Goal: Complete application form: Complete application form

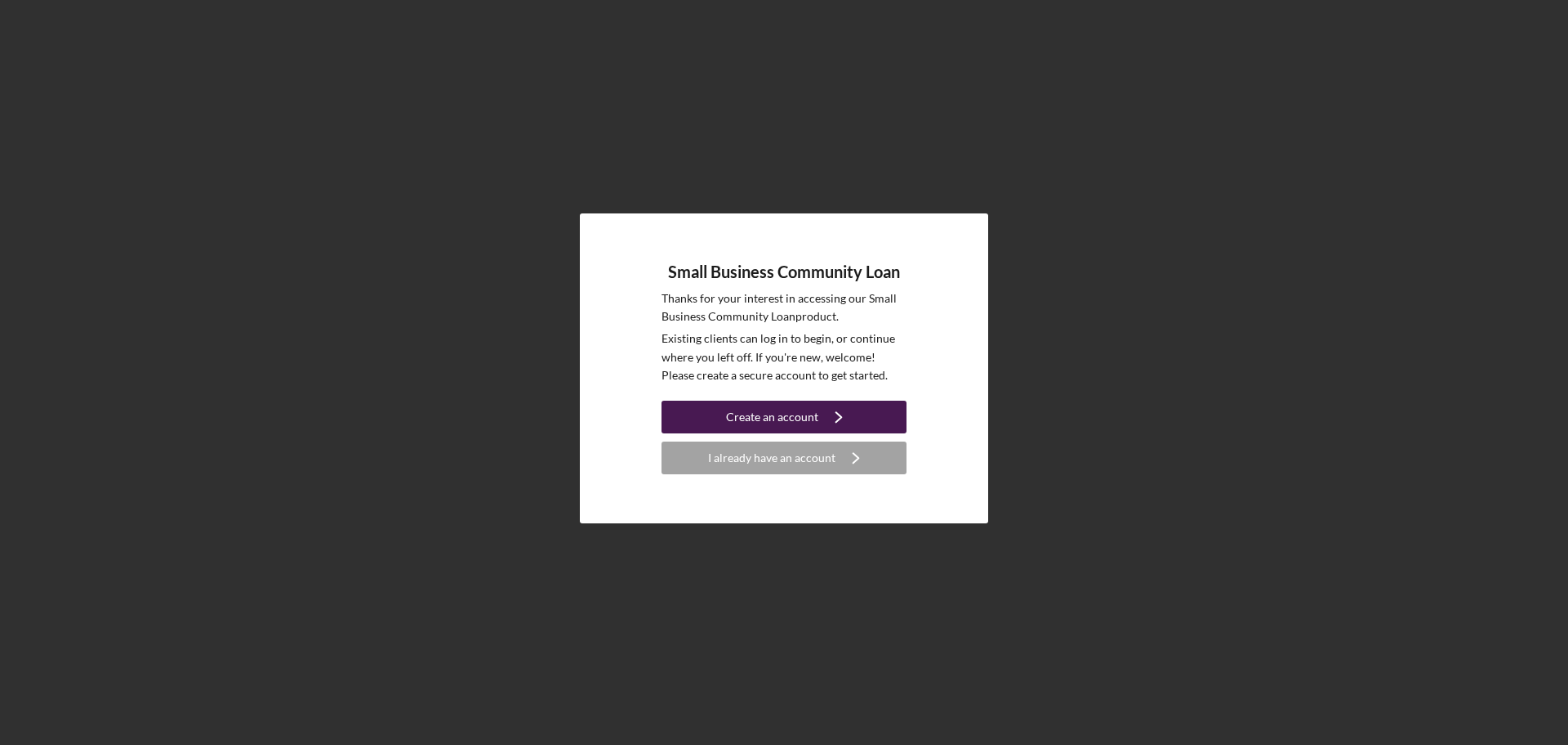
click at [765, 415] on div "Create an account" at bounding box center [772, 417] width 93 height 33
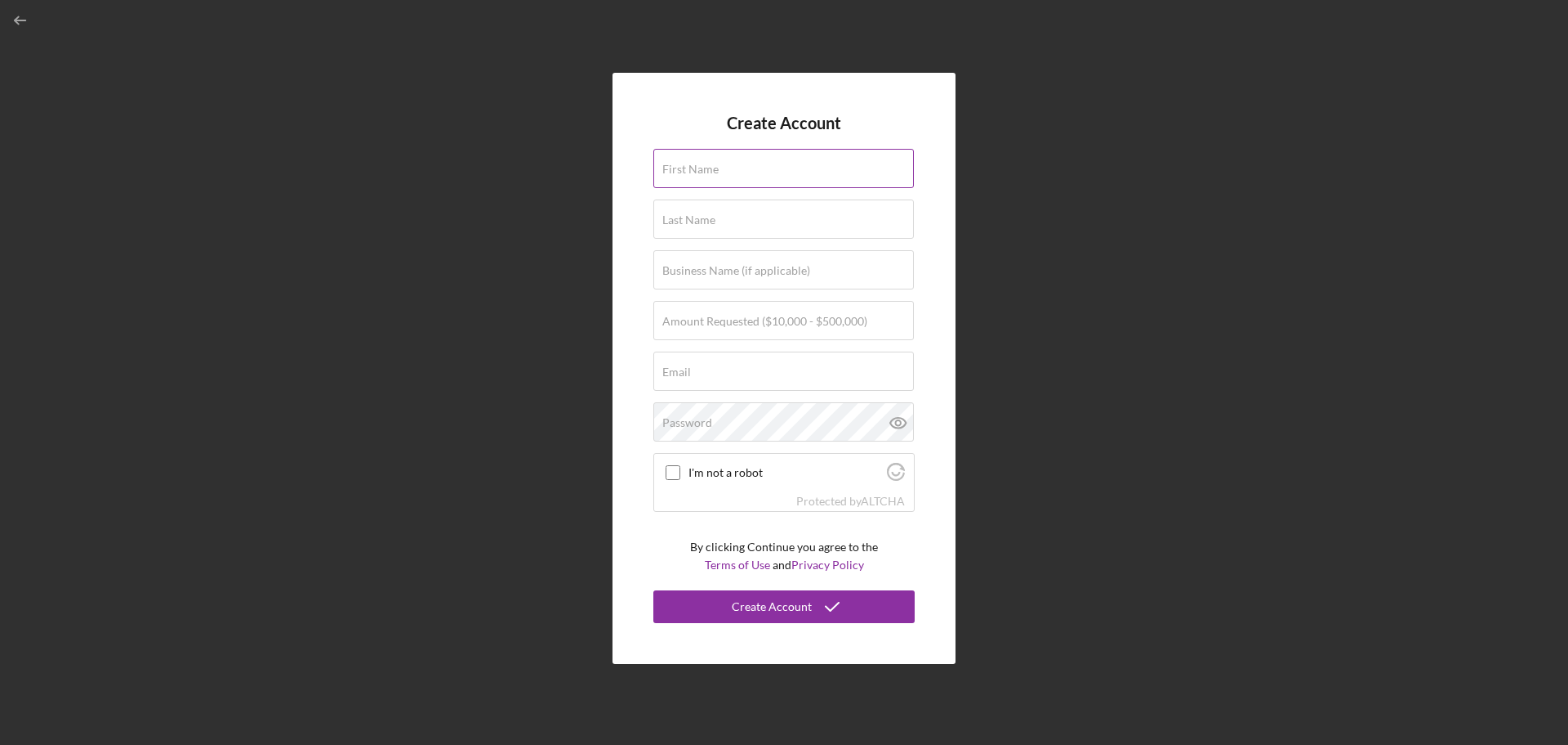
click at [665, 161] on div "First Name" at bounding box center [784, 169] width 262 height 40
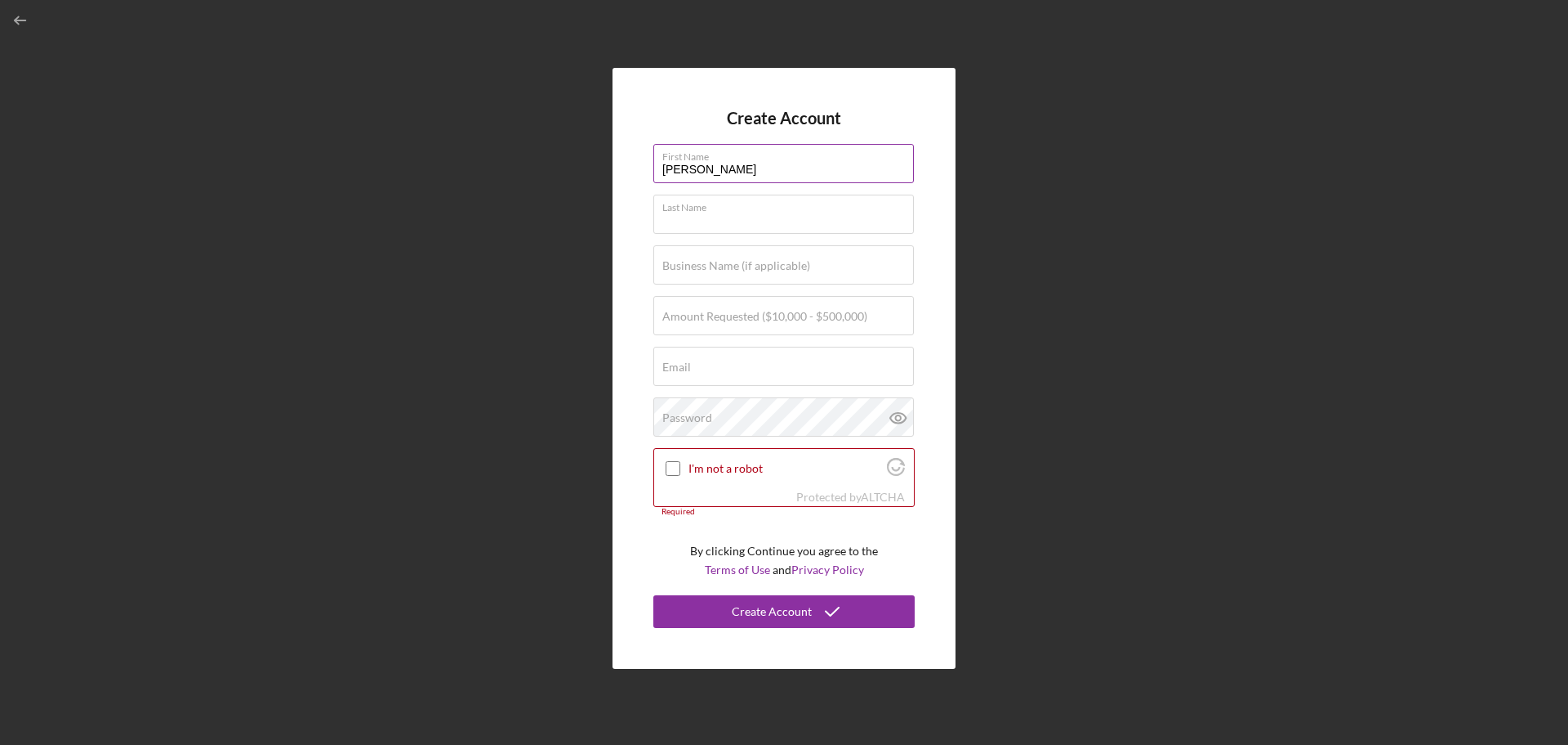
click at [667, 171] on input "[PERSON_NAME]" at bounding box center [784, 164] width 261 height 40
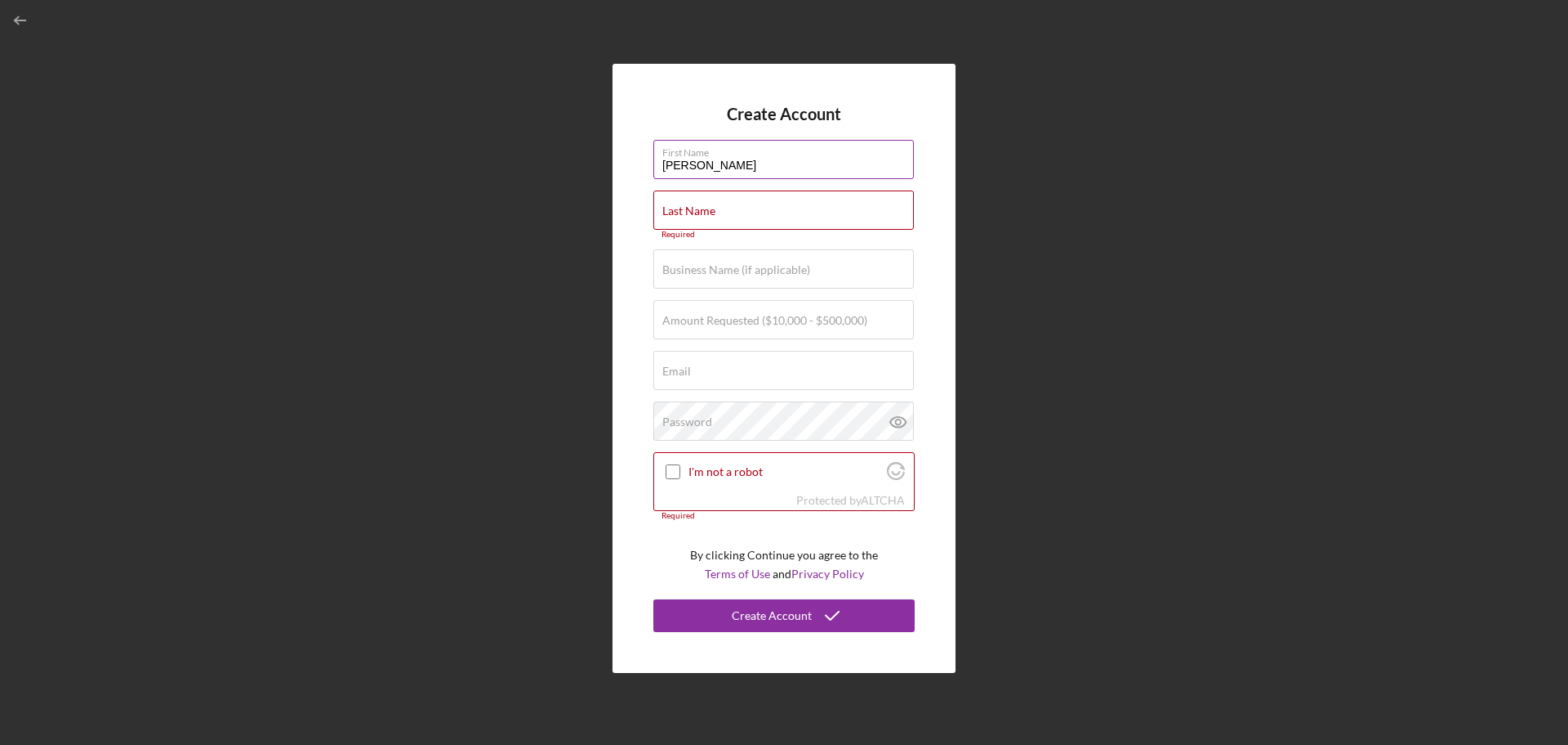
type input "[PERSON_NAME]"
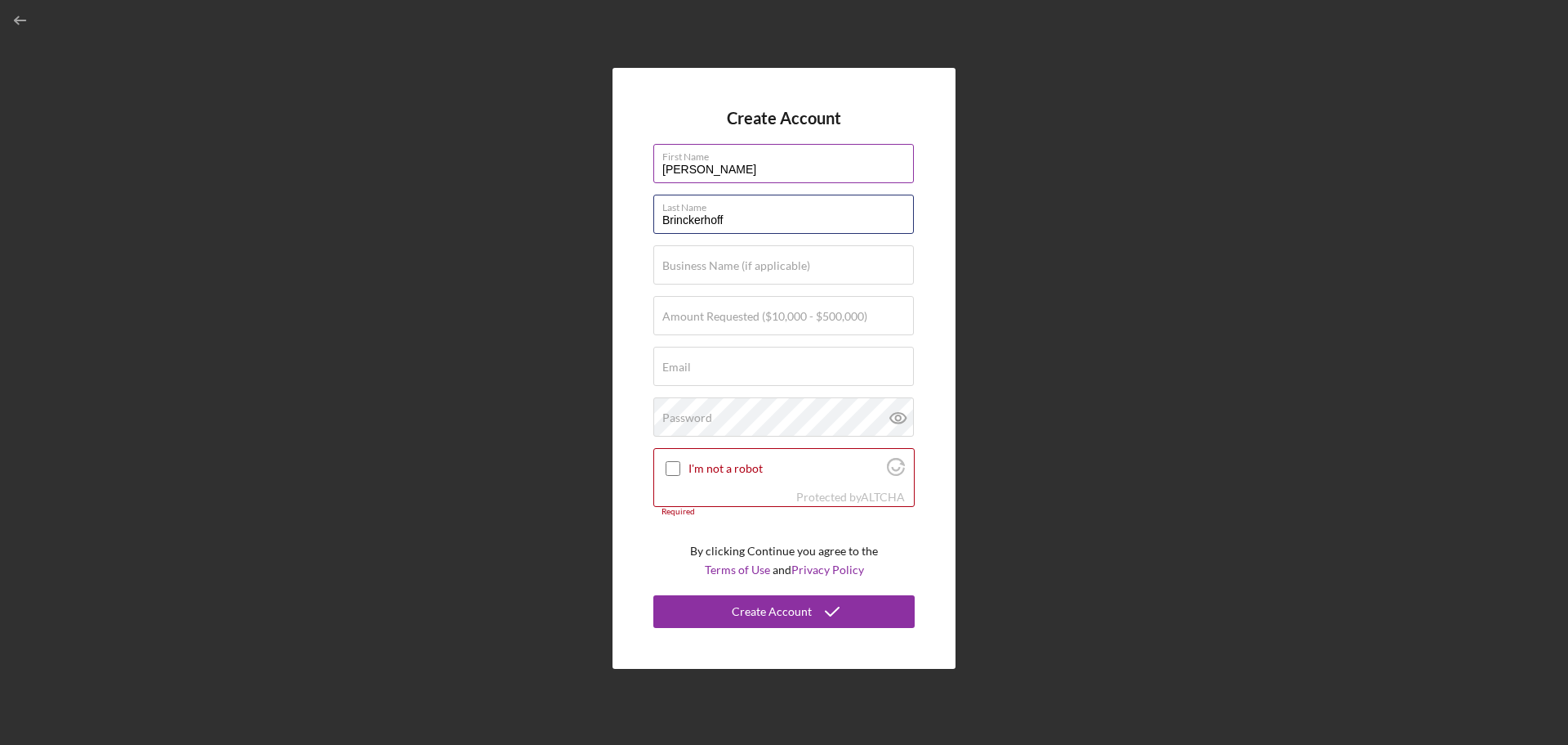
type input "Brinckerhoff"
type input "Smartway Insurance Services Inc"
click at [699, 314] on label "Amount Requested ($10,000 - $500,000)" at bounding box center [765, 316] width 205 height 13
click at [699, 314] on input "Amount Requested ($10,000 - $500,000)" at bounding box center [784, 315] width 261 height 40
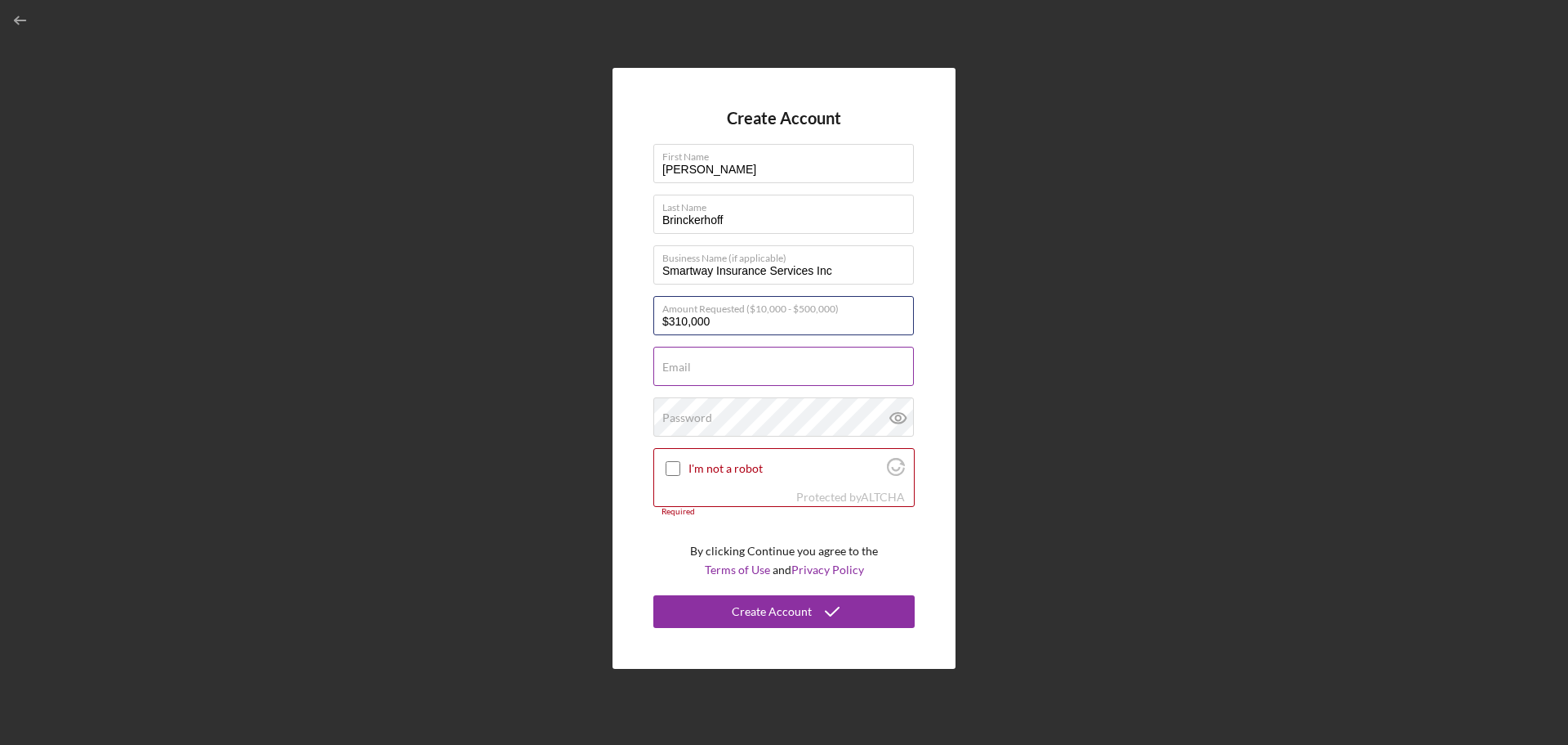
type input "$310,000"
click at [666, 374] on input "Email" at bounding box center [784, 366] width 261 height 40
type input "[PERSON_NAME][EMAIL_ADDRESS][DOMAIN_NAME]"
click at [667, 408] on div "Password" at bounding box center [784, 417] width 262 height 40
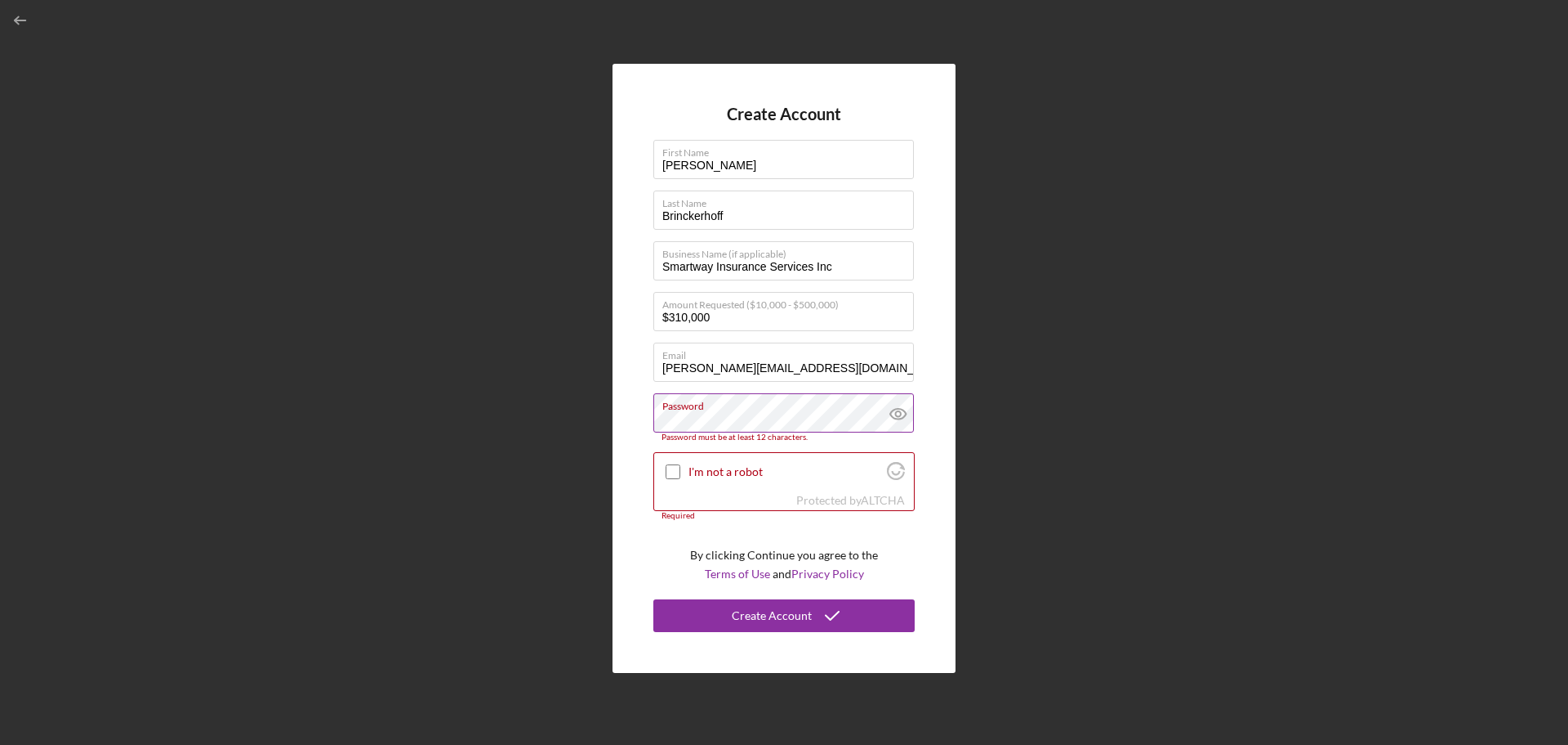
click at [894, 407] on icon at bounding box center [898, 413] width 40 height 40
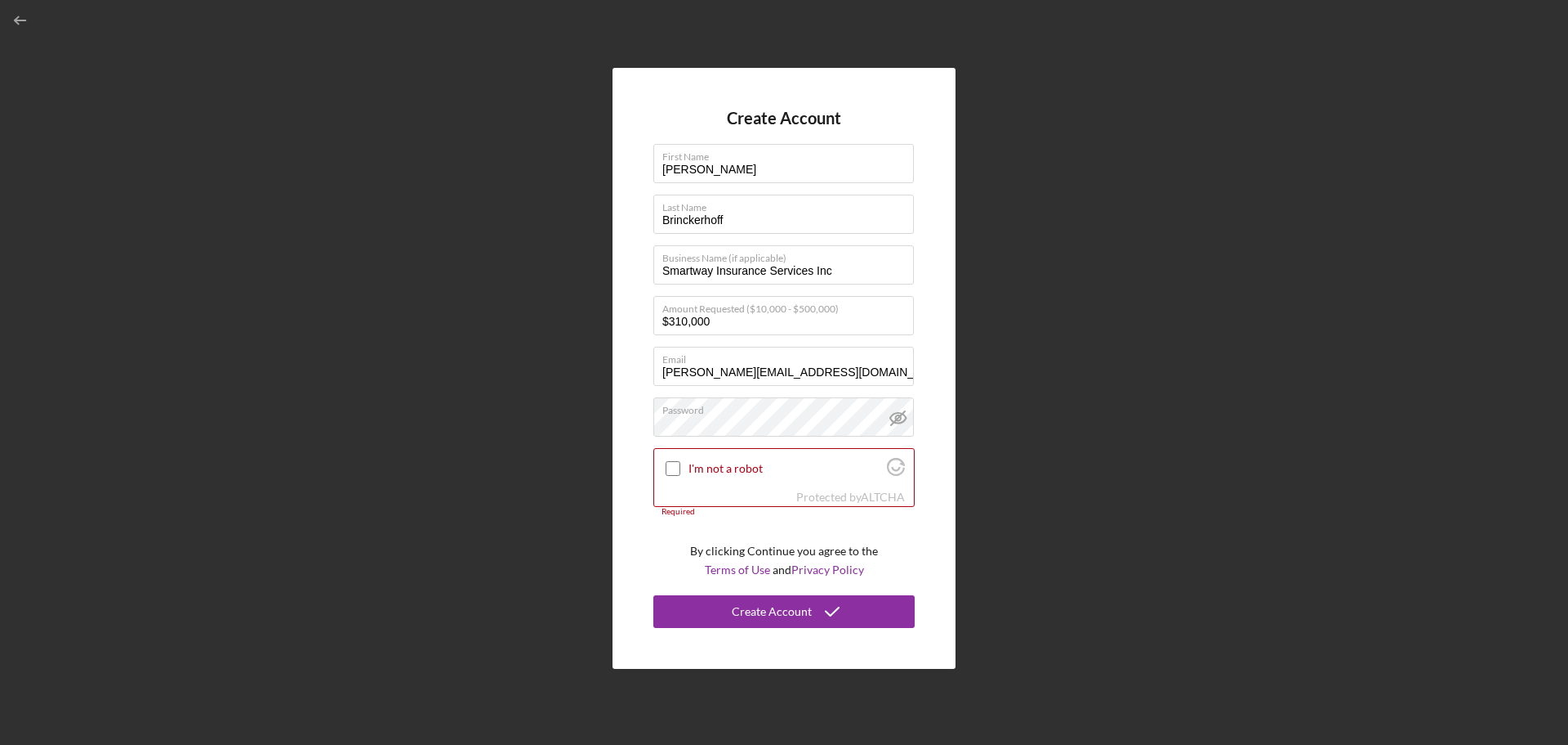
click at [473, 405] on div "Create Account First Name [PERSON_NAME] Name [PERSON_NAME] Business Name (if ap…" at bounding box center [784, 368] width 1552 height 737
click at [673, 466] on input "I'm not a robot" at bounding box center [673, 468] width 15 height 15
checkbox input "true"
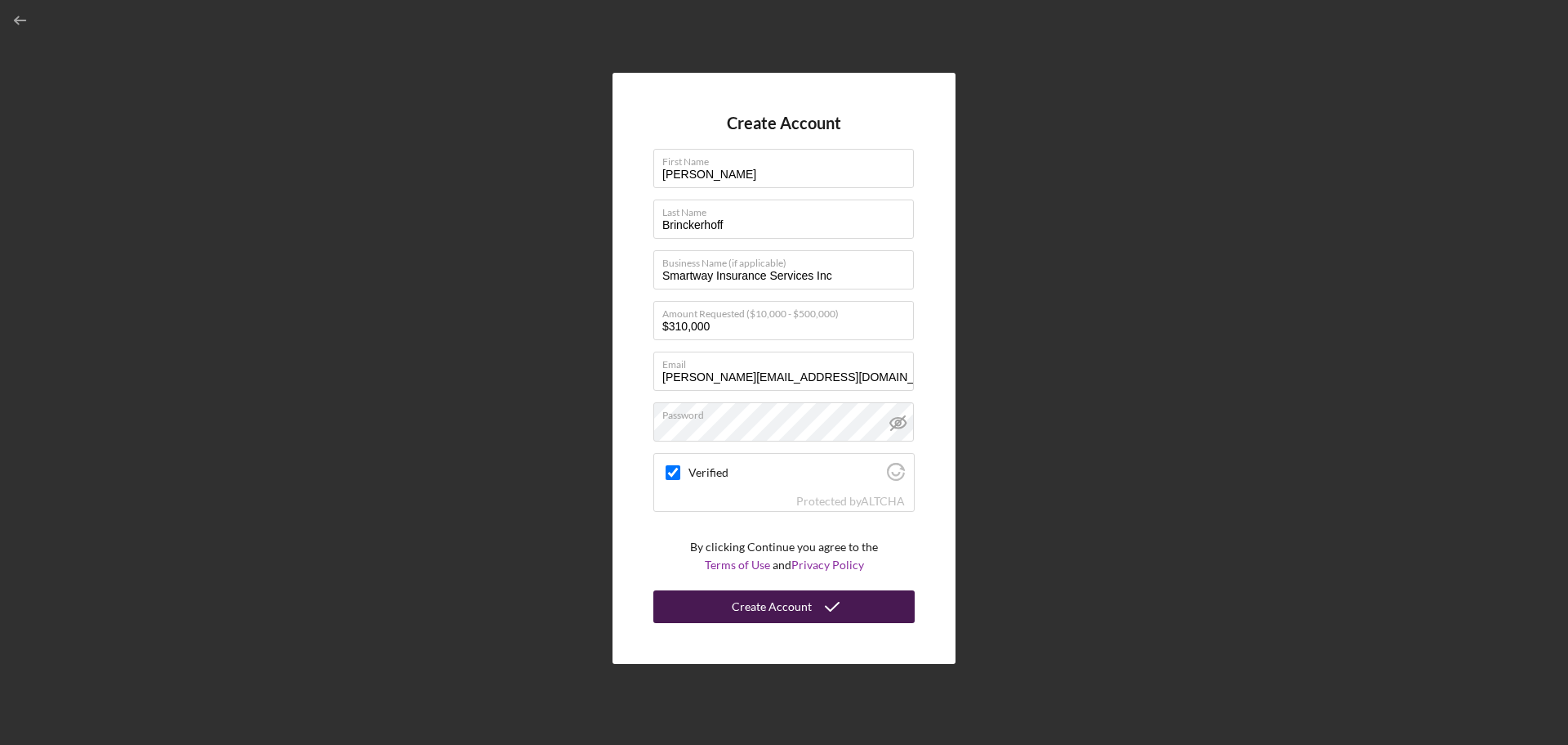
click at [787, 604] on div "Create Account" at bounding box center [771, 606] width 80 height 33
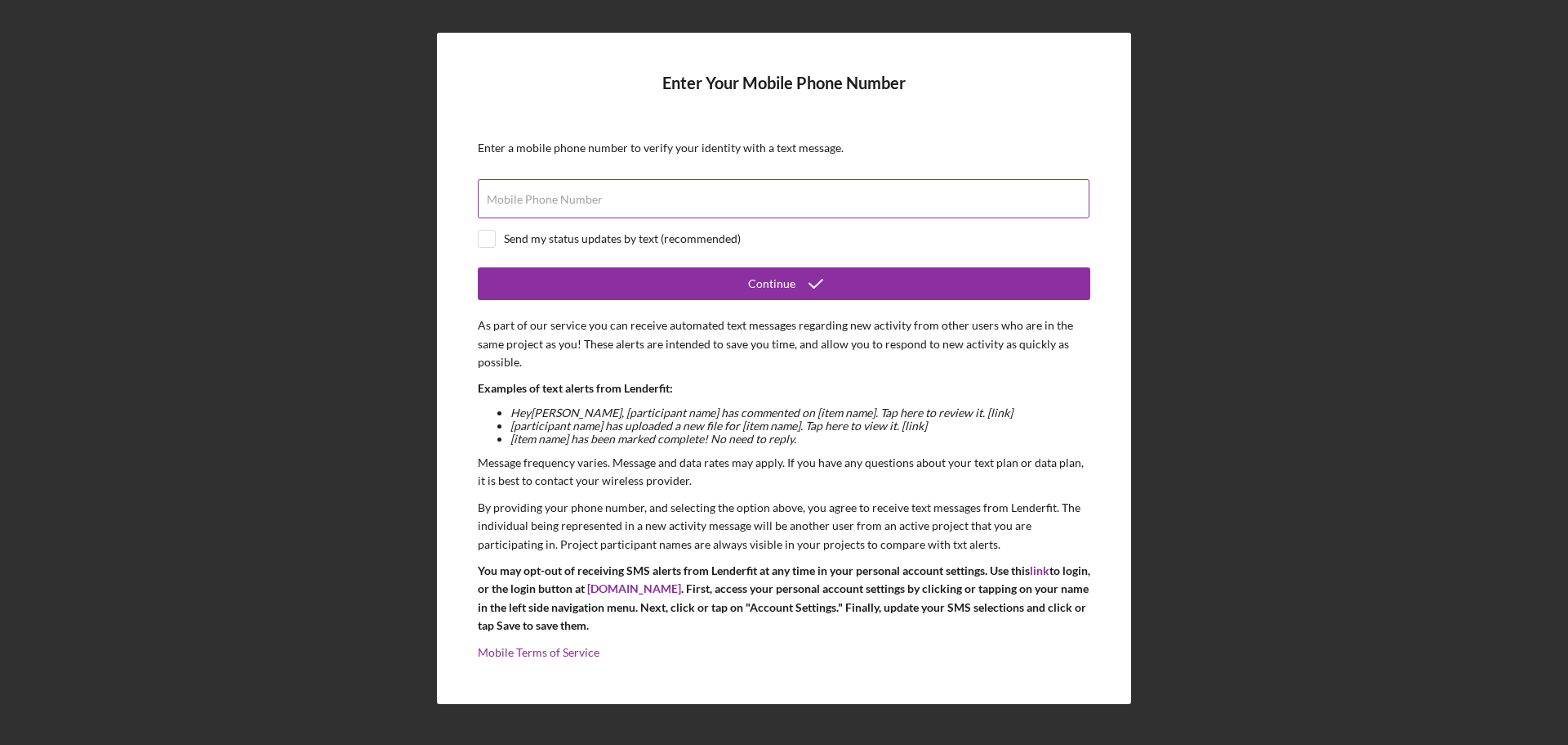
click at [537, 195] on label "Mobile Phone Number" at bounding box center [544, 199] width 116 height 13
click at [537, 195] on input "Mobile Phone Number" at bounding box center [784, 198] width 611 height 40
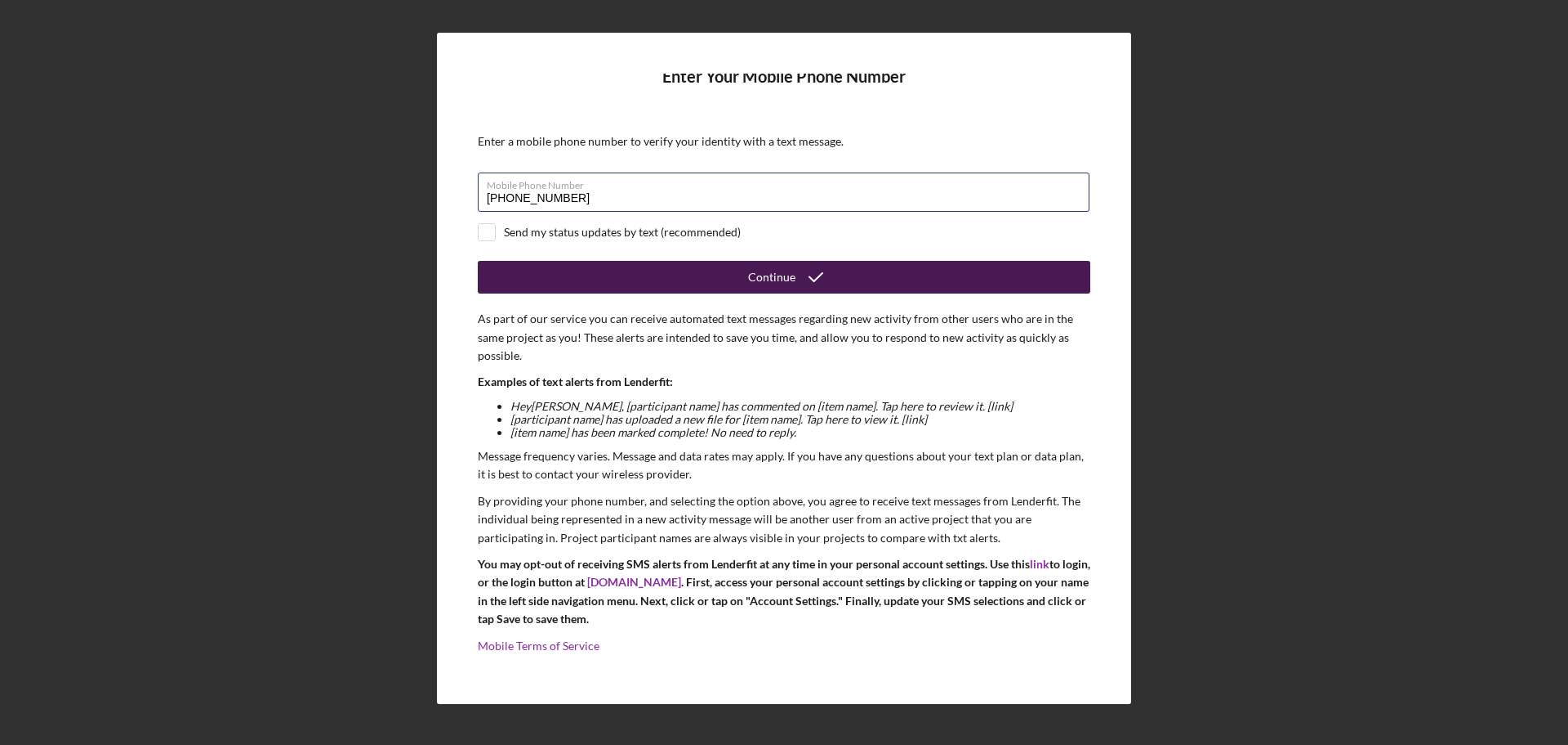
type input "[PHONE_NUMBER]"
click at [791, 272] on button "Continue" at bounding box center [784, 277] width 612 height 33
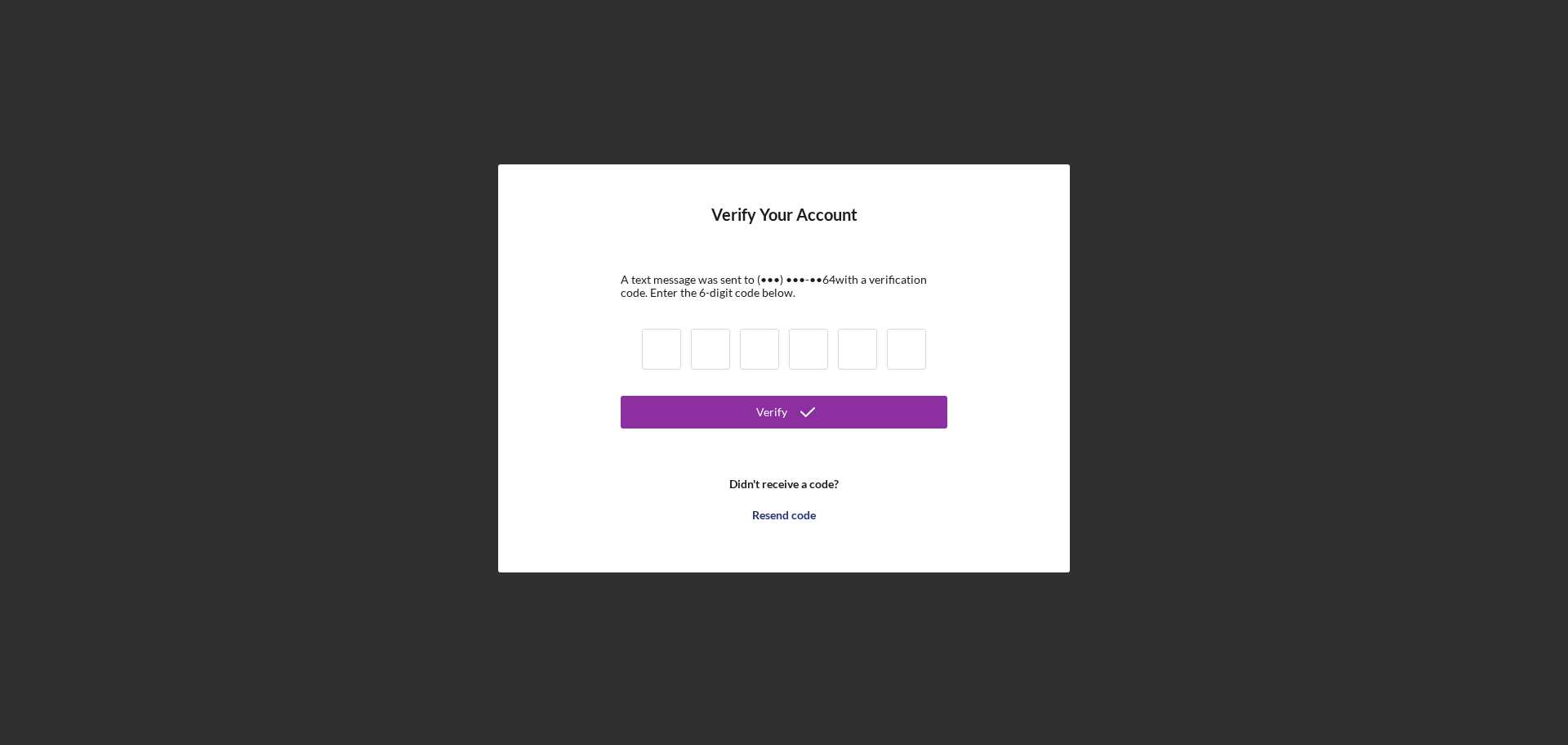
click at [658, 355] on input at bounding box center [661, 349] width 39 height 40
type input "4"
type input "7"
type input "2"
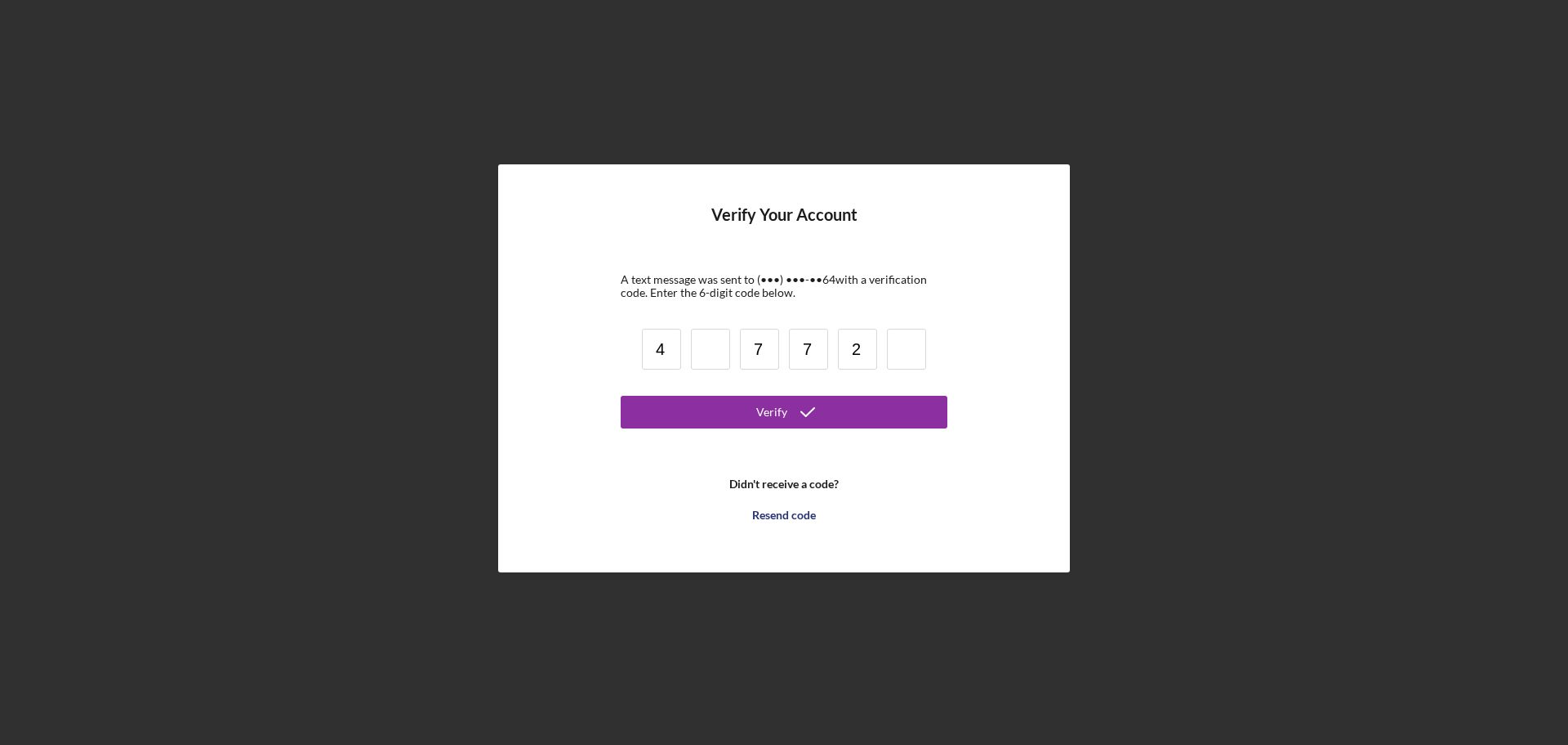
click at [711, 356] on input at bounding box center [711, 349] width 39 height 40
type input "6"
click at [901, 355] on input at bounding box center [906, 349] width 39 height 40
type input "3"
click at [788, 416] on icon "submit" at bounding box center [808, 412] width 40 height 40
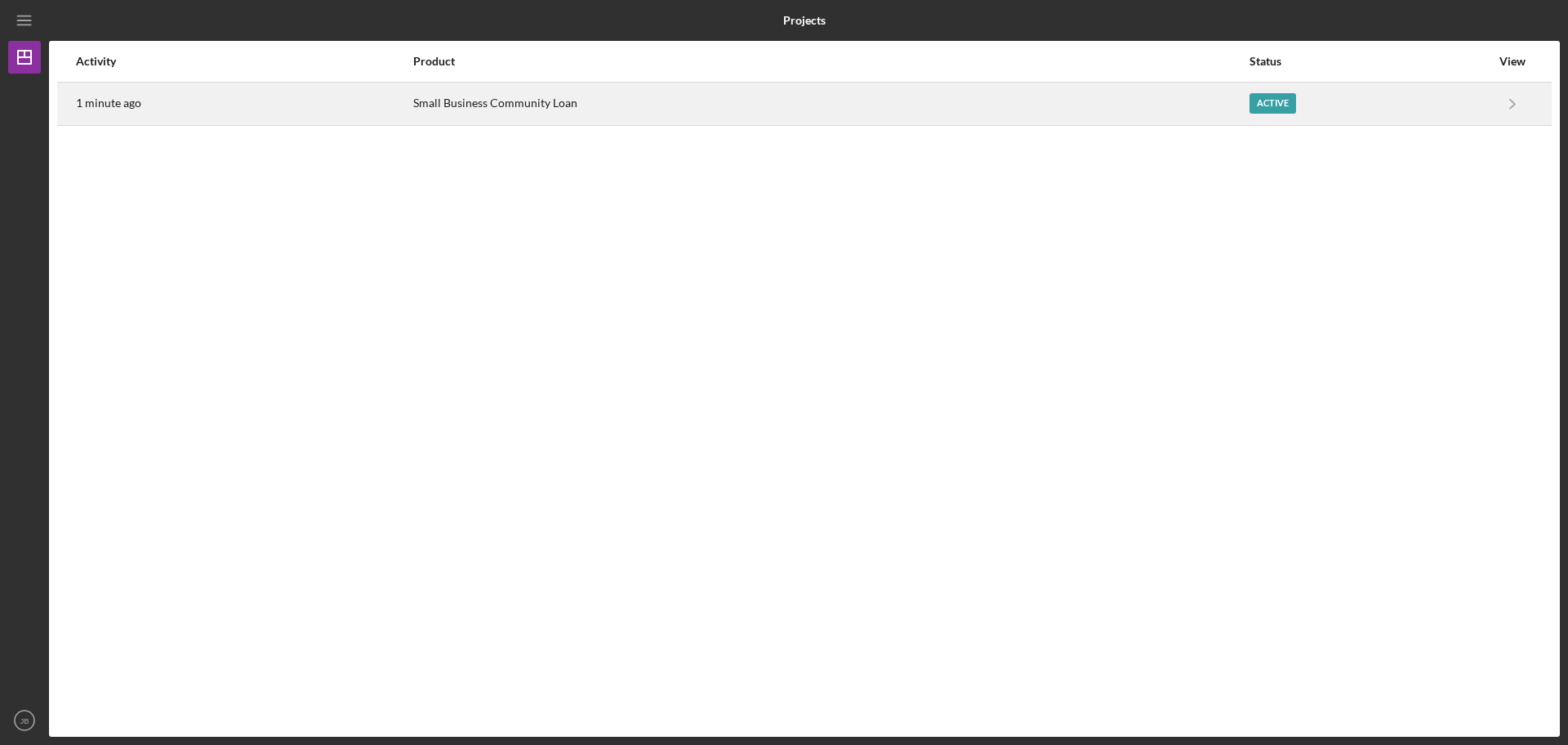
click at [451, 100] on div "Small Business Community Loan" at bounding box center [830, 104] width 834 height 40
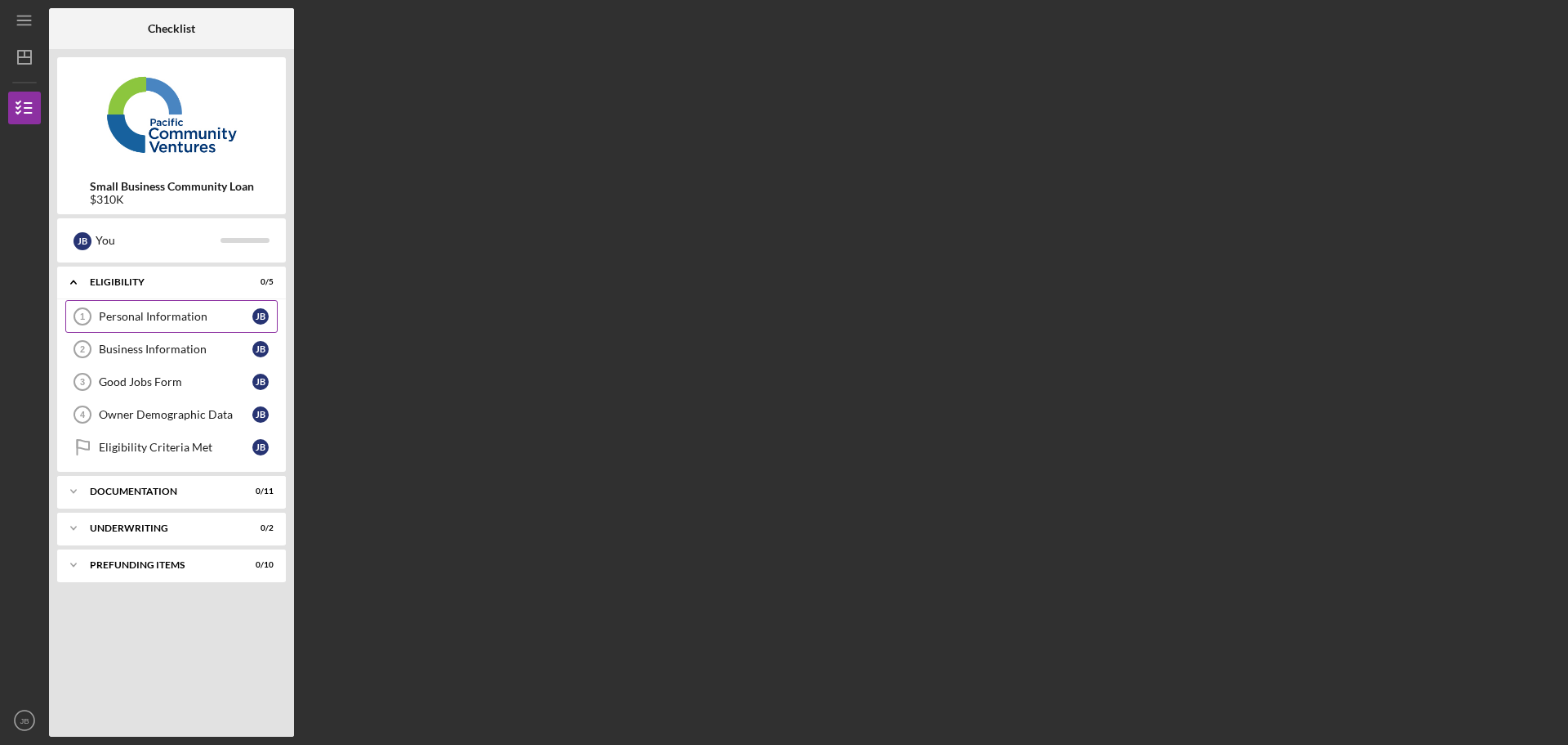
click at [149, 314] on div "Personal Information" at bounding box center [175, 316] width 153 height 13
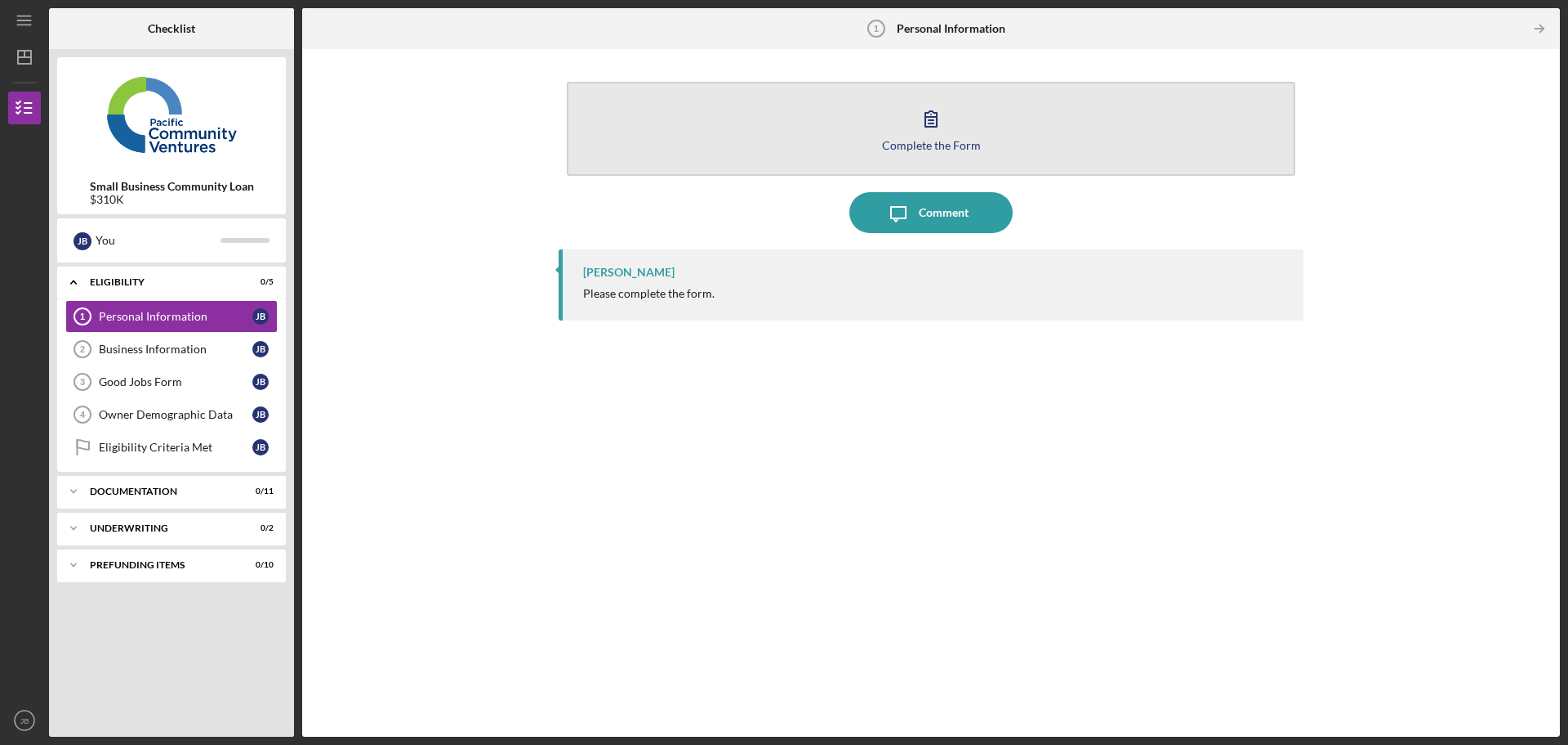
click at [892, 122] on button "Complete the Form Form" at bounding box center [931, 129] width 729 height 94
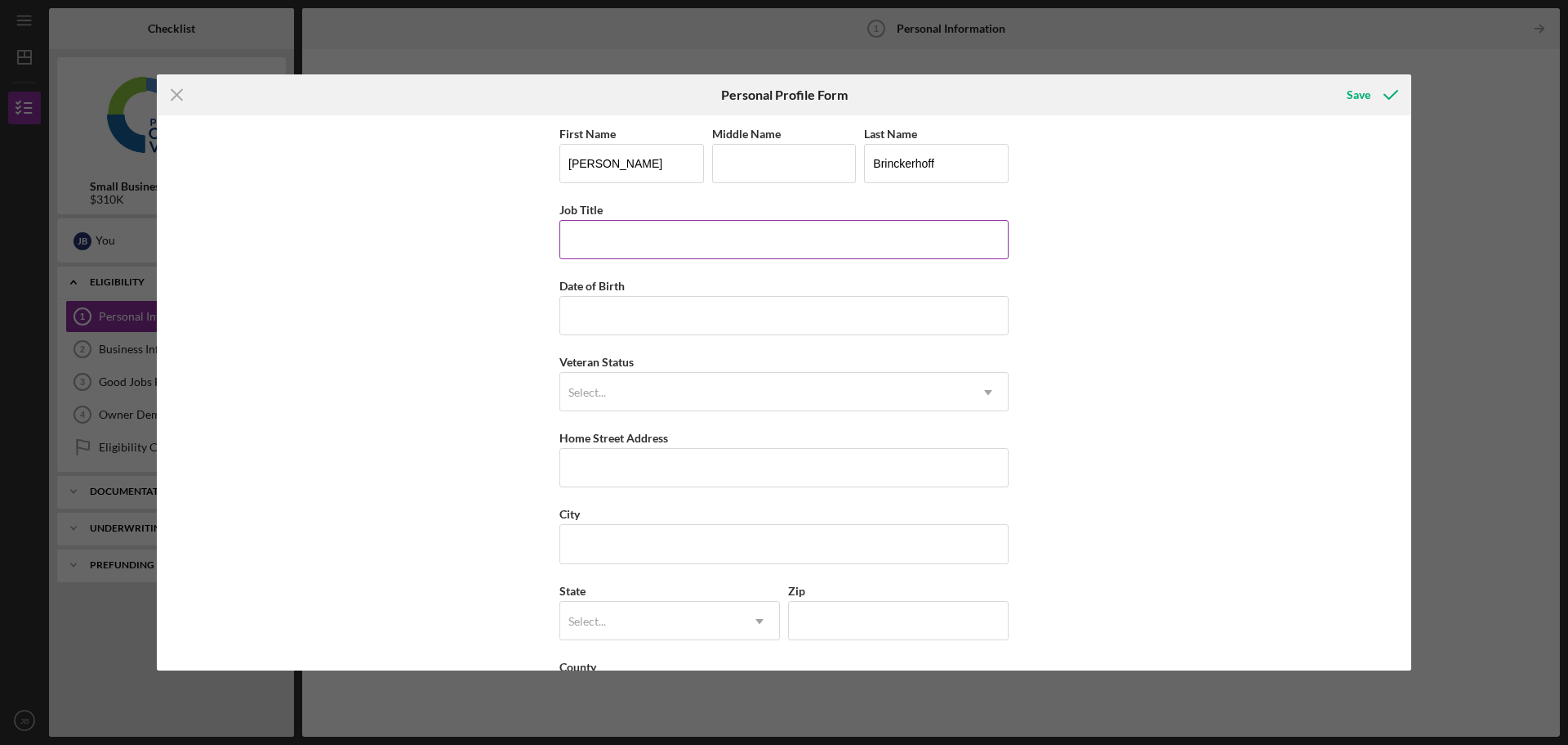
click at [579, 236] on input "Job Title" at bounding box center [783, 239] width 449 height 40
type input "CEO"
click at [581, 305] on input "Date of Birth" at bounding box center [783, 315] width 449 height 40
type input "[DATE]"
click at [588, 388] on div "Select..." at bounding box center [587, 392] width 38 height 13
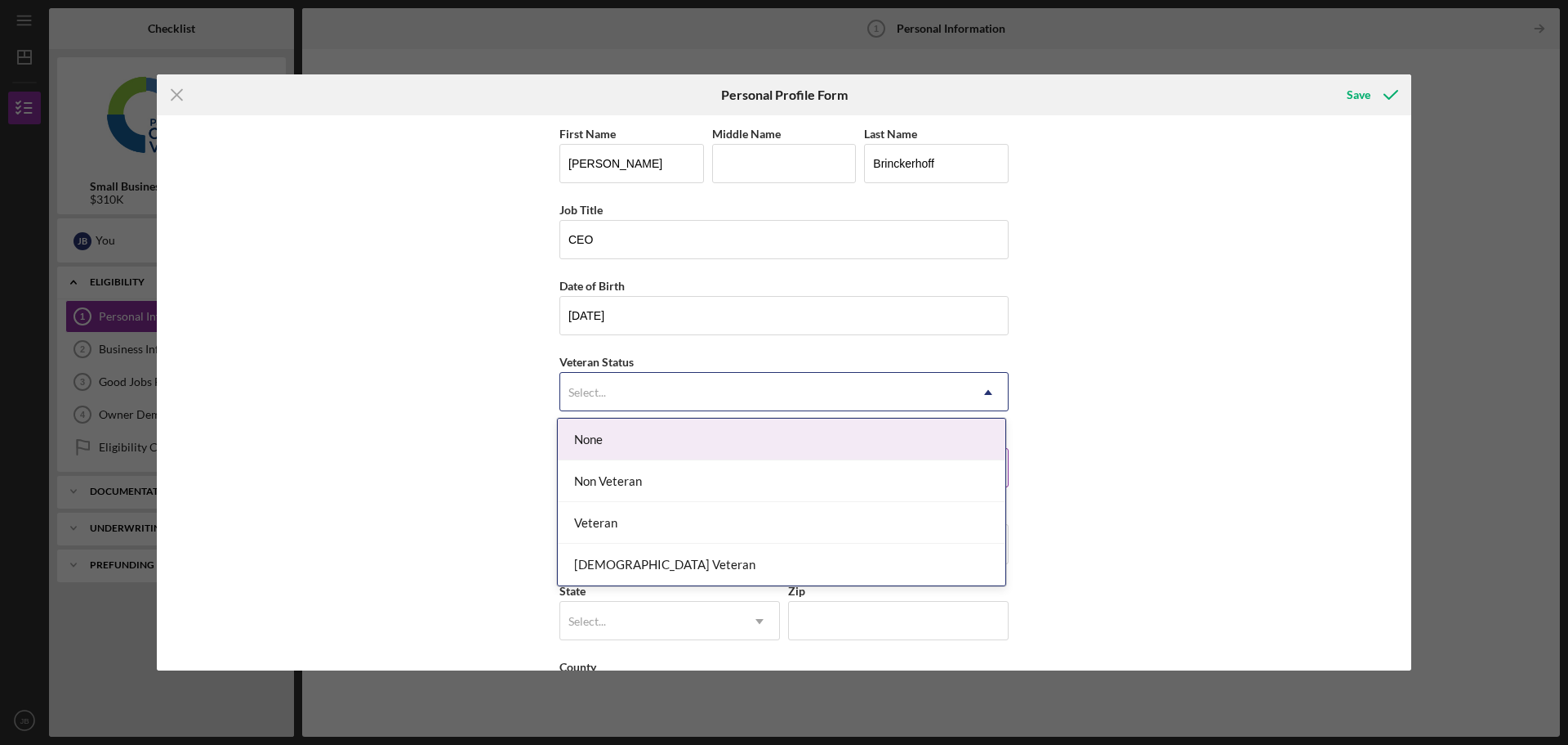
click at [599, 441] on div "None" at bounding box center [782, 439] width 448 height 41
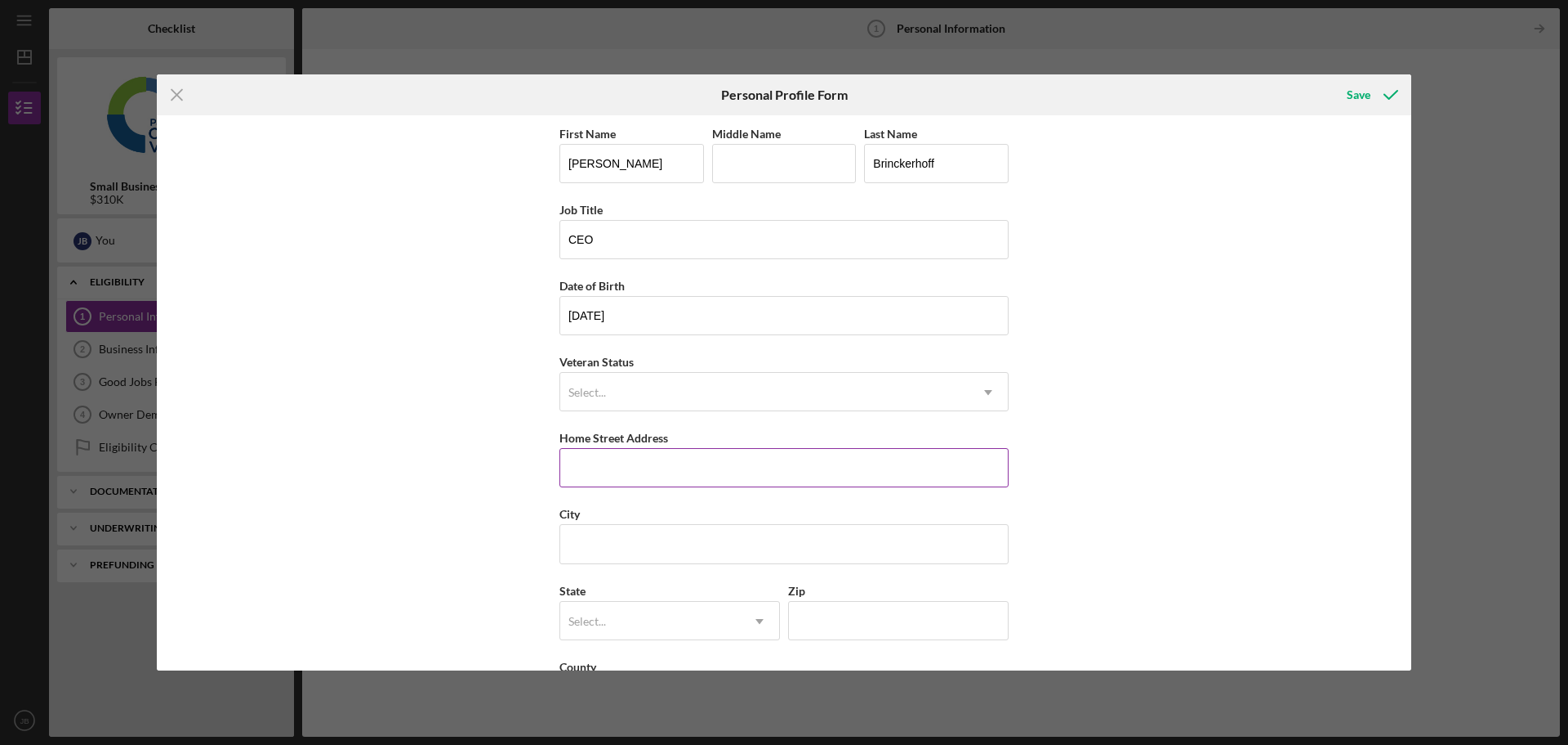
click at [597, 461] on input "Home Street Address" at bounding box center [783, 468] width 449 height 40
type input "1809 Sequoia Dr"
type input "Santa [PERSON_NAME]"
type input "C"
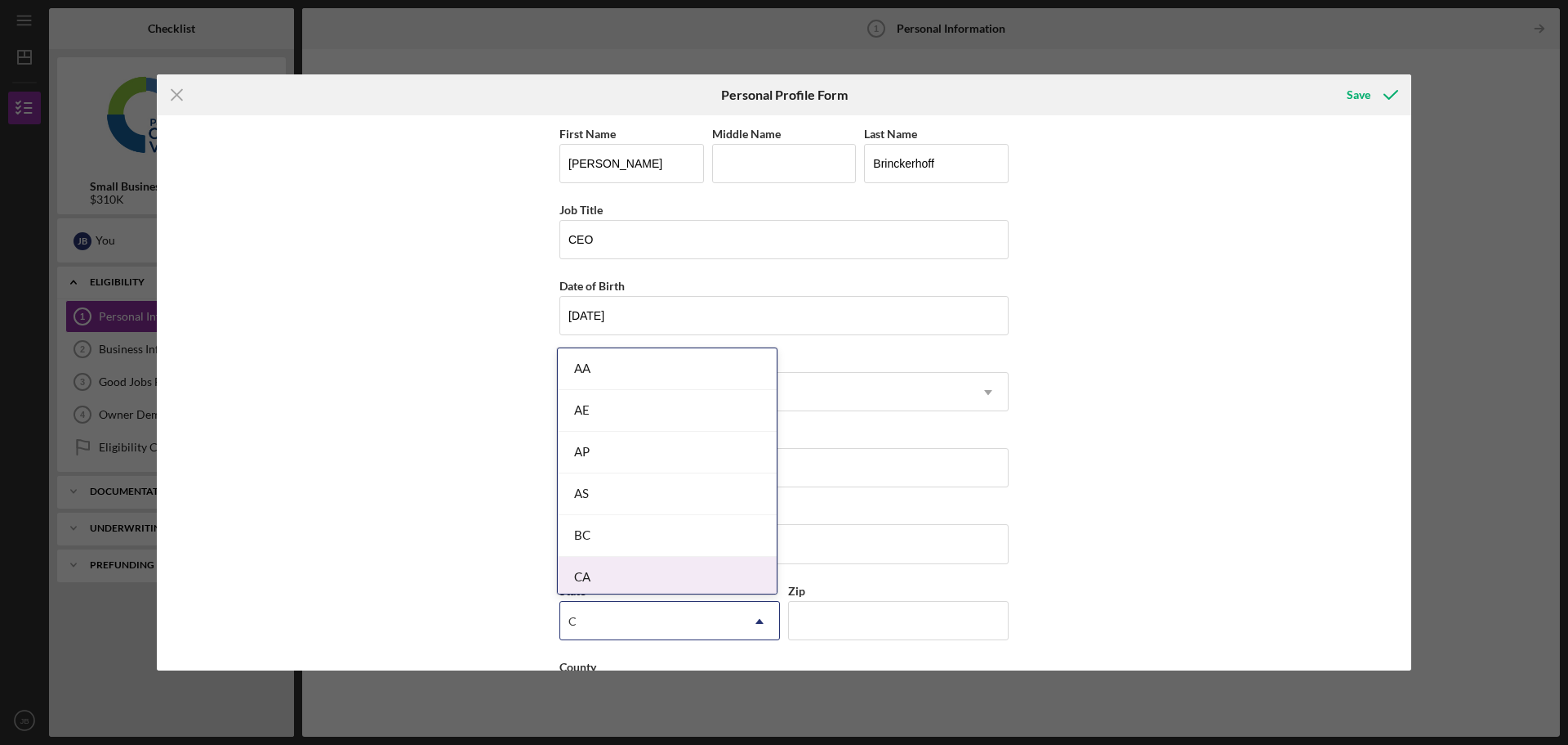
click at [589, 581] on div "CA" at bounding box center [667, 577] width 218 height 41
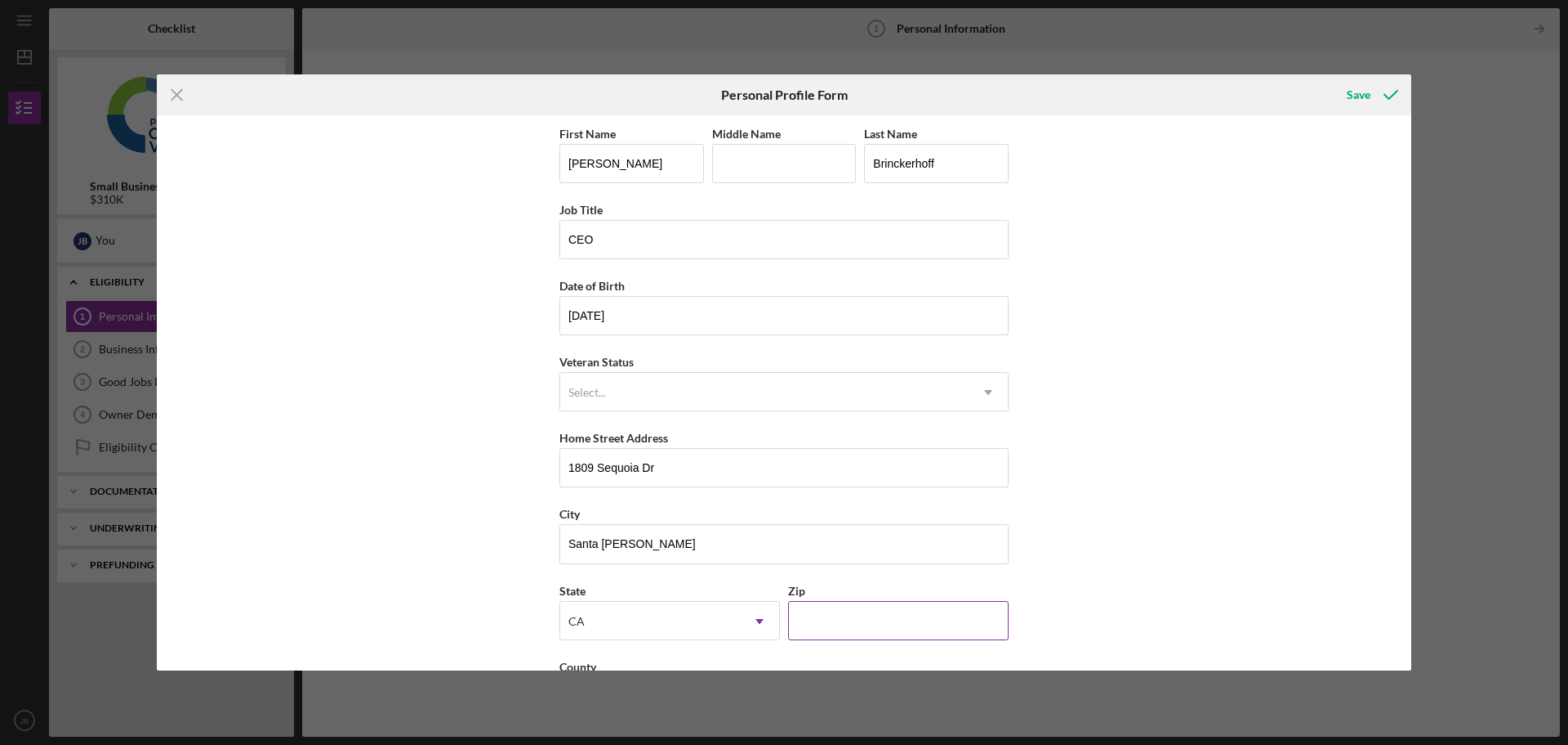
click at [797, 621] on input "Zip" at bounding box center [899, 620] width 220 height 40
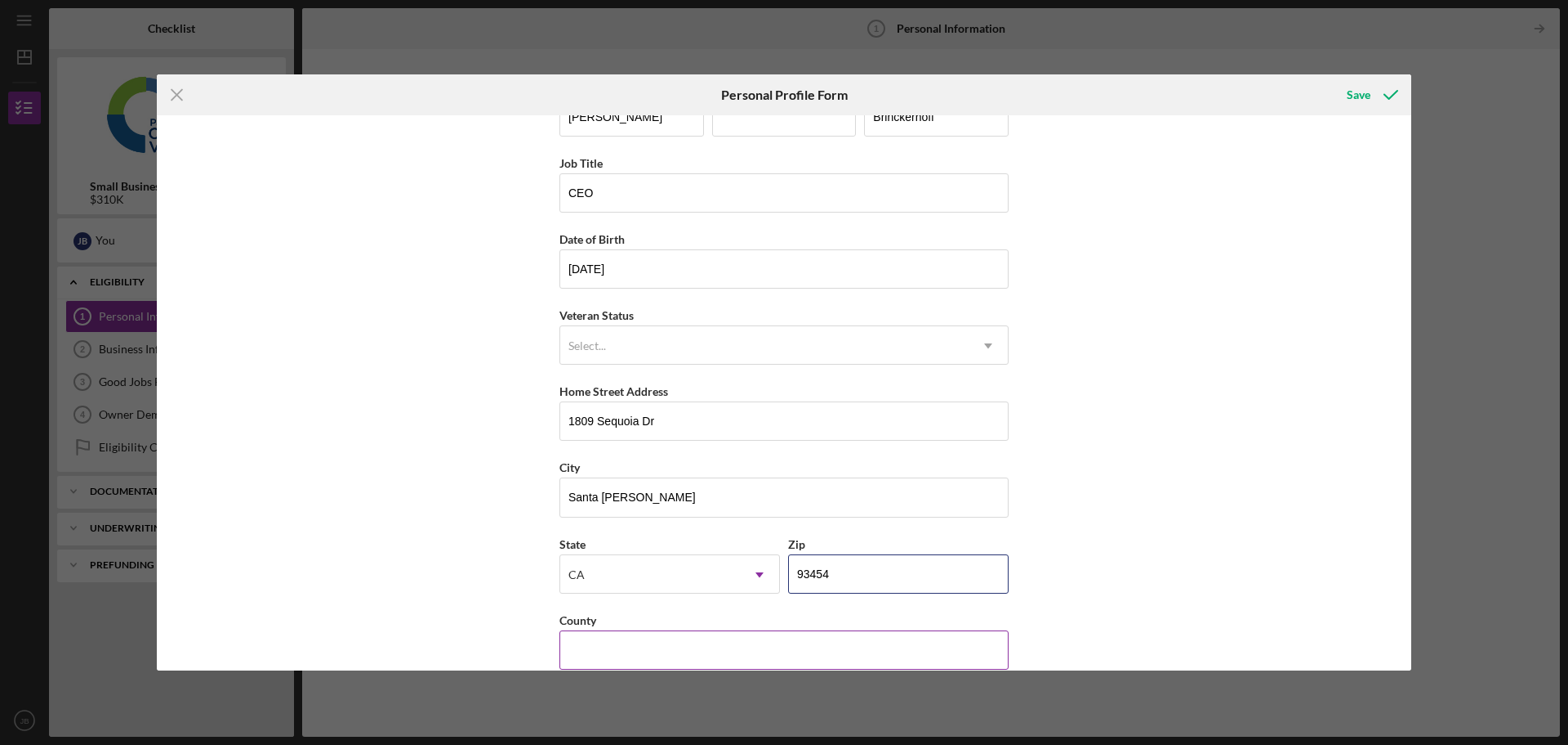
scroll to position [71, 0]
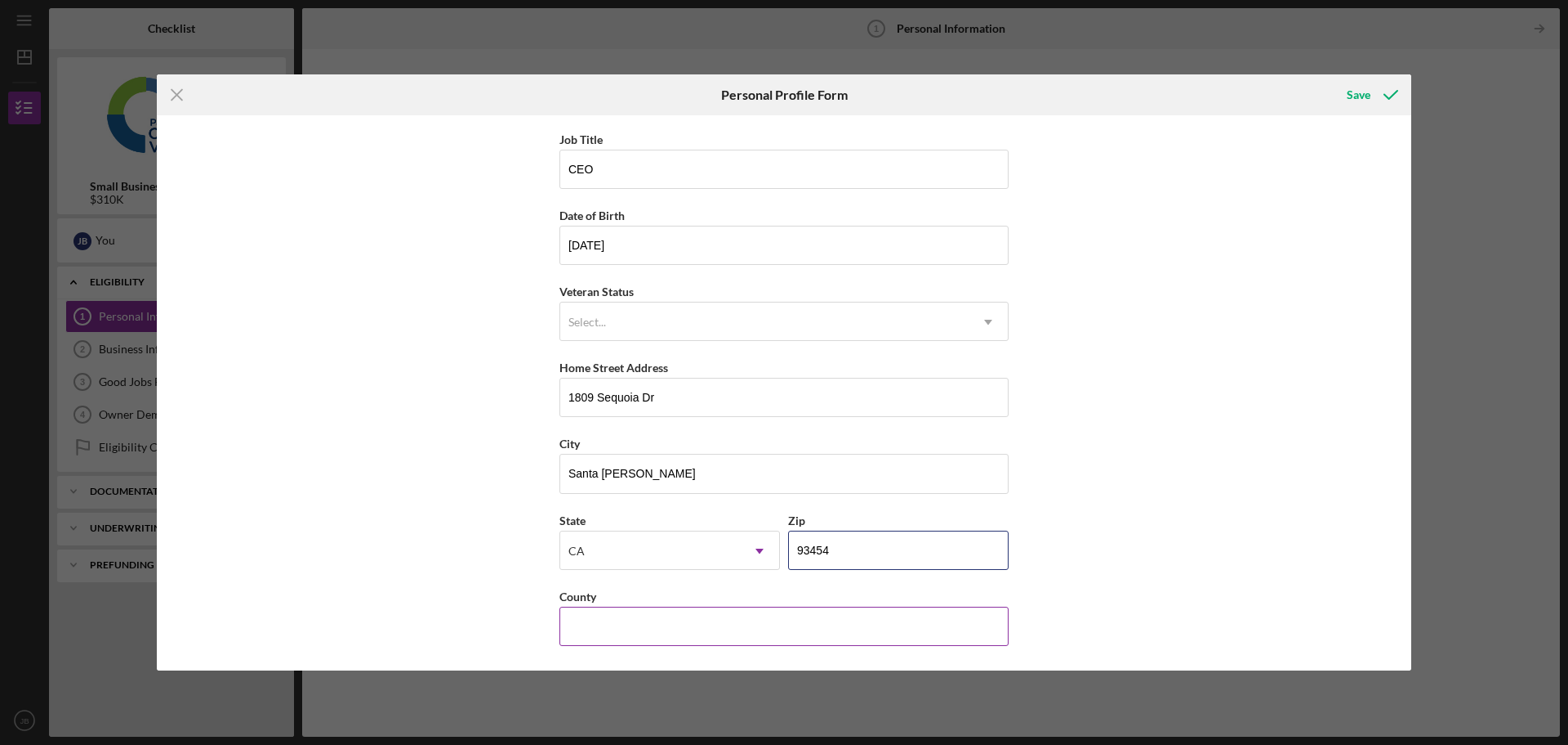
type input "93454"
click at [732, 622] on input "County" at bounding box center [783, 626] width 449 height 40
type input "[GEOGRAPHIC_DATA]"
click at [1358, 96] on div "Save" at bounding box center [1359, 95] width 24 height 33
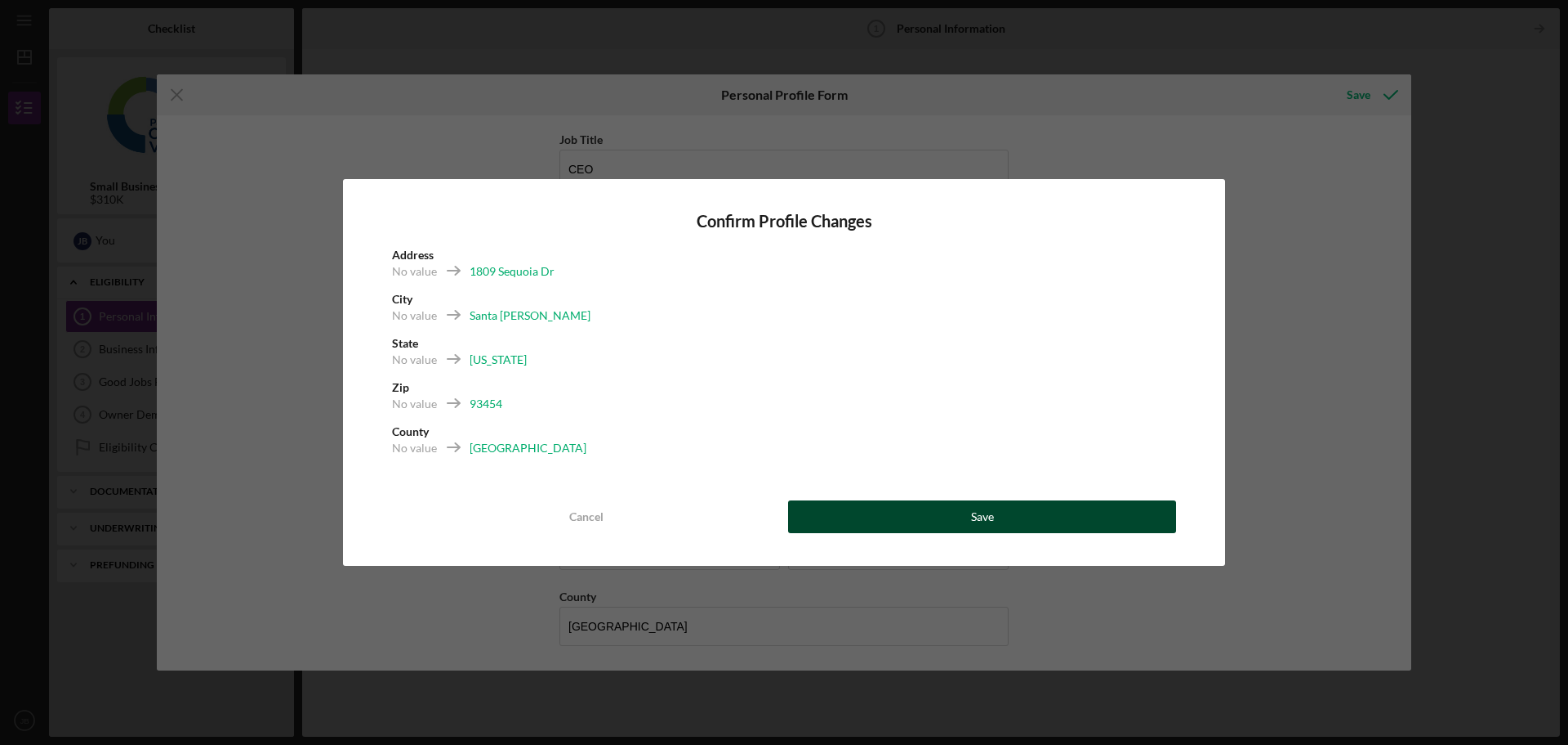
click at [985, 514] on div "Save" at bounding box center [982, 517] width 23 height 33
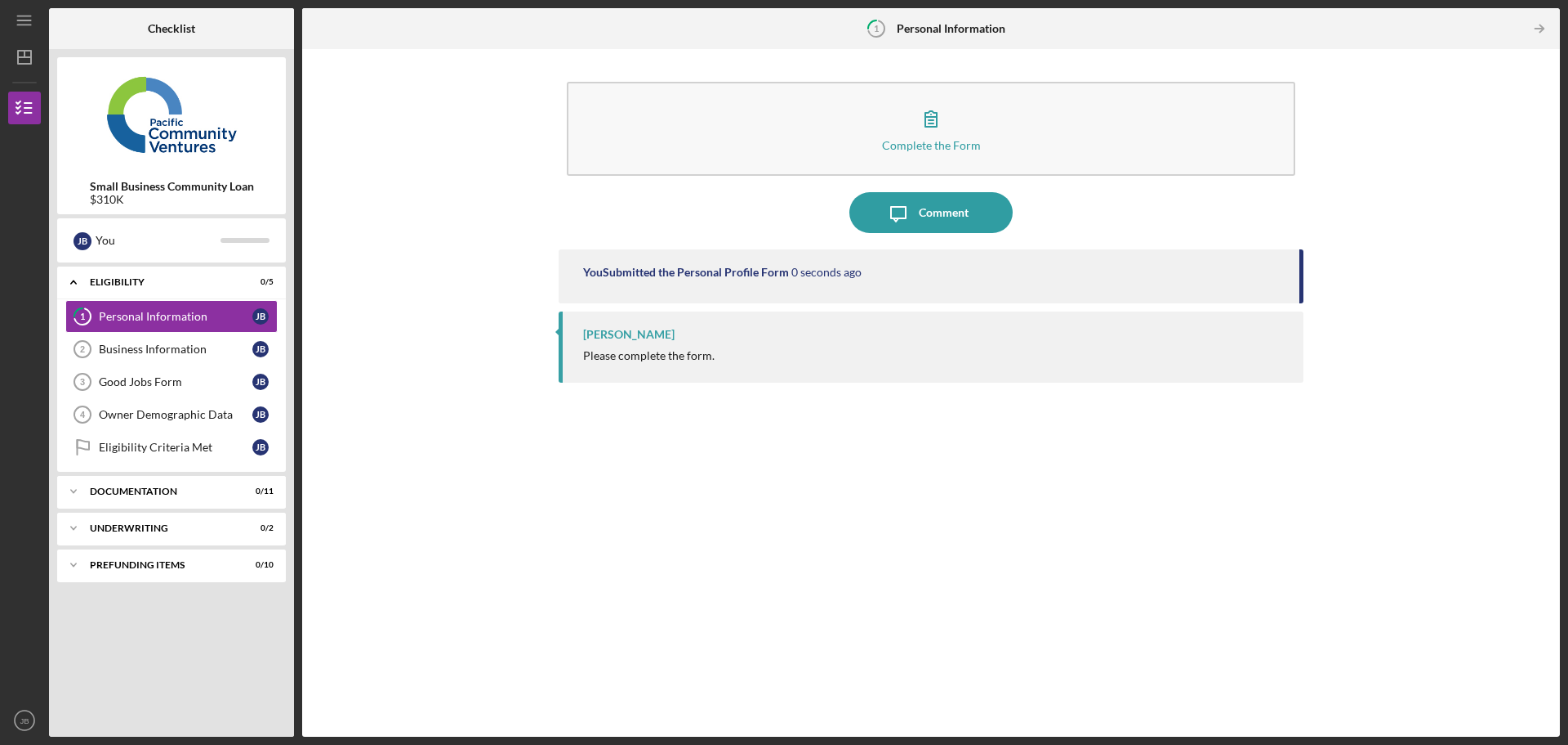
click at [655, 356] on div "Please complete the form." at bounding box center [648, 356] width 131 height 13
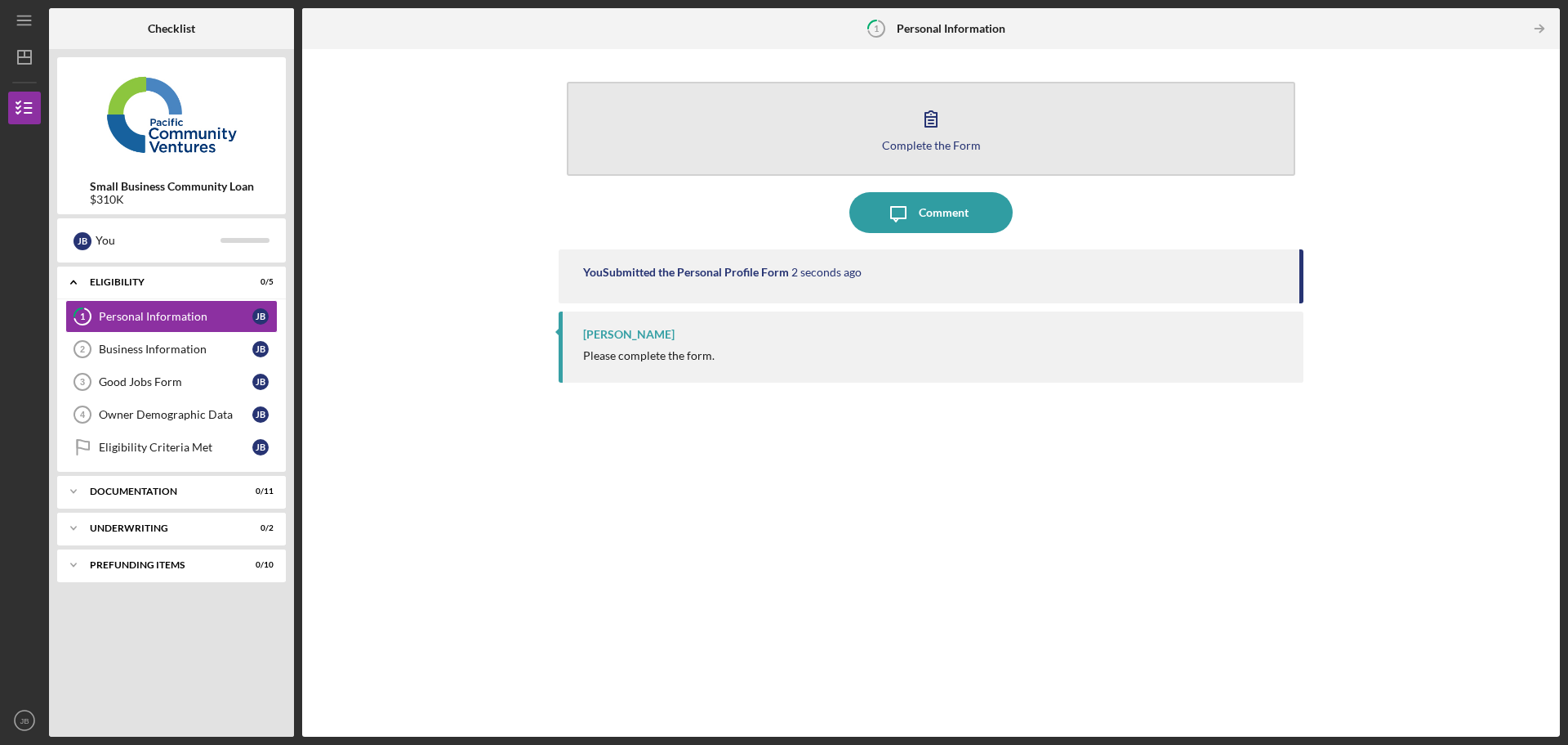
click at [893, 127] on button "Complete the Form Form" at bounding box center [931, 129] width 729 height 94
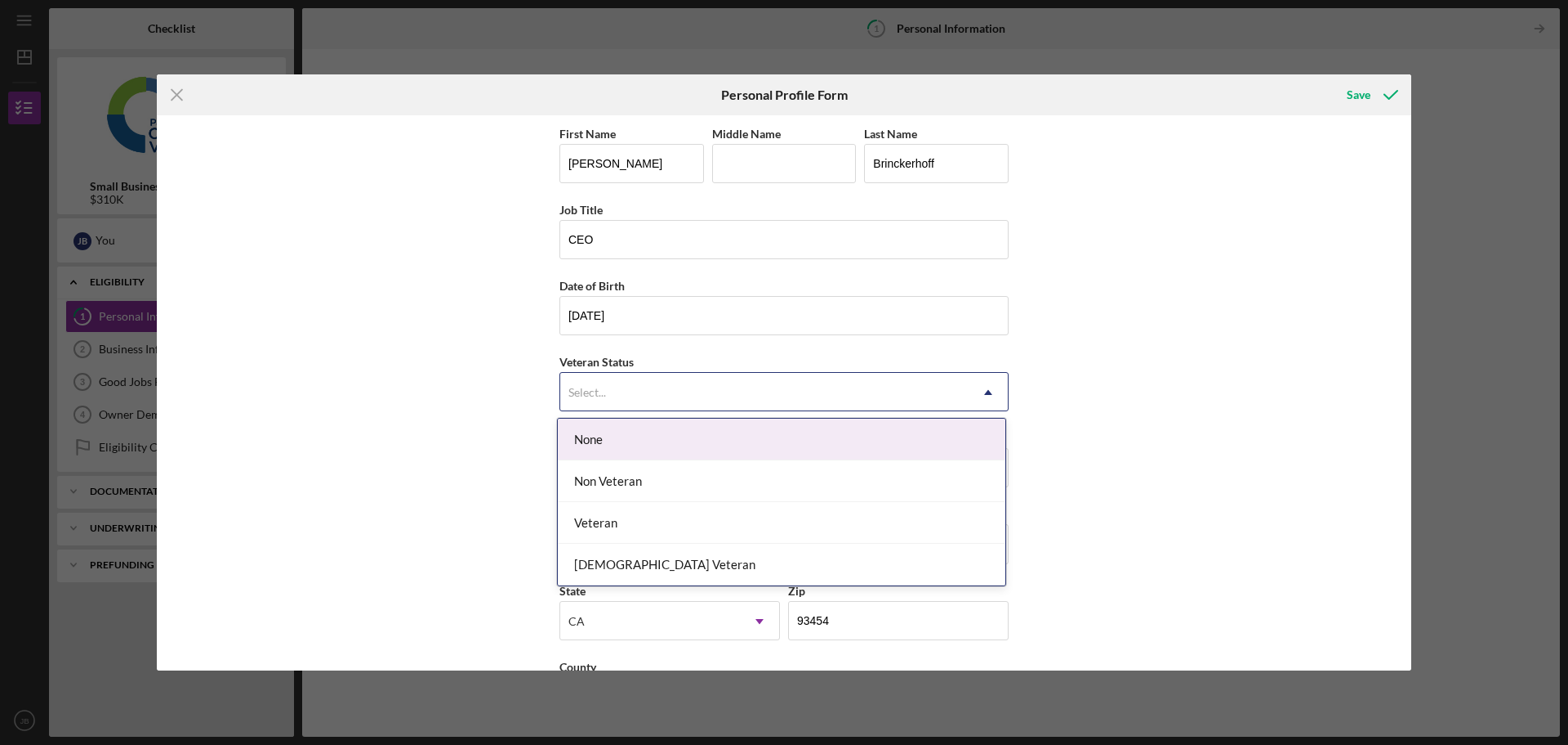
click at [666, 387] on div "Select..." at bounding box center [764, 392] width 409 height 38
click at [628, 437] on div "None" at bounding box center [782, 439] width 448 height 41
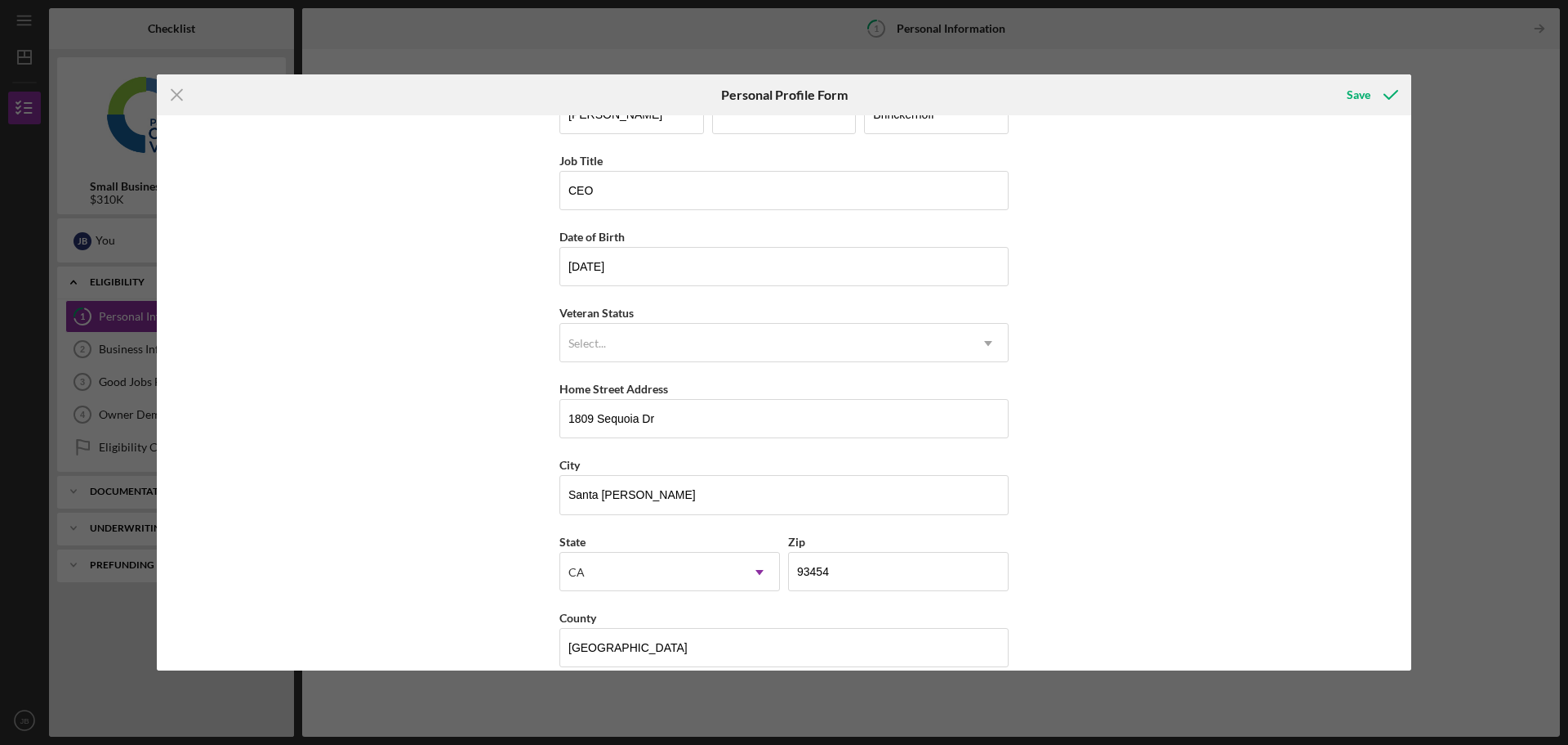
scroll to position [71, 0]
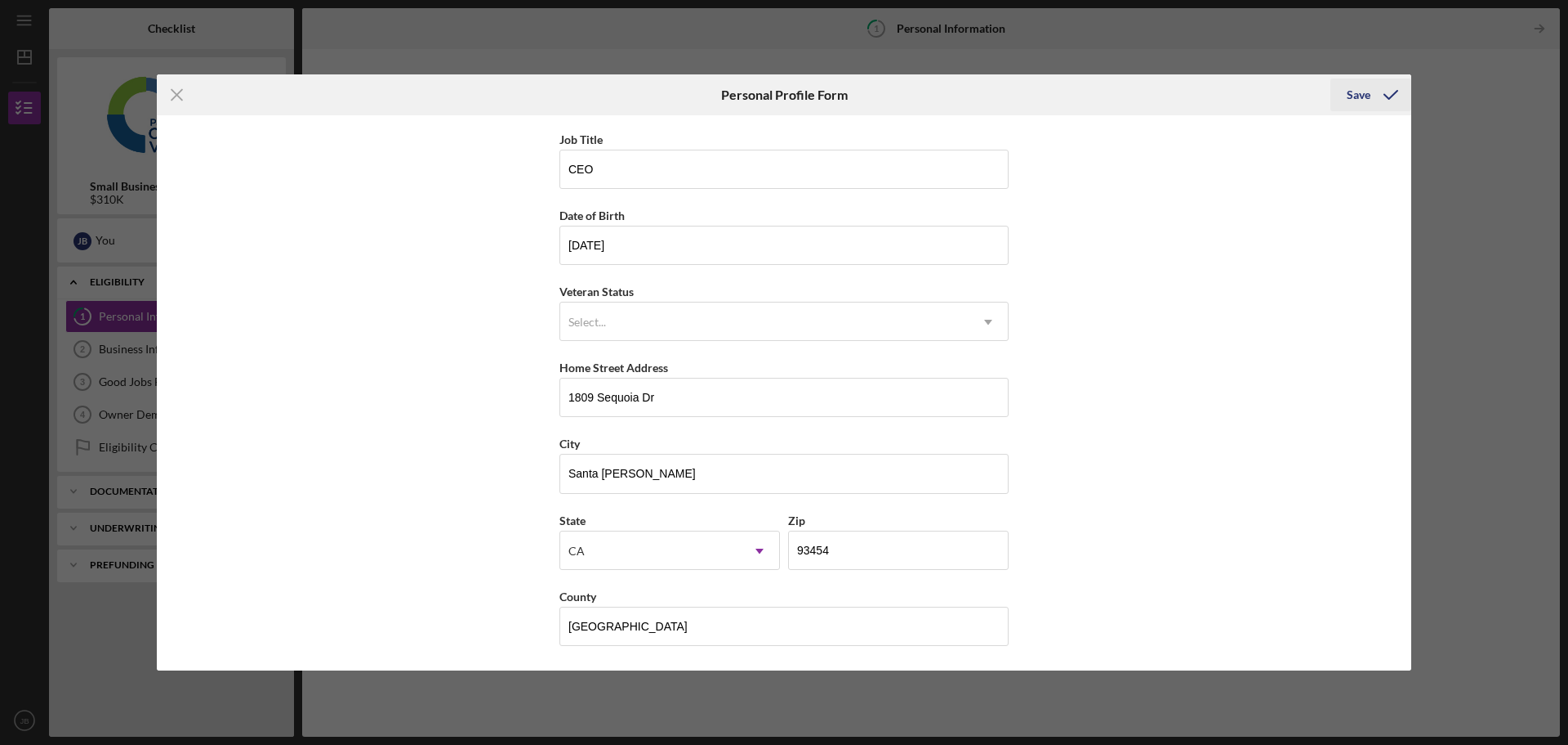
click at [1357, 96] on div "Save" at bounding box center [1359, 95] width 24 height 33
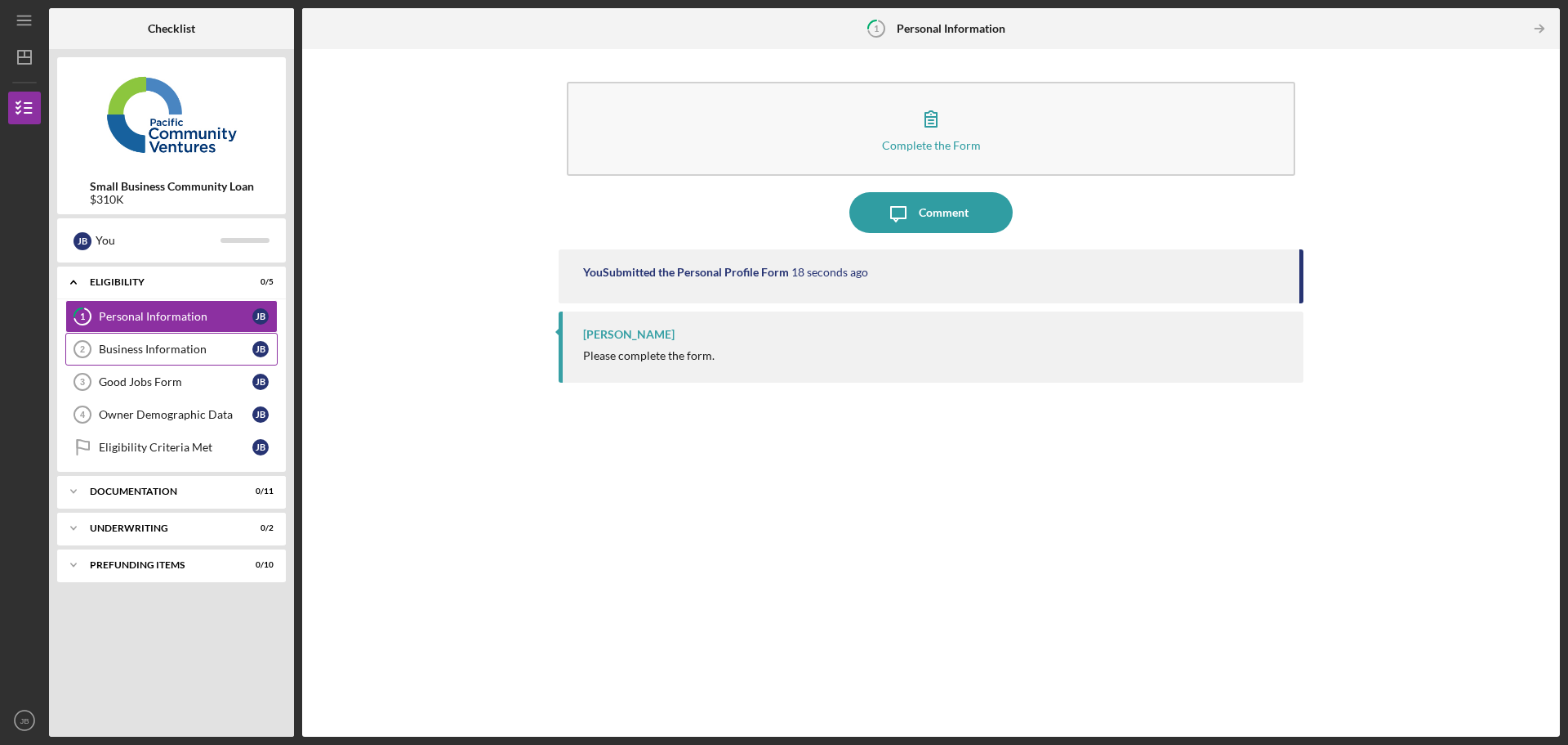
click at [146, 346] on div "Business Information" at bounding box center [175, 349] width 153 height 13
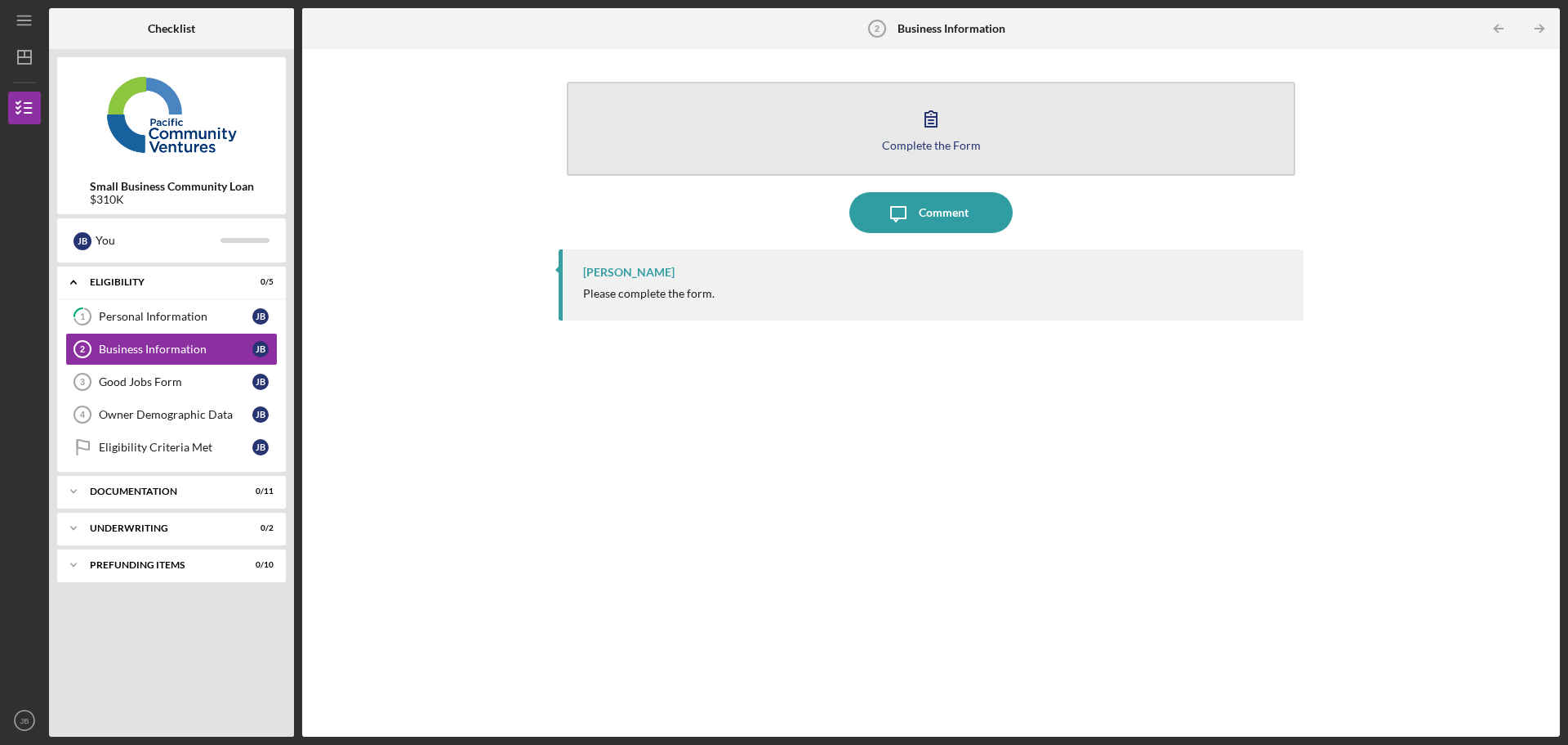
click at [809, 114] on button "Complete the Form Form" at bounding box center [931, 129] width 729 height 94
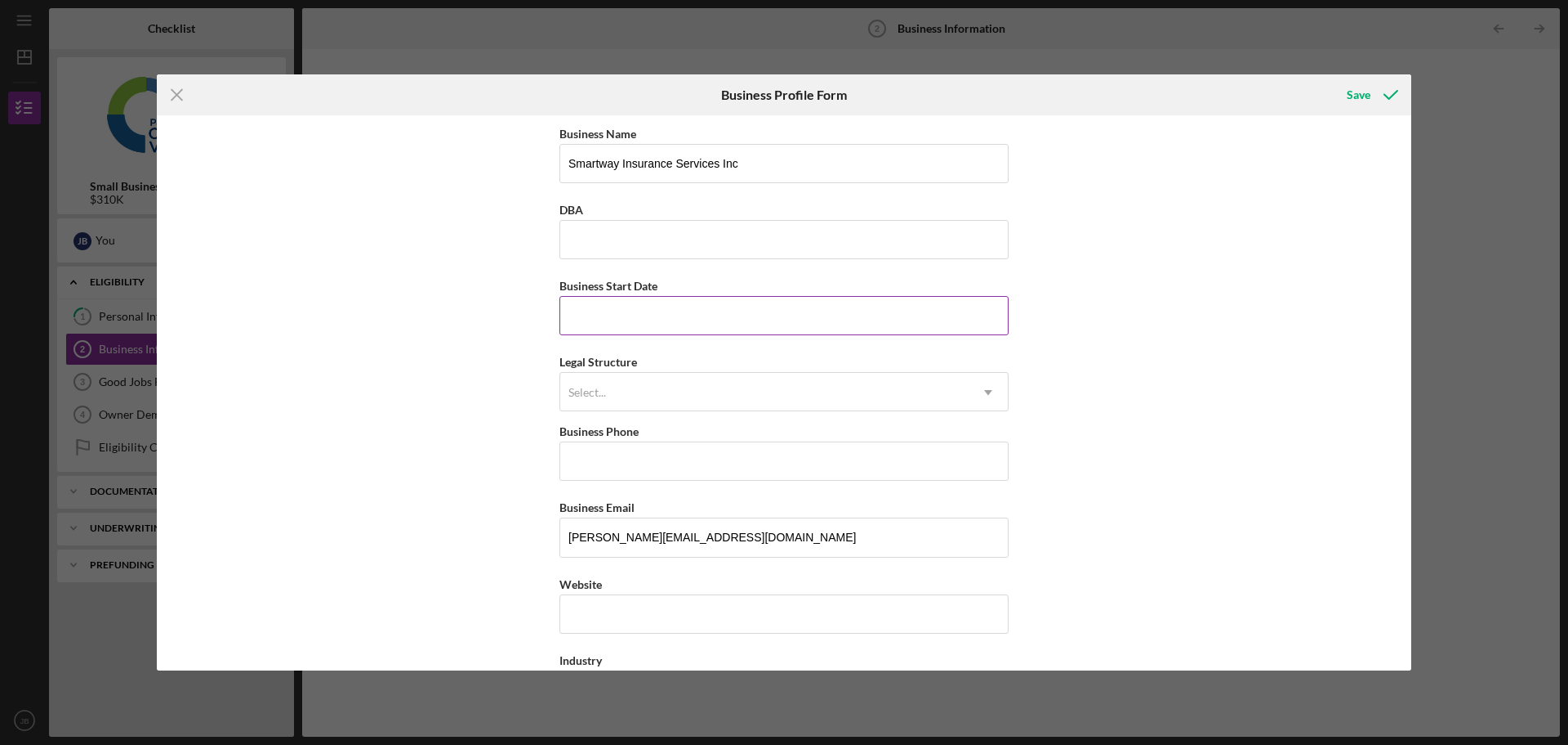
click at [582, 310] on input "Business Start Date" at bounding box center [783, 315] width 449 height 40
type input "[DATE]"
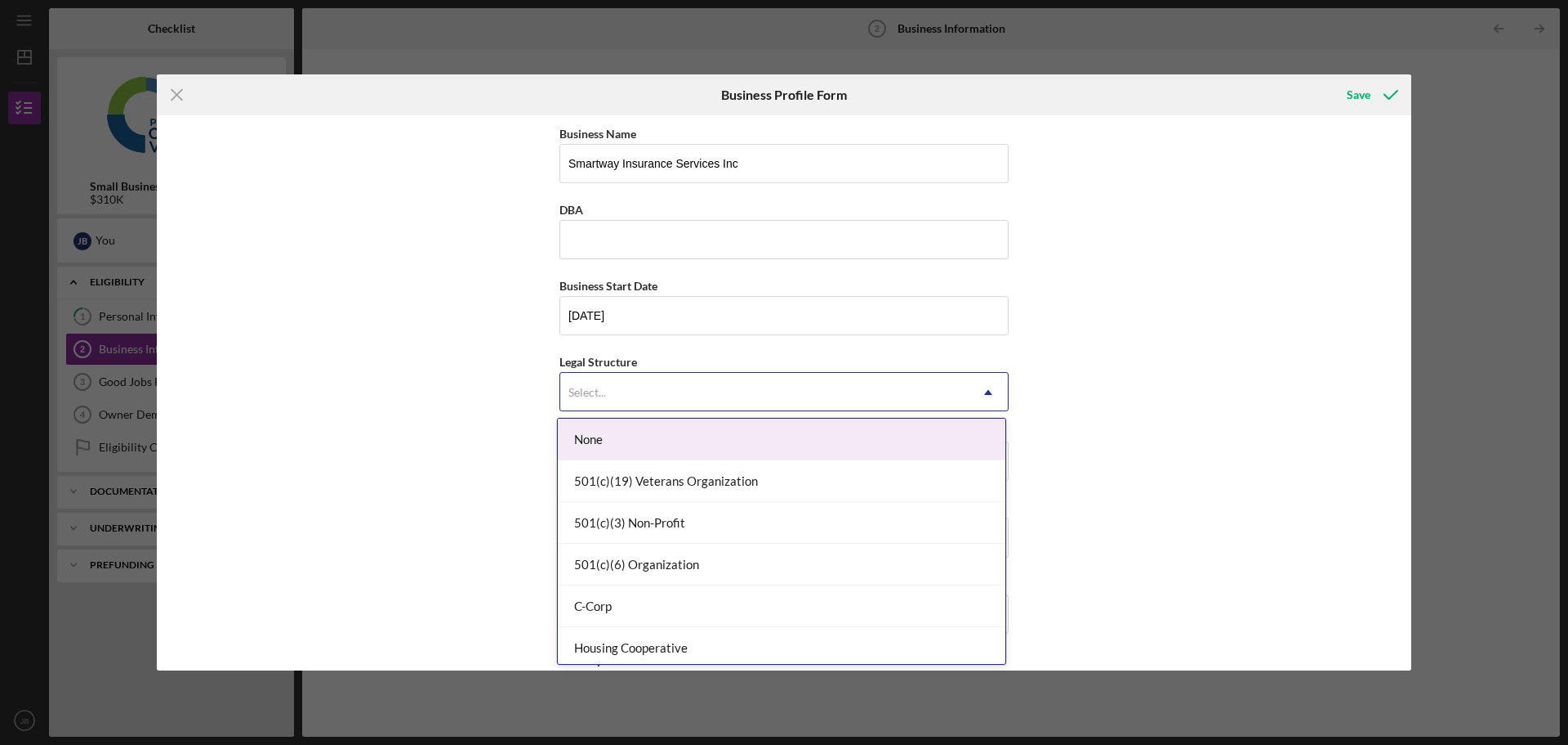
click at [583, 390] on div "Select..." at bounding box center [587, 392] width 38 height 13
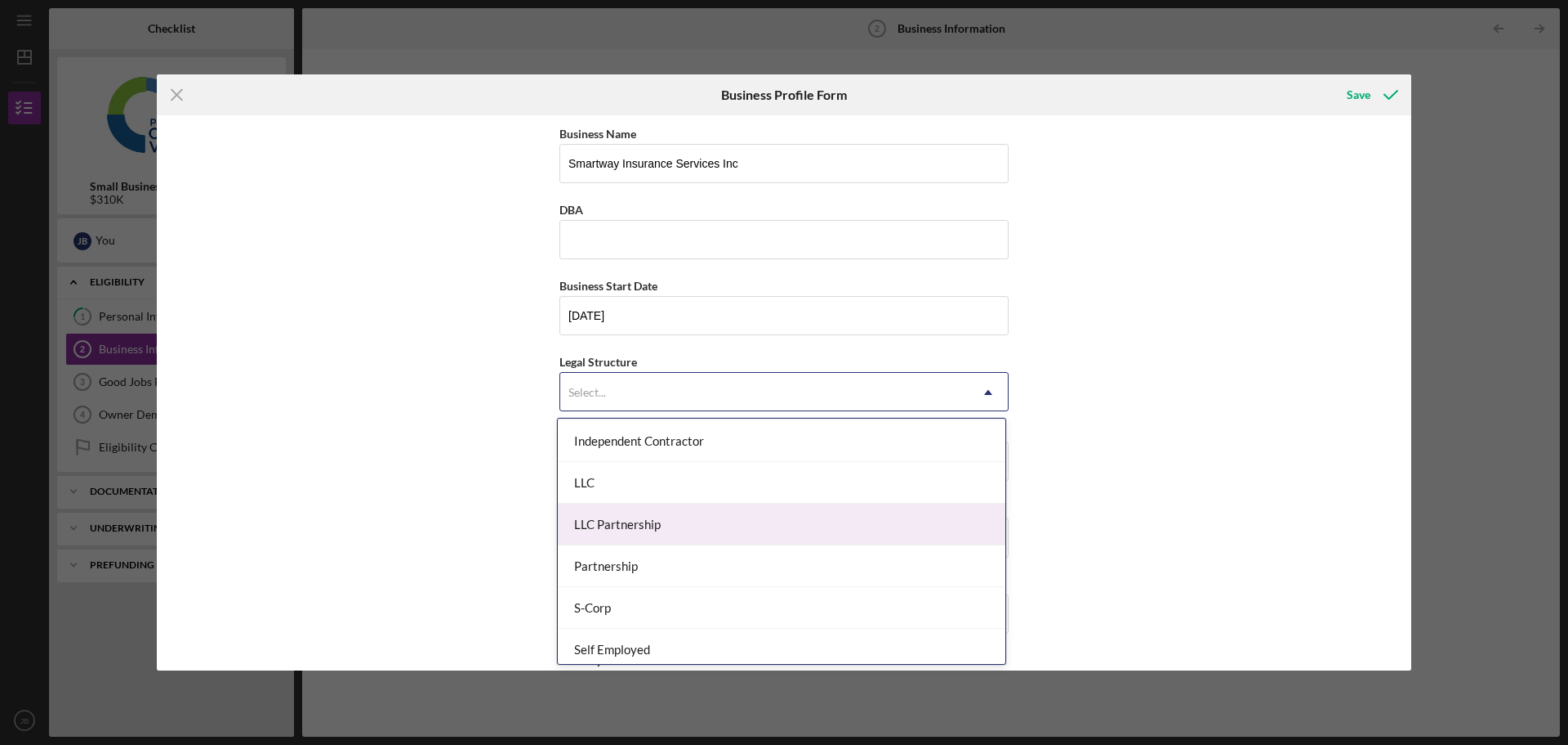
scroll to position [299, 0]
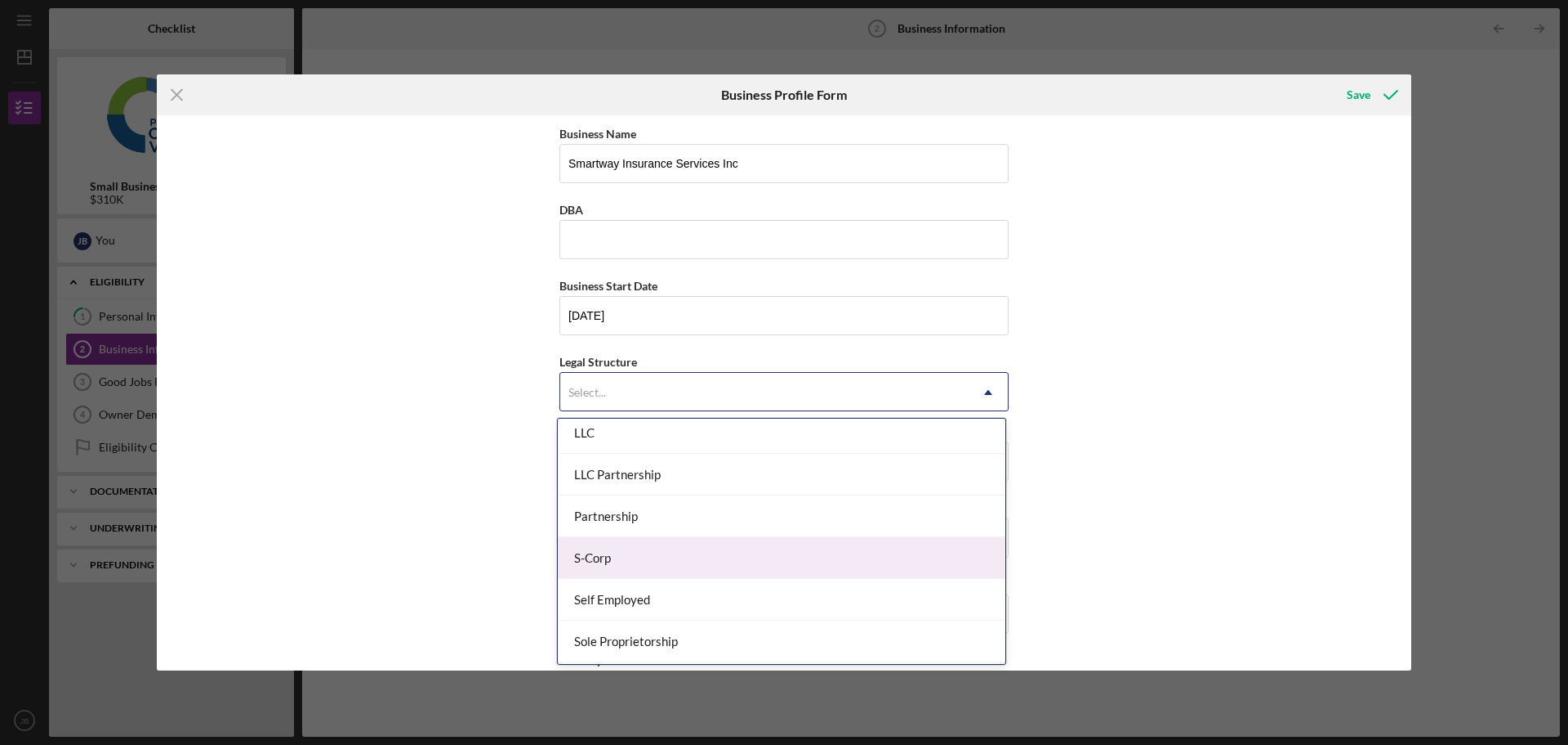
click at [664, 559] on div "S-Corp" at bounding box center [782, 558] width 448 height 41
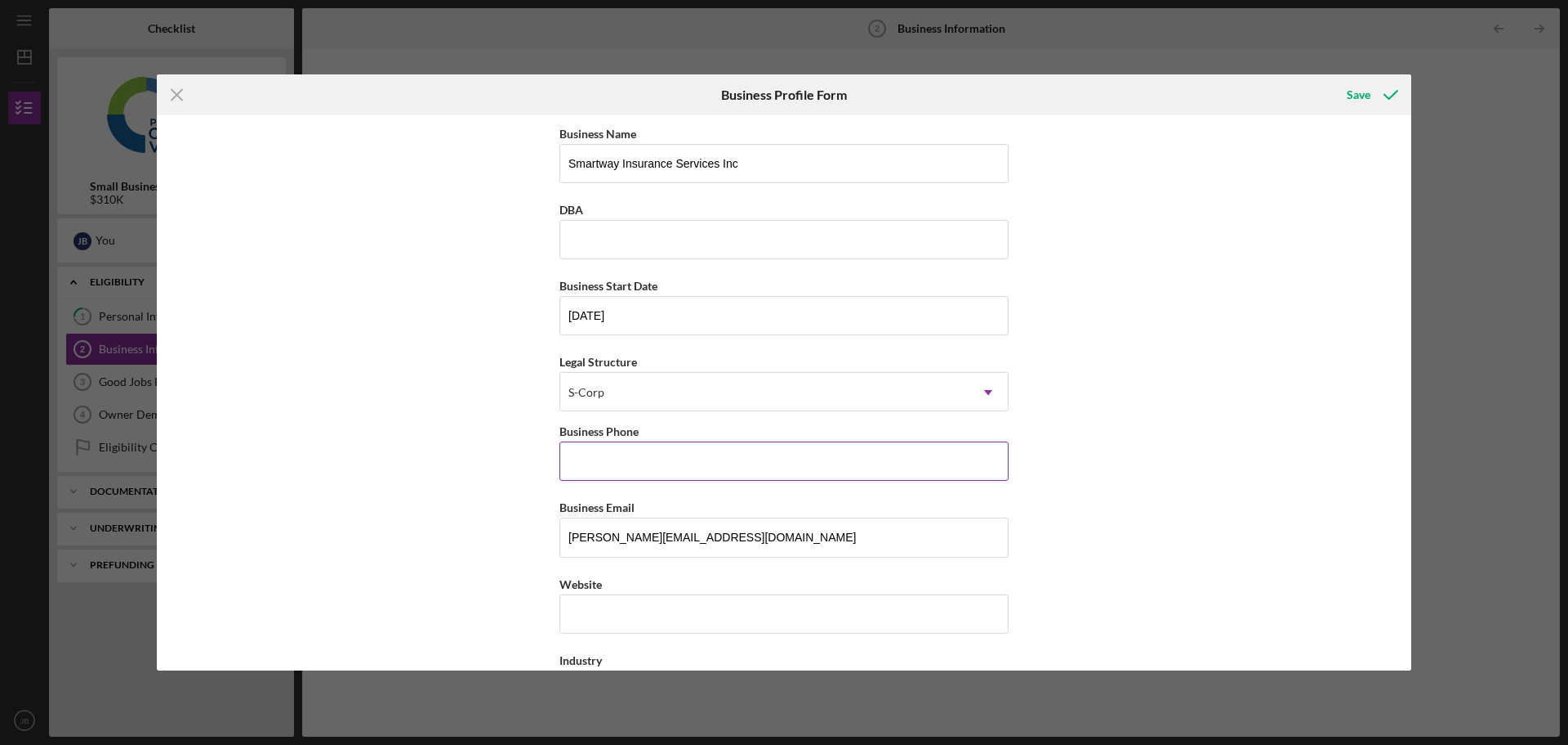
click at [577, 463] on input "Business Phone" at bounding box center [783, 460] width 449 height 40
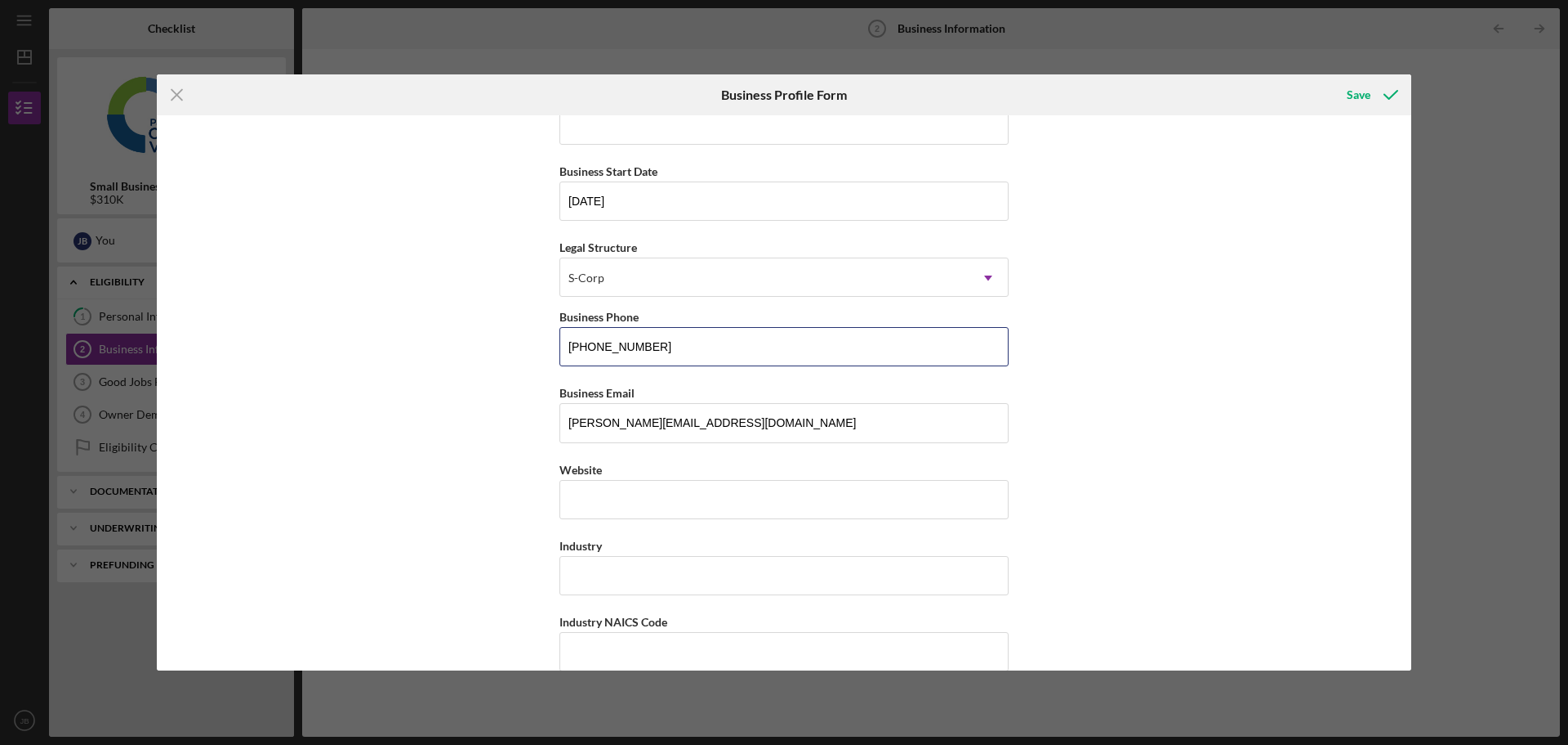
scroll to position [164, 0]
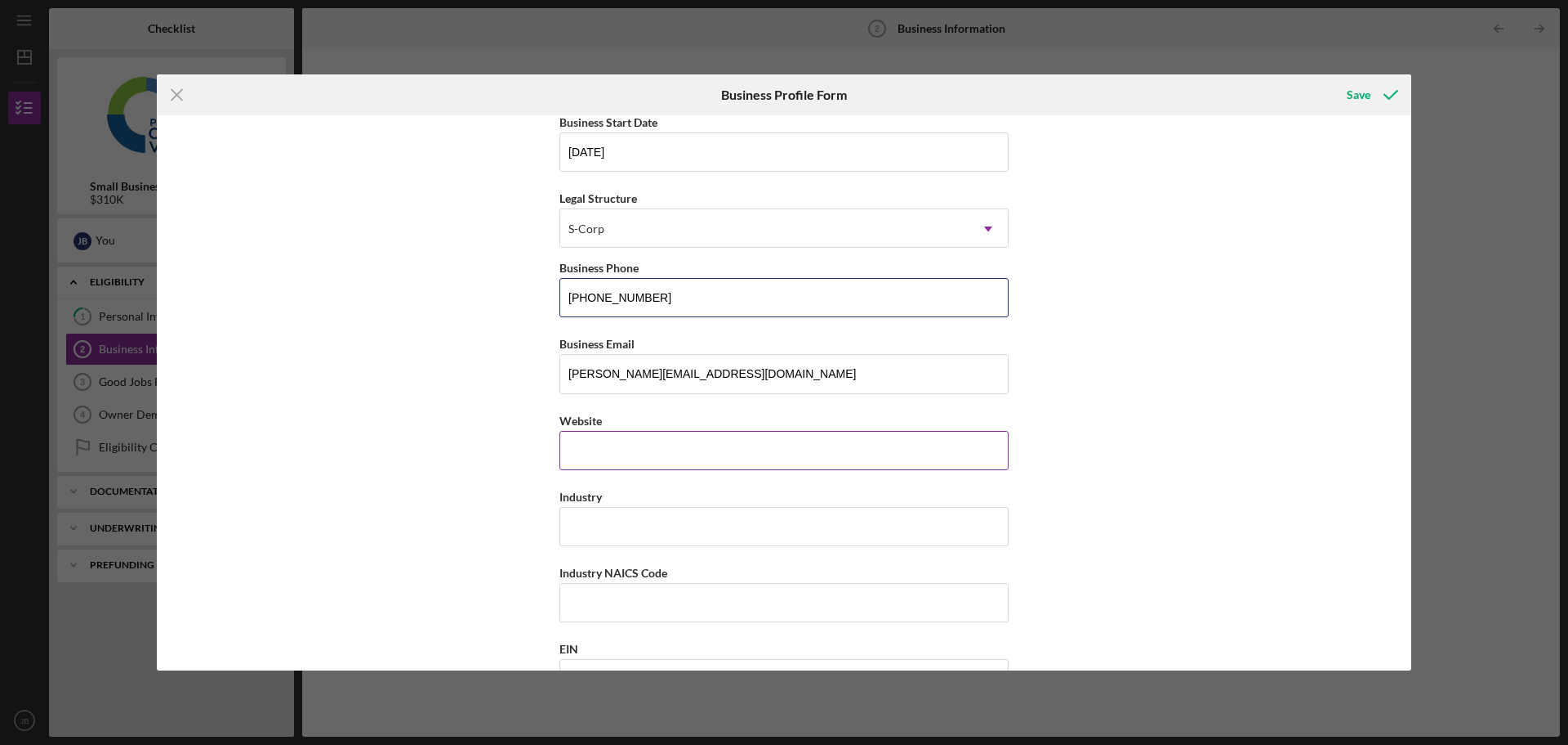
type input "[PHONE_NUMBER]"
click at [570, 448] on div "Website" at bounding box center [783, 440] width 449 height 60
type input "[DOMAIN_NAME]"
click at [576, 529] on input "Industry" at bounding box center [783, 526] width 449 height 40
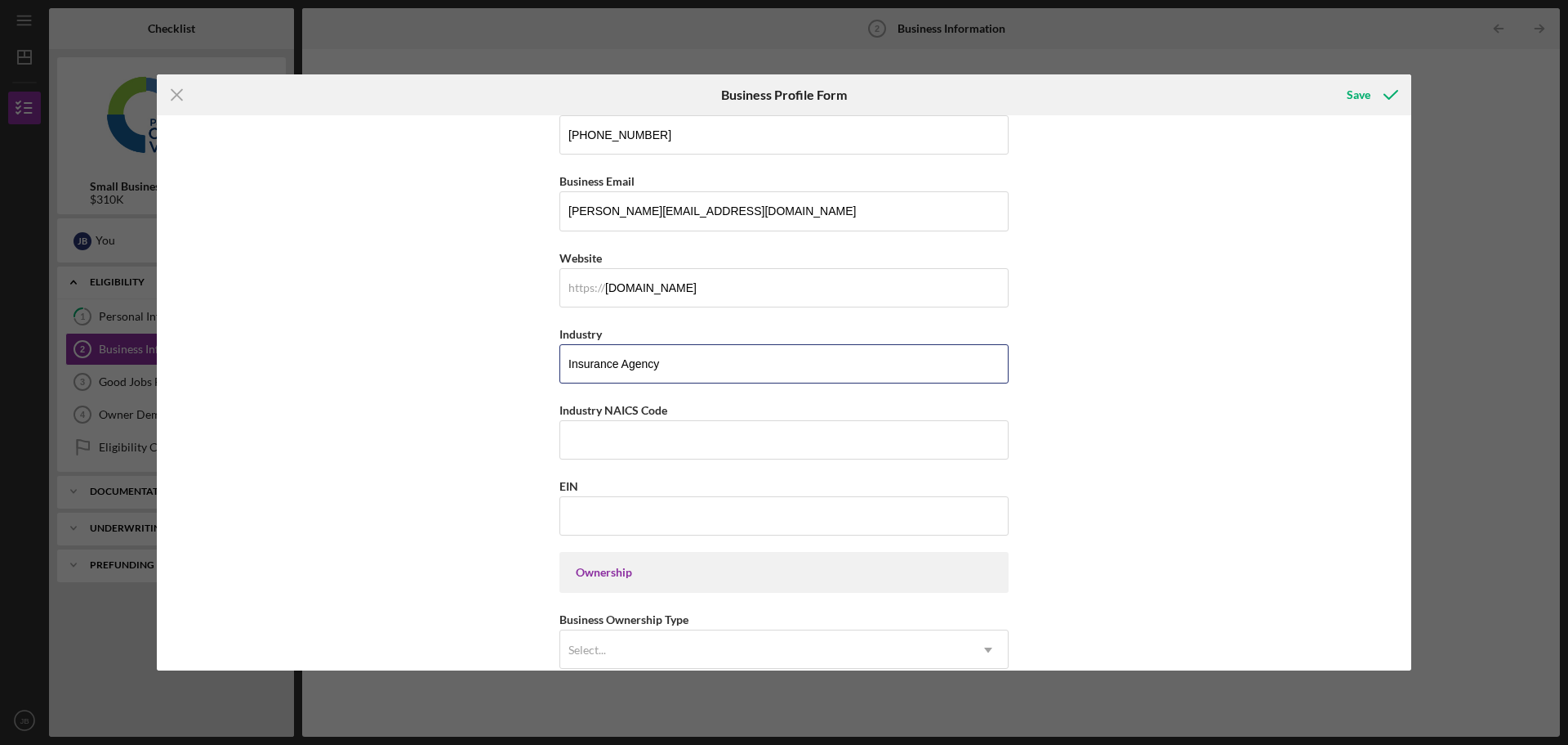
scroll to position [327, 0]
type input "Insurance Agency"
click at [596, 426] on input "Industry NAICS Code" at bounding box center [783, 438] width 449 height 40
click at [583, 510] on input "EIN" at bounding box center [783, 514] width 449 height 40
type input "[US_EMPLOYER_IDENTIFICATION_NUMBER]"
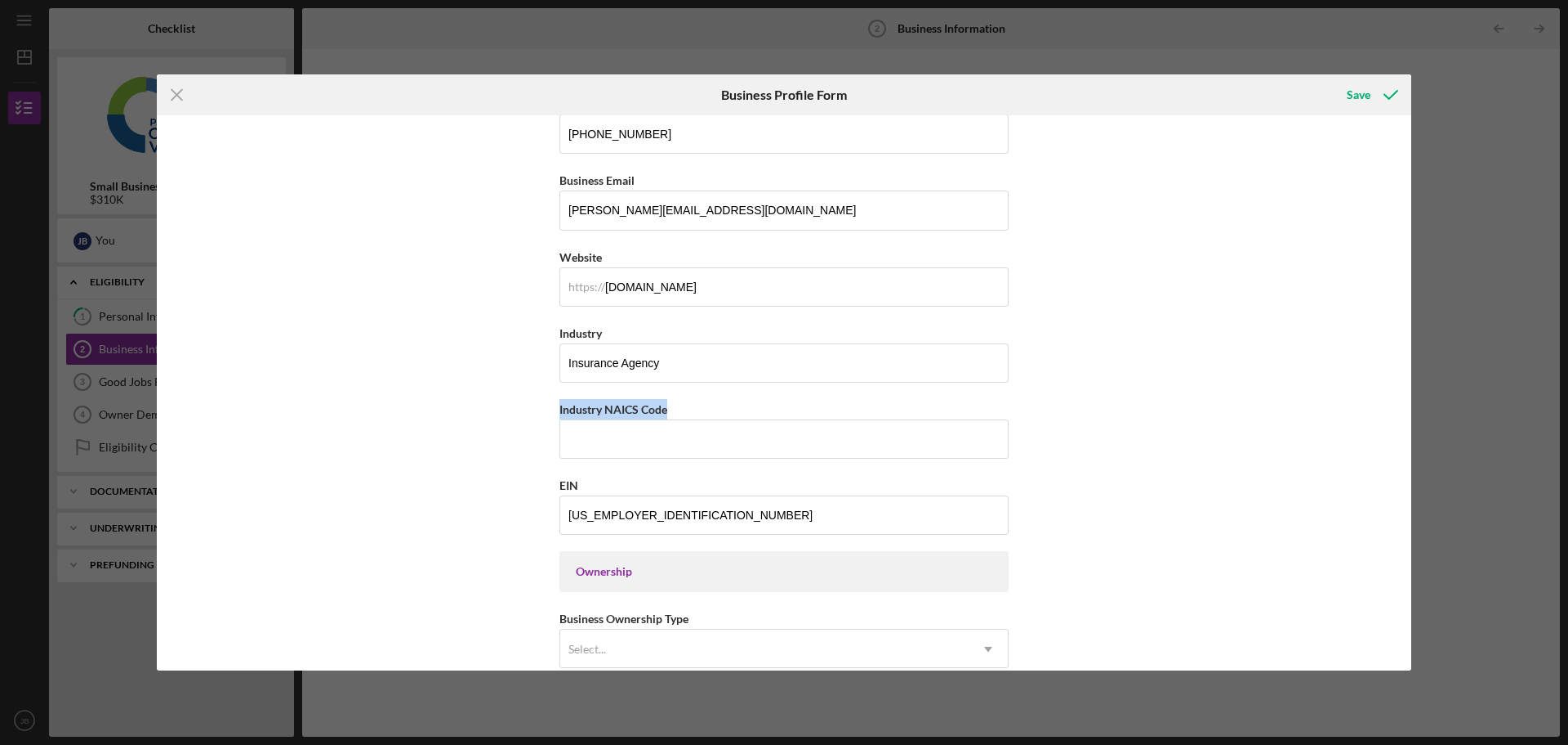
drag, startPoint x: 673, startPoint y: 406, endPoint x: 554, endPoint y: 412, distance: 119.2
click at [554, 412] on div "Business Name Smartway Insurance Services Inc DBA Business Start Date [DATE] Le…" at bounding box center [784, 392] width 1255 height 555
copy label "Industry NAICS Code"
click at [587, 434] on input "Industry NAICS Code" at bounding box center [783, 438] width 449 height 40
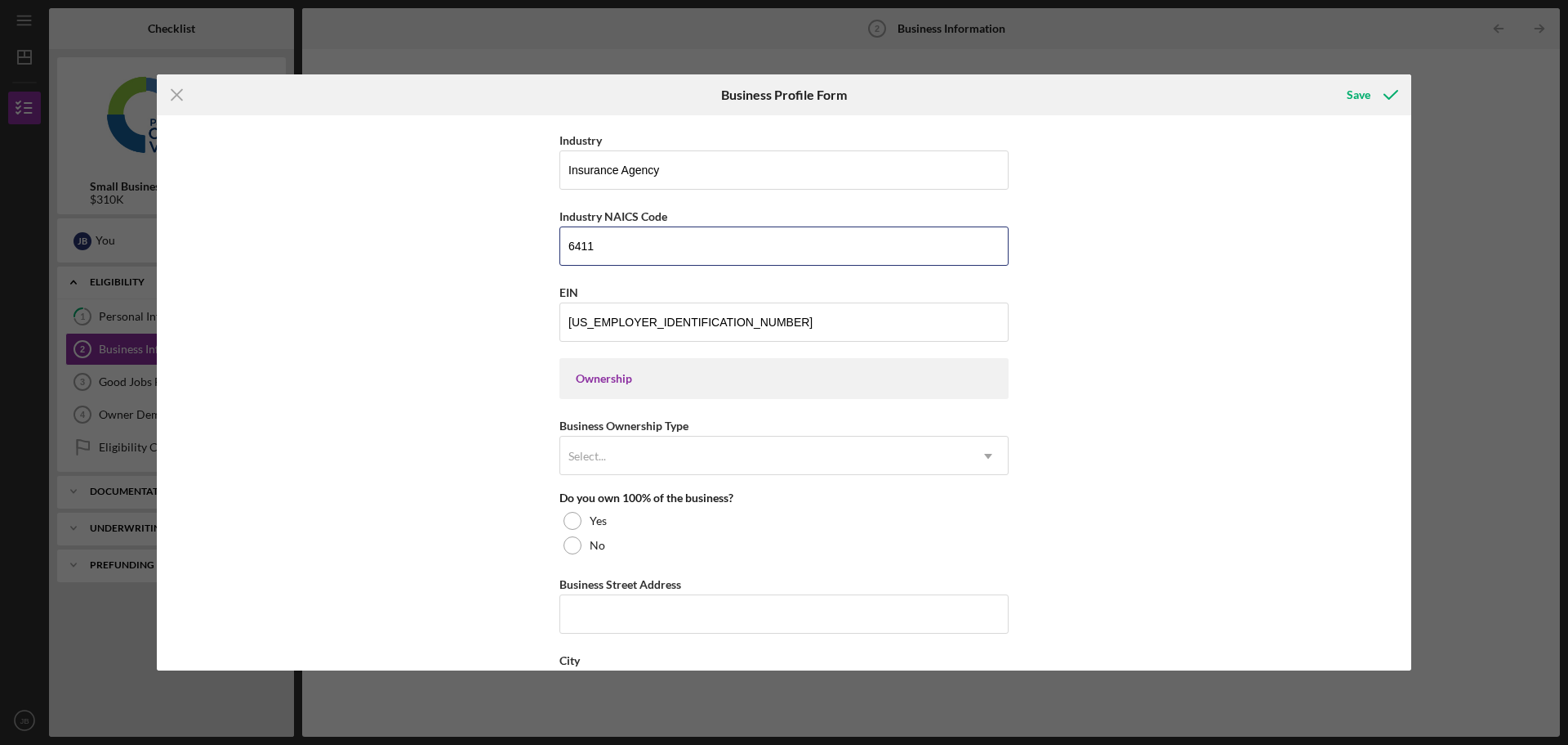
scroll to position [572, 0]
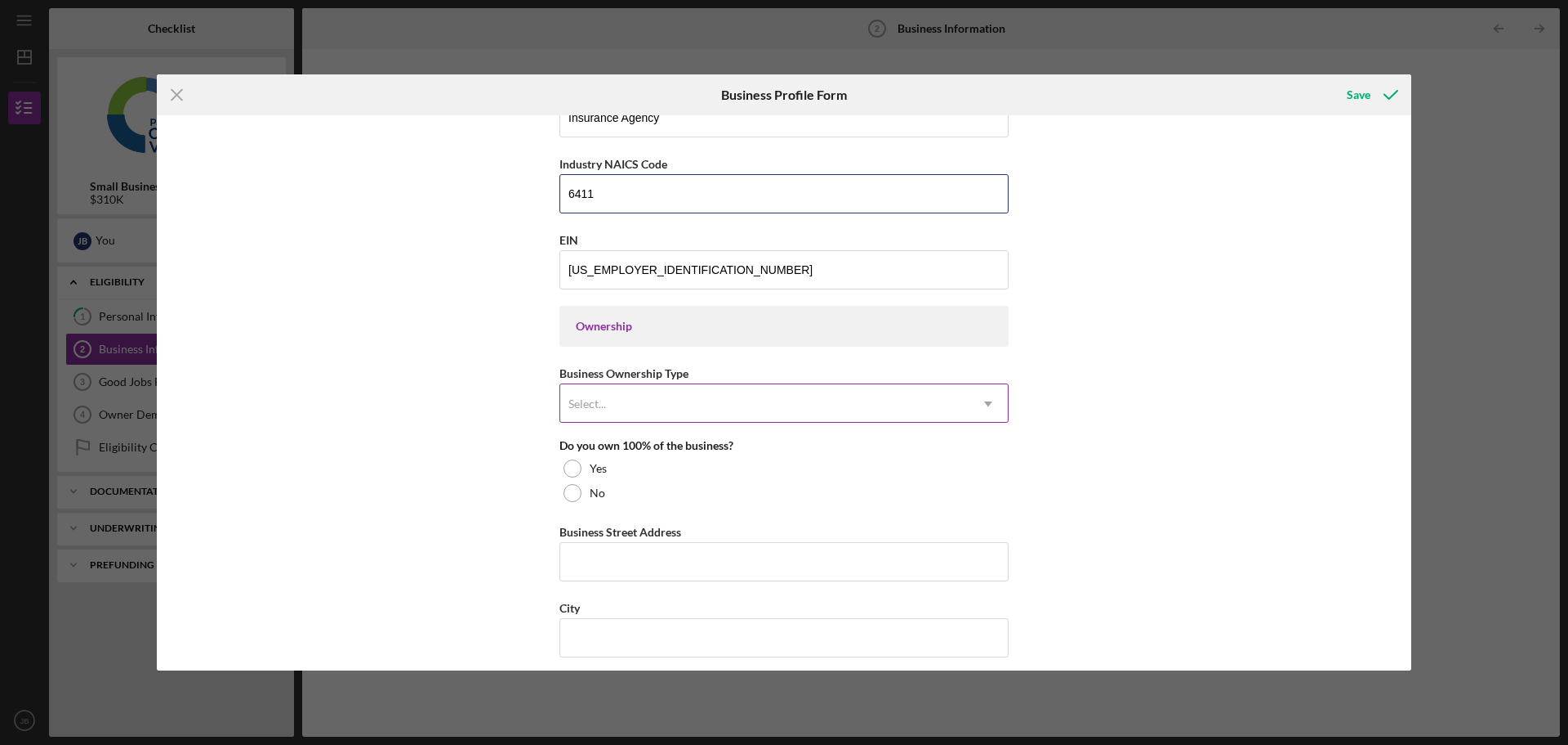
type input "6411"
click at [581, 404] on div "Select..." at bounding box center [587, 403] width 38 height 13
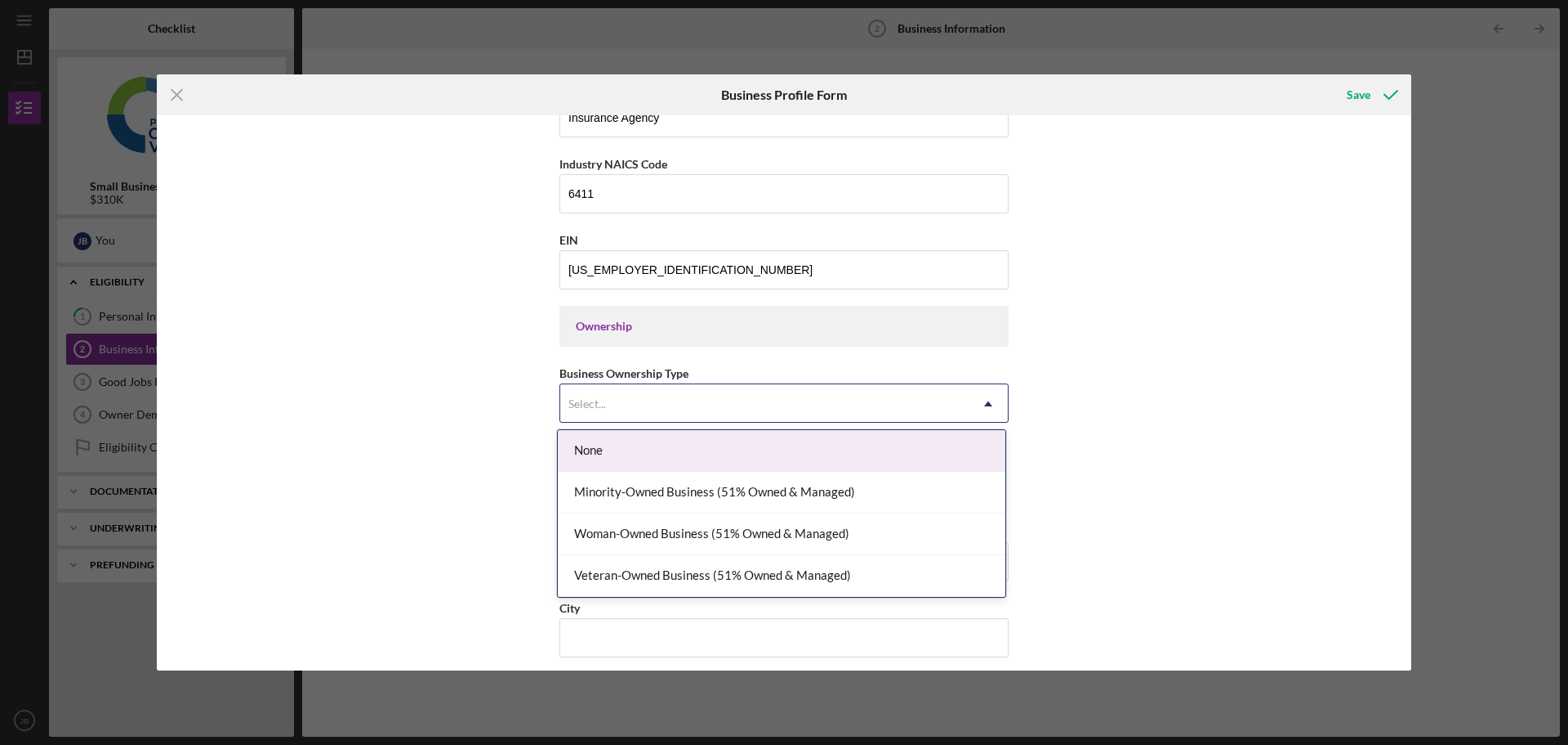
click at [651, 445] on div "None" at bounding box center [782, 450] width 448 height 41
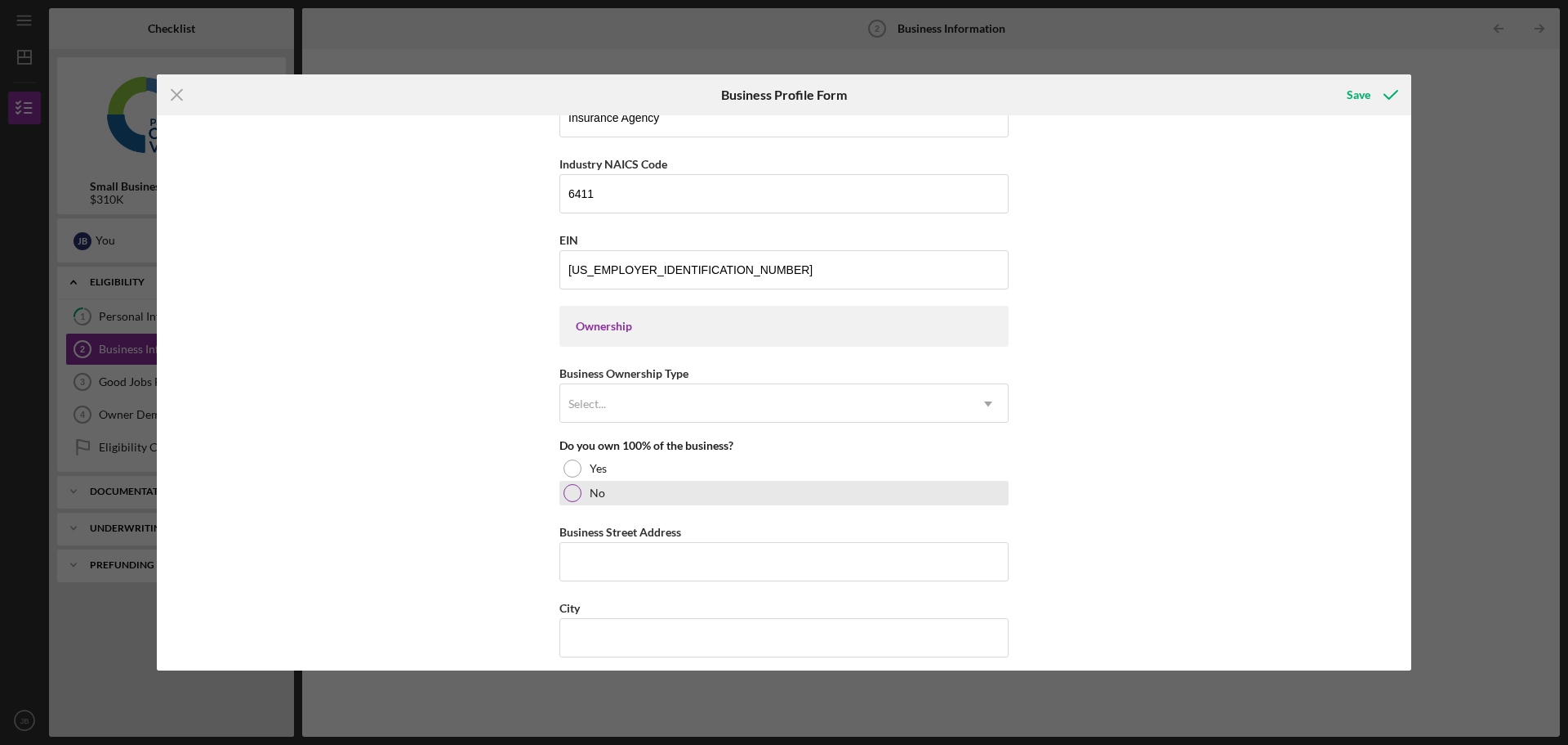
click at [571, 486] on div at bounding box center [573, 493] width 18 height 18
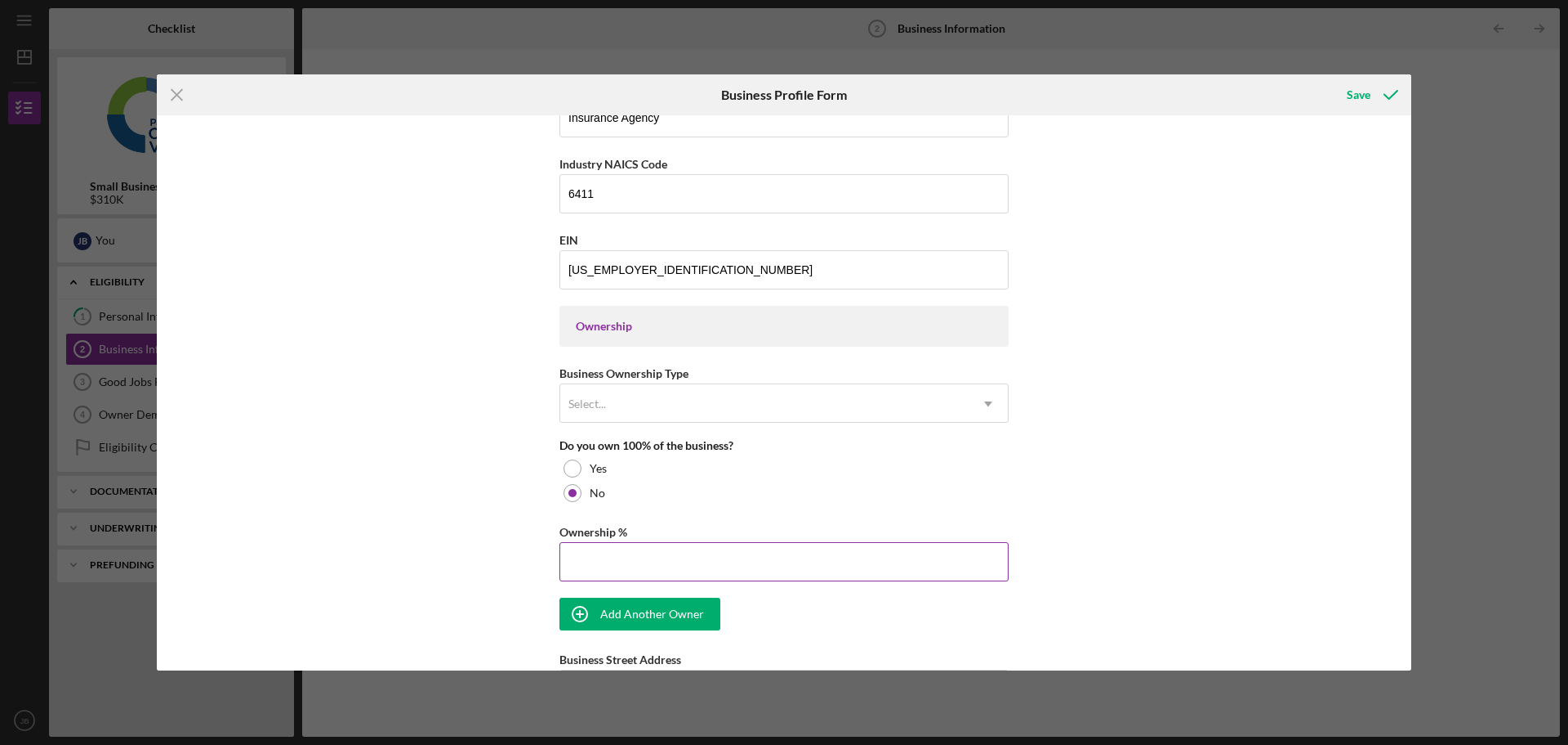
click at [583, 547] on input "Ownership %" at bounding box center [783, 561] width 449 height 40
click at [600, 563] on input "70%" at bounding box center [783, 561] width 449 height 40
type input "70.00%"
click at [628, 615] on div "Add Another Owner" at bounding box center [652, 614] width 104 height 33
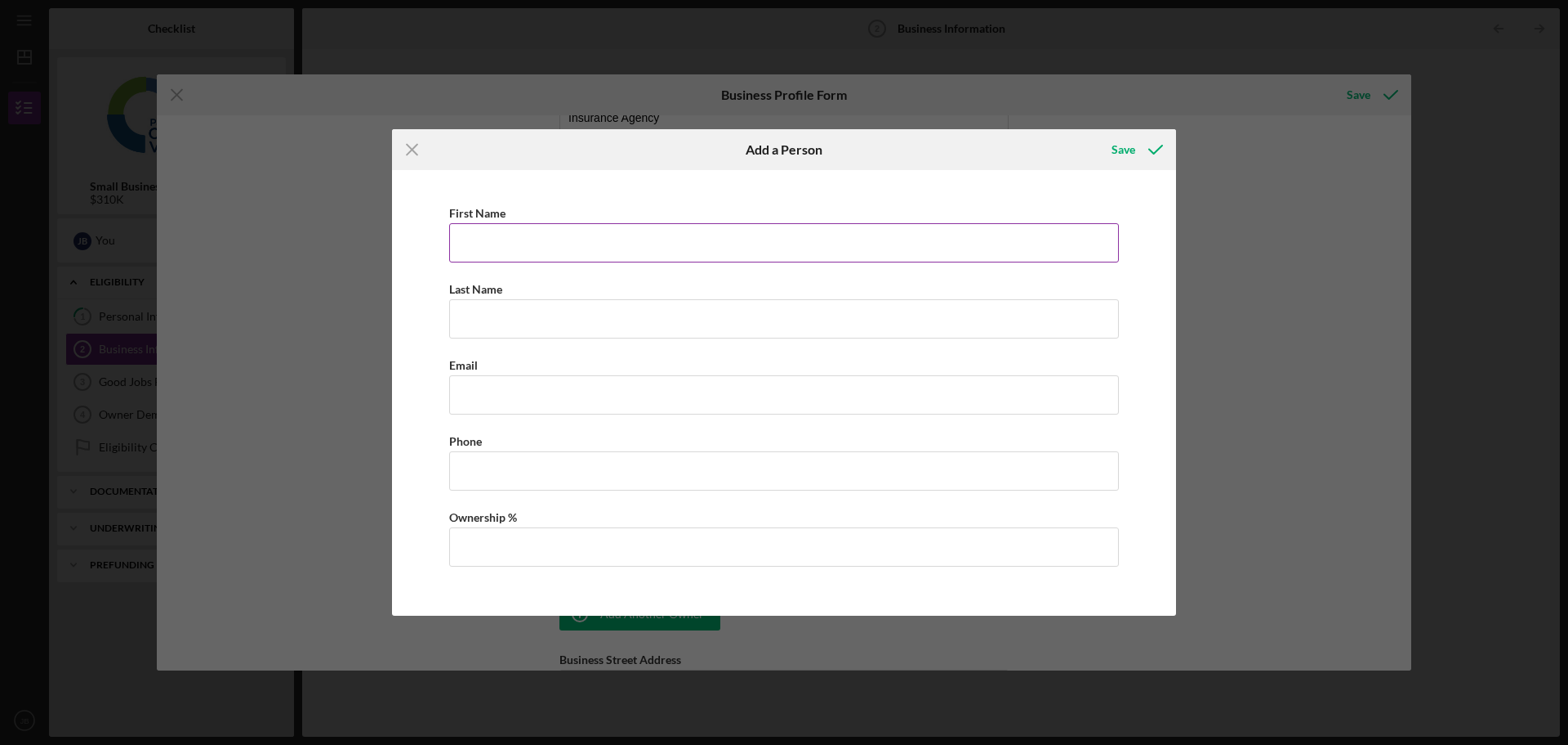
click at [480, 226] on input "First Name" at bounding box center [784, 243] width 670 height 40
type input "[PERSON_NAME]"
type input "Brinckerhoff"
type input "[EMAIL_ADDRESS][DOMAIN_NAME]"
click at [461, 468] on input "Business Phone" at bounding box center [784, 470] width 670 height 40
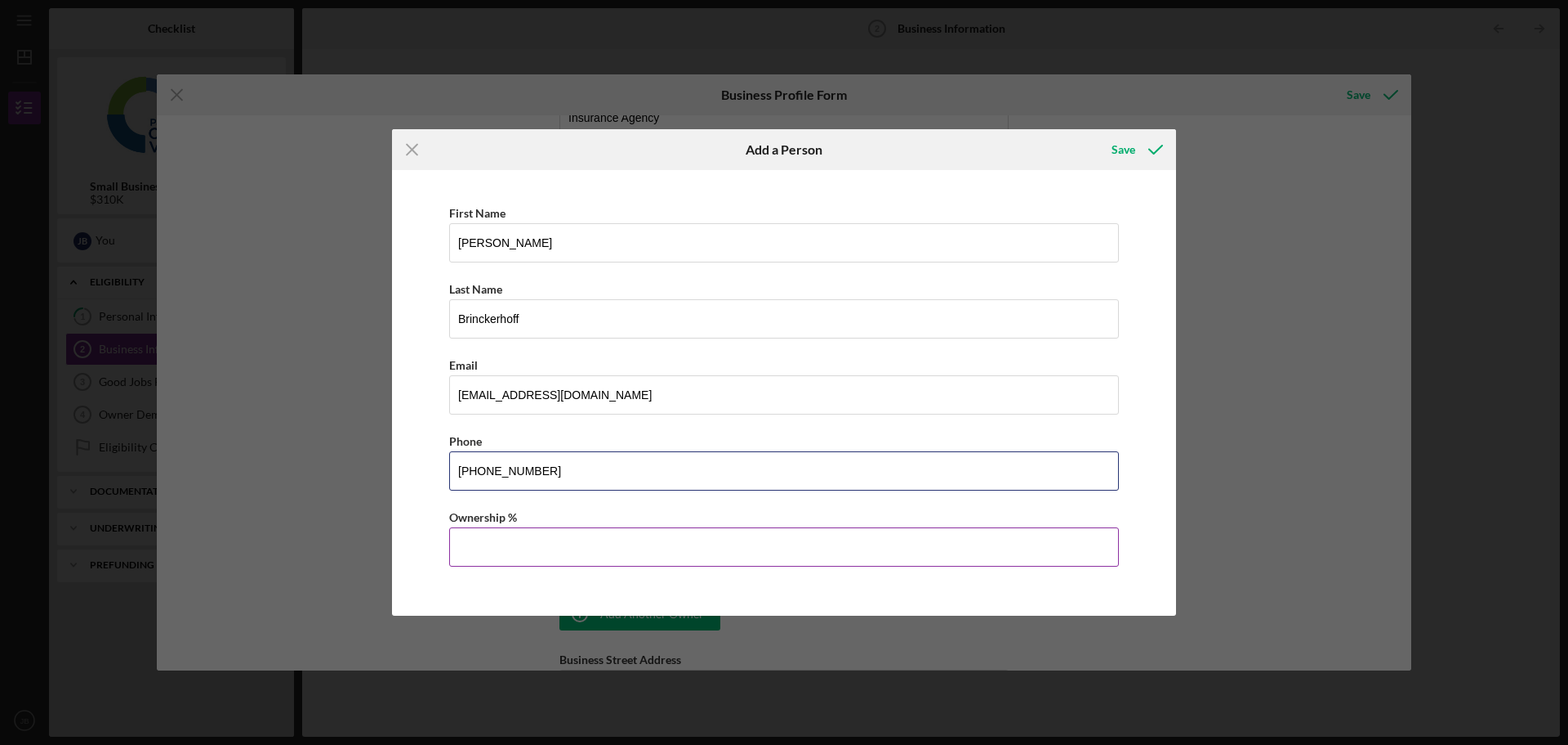
type input "[PHONE_NUMBER]"
click at [464, 541] on input "Ownership %" at bounding box center [784, 547] width 670 height 40
type input "30.00%"
click at [1115, 153] on div "Save" at bounding box center [1124, 150] width 24 height 33
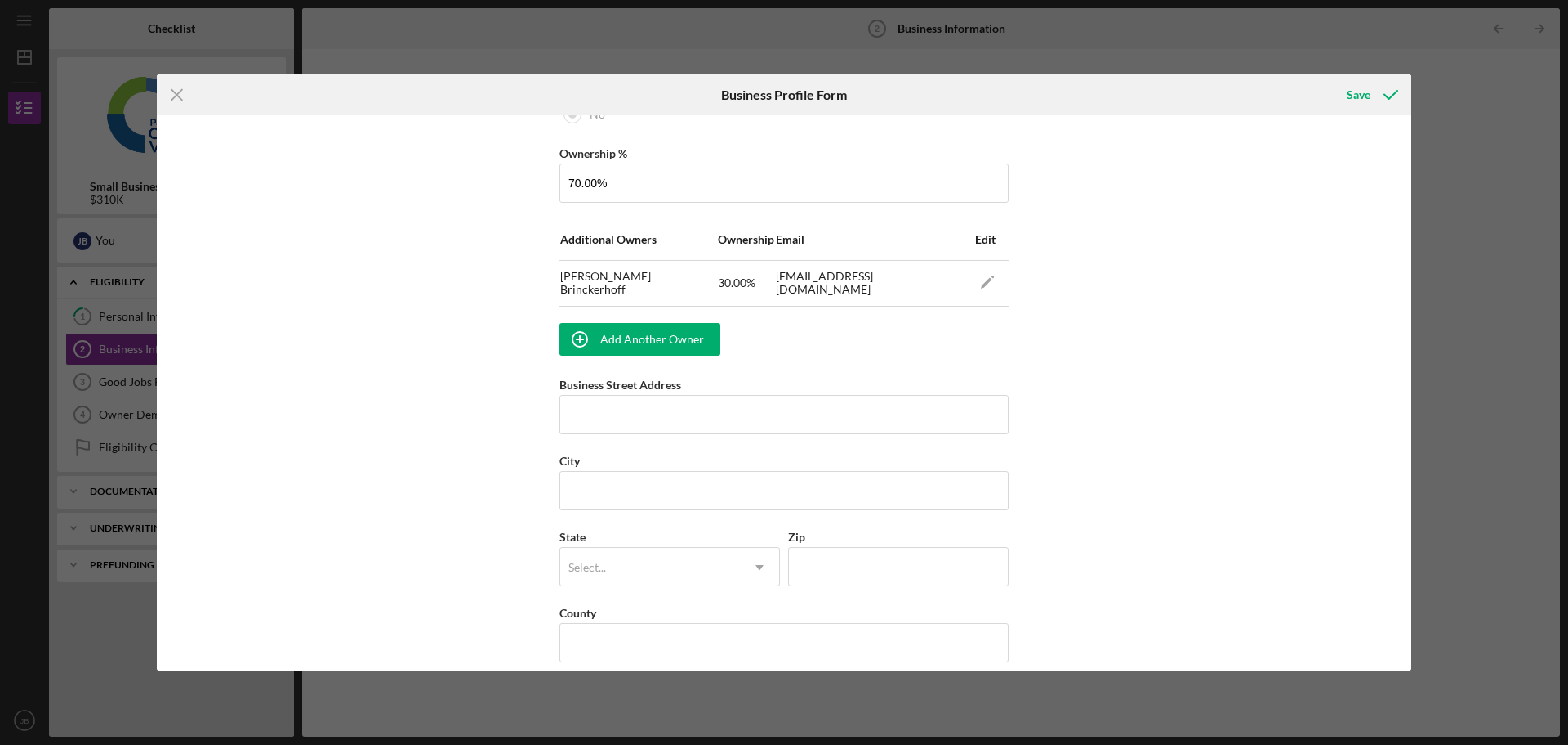
scroll to position [978, 0]
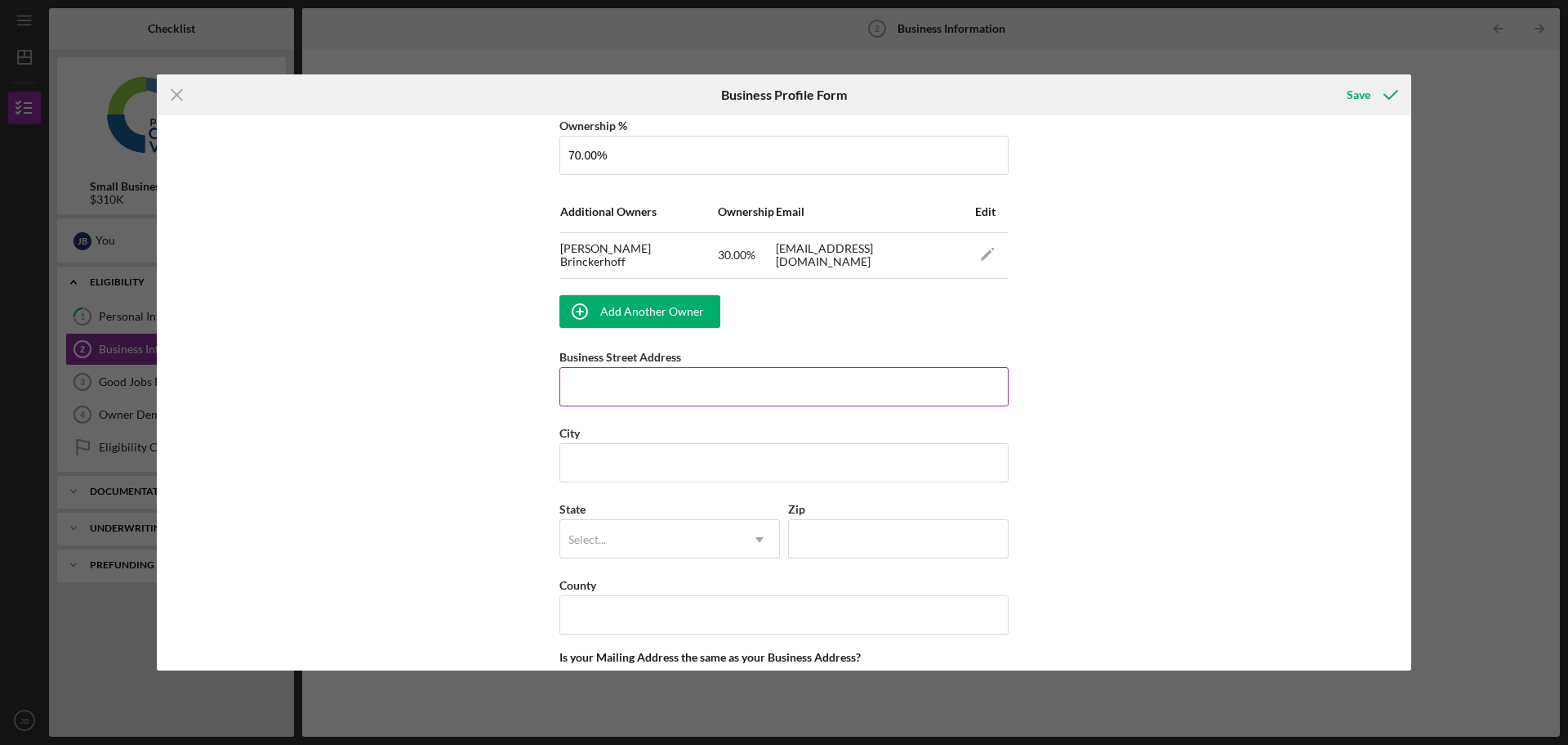
click at [663, 394] on input "Business Street Address" at bounding box center [783, 387] width 449 height 40
type input "1975 S Broadway Ste K"
type input "Santa [PERSON_NAME]"
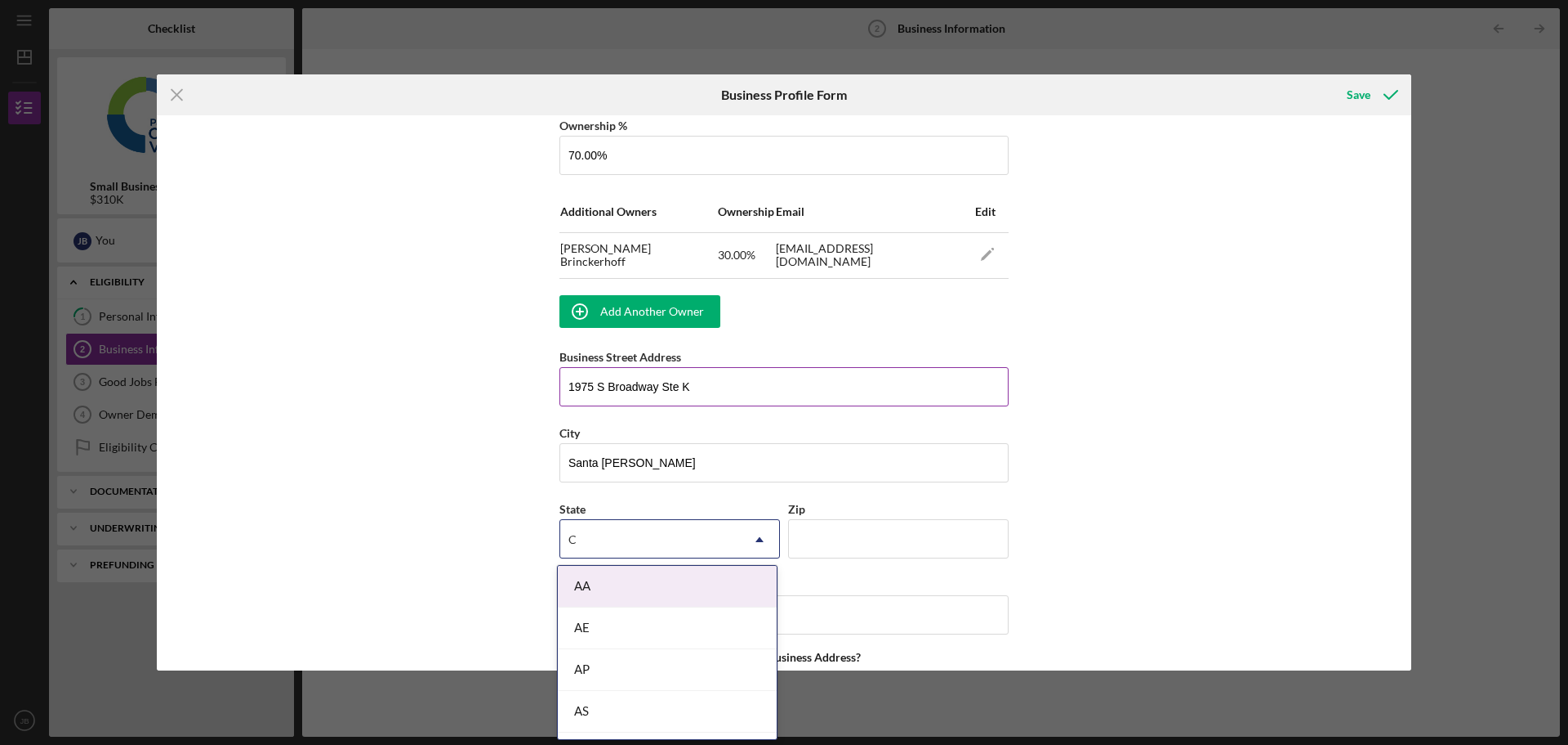
type input "Ca"
click at [603, 547] on div "AA" at bounding box center [650, 539] width 180 height 38
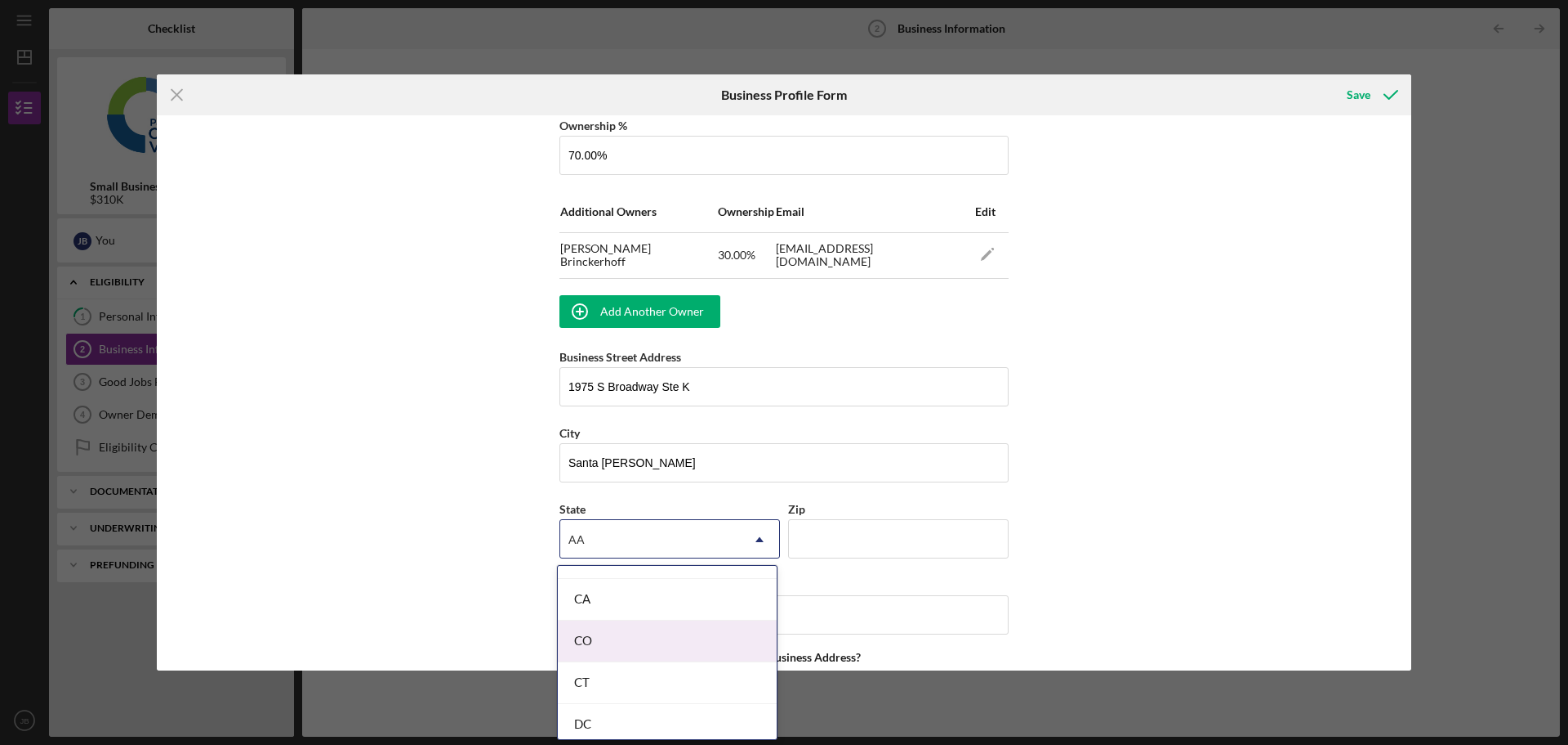
scroll to position [409, 0]
click at [590, 634] on div "CA" at bounding box center [667, 636] width 218 height 41
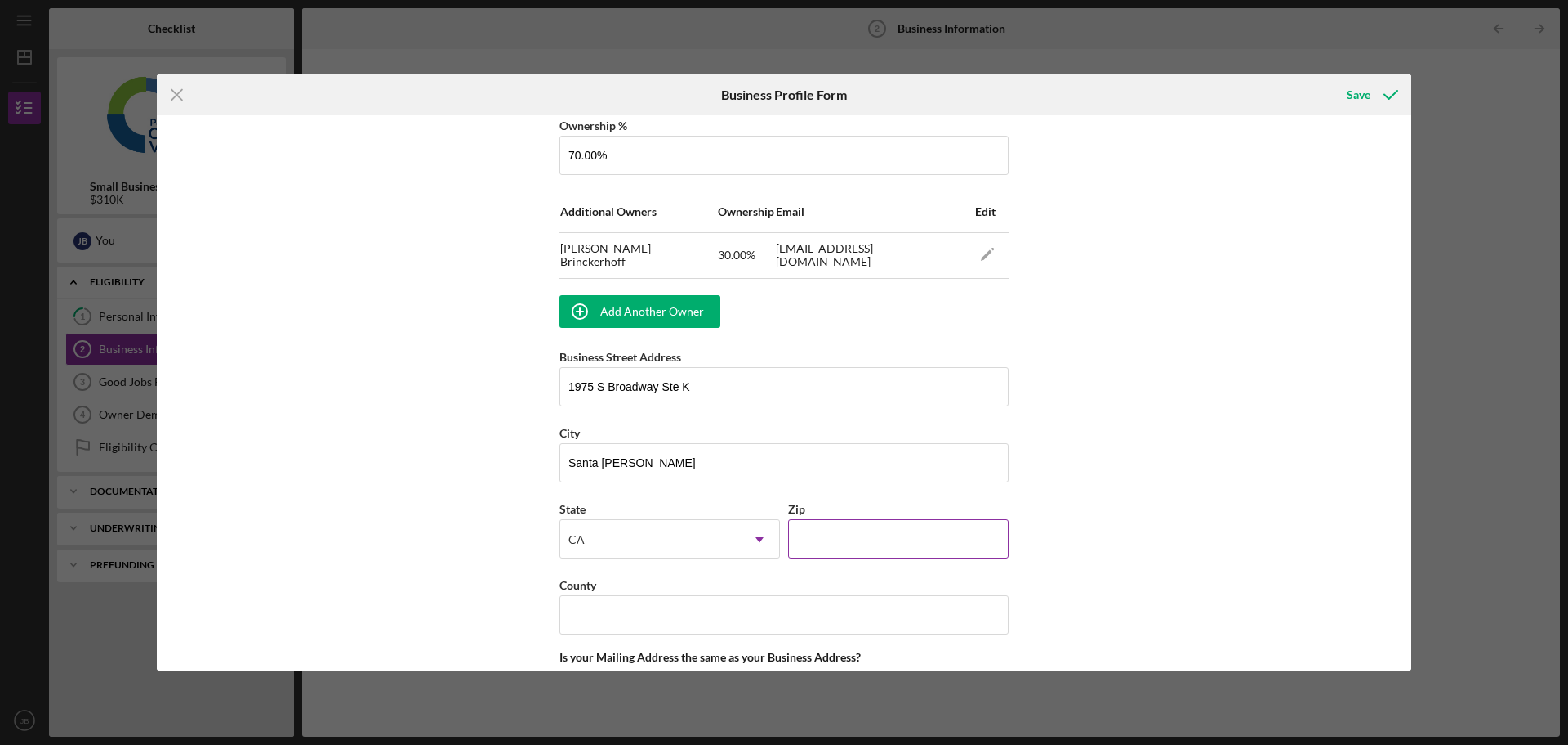
click at [813, 539] on input "Zip" at bounding box center [899, 538] width 220 height 40
type input "93454"
click at [1226, 412] on div "Business Name Smartway Insurance Services Inc DBA Business Start Date [DATE] Le…" at bounding box center [784, 392] width 1255 height 555
click at [758, 618] on input "County" at bounding box center [783, 615] width 449 height 40
type input "[GEOGRAPHIC_DATA]"
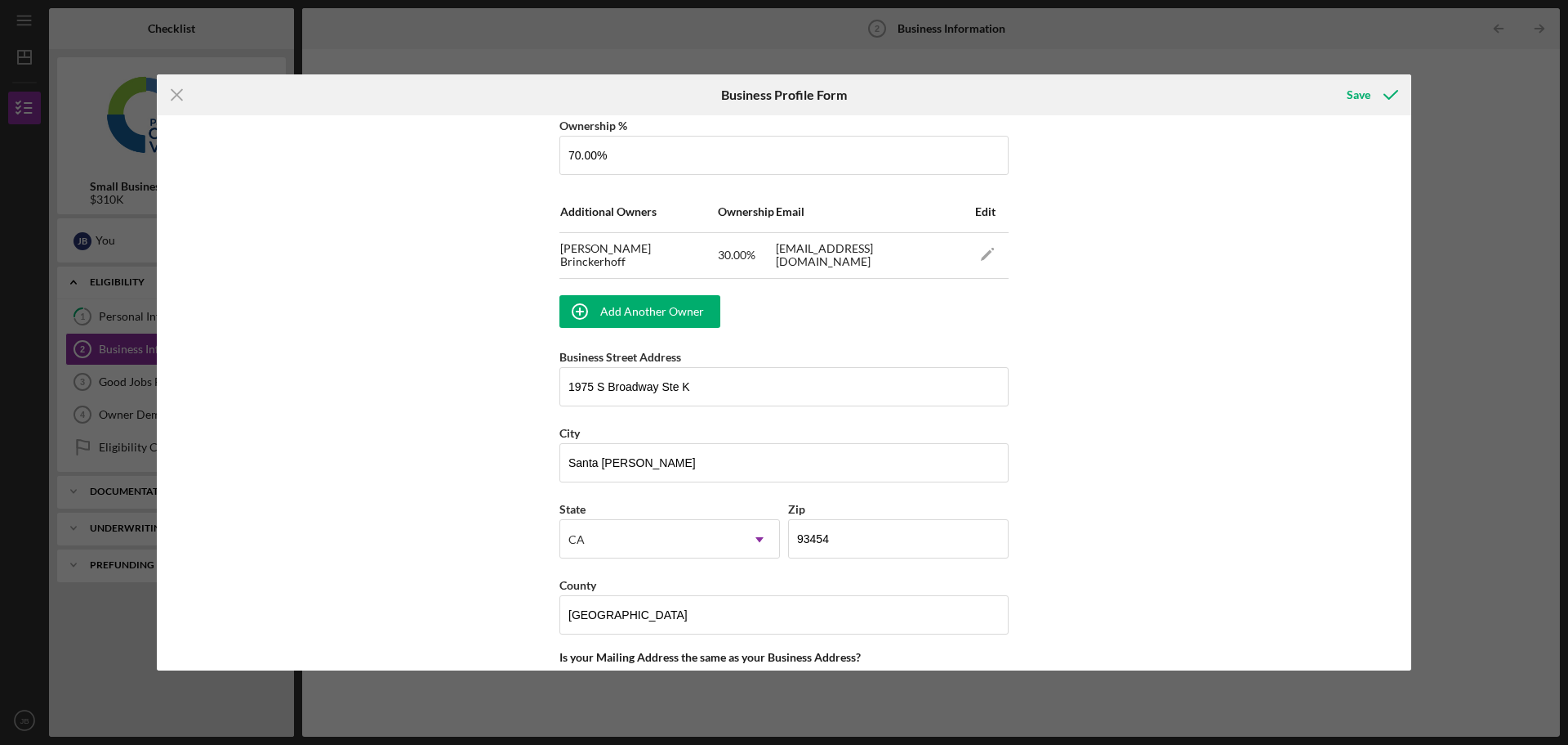
click at [1346, 513] on div "Business Name Smartway Insurance Services Inc DBA Business Start Date [DATE] Le…" at bounding box center [784, 392] width 1255 height 555
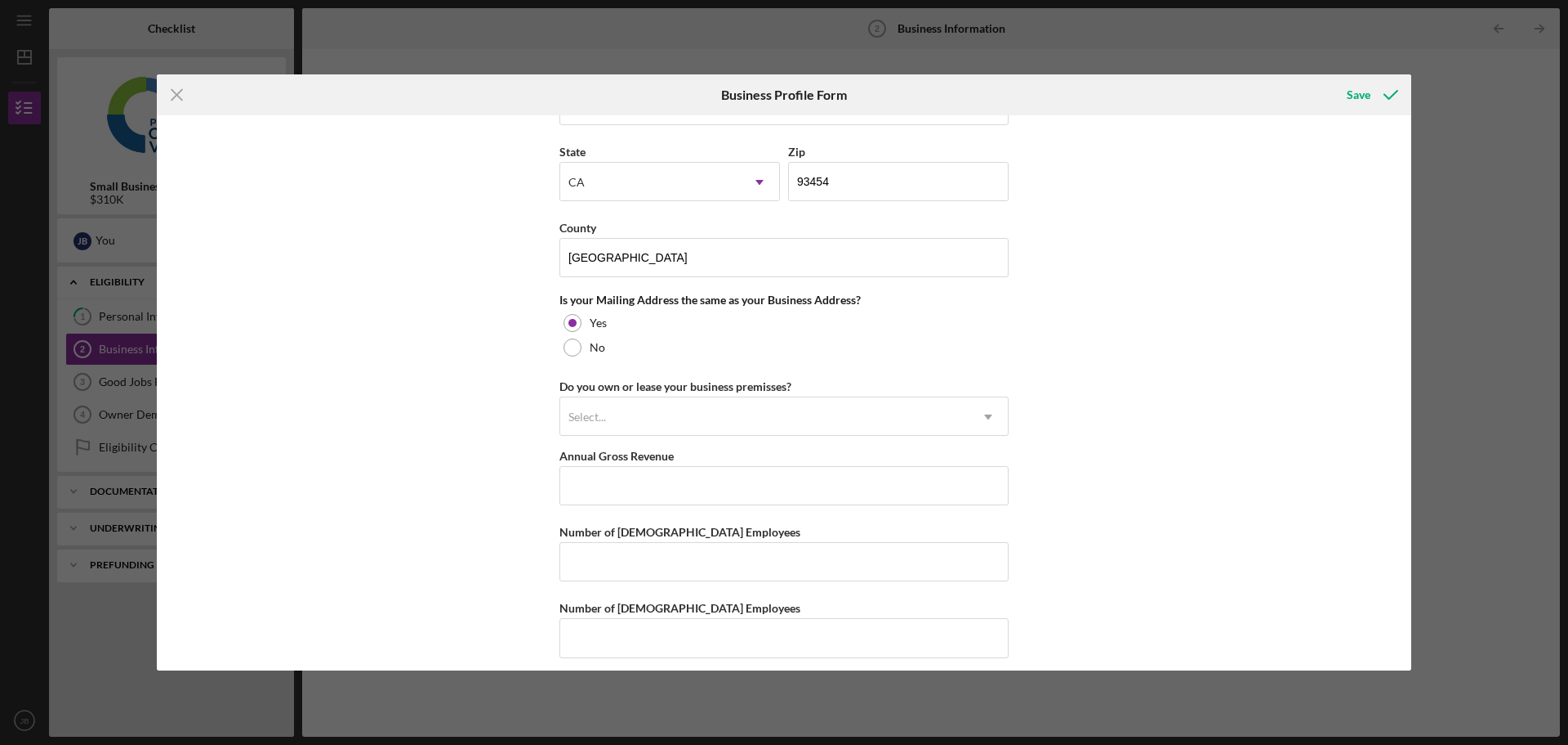
scroll to position [1347, 0]
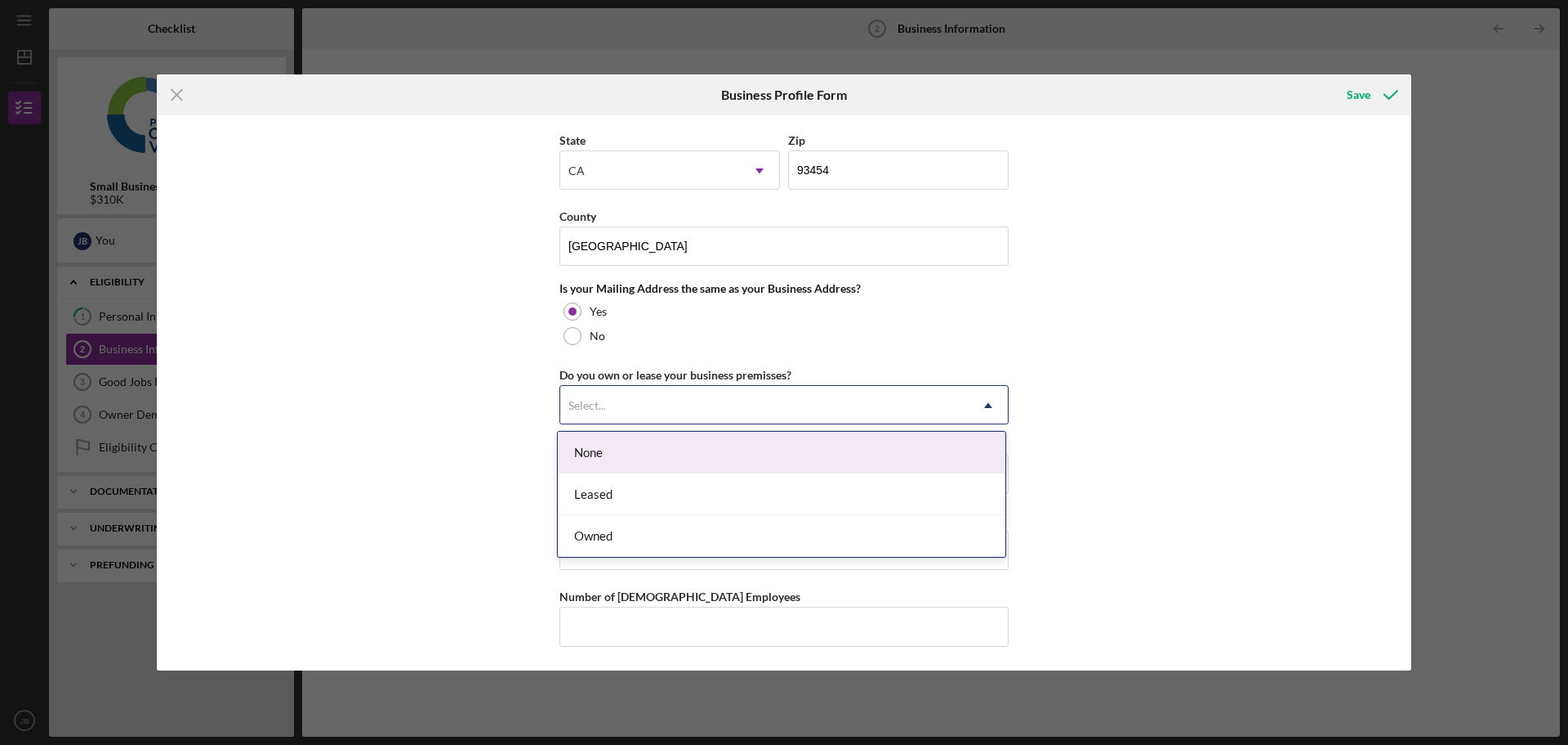
click at [745, 404] on div "Select..." at bounding box center [764, 405] width 409 height 38
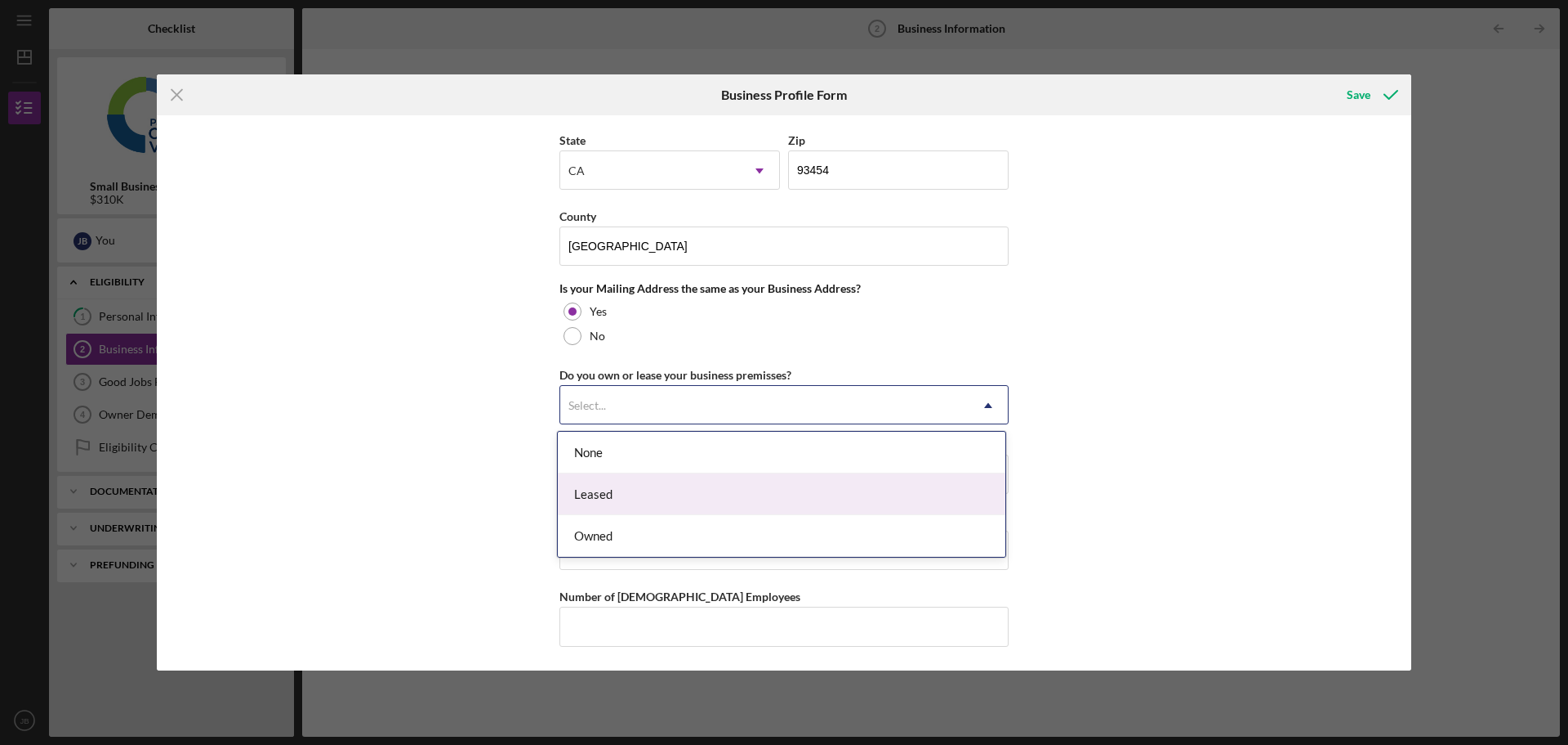
click at [707, 484] on div "Leased" at bounding box center [782, 493] width 448 height 41
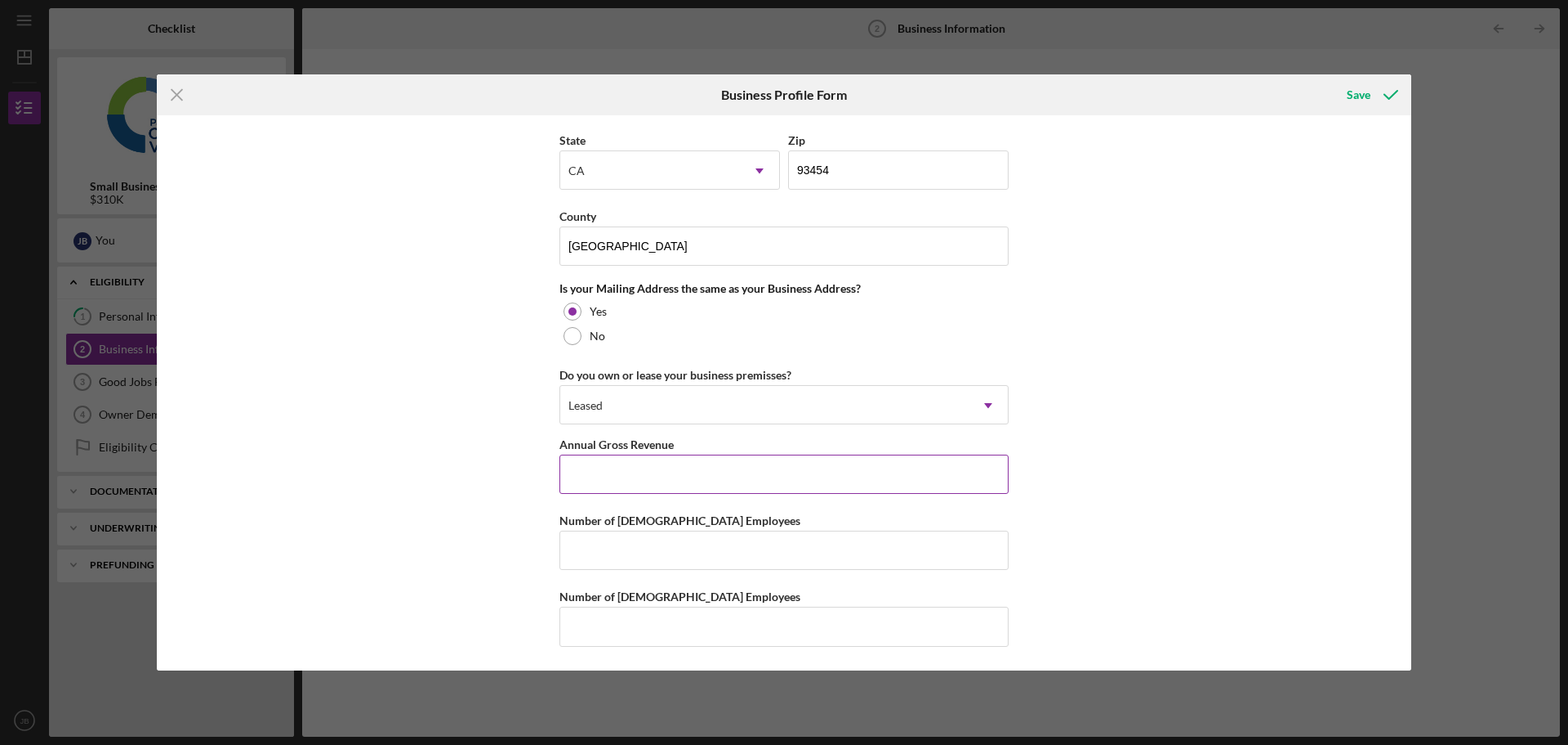
click at [700, 473] on input "Annual Gross Revenue" at bounding box center [783, 474] width 449 height 40
type input "$360,000"
click at [666, 547] on input "Number of [DEMOGRAPHIC_DATA] Employees" at bounding box center [783, 549] width 449 height 40
type input "3"
click at [590, 626] on input "Number of [DEMOGRAPHIC_DATA] Employees" at bounding box center [783, 626] width 449 height 40
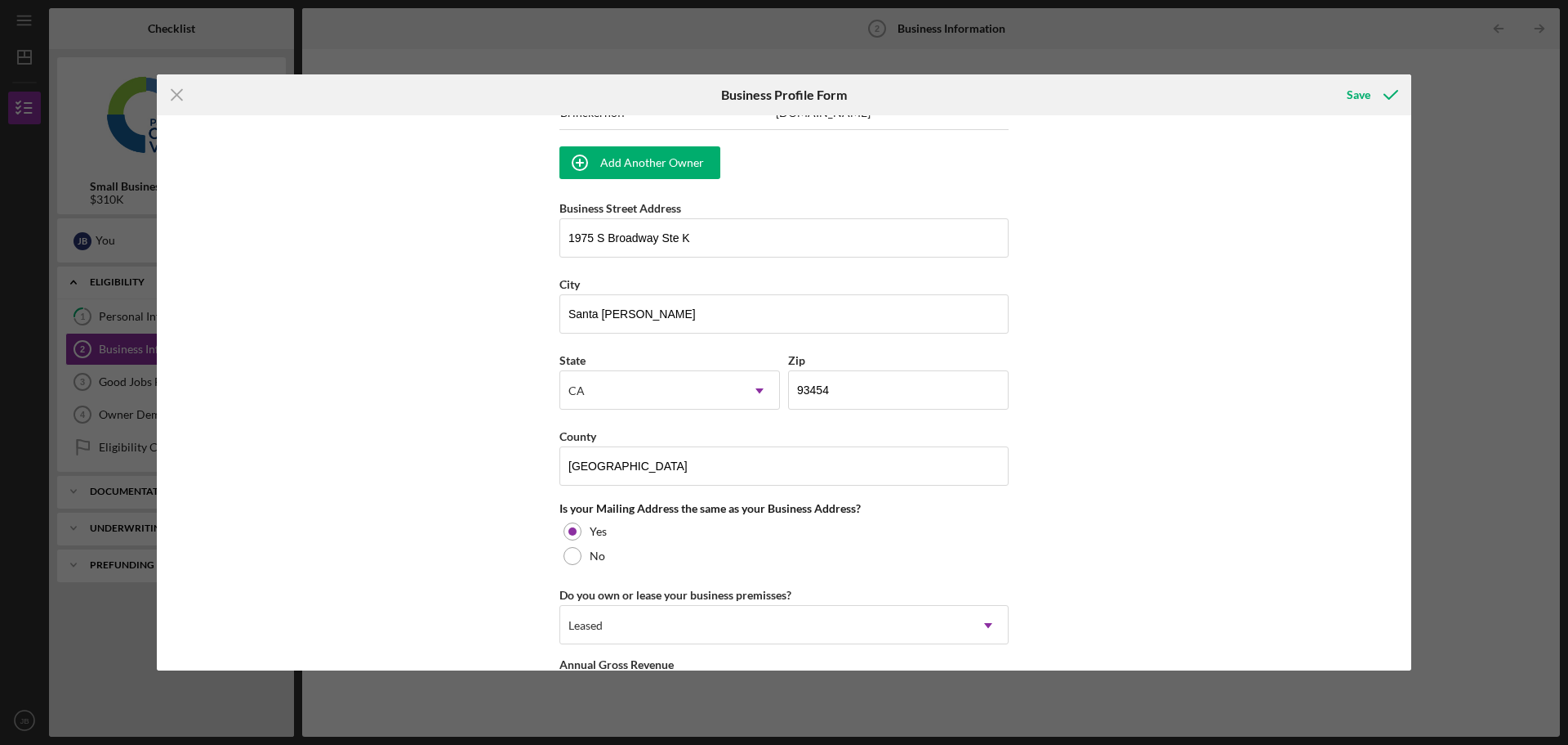
scroll to position [1021, 0]
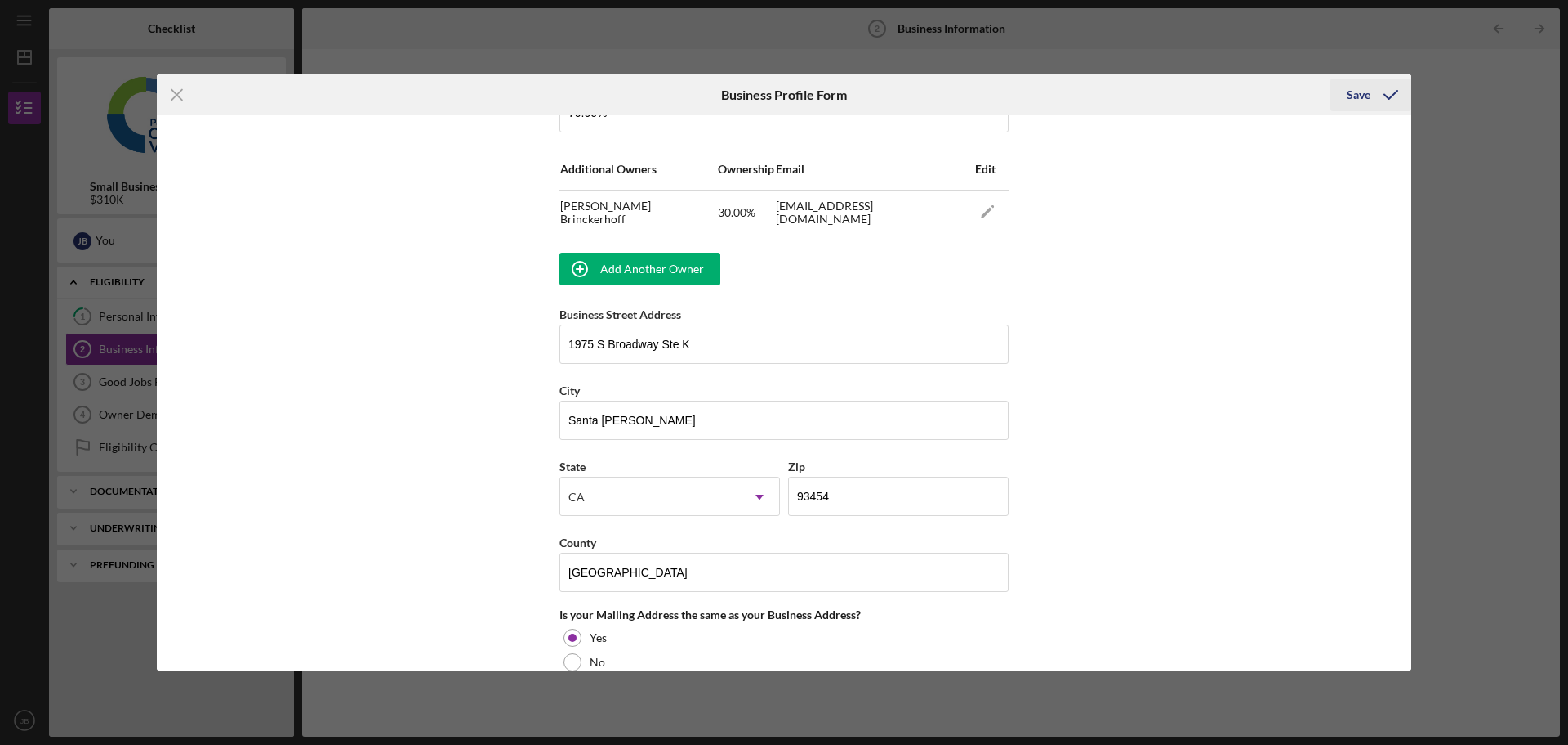
type input "0"
click at [1353, 92] on div "Save" at bounding box center [1359, 95] width 24 height 33
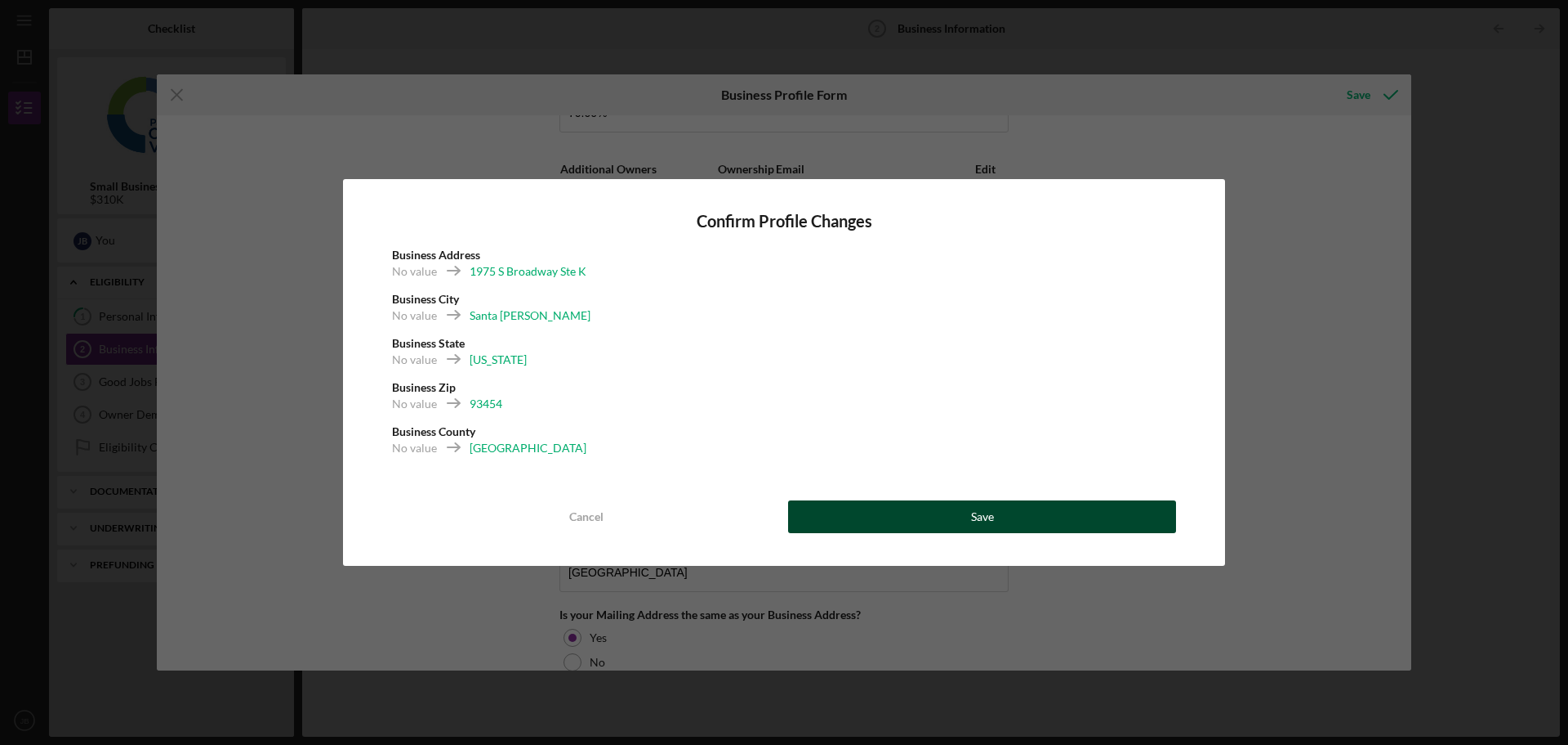
click at [983, 518] on div "Save" at bounding box center [982, 517] width 23 height 33
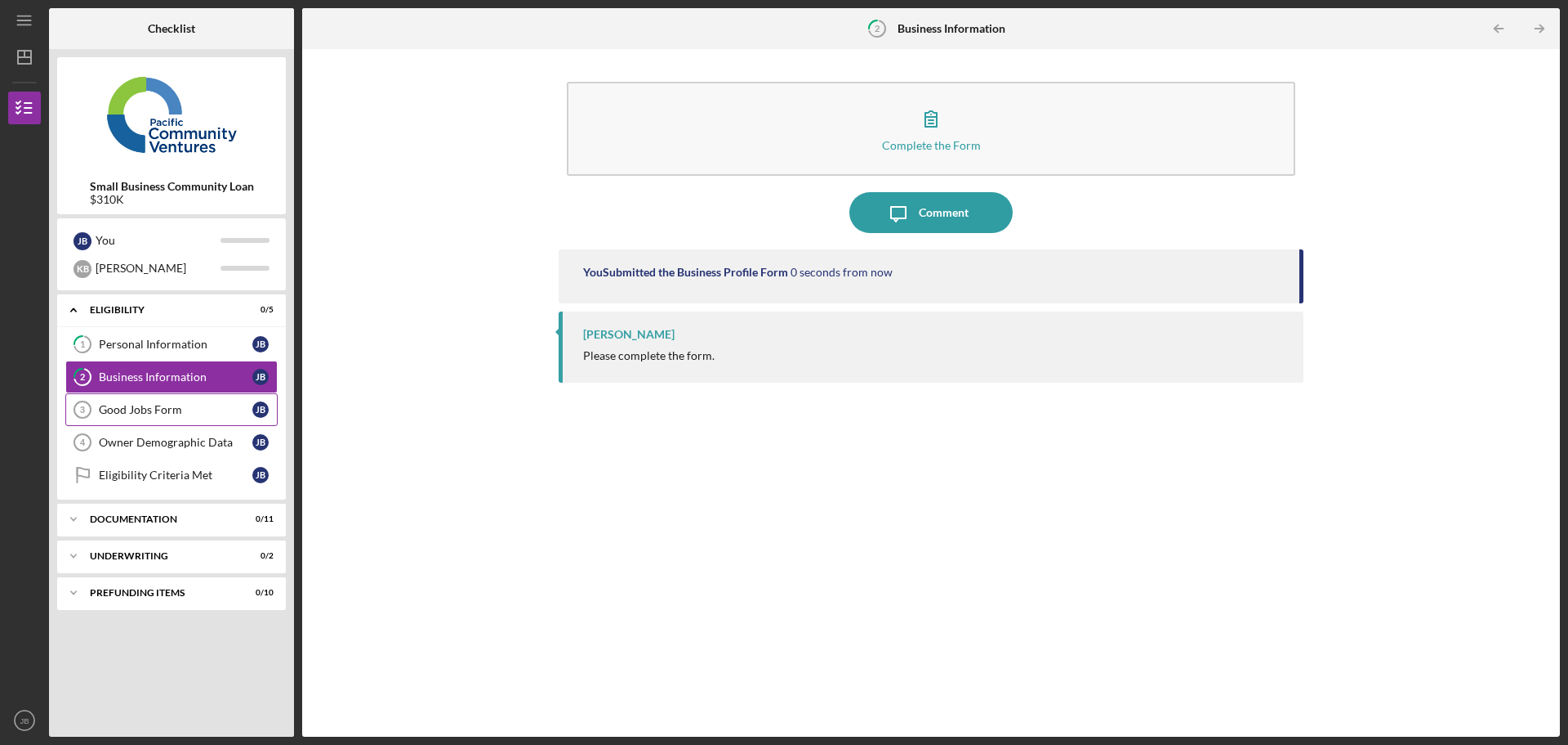
click at [158, 407] on div "Good Jobs Form" at bounding box center [175, 410] width 153 height 13
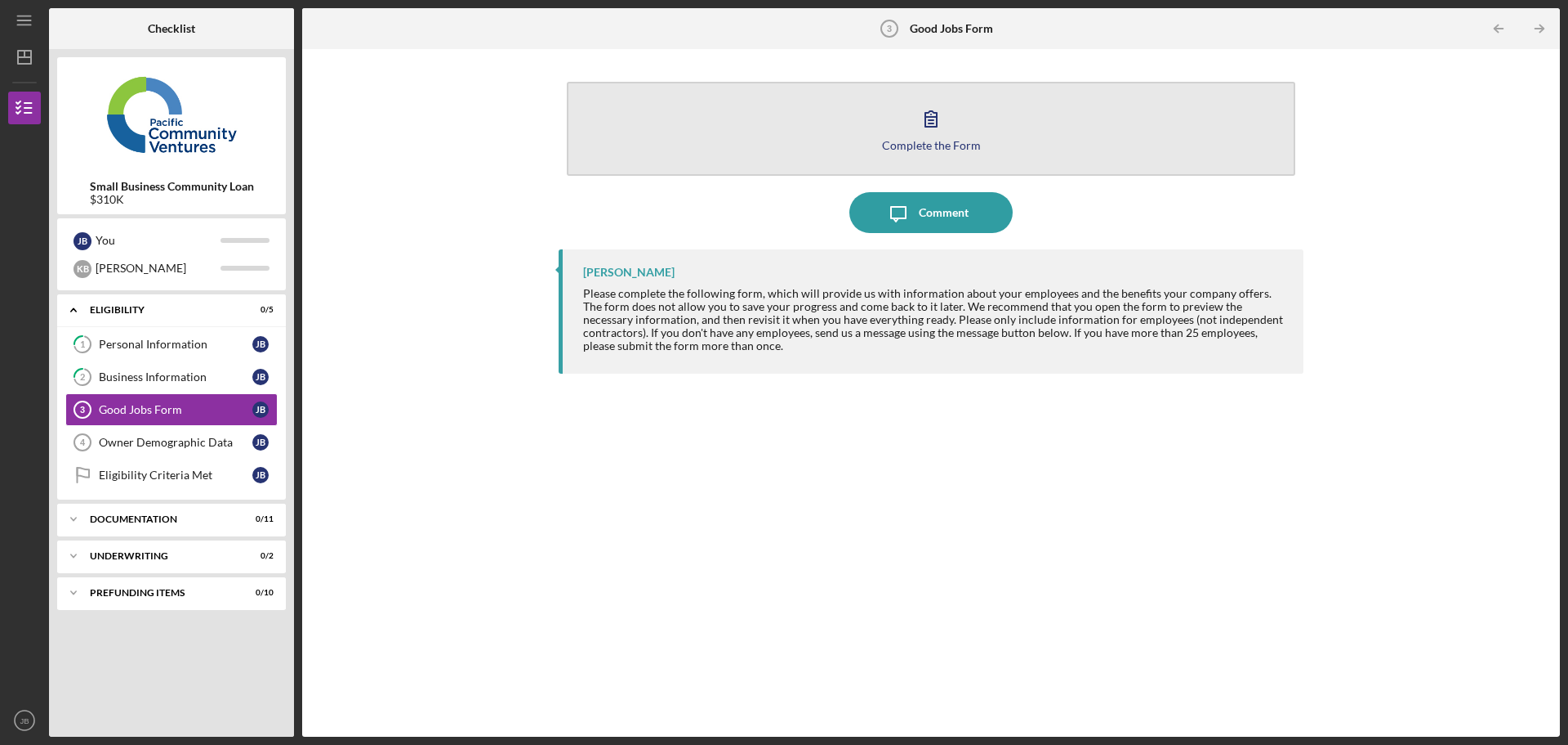
click at [825, 137] on button "Complete the Form Form" at bounding box center [931, 129] width 729 height 94
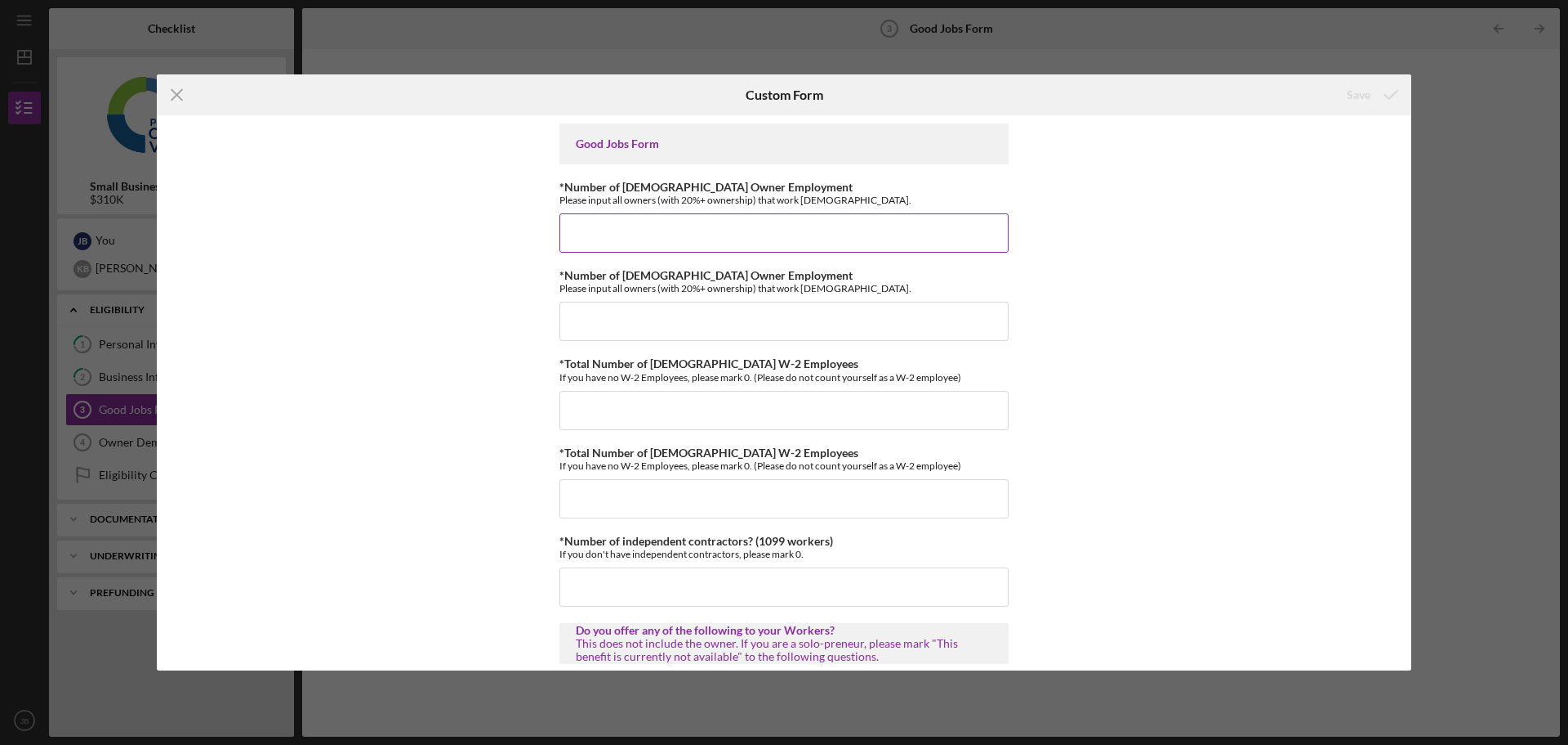
click at [645, 231] on input "*Number of [DEMOGRAPHIC_DATA] Owner Employment" at bounding box center [783, 232] width 449 height 40
type input "2"
click at [629, 322] on input "*Number of [DEMOGRAPHIC_DATA] Owner Employment" at bounding box center [783, 321] width 449 height 40
type input "0"
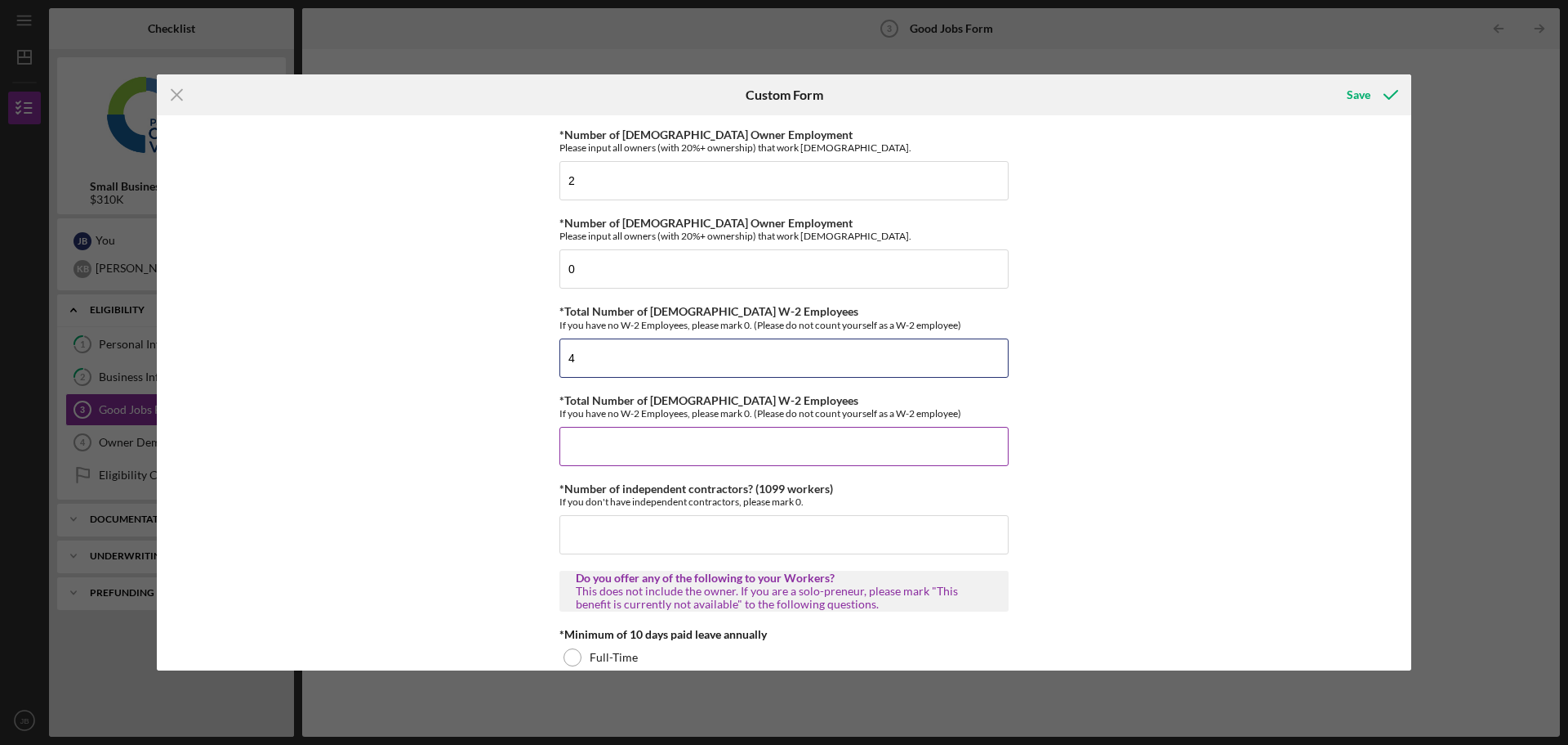
scroll to position [82, 0]
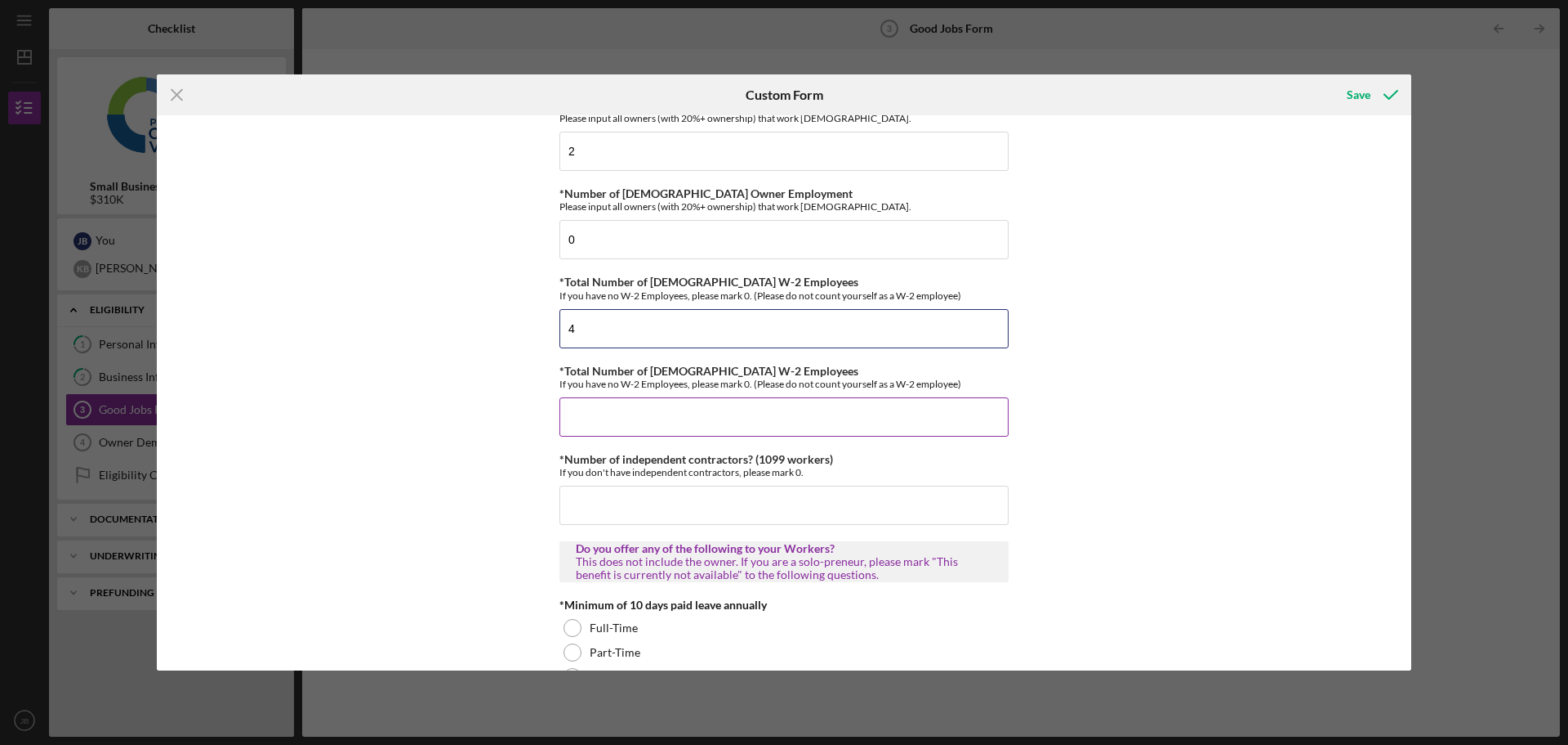
type input "4"
click at [610, 410] on input "*Total Number of [DEMOGRAPHIC_DATA] W-2 Employees" at bounding box center [783, 416] width 449 height 40
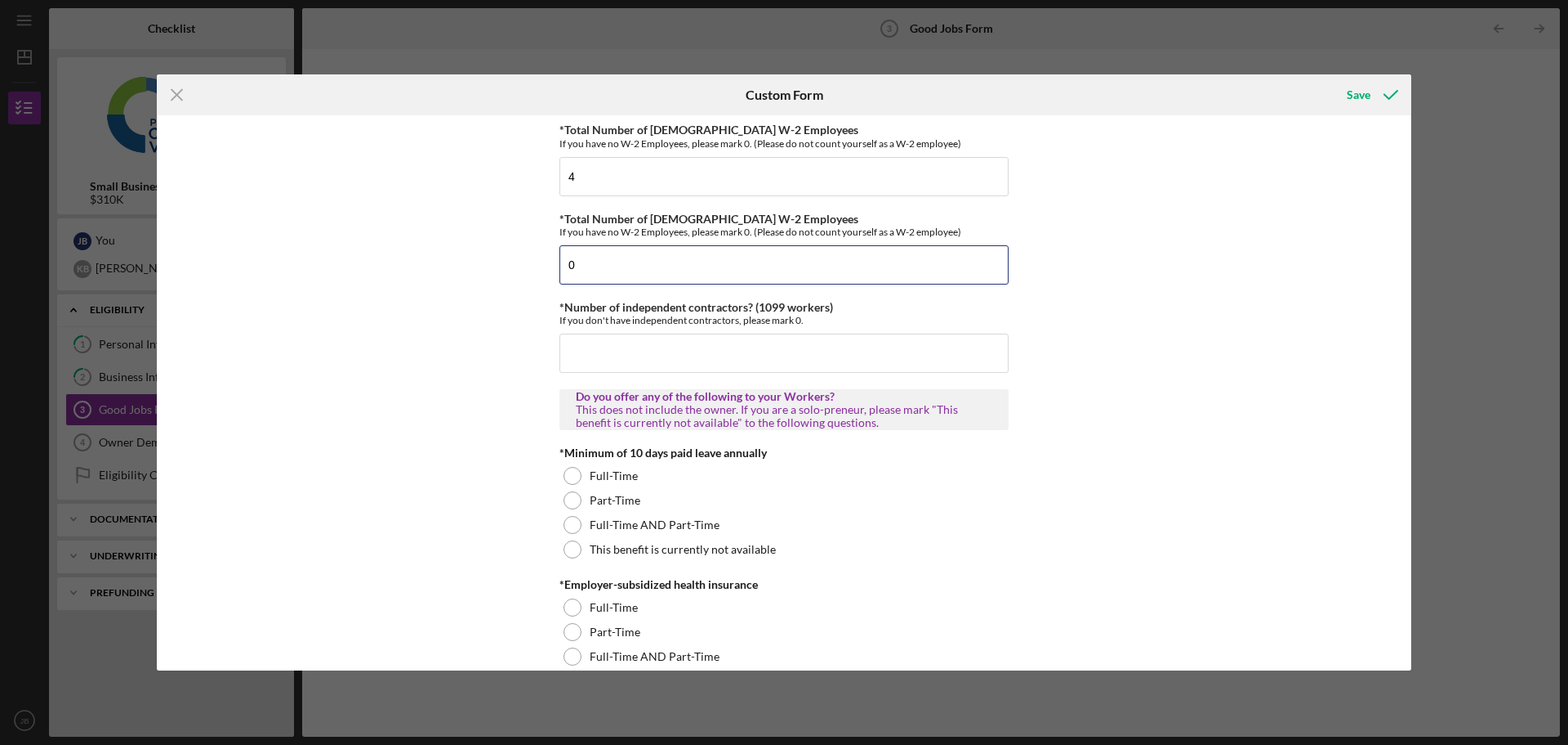
scroll to position [245, 0]
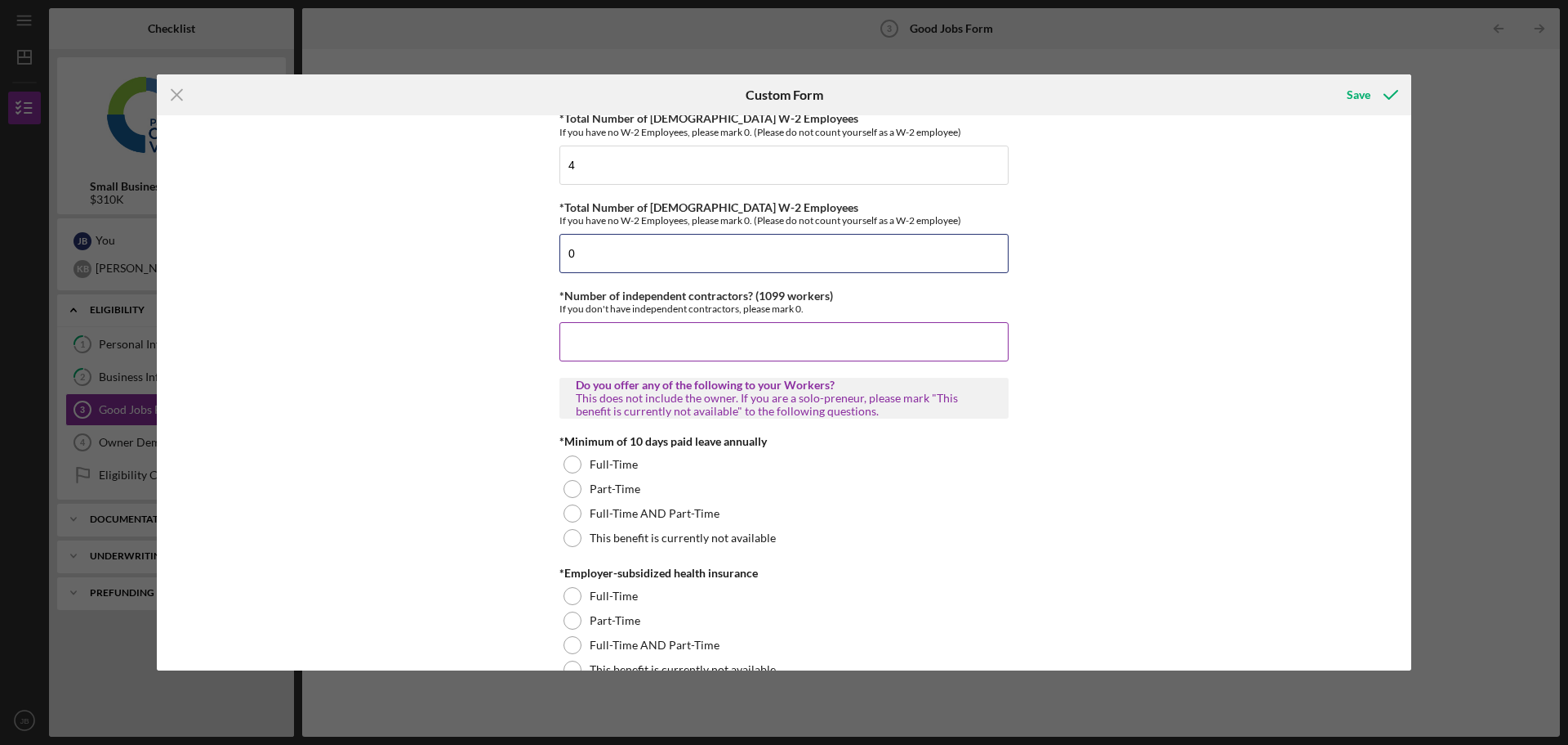
type input "0"
click at [591, 342] on input "*Number of independent contractors? (1099 workers)" at bounding box center [783, 342] width 449 height 40
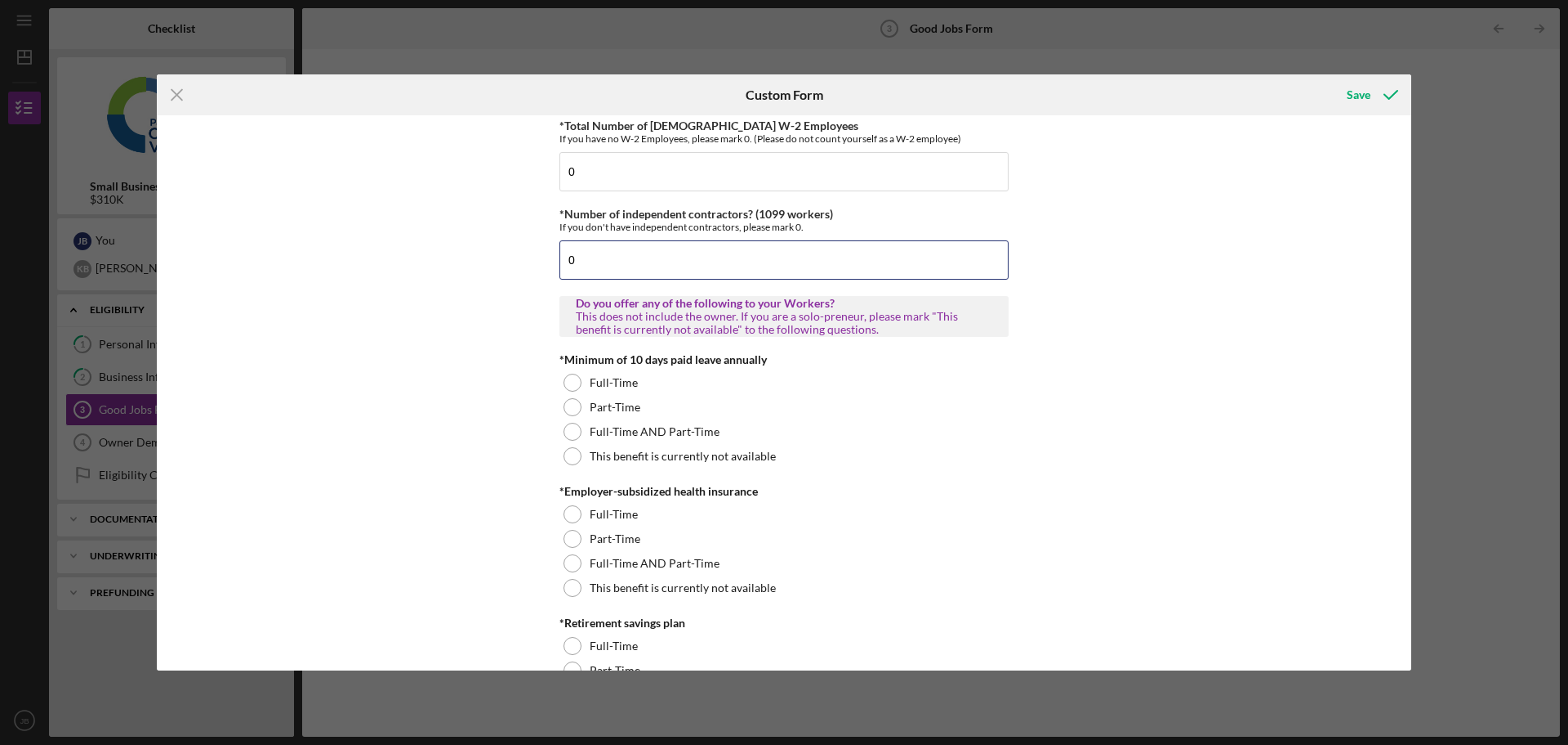
scroll to position [409, 0]
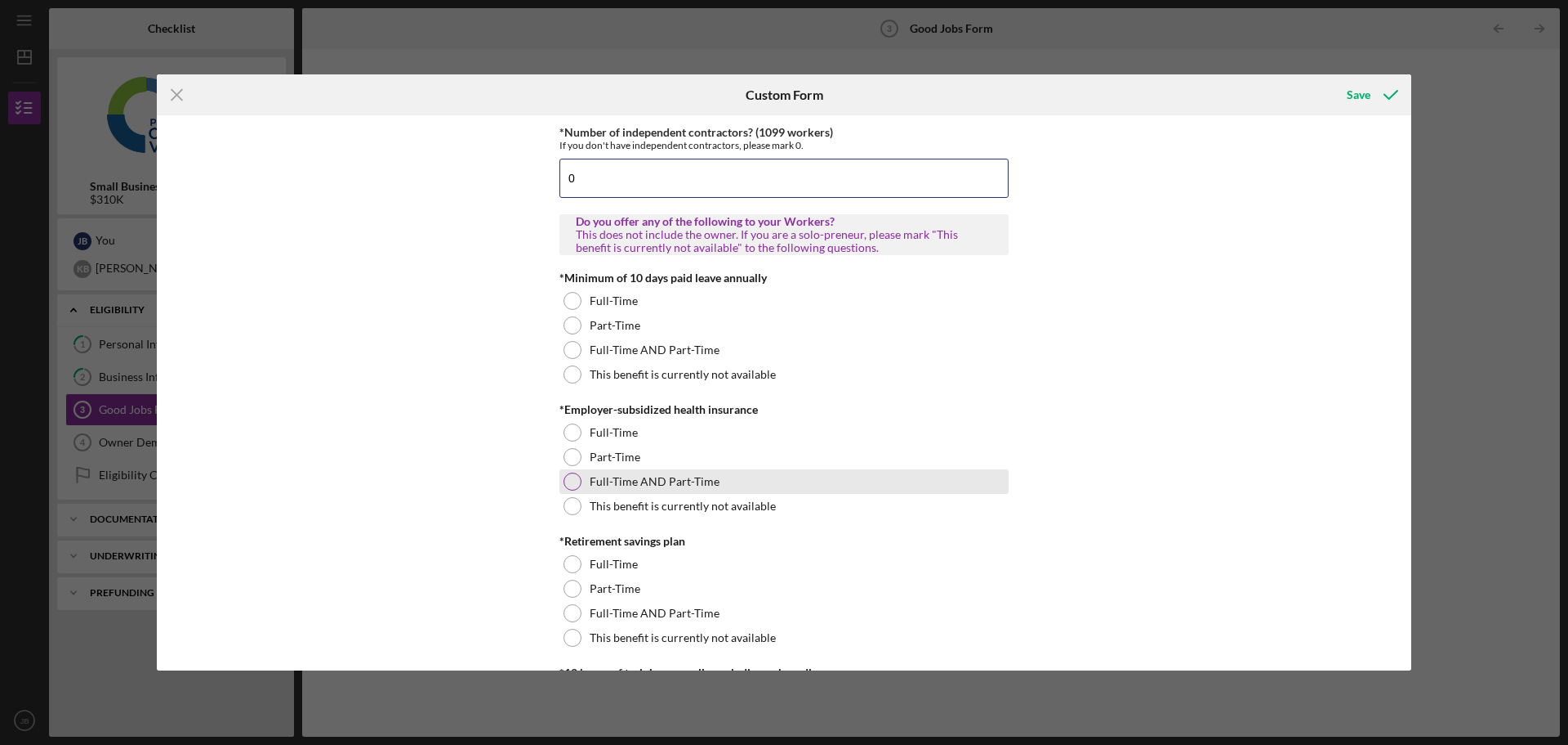
type input "0"
click at [568, 485] on div at bounding box center [573, 481] width 18 height 18
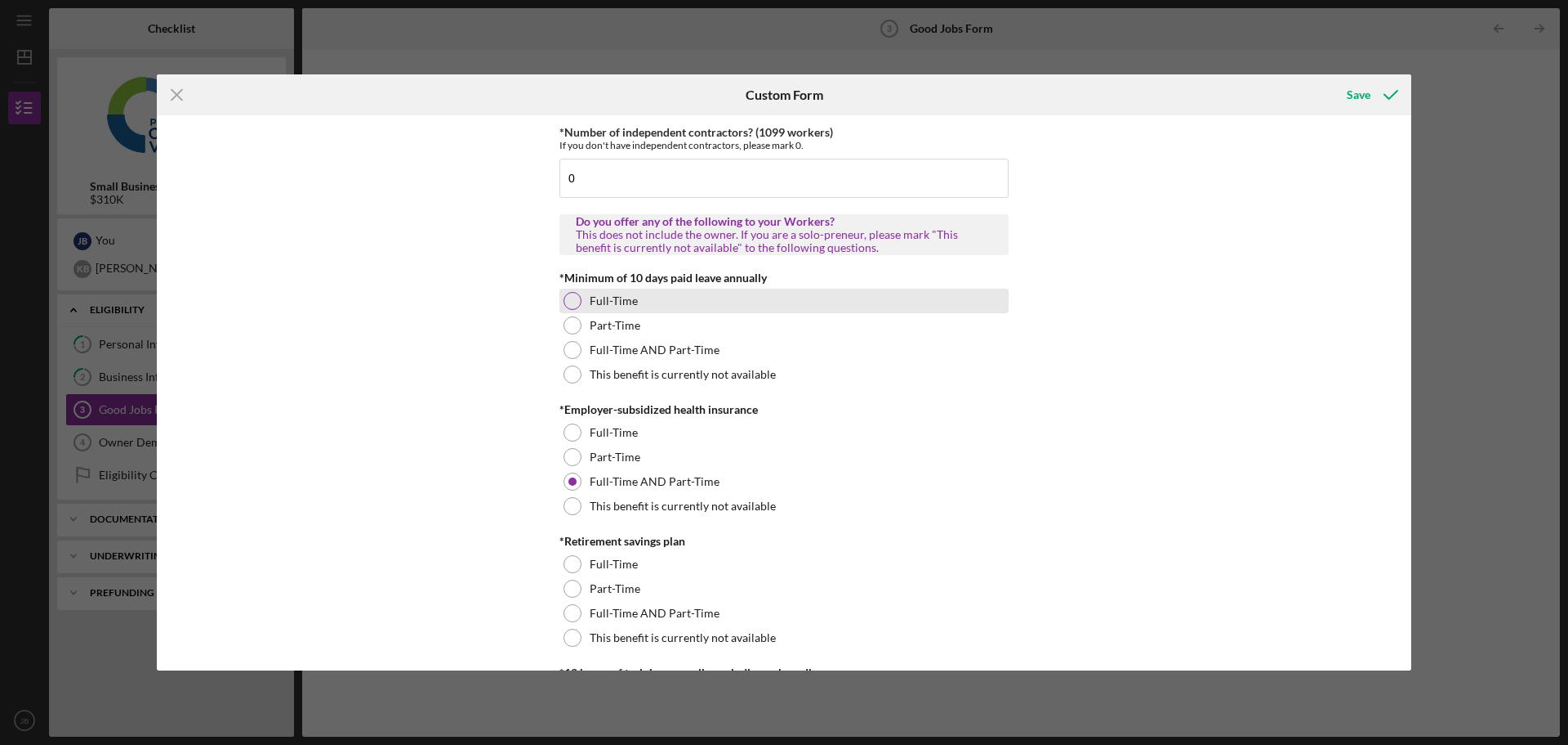
click at [564, 304] on div at bounding box center [573, 301] width 18 height 18
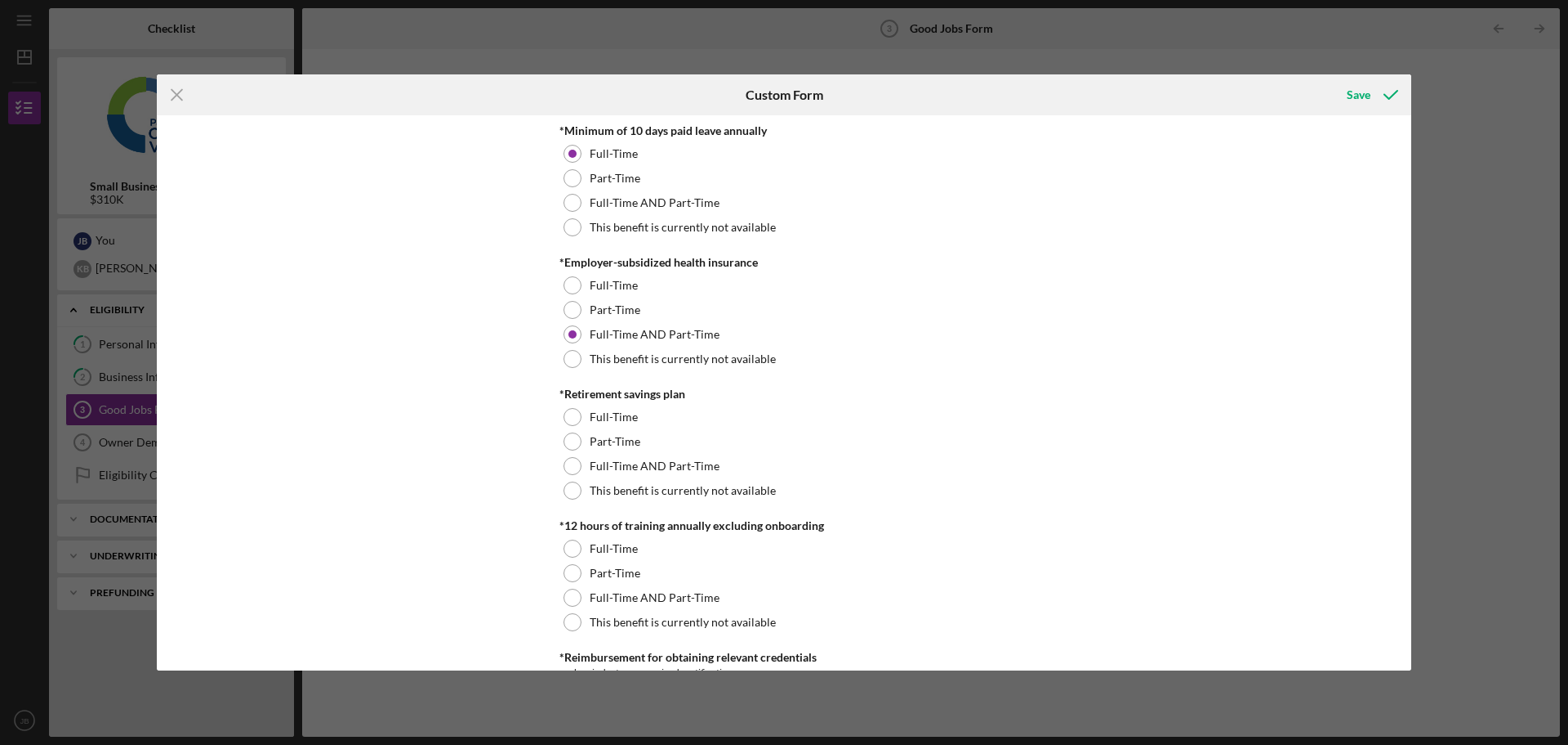
scroll to position [572, 0]
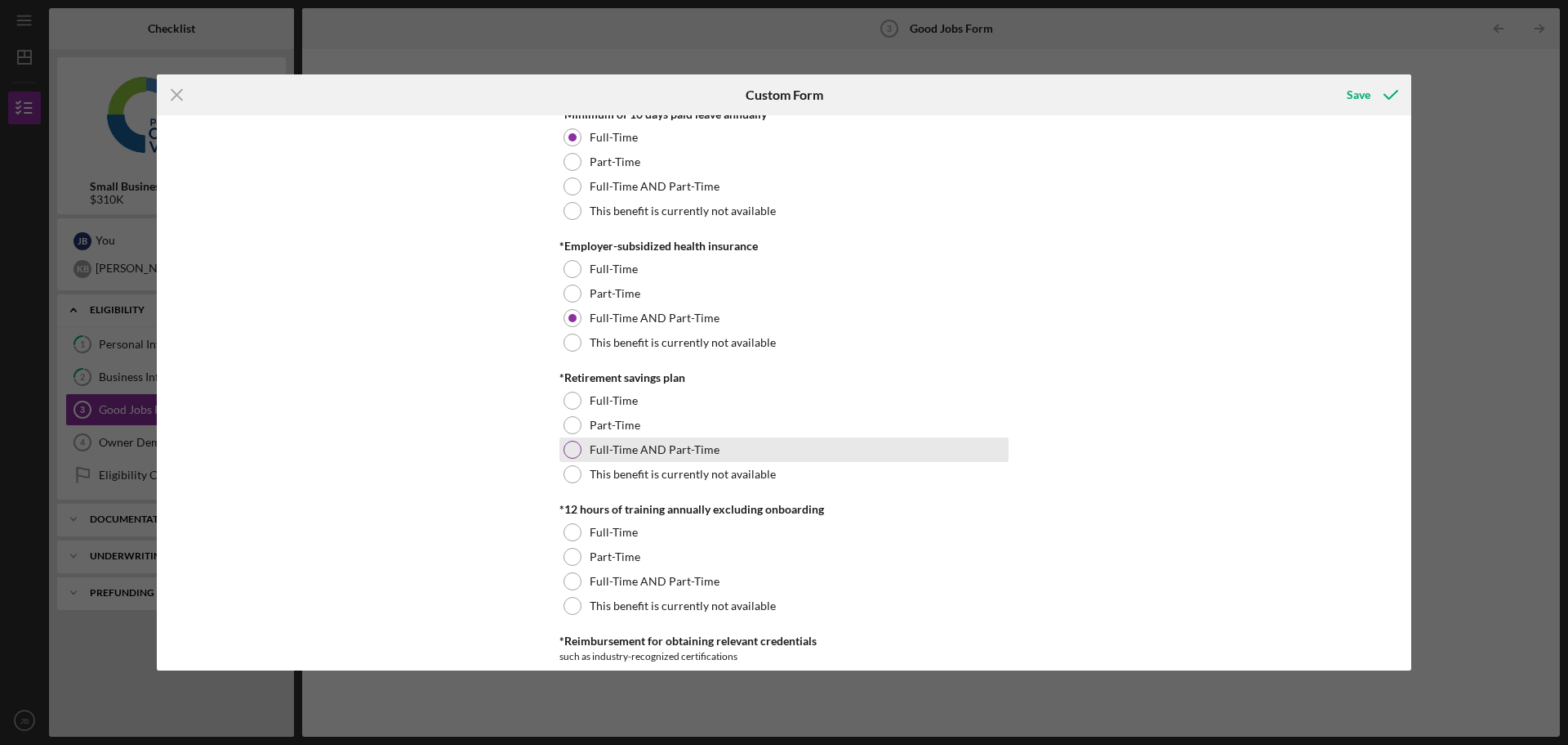
click at [564, 448] on div at bounding box center [573, 450] width 18 height 18
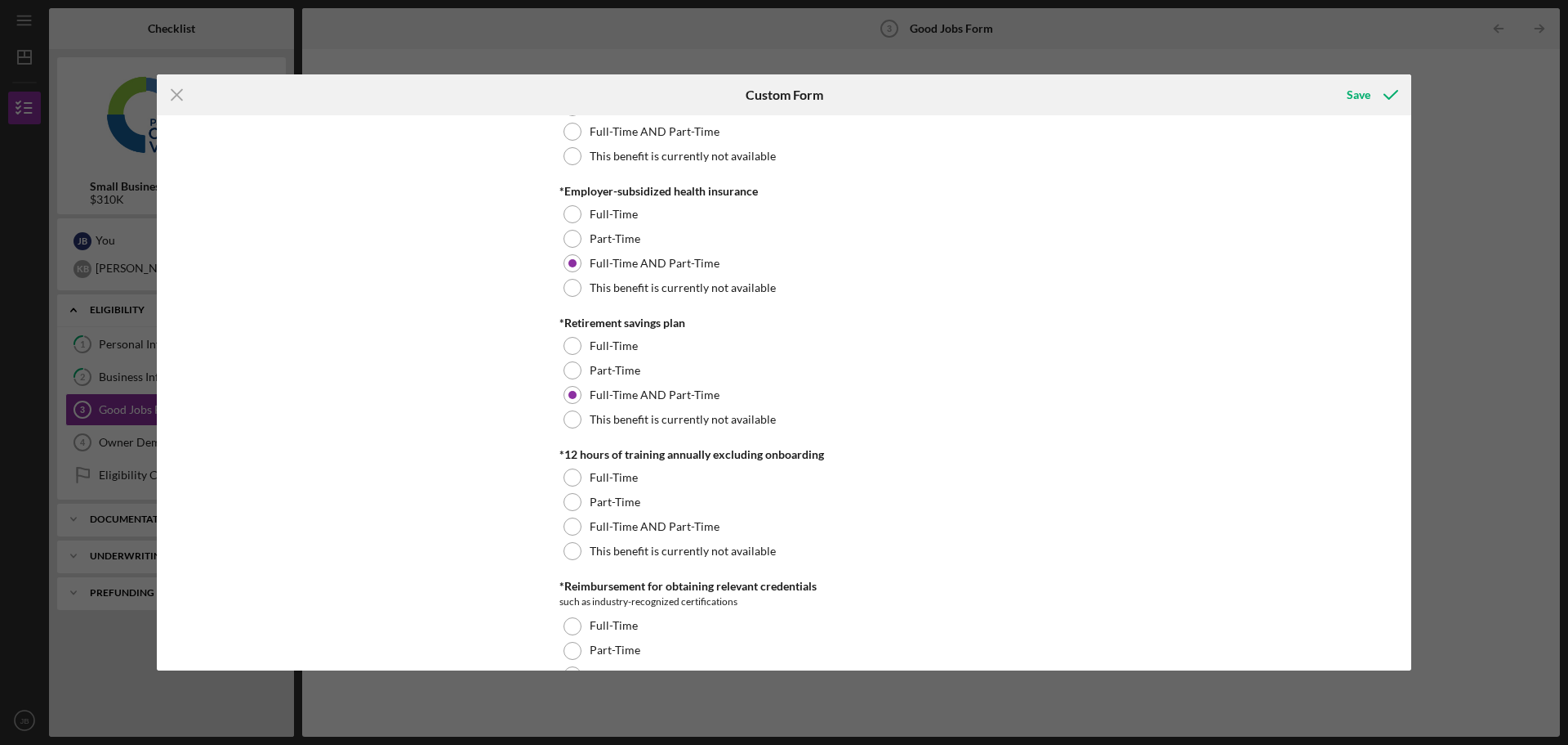
scroll to position [654, 0]
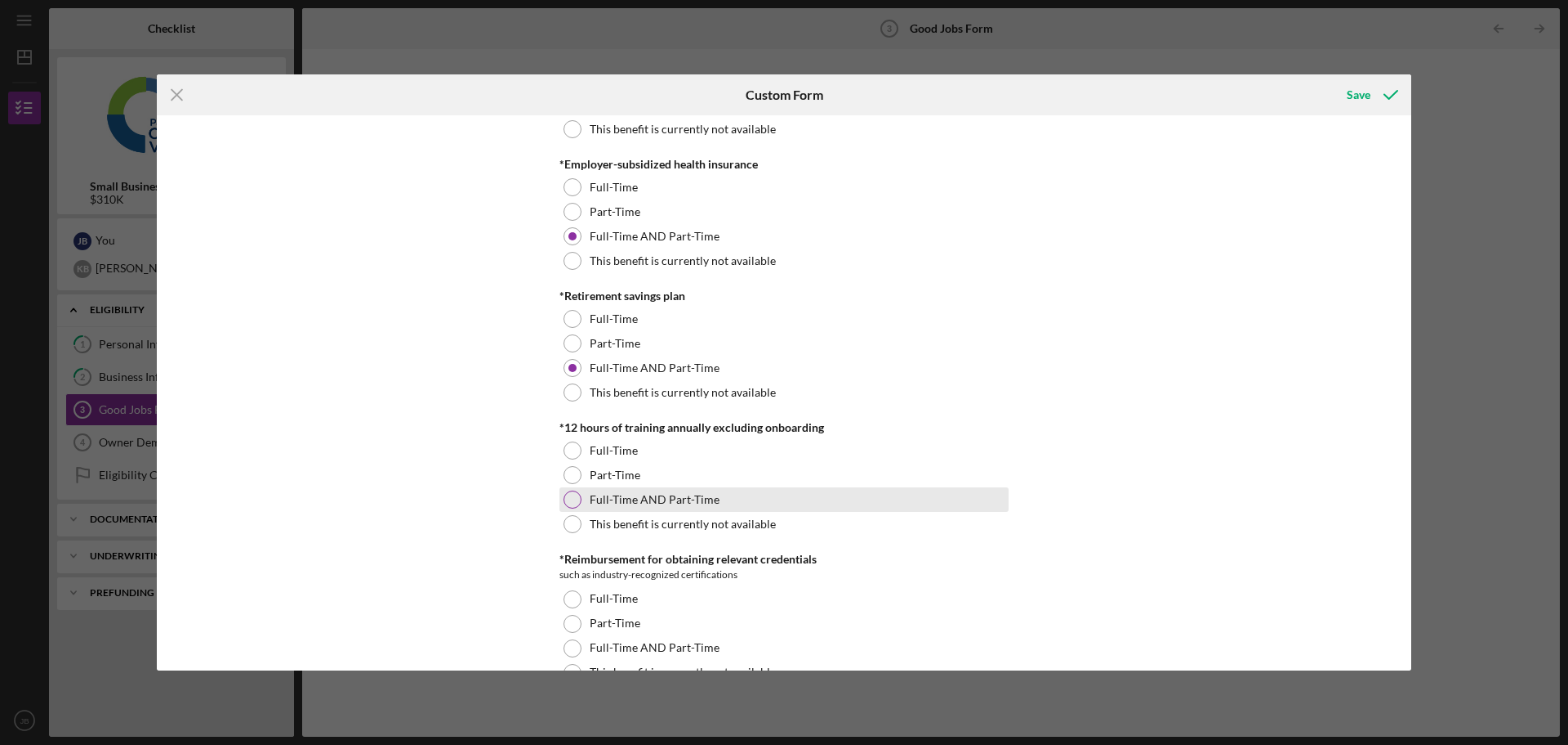
click at [566, 498] on div at bounding box center [573, 500] width 18 height 18
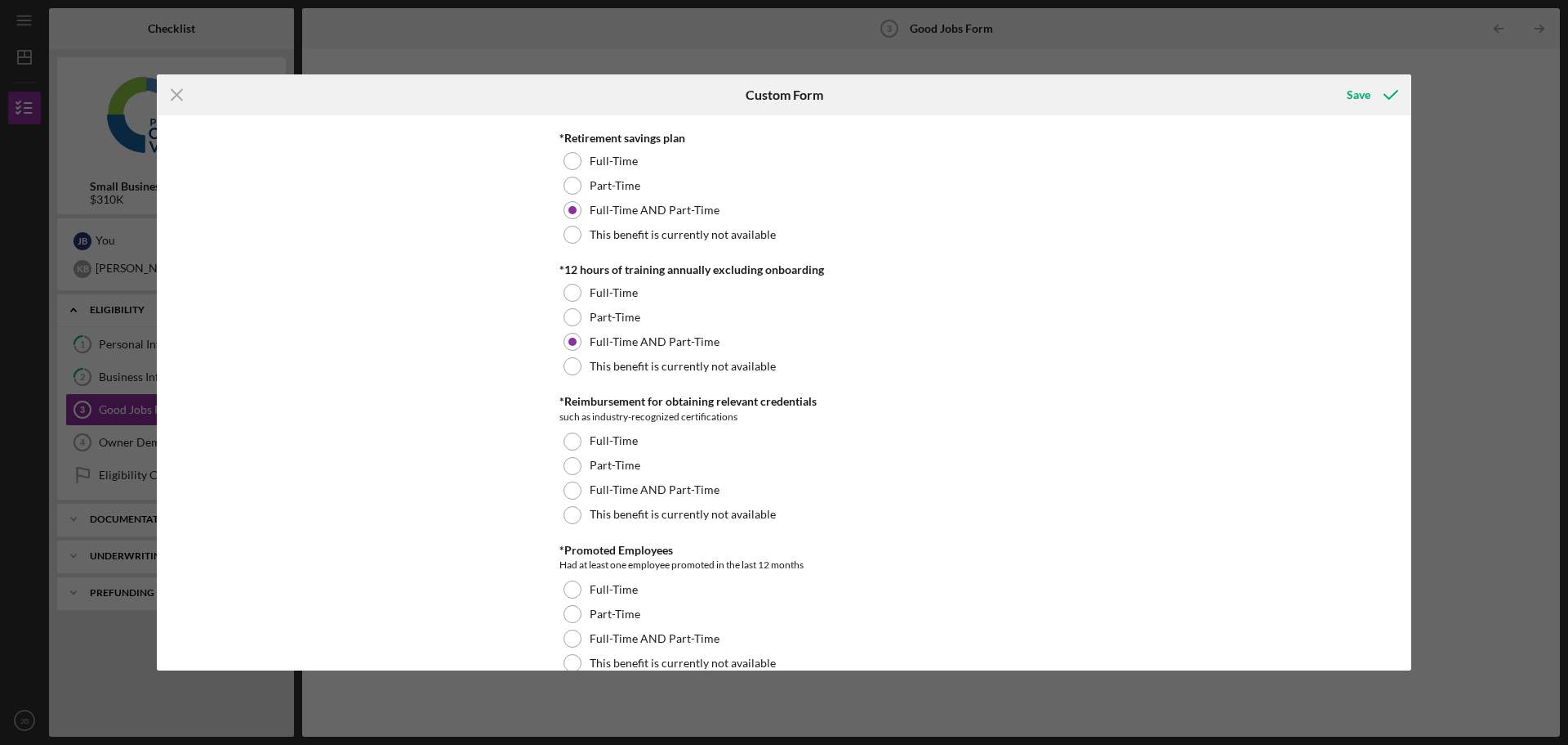
scroll to position [818, 0]
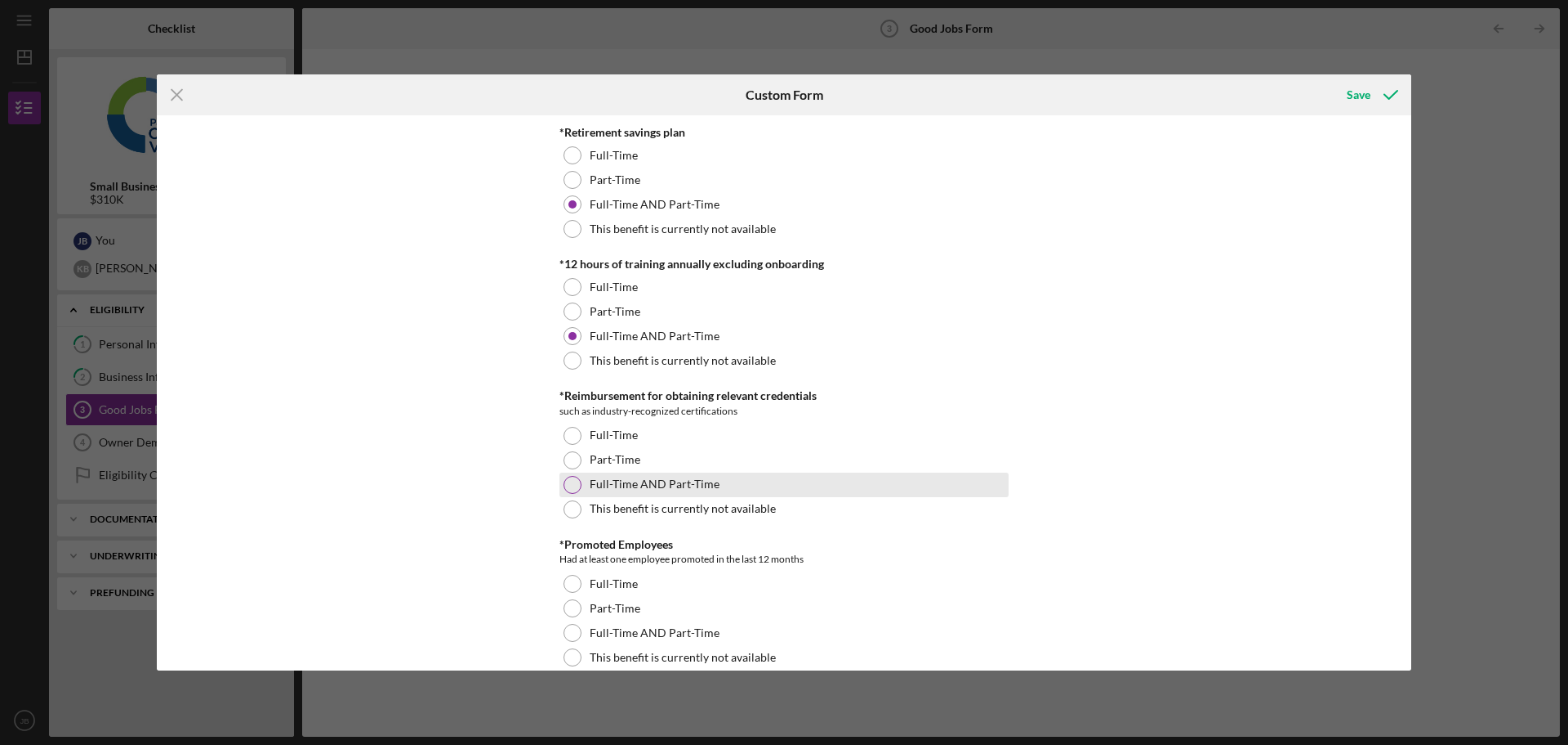
click at [570, 480] on div at bounding box center [573, 485] width 18 height 18
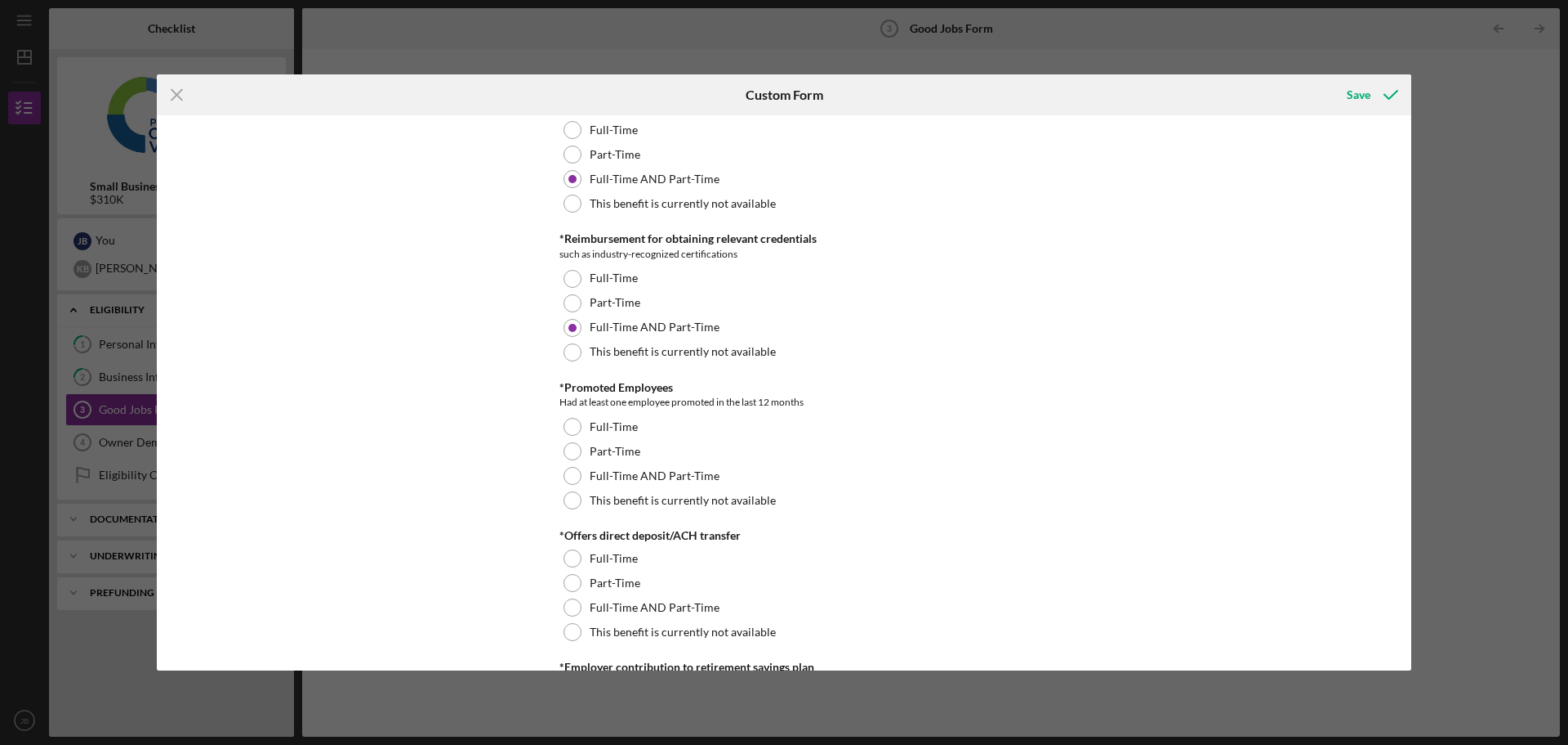
scroll to position [981, 0]
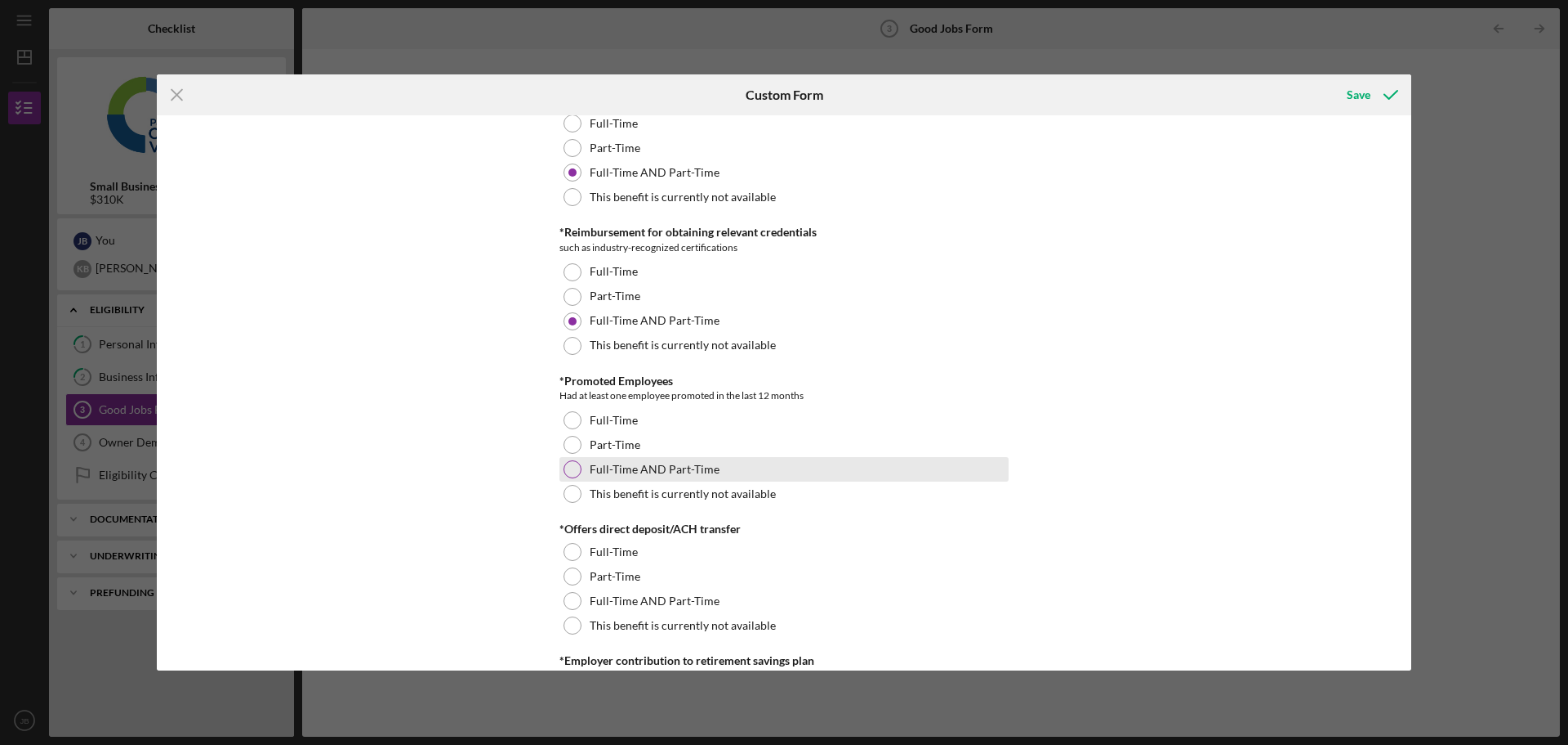
click at [568, 470] on div at bounding box center [573, 469] width 18 height 18
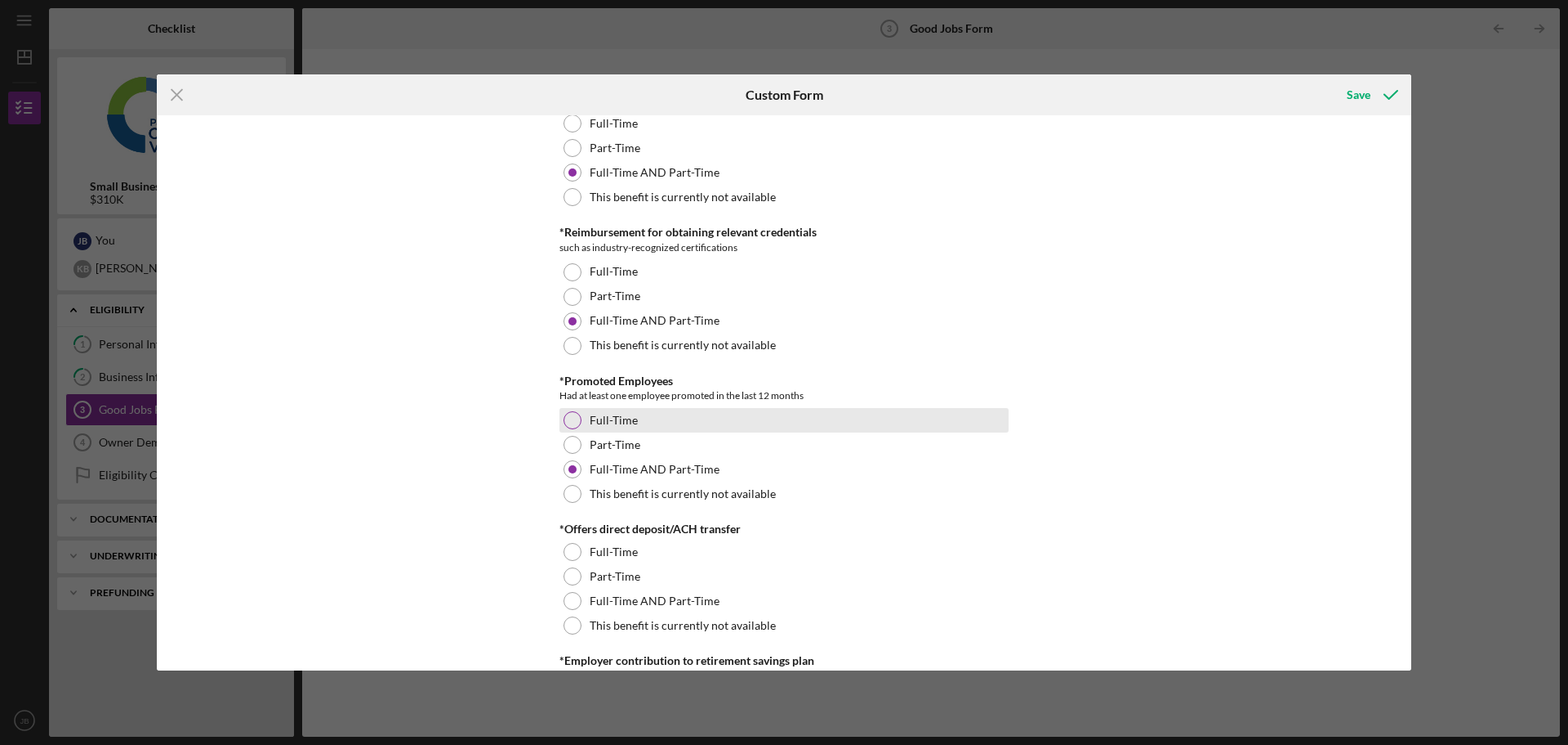
click at [570, 423] on div at bounding box center [573, 421] width 18 height 18
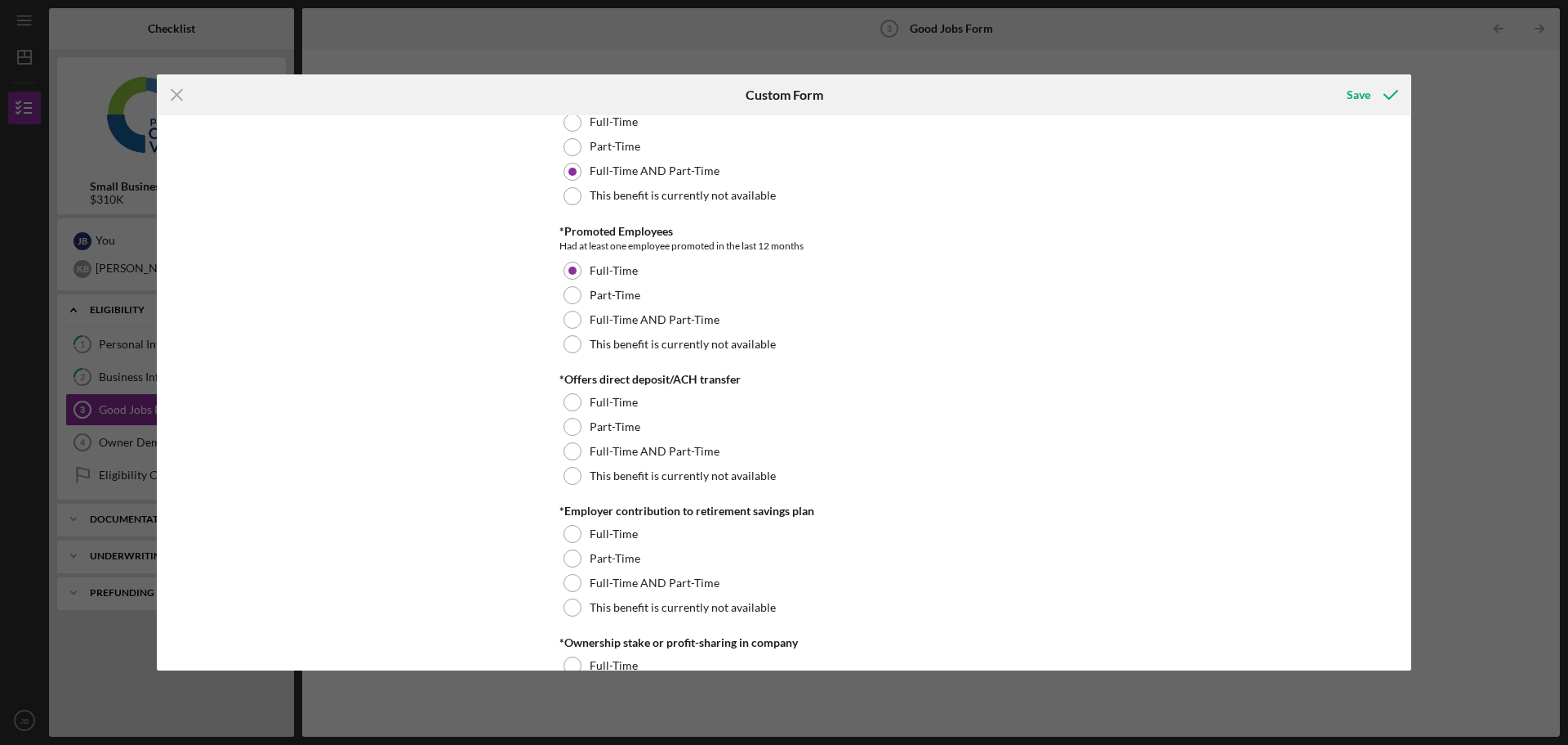
scroll to position [1145, 0]
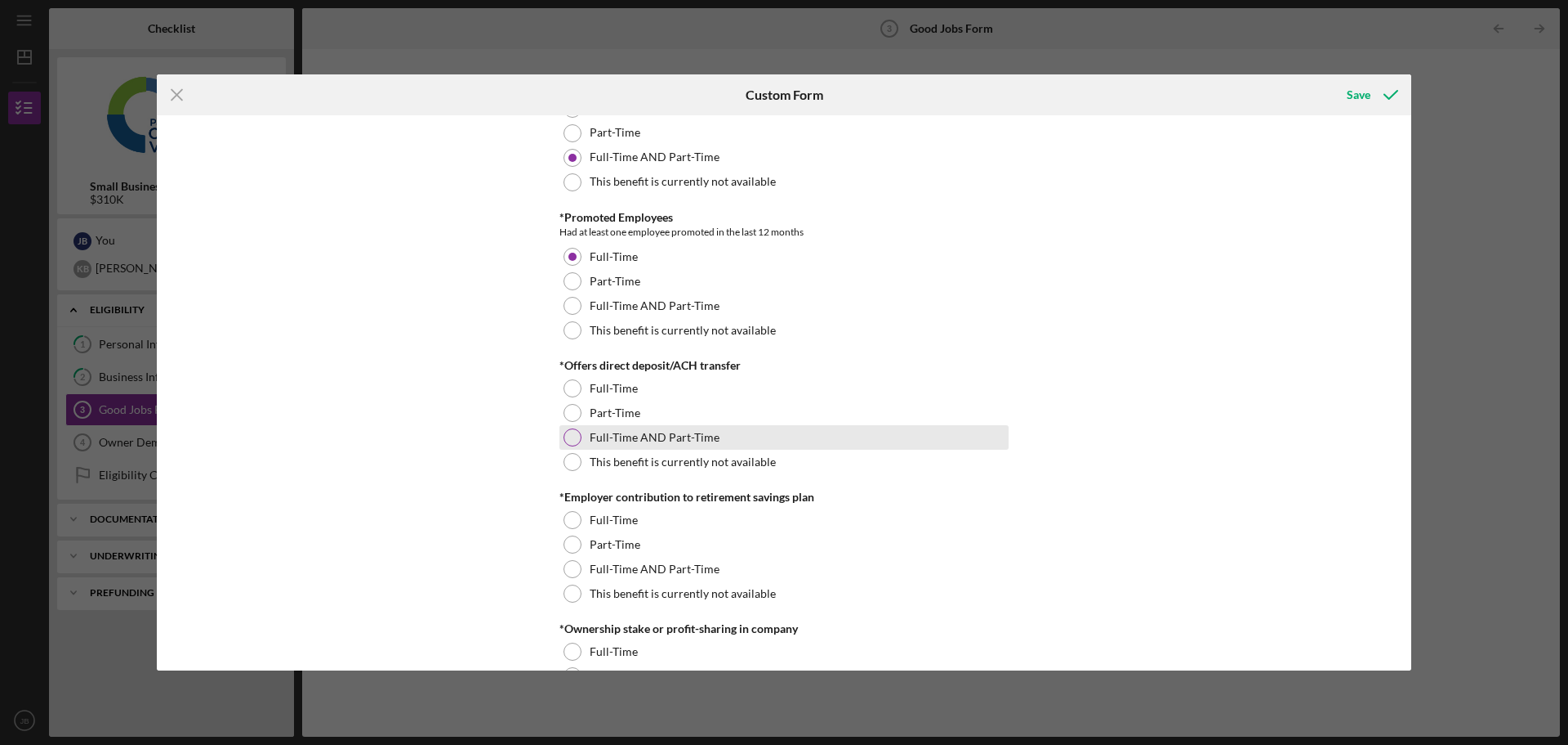
click at [568, 434] on div at bounding box center [573, 437] width 18 height 18
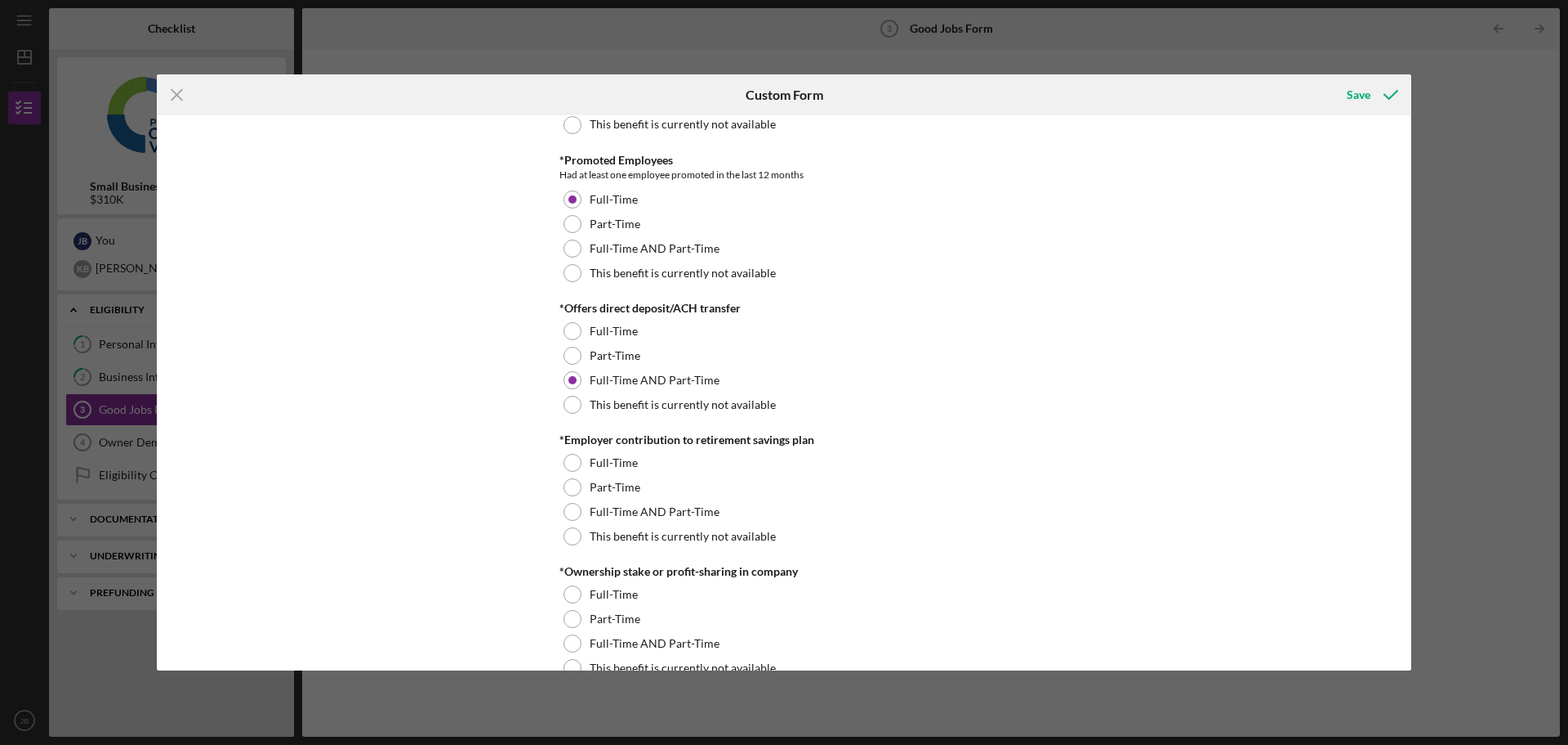
scroll to position [1226, 0]
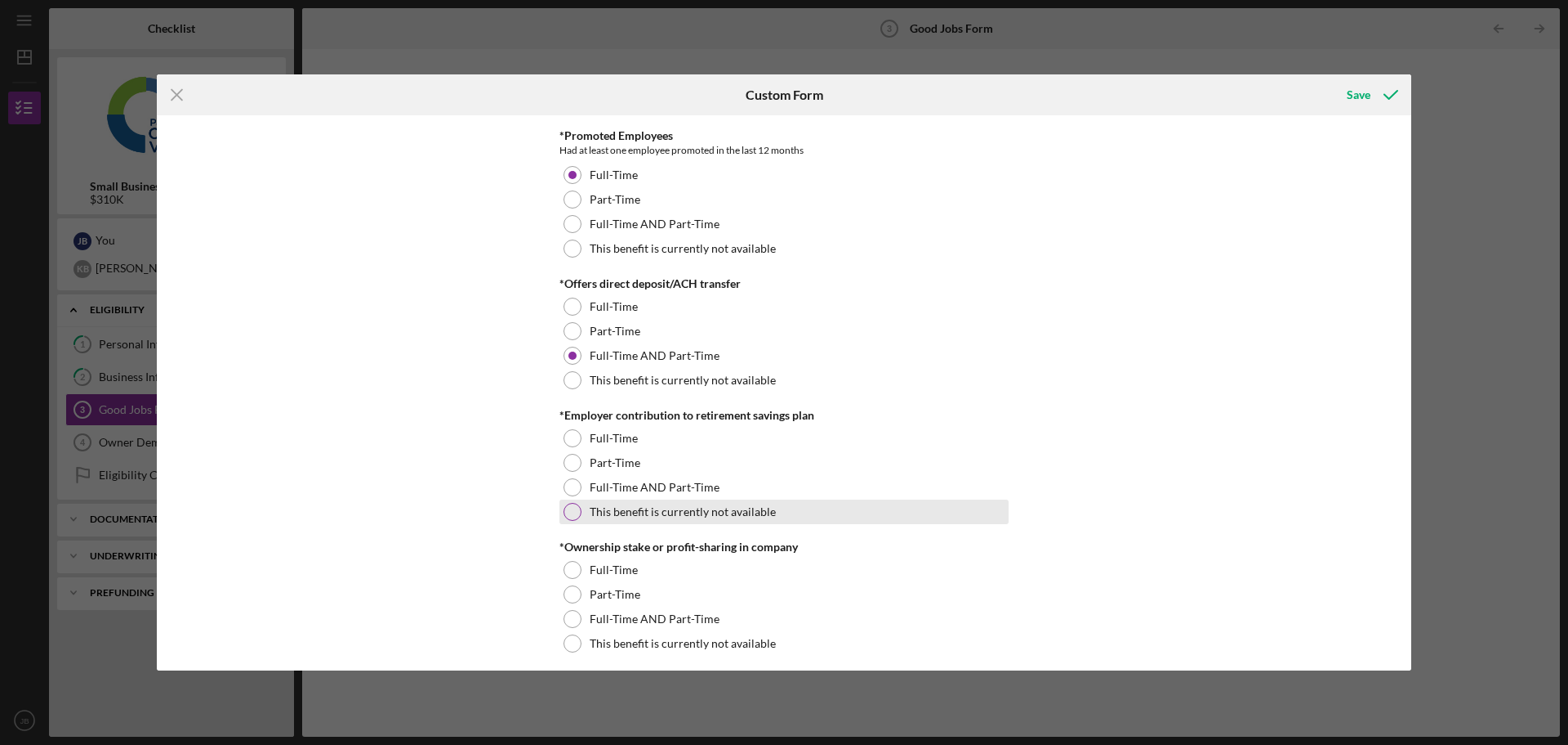
click at [564, 512] on div at bounding box center [573, 512] width 18 height 18
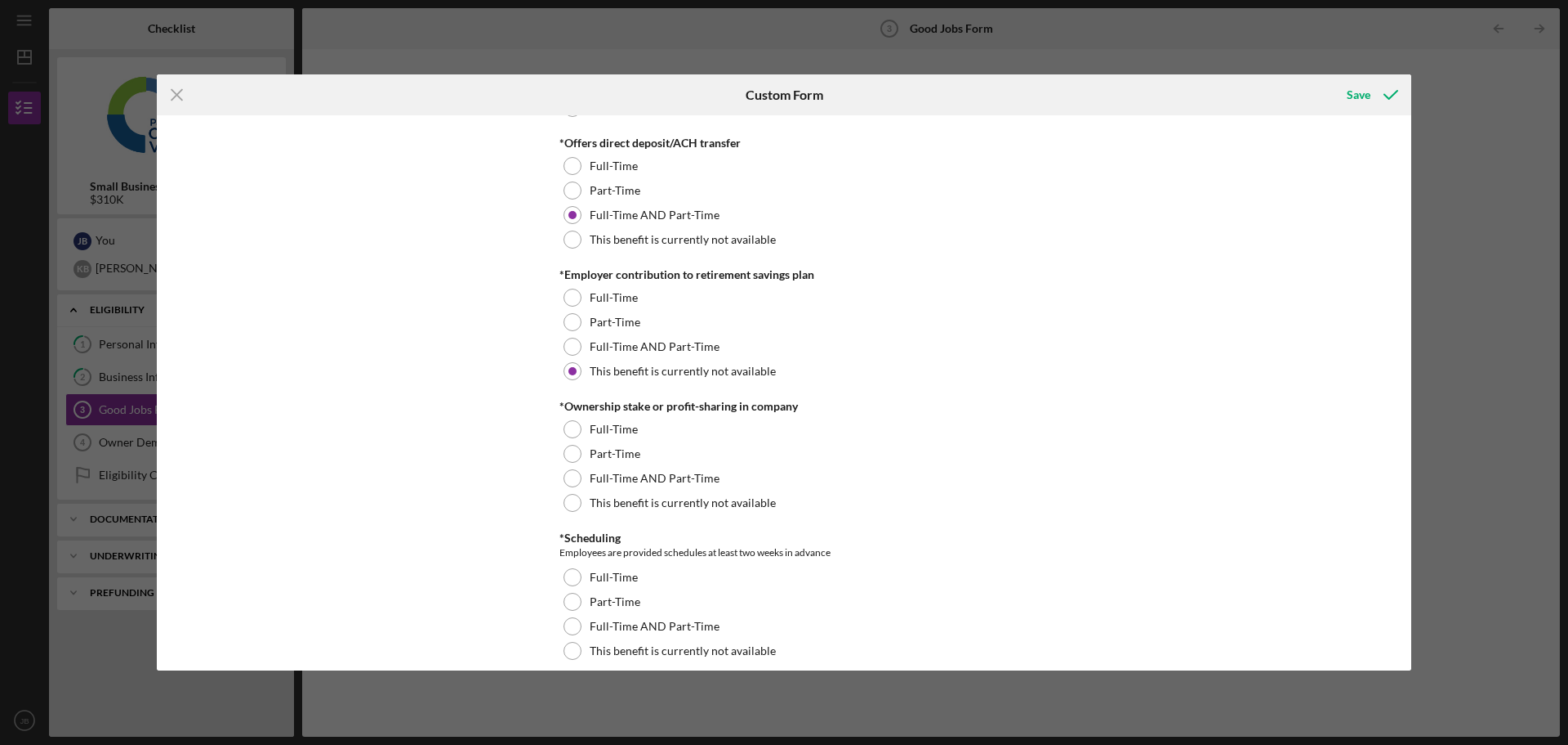
scroll to position [1390, 0]
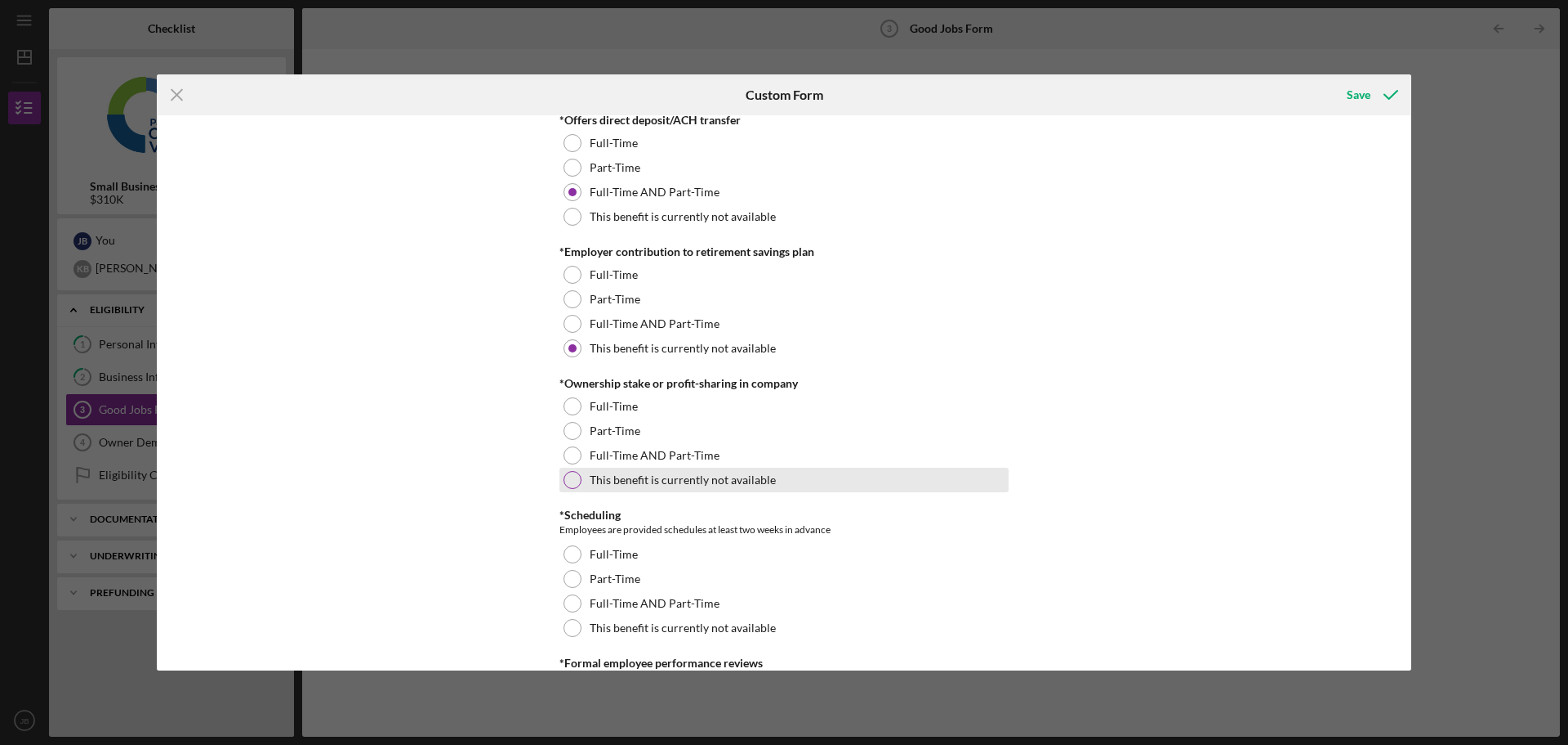
click at [566, 479] on div at bounding box center [573, 480] width 18 height 18
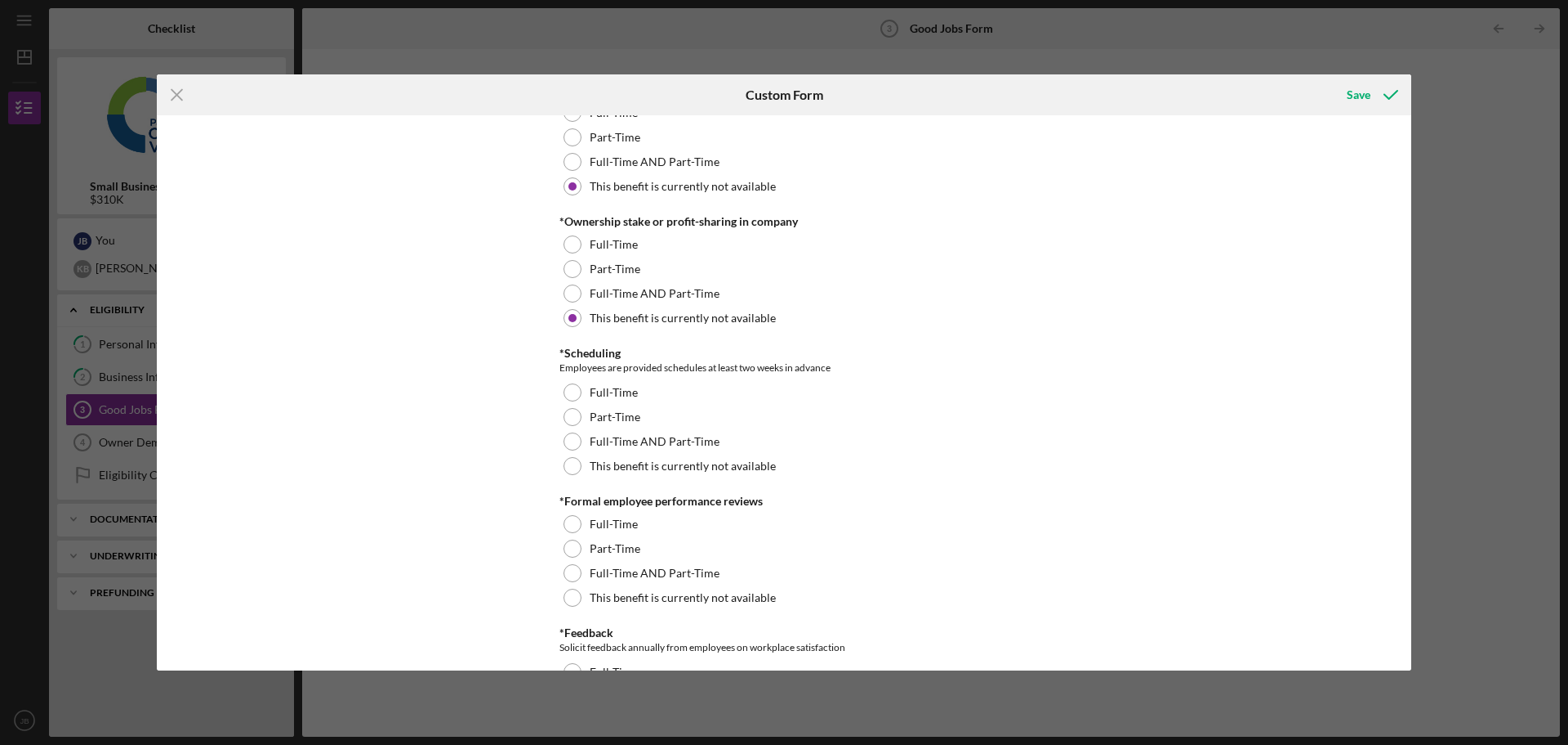
scroll to position [1553, 0]
click at [568, 392] on div at bounding box center [573, 391] width 18 height 18
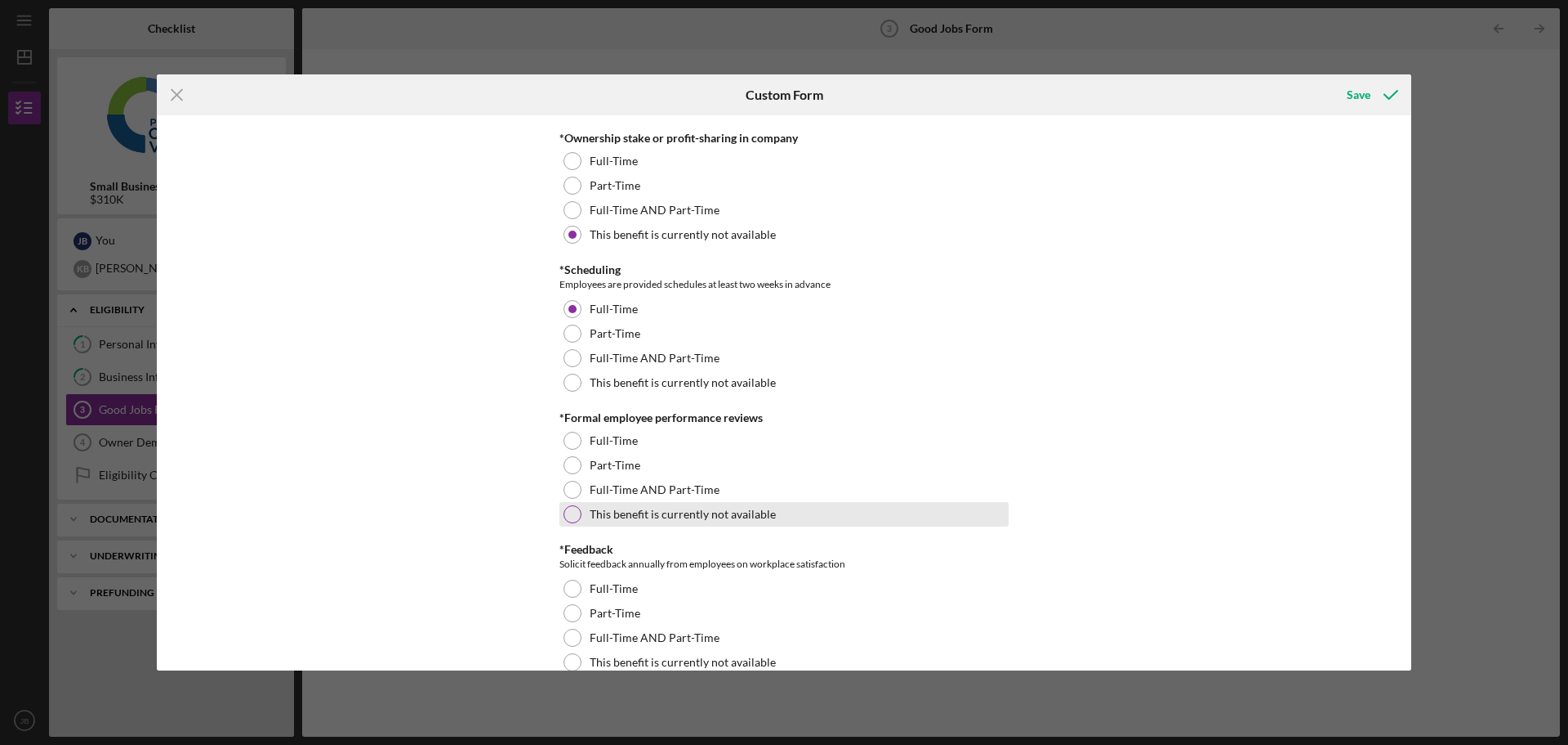
click at [566, 512] on div at bounding box center [573, 514] width 18 height 18
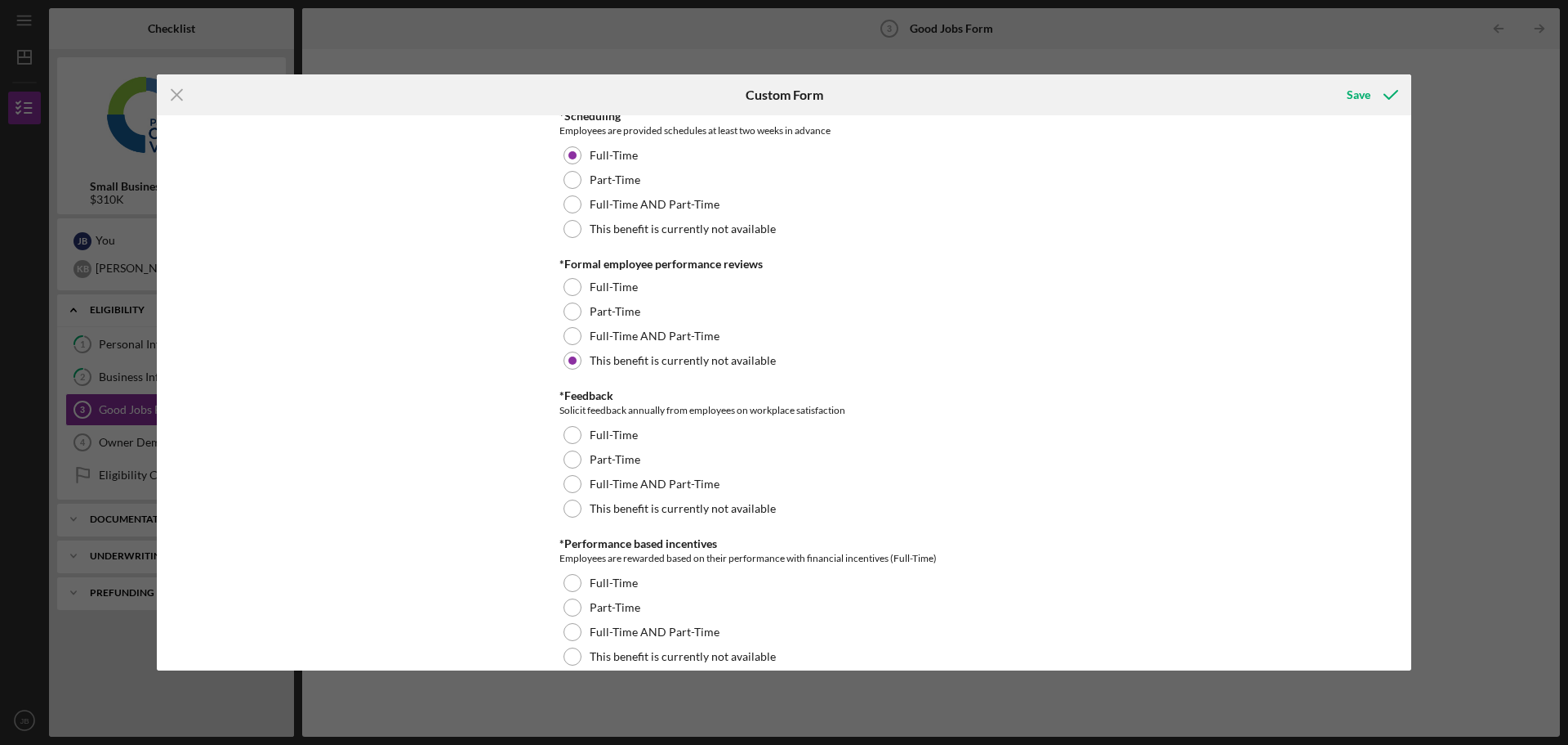
scroll to position [1798, 0]
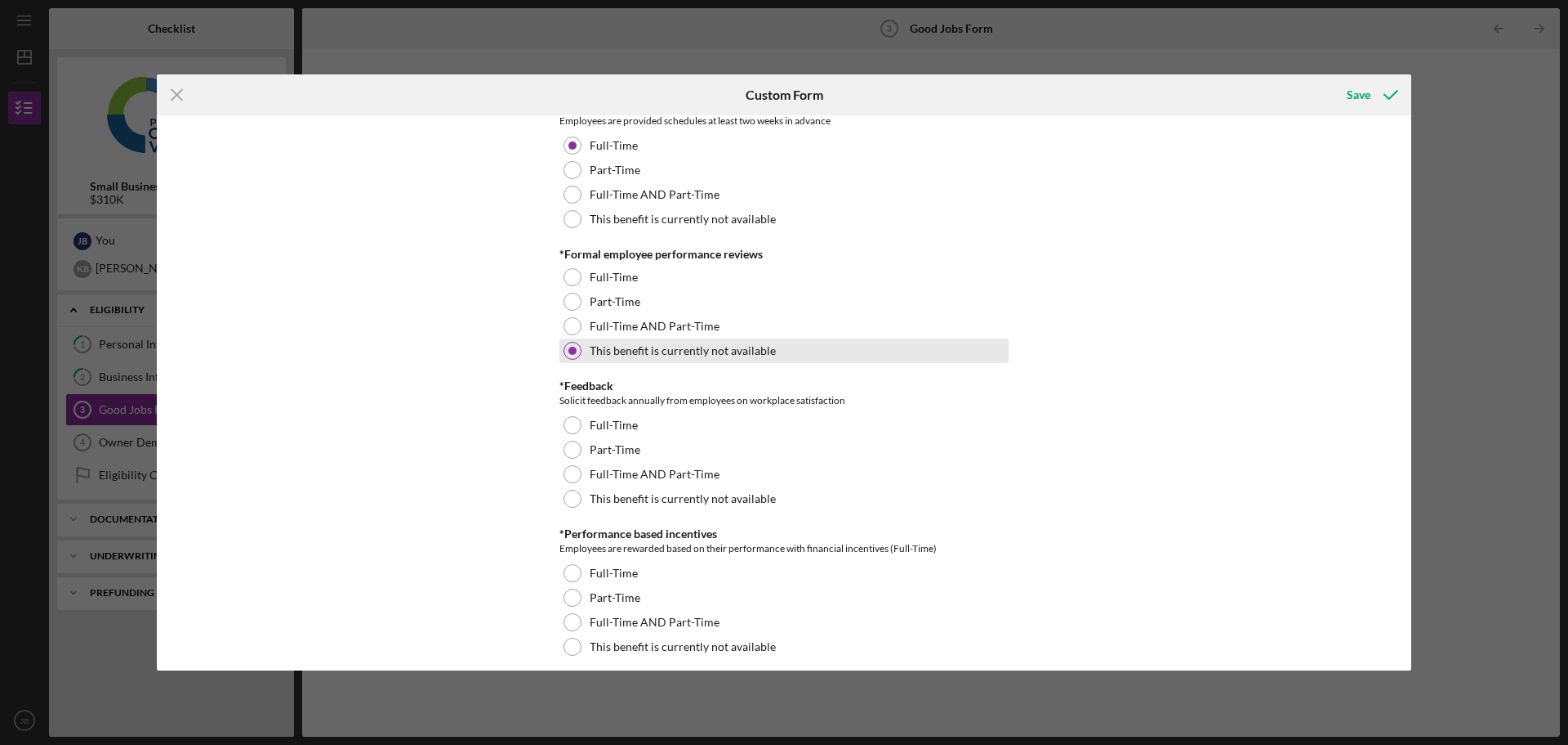
click at [568, 351] on div at bounding box center [572, 350] width 8 height 8
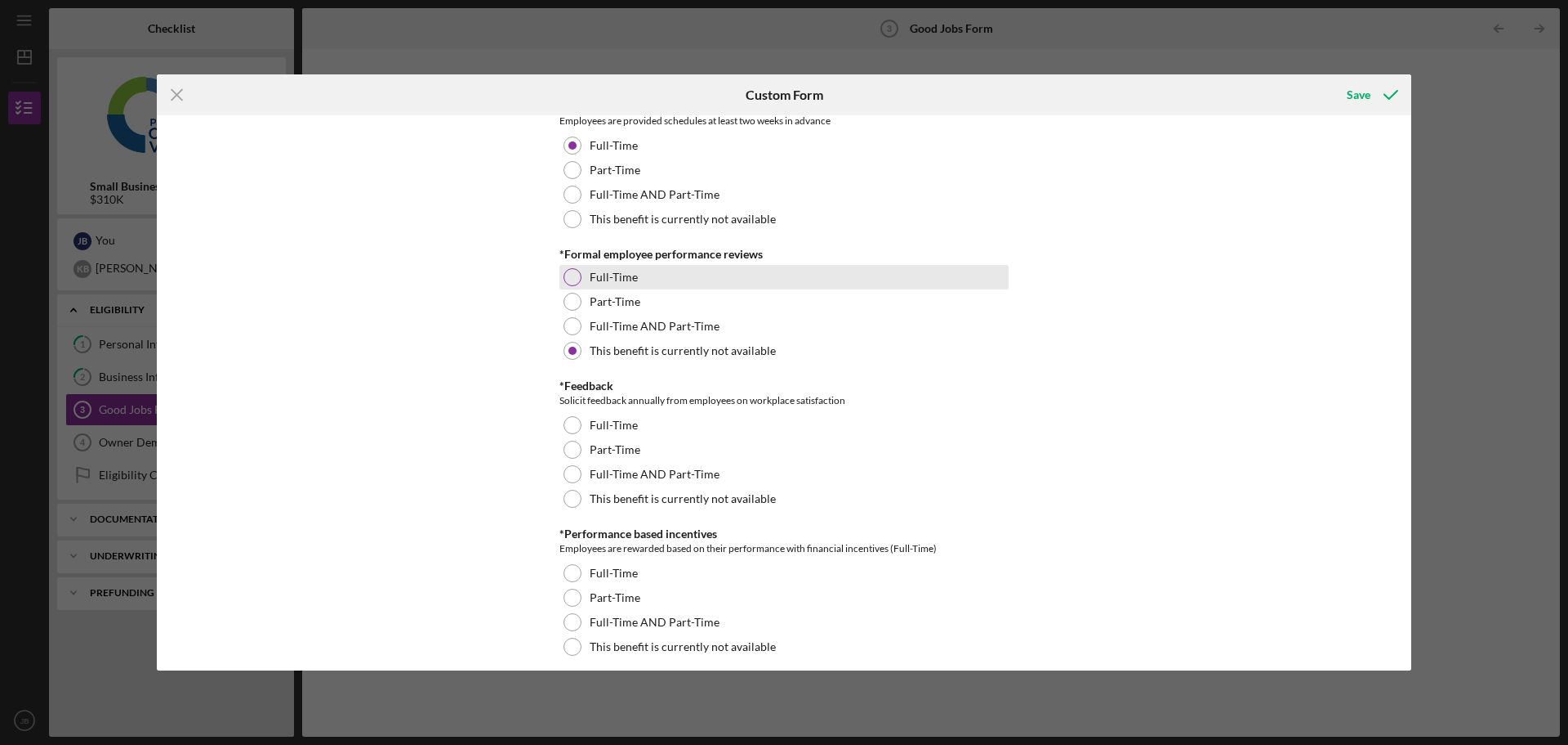
click at [574, 274] on div at bounding box center [573, 277] width 18 height 18
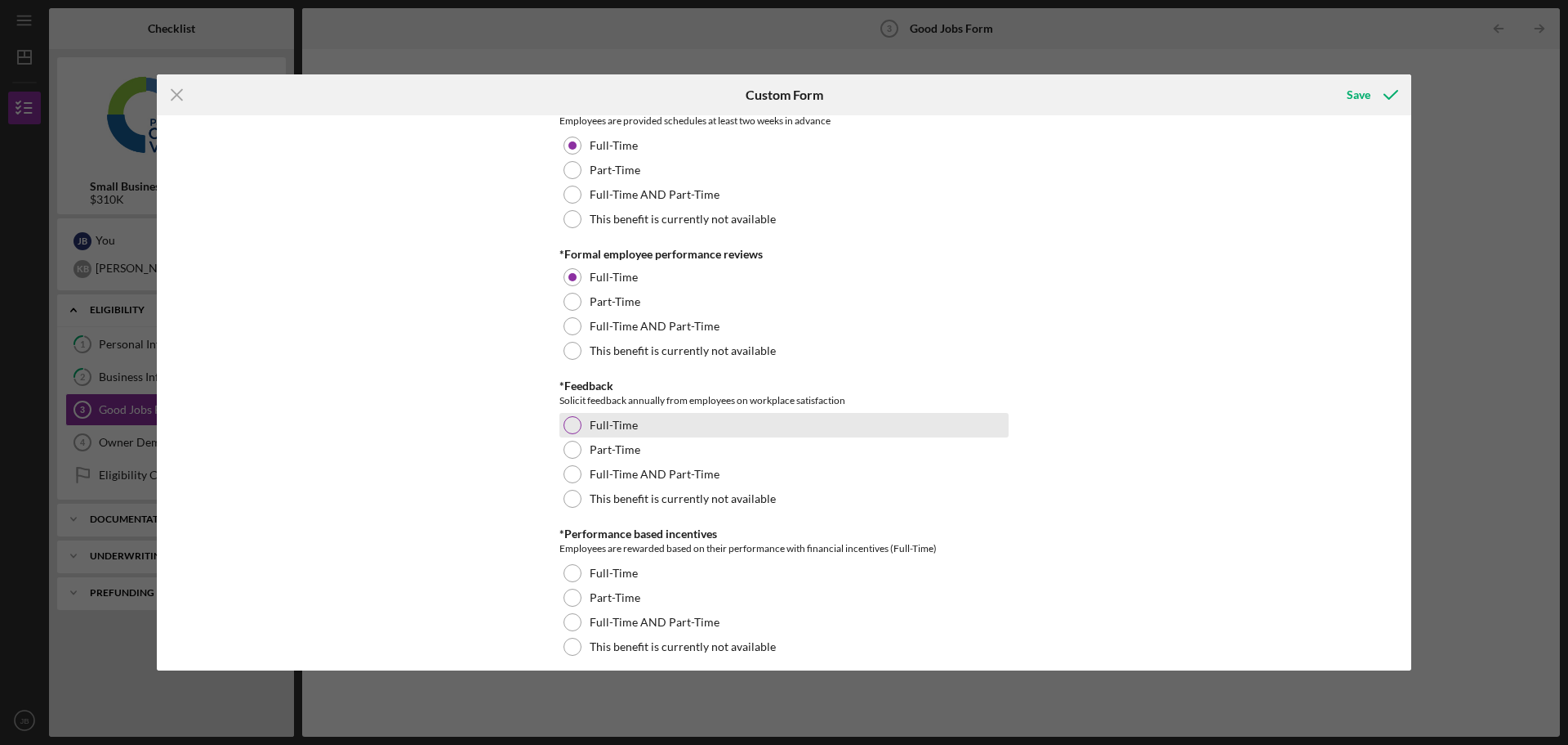
click at [573, 426] on div at bounding box center [573, 425] width 18 height 18
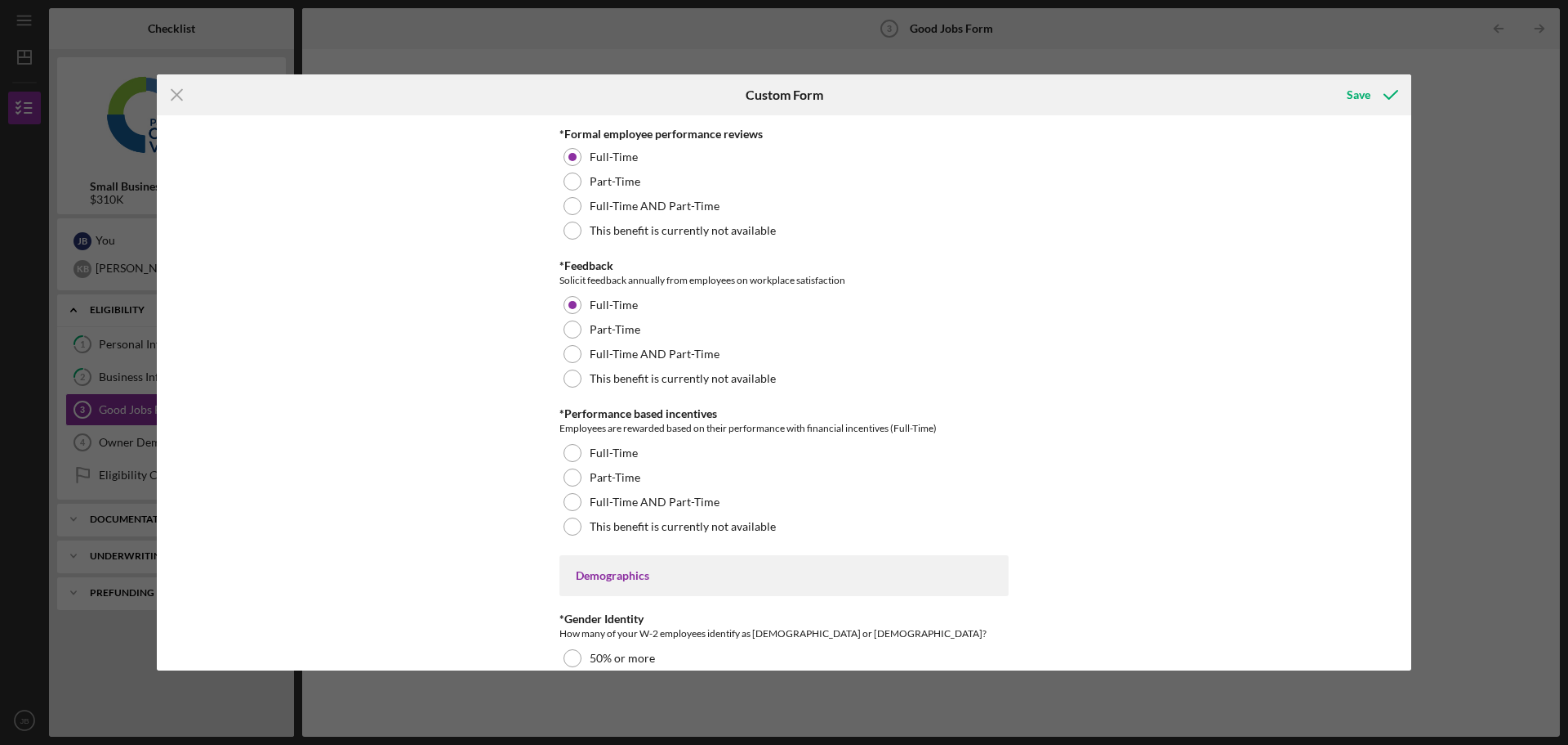
scroll to position [1961, 0]
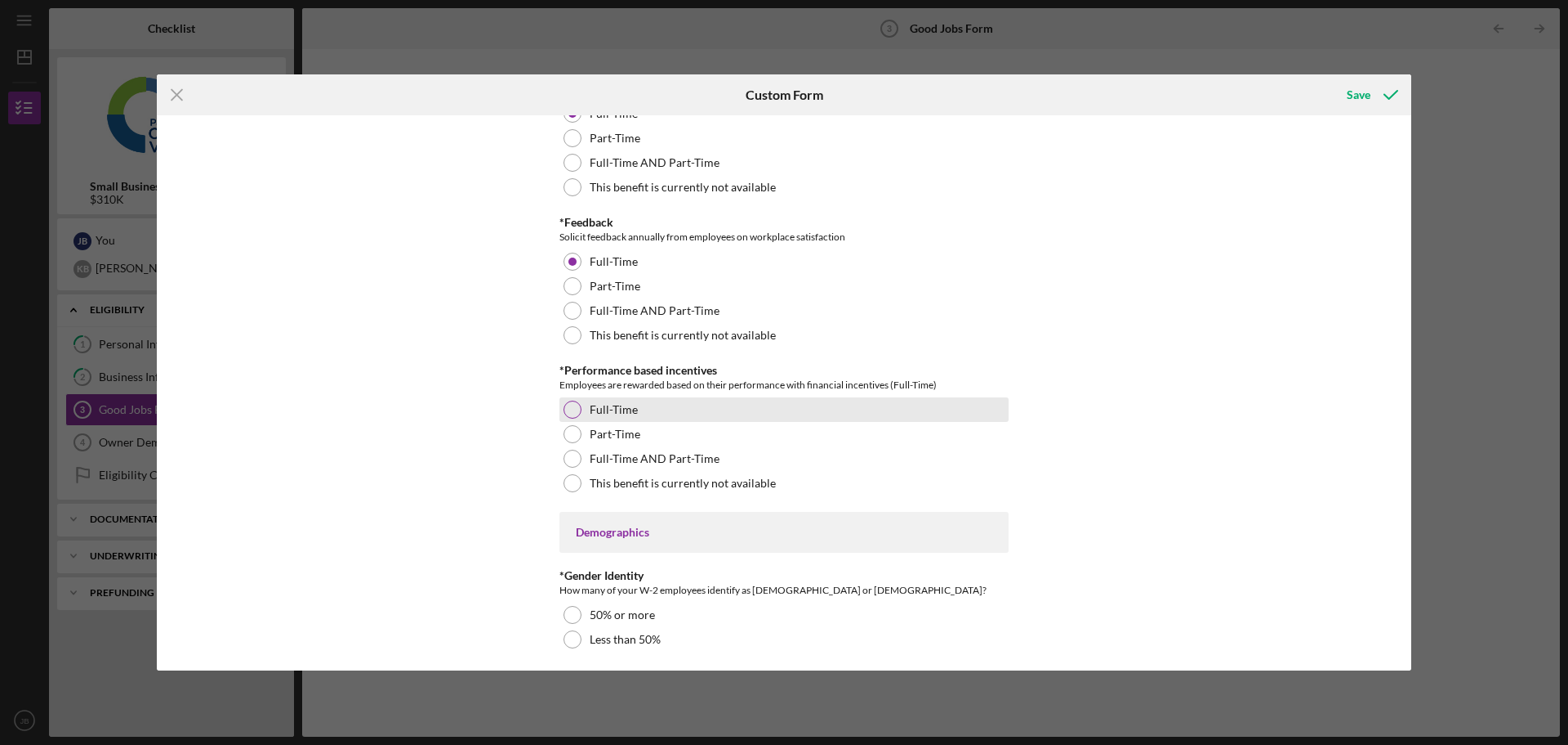
click at [570, 412] on div at bounding box center [573, 410] width 18 height 18
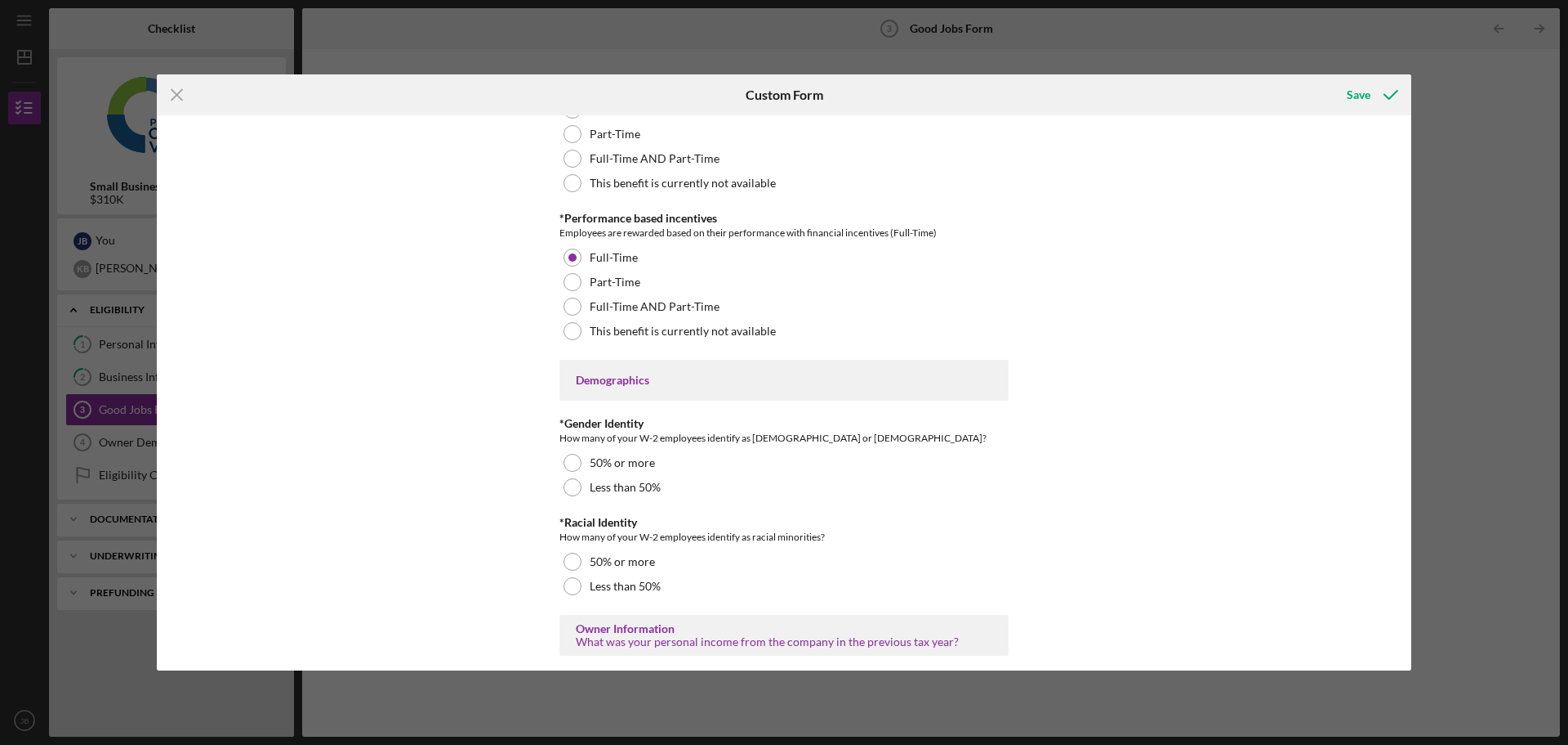
scroll to position [2125, 0]
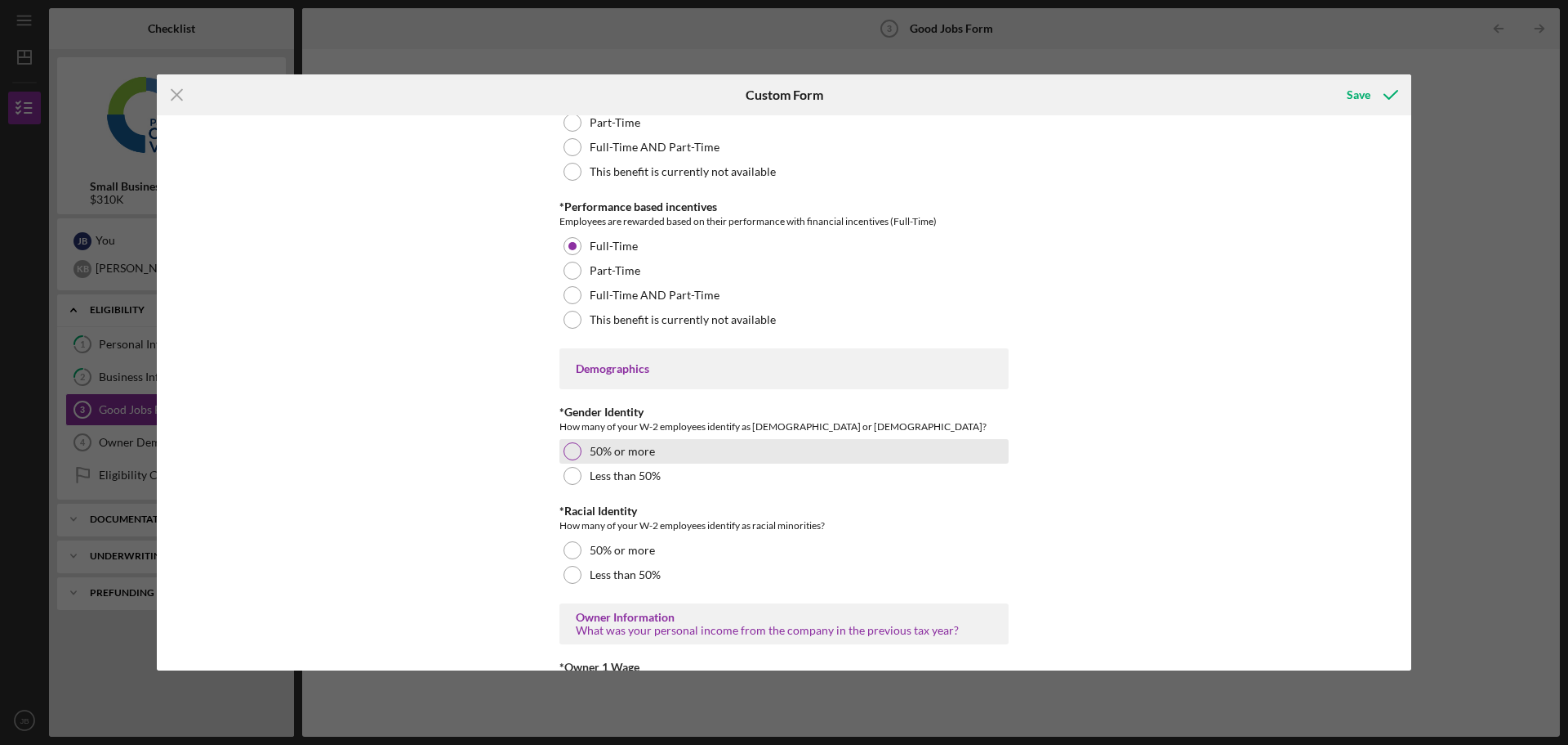
click at [564, 447] on div at bounding box center [573, 451] width 18 height 18
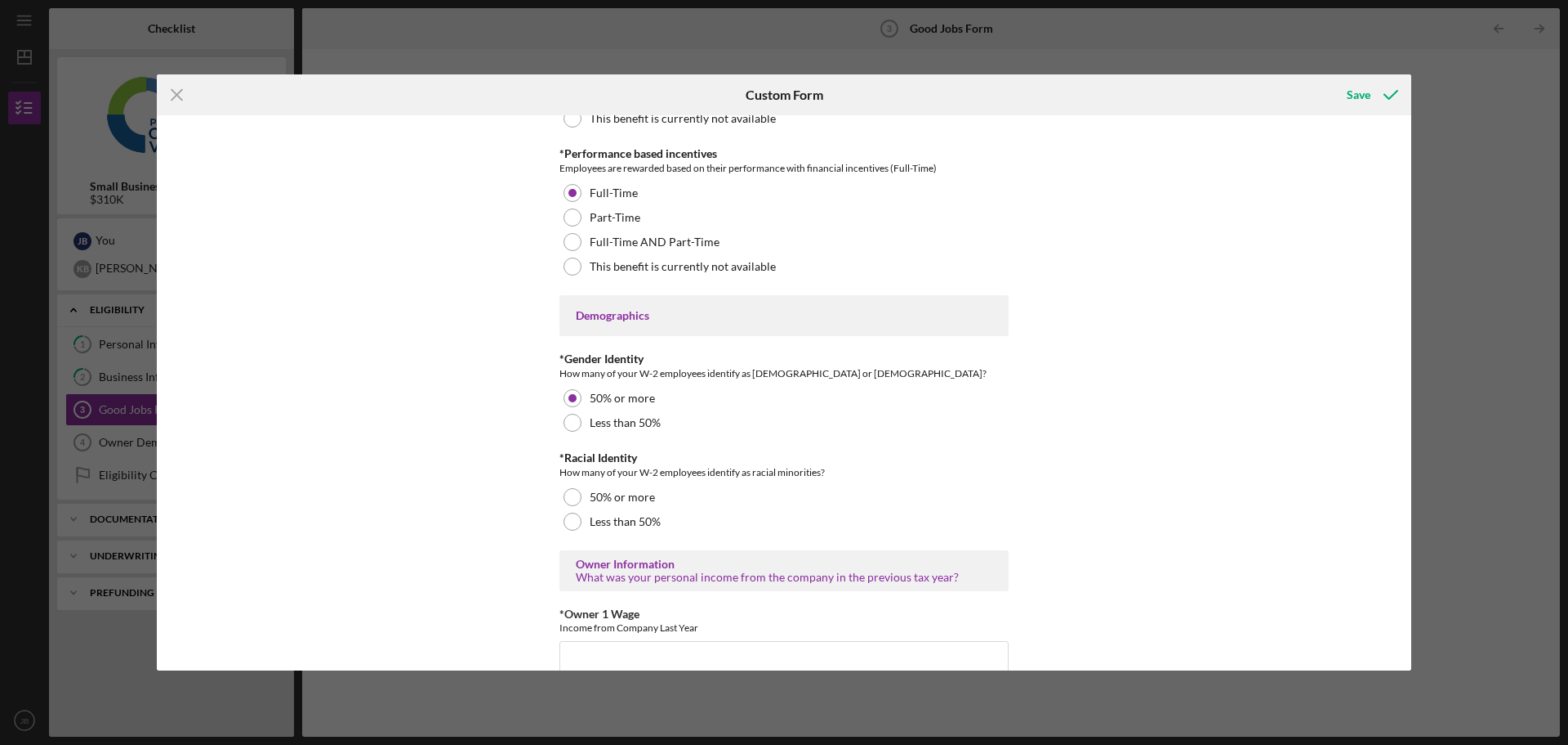
scroll to position [2207, 0]
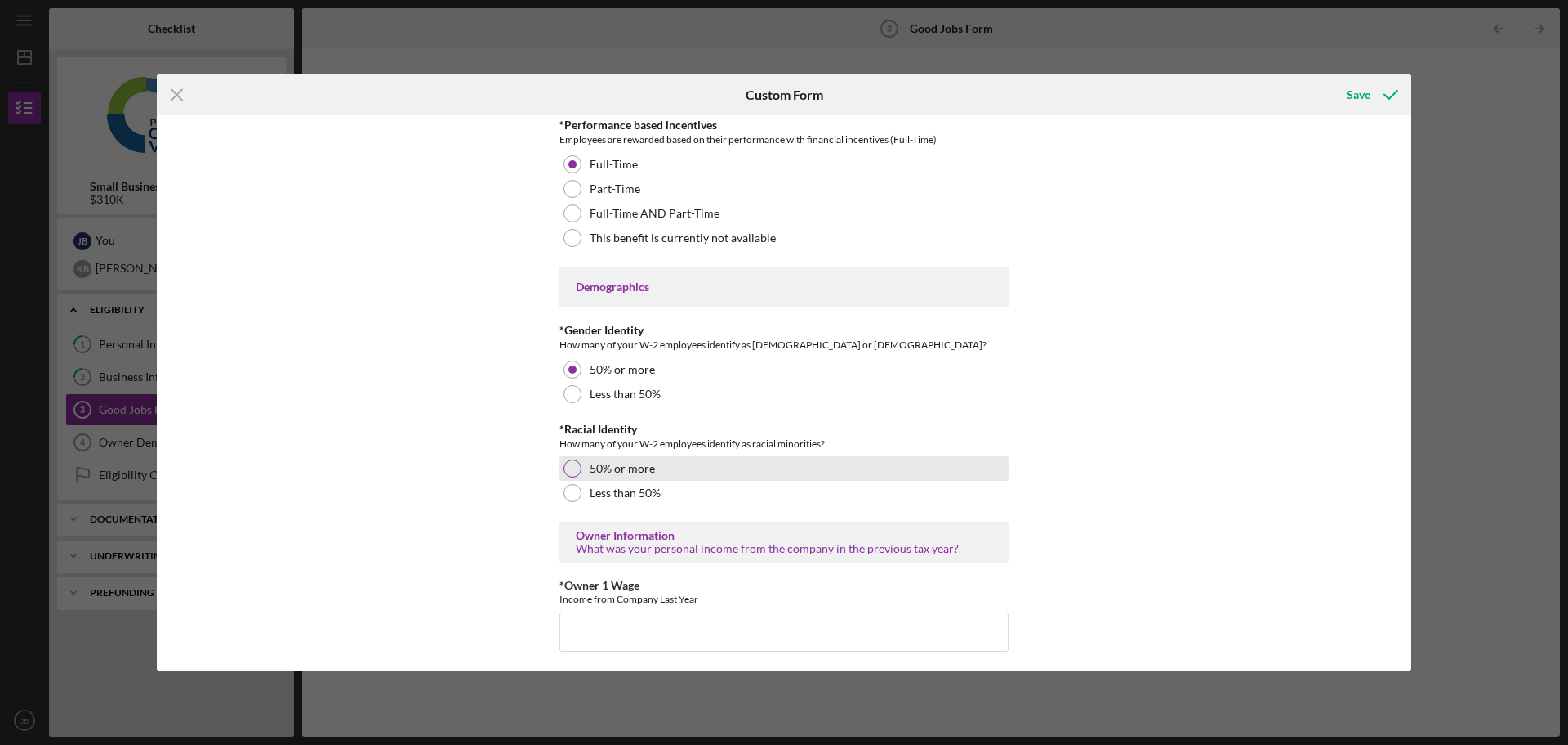
click at [566, 465] on div at bounding box center [573, 468] width 18 height 18
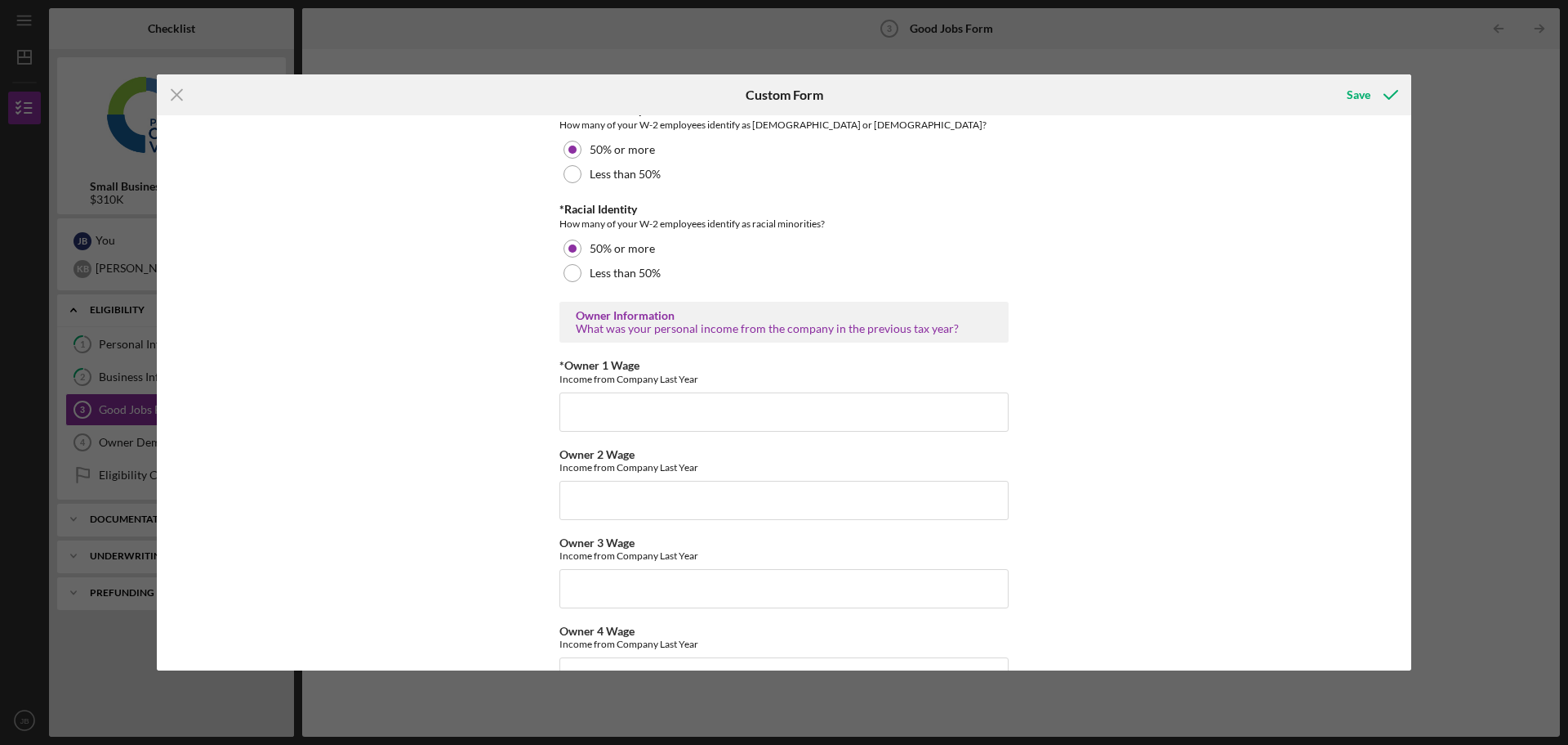
scroll to position [2452, 0]
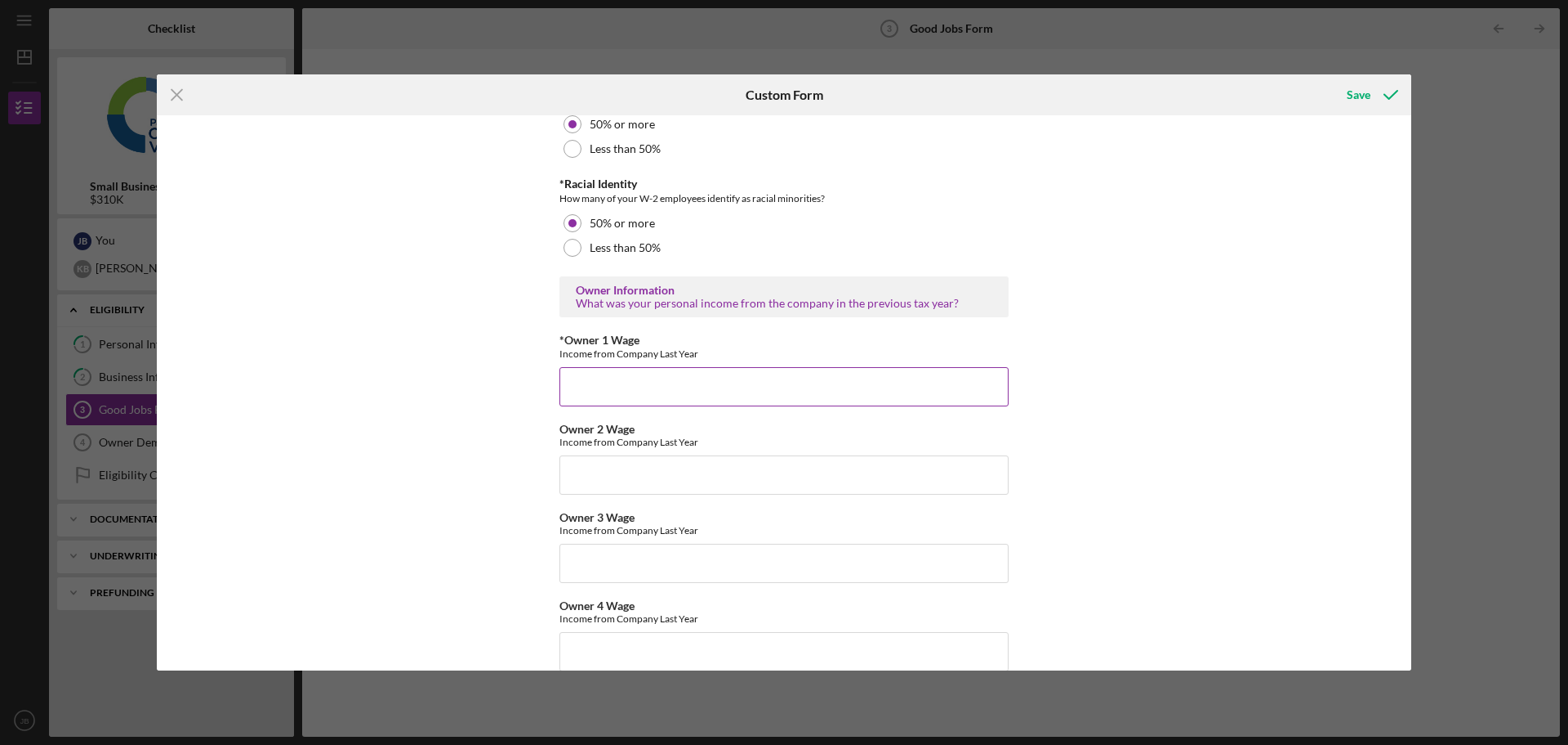
click at [651, 386] on input "*Owner 1 Wage" at bounding box center [783, 387] width 449 height 40
type input "41000"
click at [599, 468] on input "Owner 2 Wage" at bounding box center [783, 475] width 449 height 40
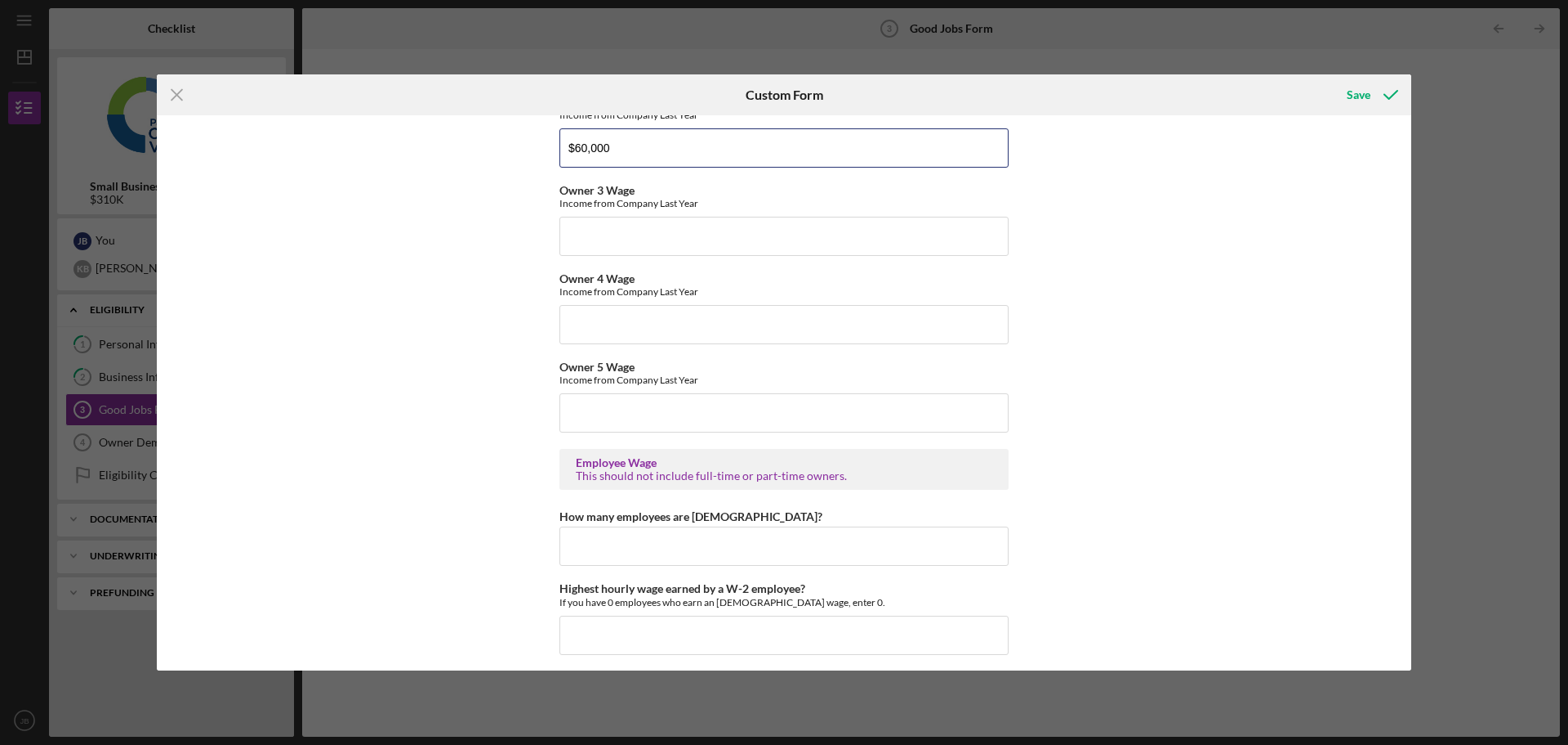
scroll to position [2861, 0]
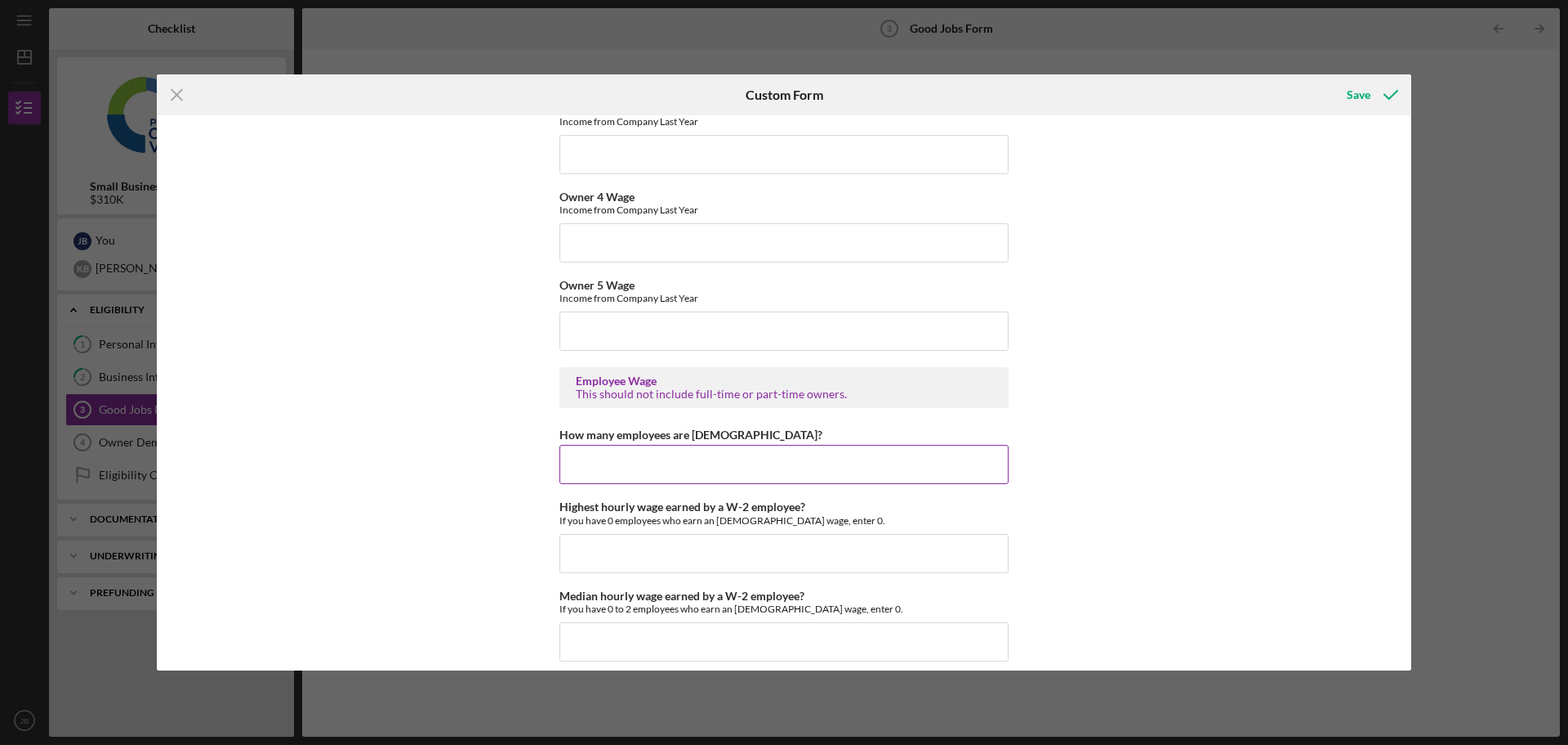
type input "$60,000"
click at [596, 472] on input "How many employees are [DEMOGRAPHIC_DATA]?" at bounding box center [783, 464] width 449 height 40
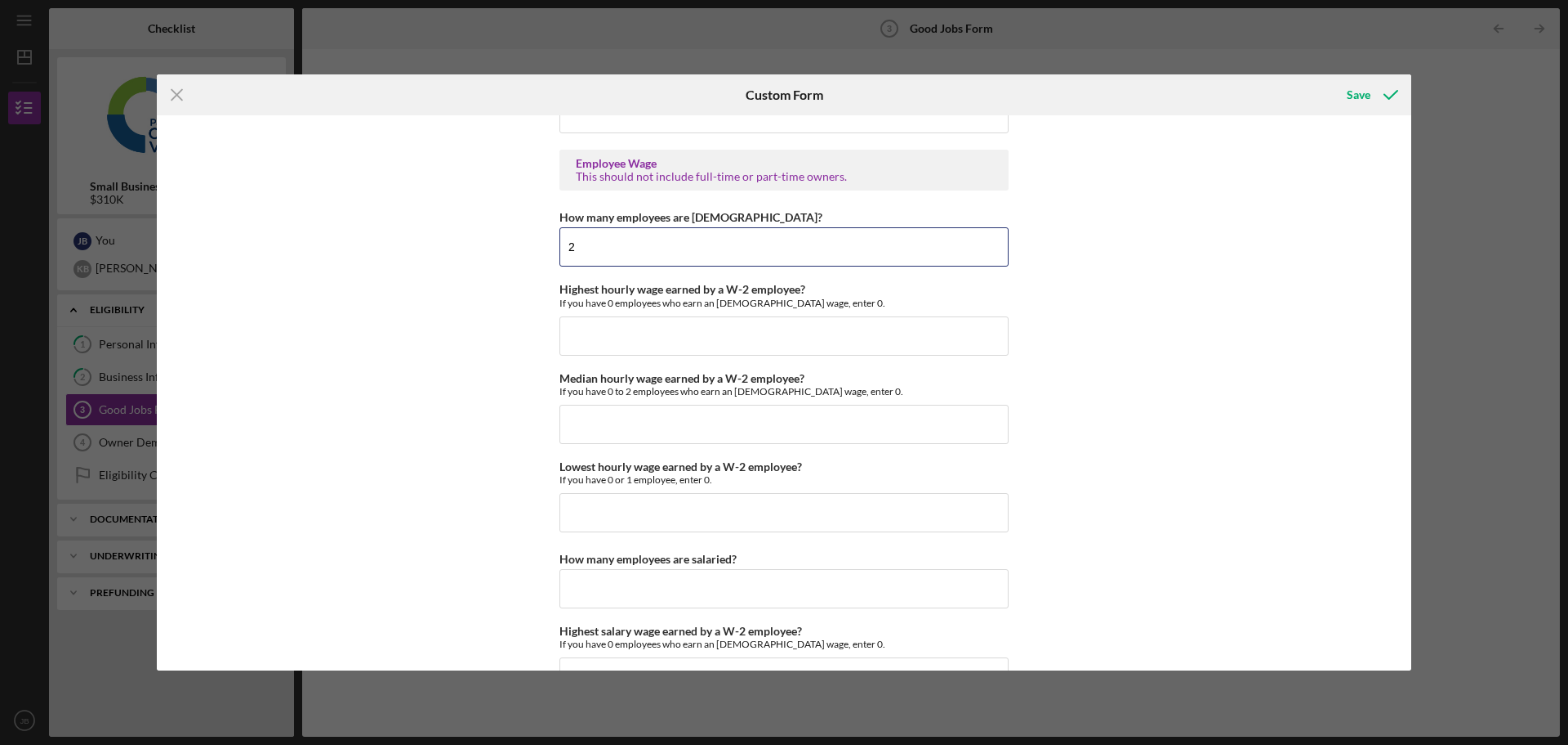
scroll to position [3106, 0]
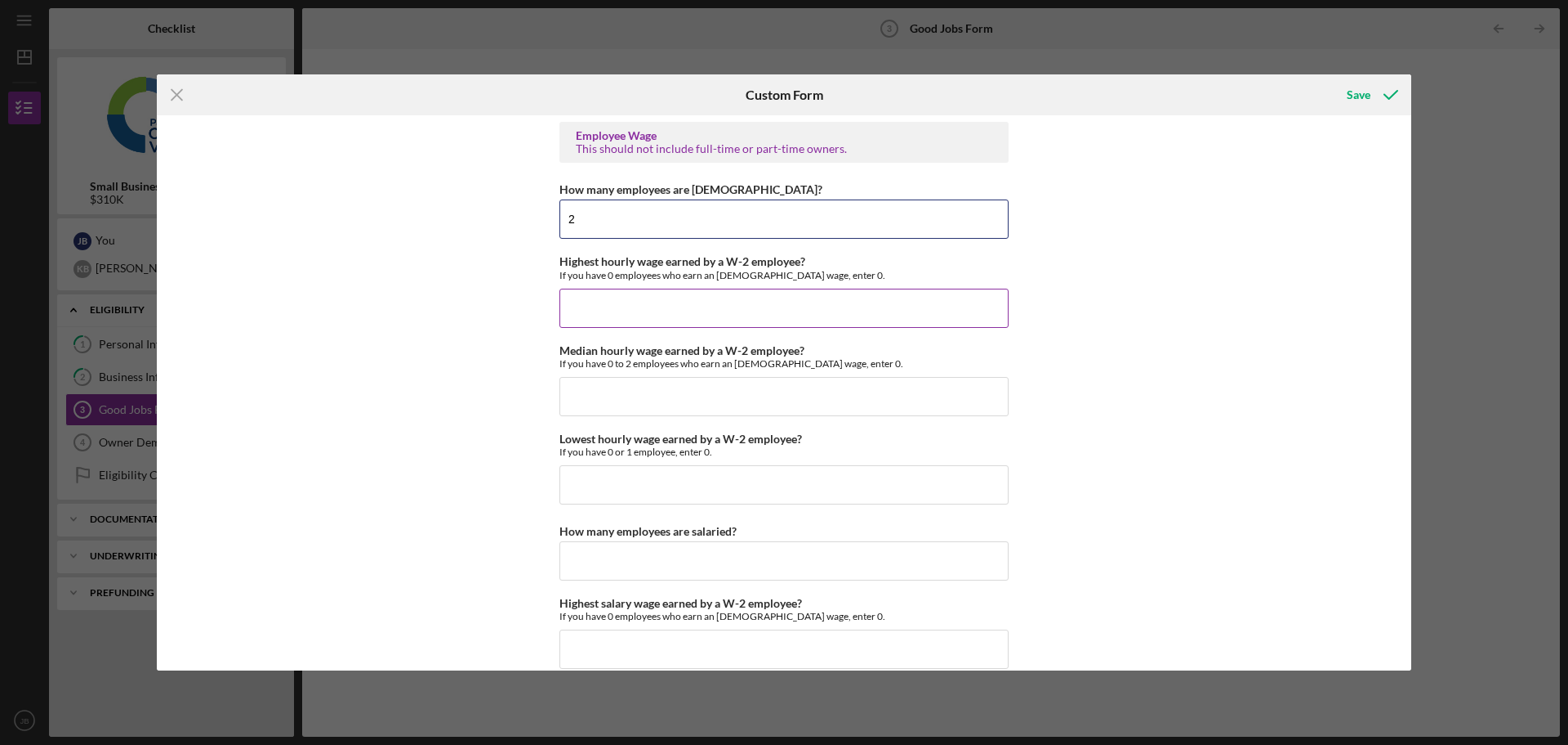
type input "2"
click at [570, 307] on input "Highest hourly wage earned by a W-2 employee?" at bounding box center [783, 308] width 449 height 40
type input "$80,000"
click at [575, 399] on input "Median hourly wage earned by a W-2 employee?" at bounding box center [783, 396] width 449 height 40
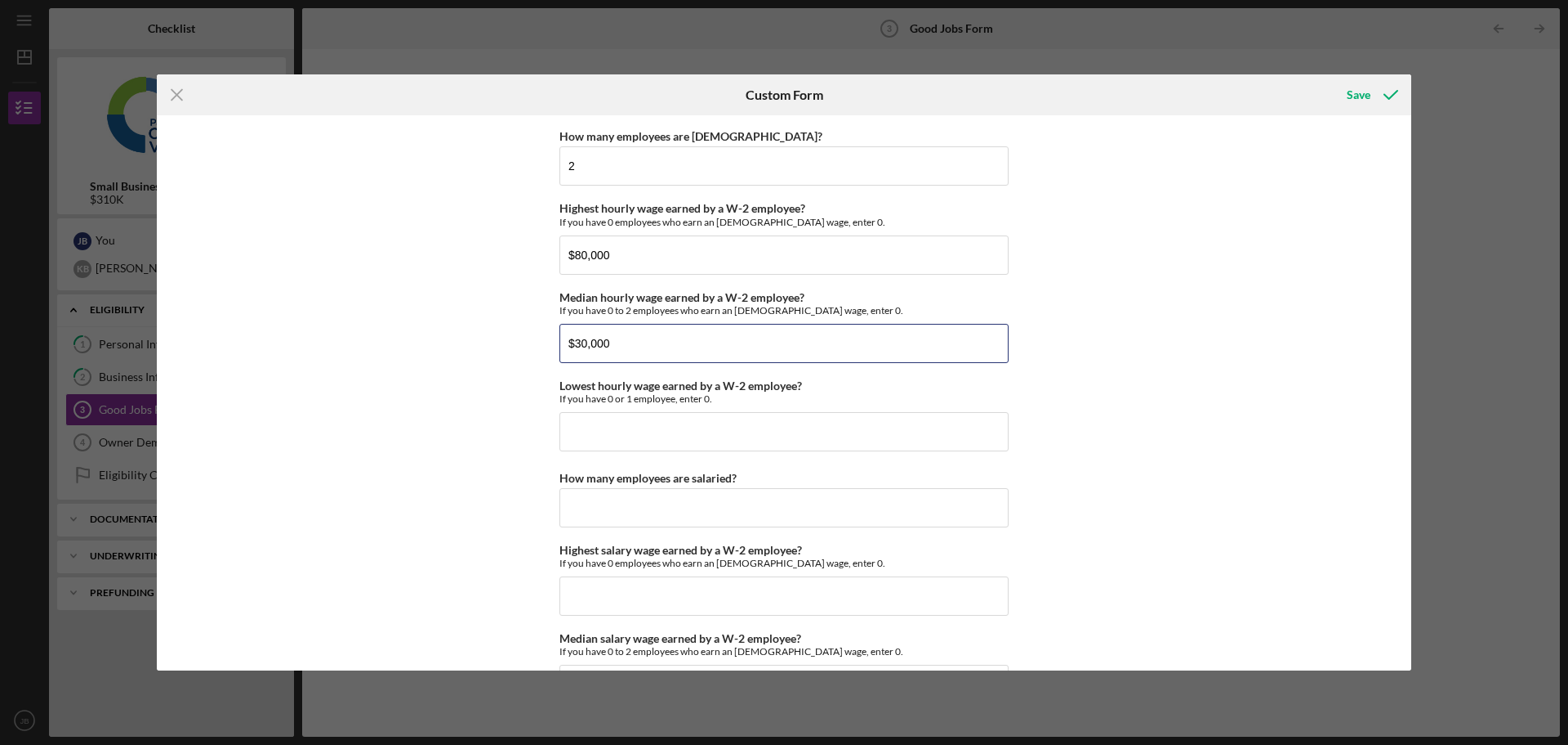
scroll to position [3188, 0]
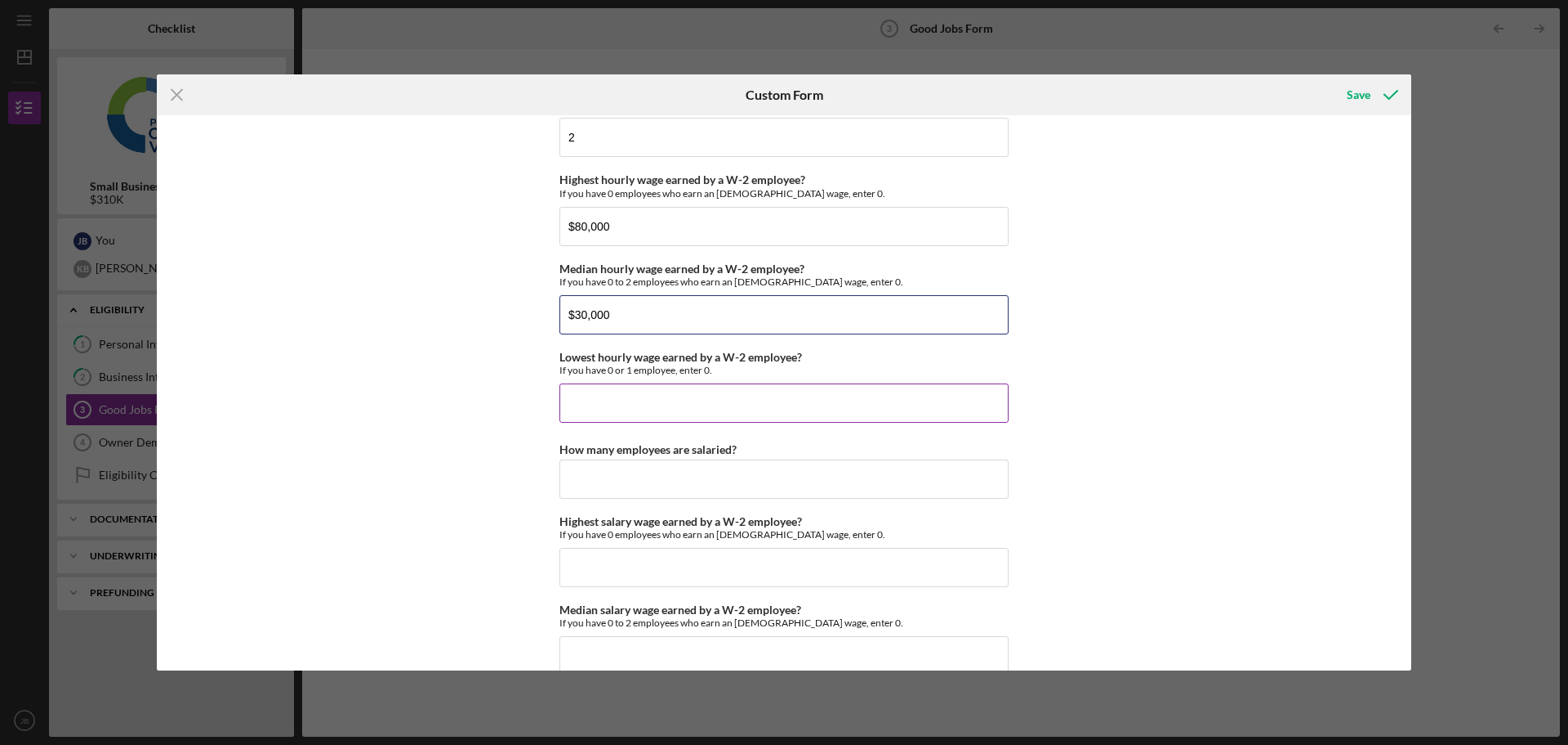
type input "$30,000"
click at [574, 408] on input "Lowest hourly wage earned by a W-2 employee?" at bounding box center [783, 402] width 449 height 40
type input "$30,000"
click at [563, 471] on input "How many employees are salaried?" at bounding box center [783, 479] width 449 height 40
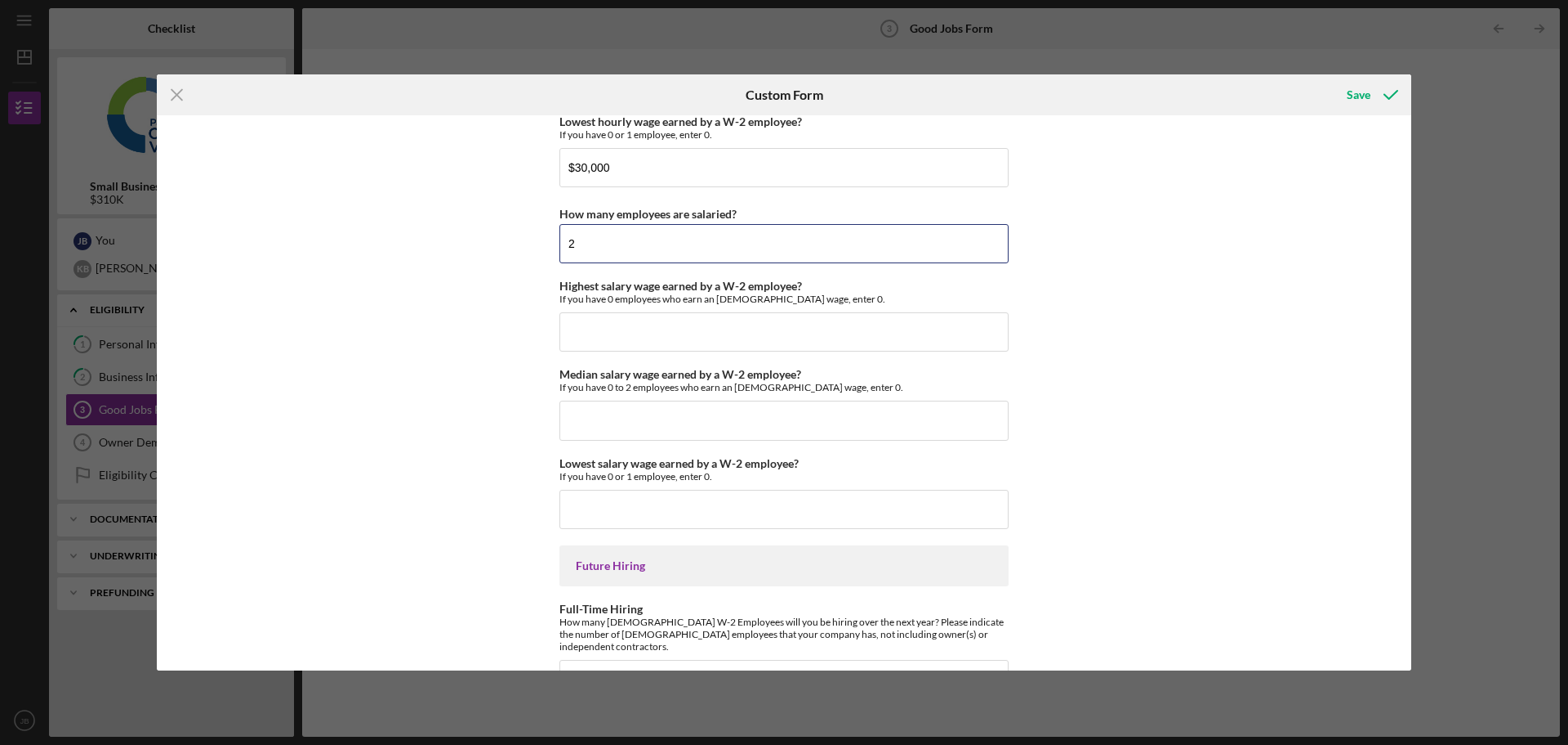
scroll to position [3433, 0]
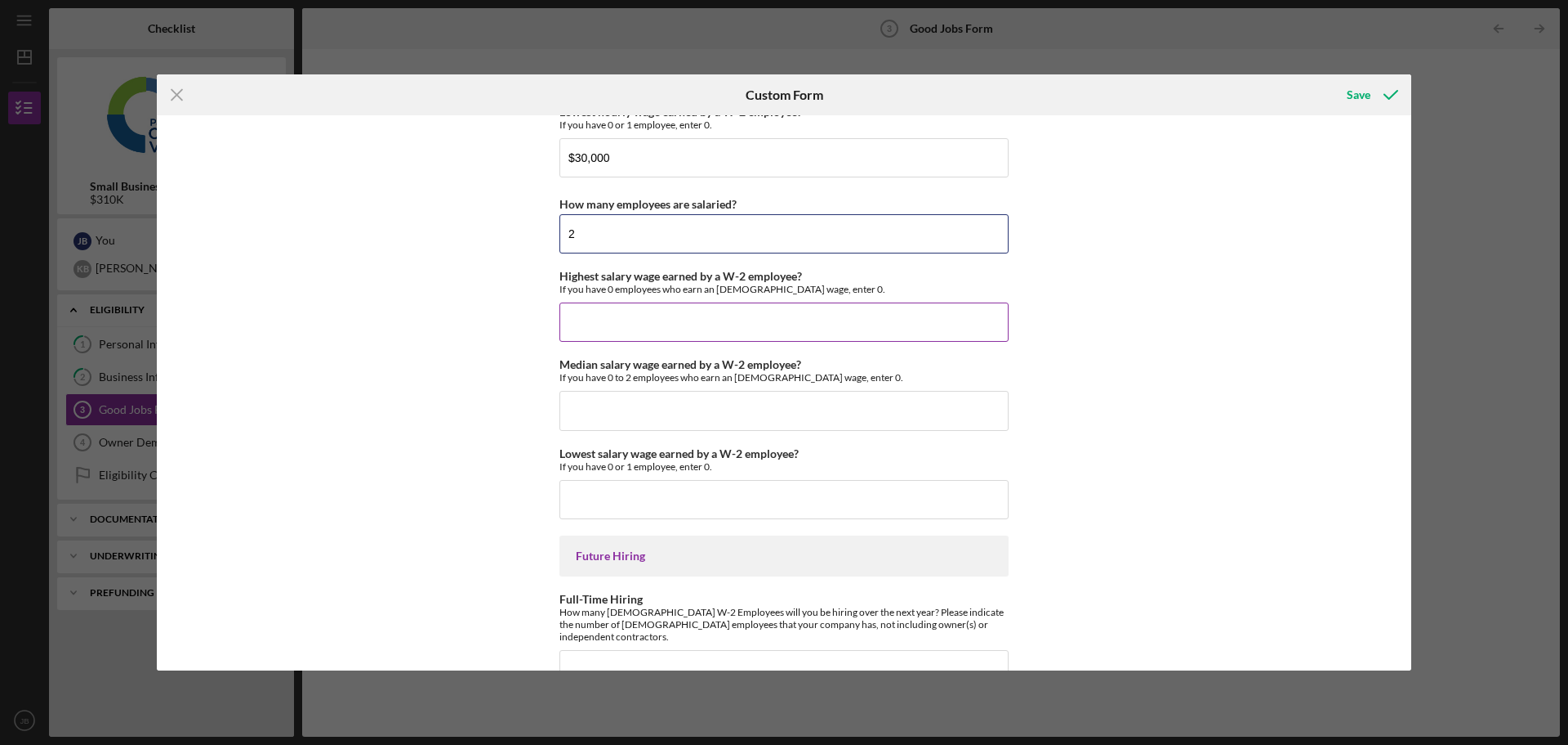
type input "2"
click at [566, 322] on input "Highest salary wage earned by a W-2 employee?" at bounding box center [783, 322] width 449 height 40
type input "$50,000"
click at [563, 407] on input "Median salary wage earned by a W-2 employee?" at bounding box center [783, 410] width 449 height 40
type input "$40,000"
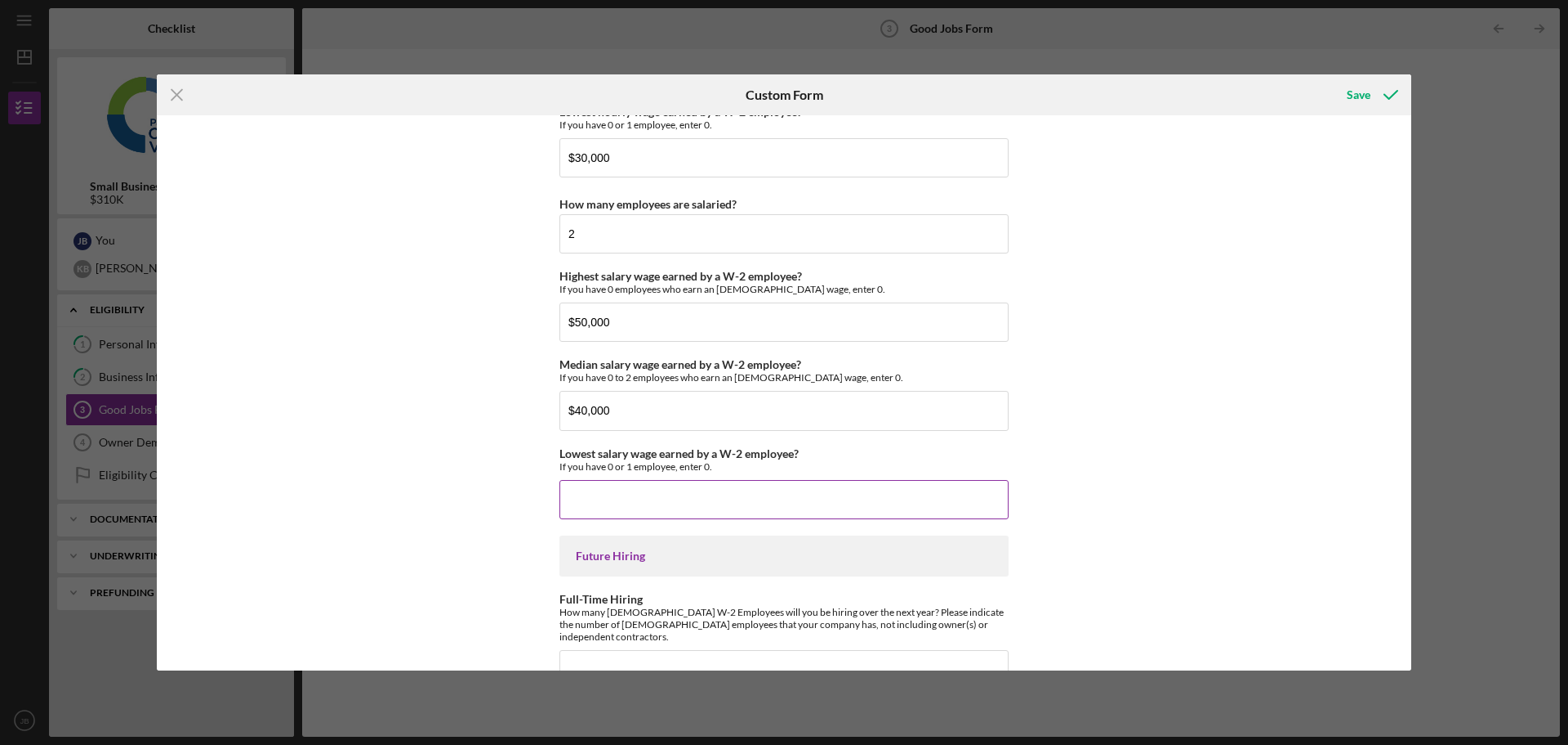
click at [581, 502] on input "Lowest salary wage earned by a W-2 employee?" at bounding box center [783, 499] width 449 height 40
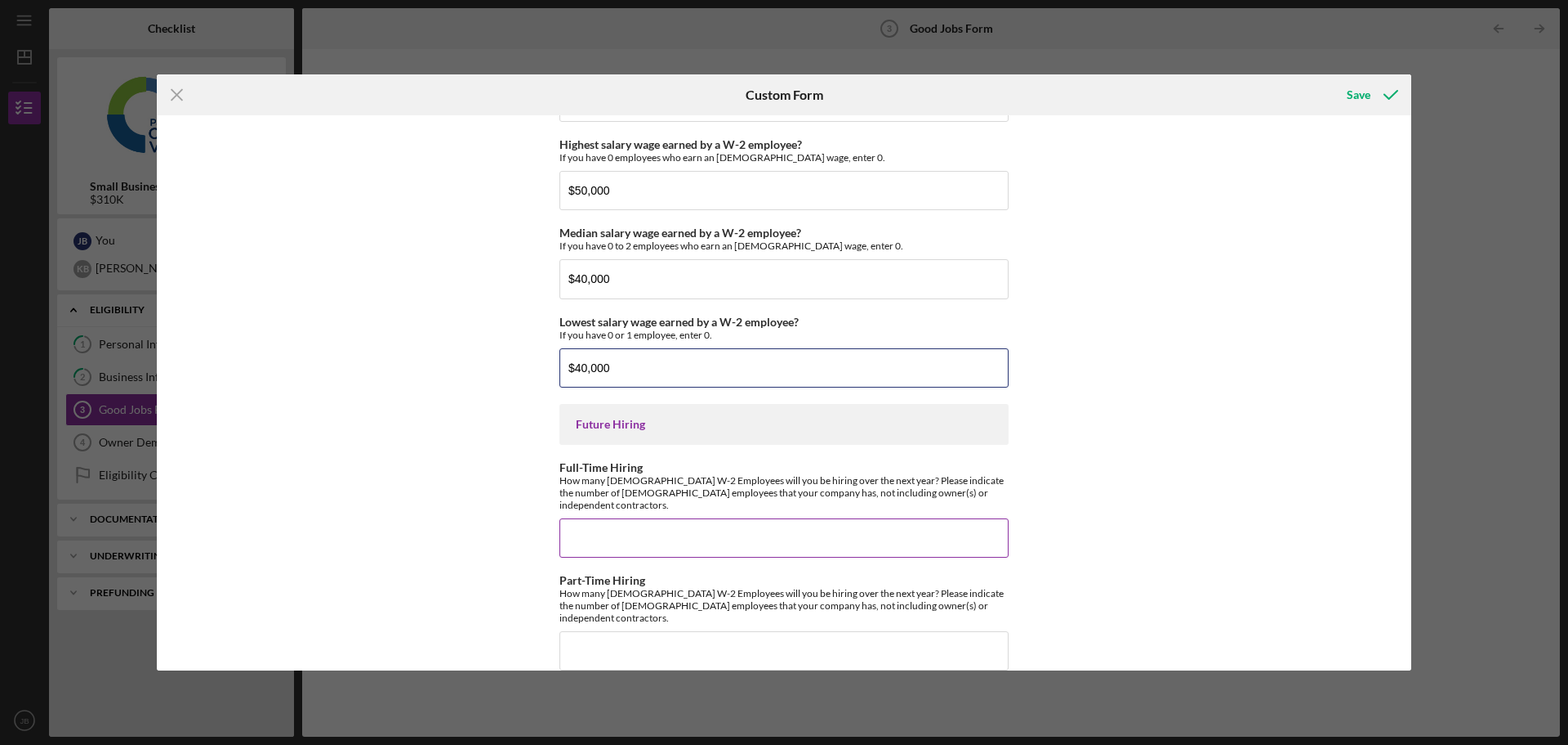
type input "$40,000"
click at [572, 528] on input "Full-Time Hiring" at bounding box center [783, 537] width 449 height 40
type input "2"
click at [579, 631] on input "Part-Time Hiring" at bounding box center [783, 650] width 449 height 40
type input "1"
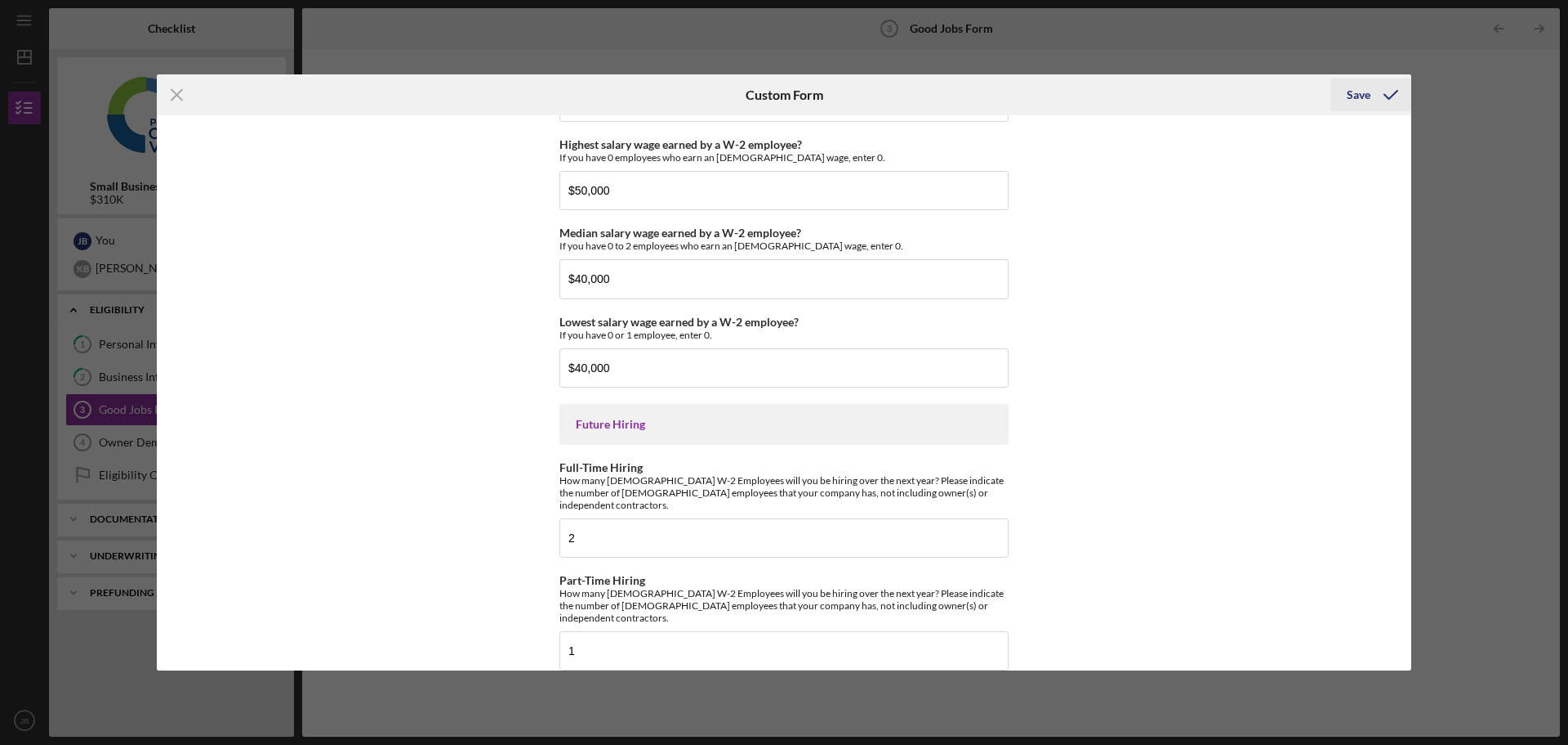
click at [1361, 95] on div "Save" at bounding box center [1359, 95] width 24 height 33
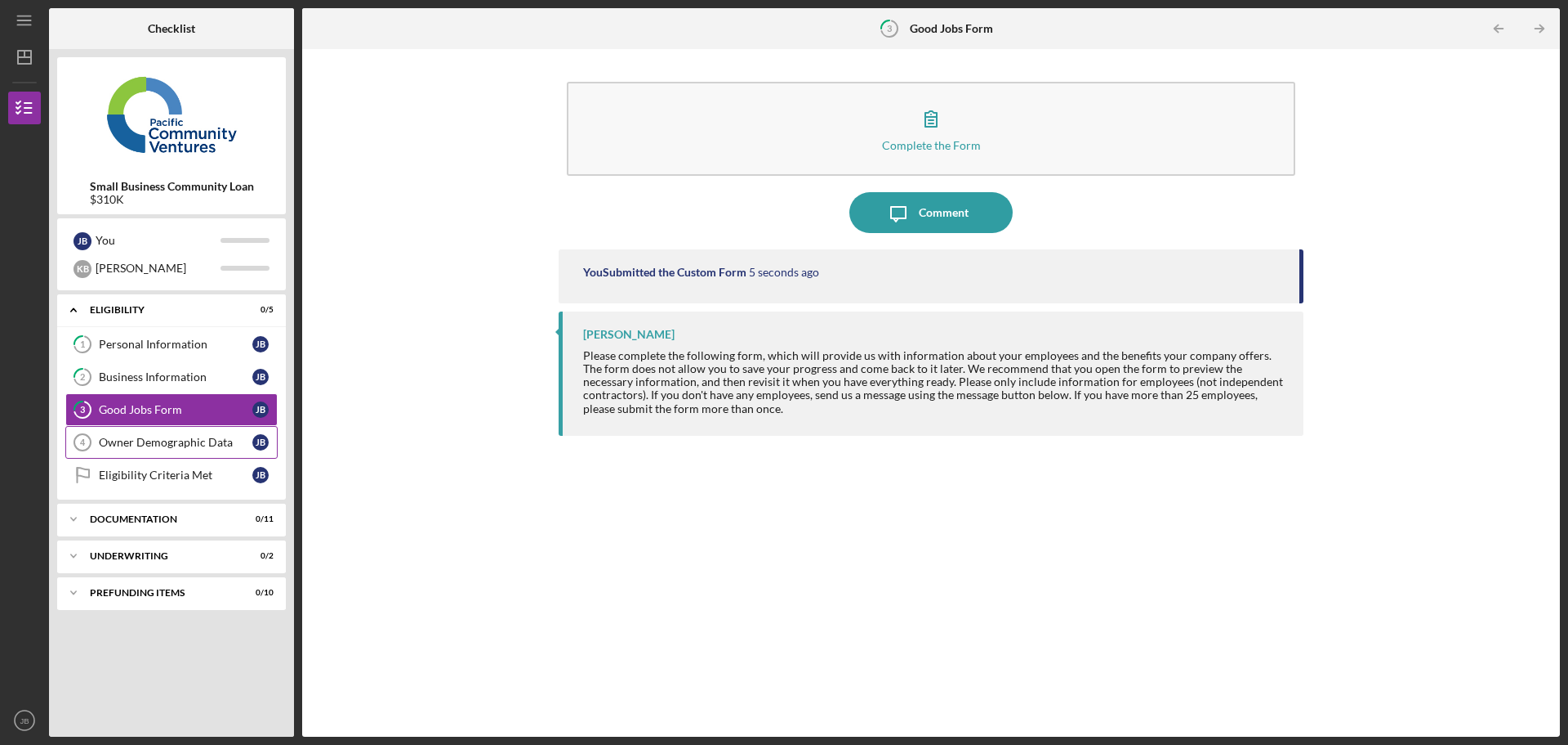
click at [185, 441] on div "Owner Demographic Data" at bounding box center [175, 442] width 153 height 13
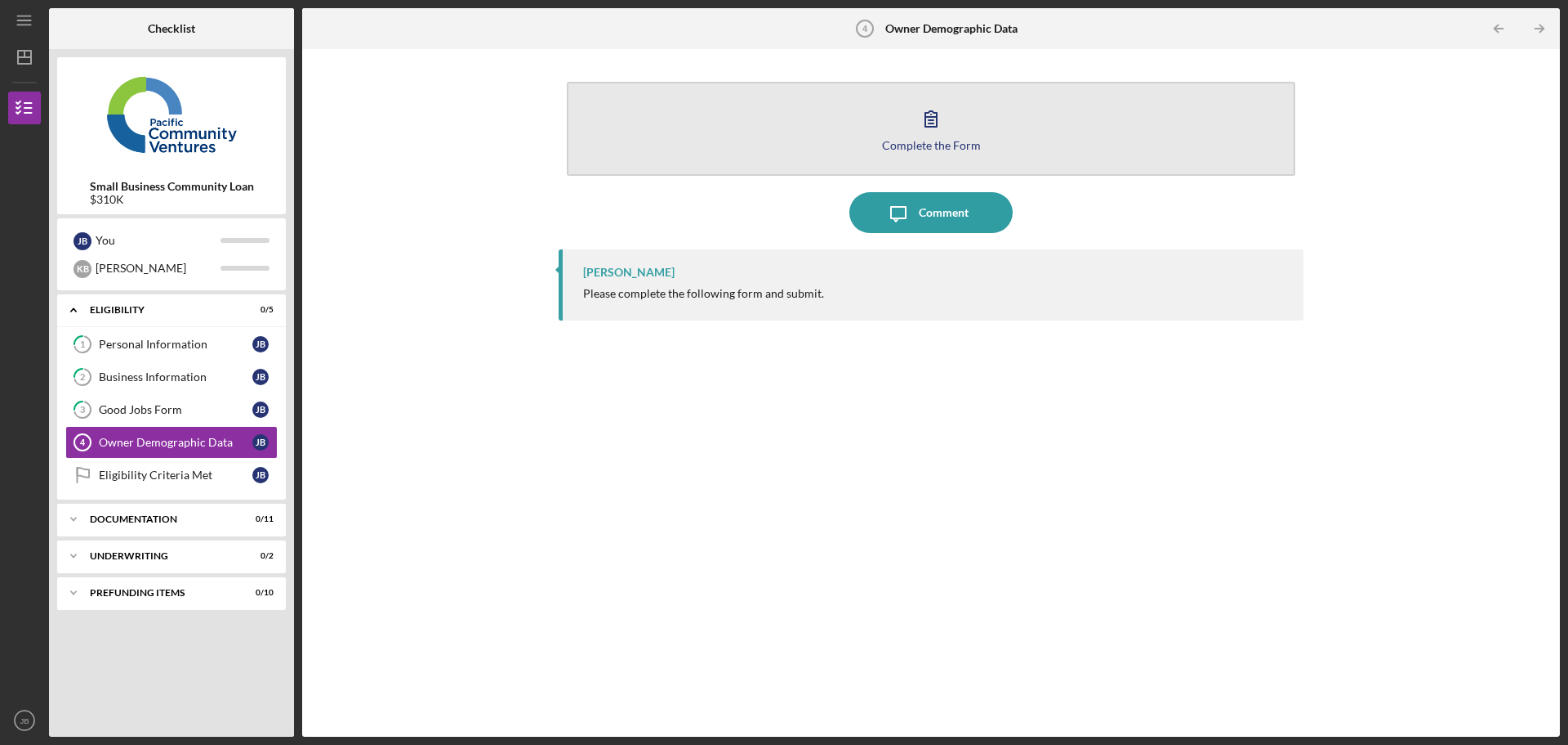
click at [926, 127] on icon "button" at bounding box center [931, 119] width 11 height 16
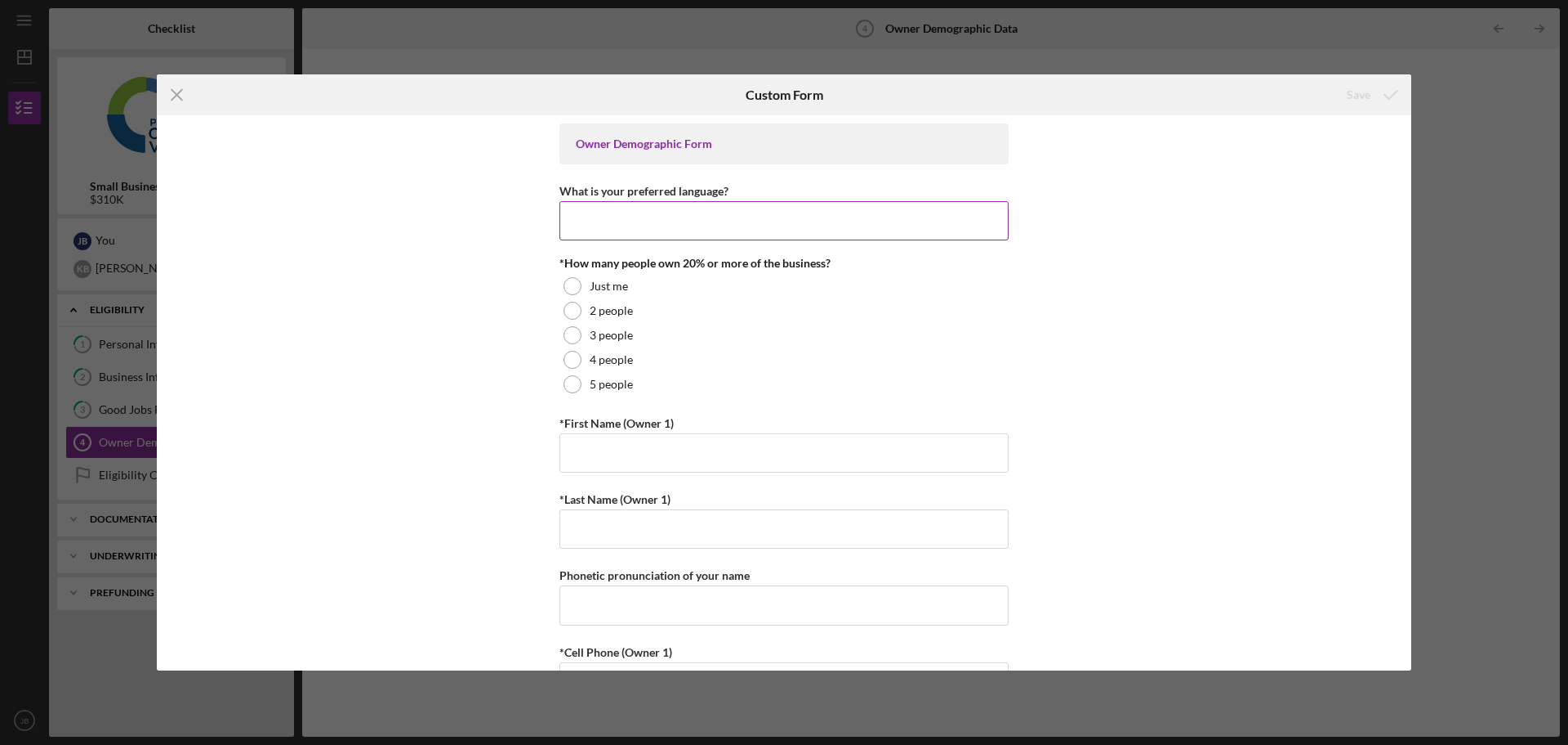
click at [570, 220] on input "What is your preferred language?" at bounding box center [783, 220] width 449 height 40
type input "English"
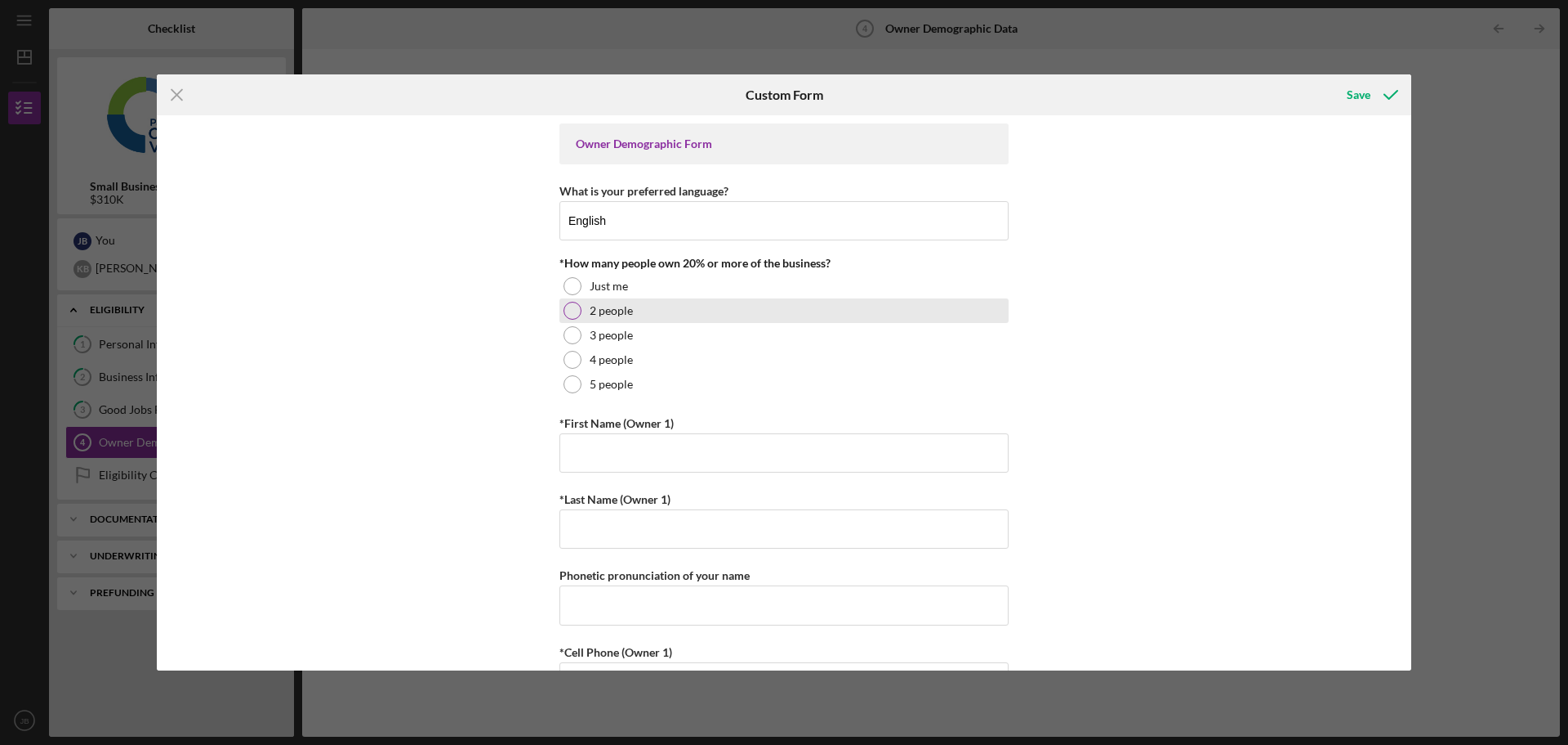
click at [567, 304] on div at bounding box center [573, 310] width 18 height 18
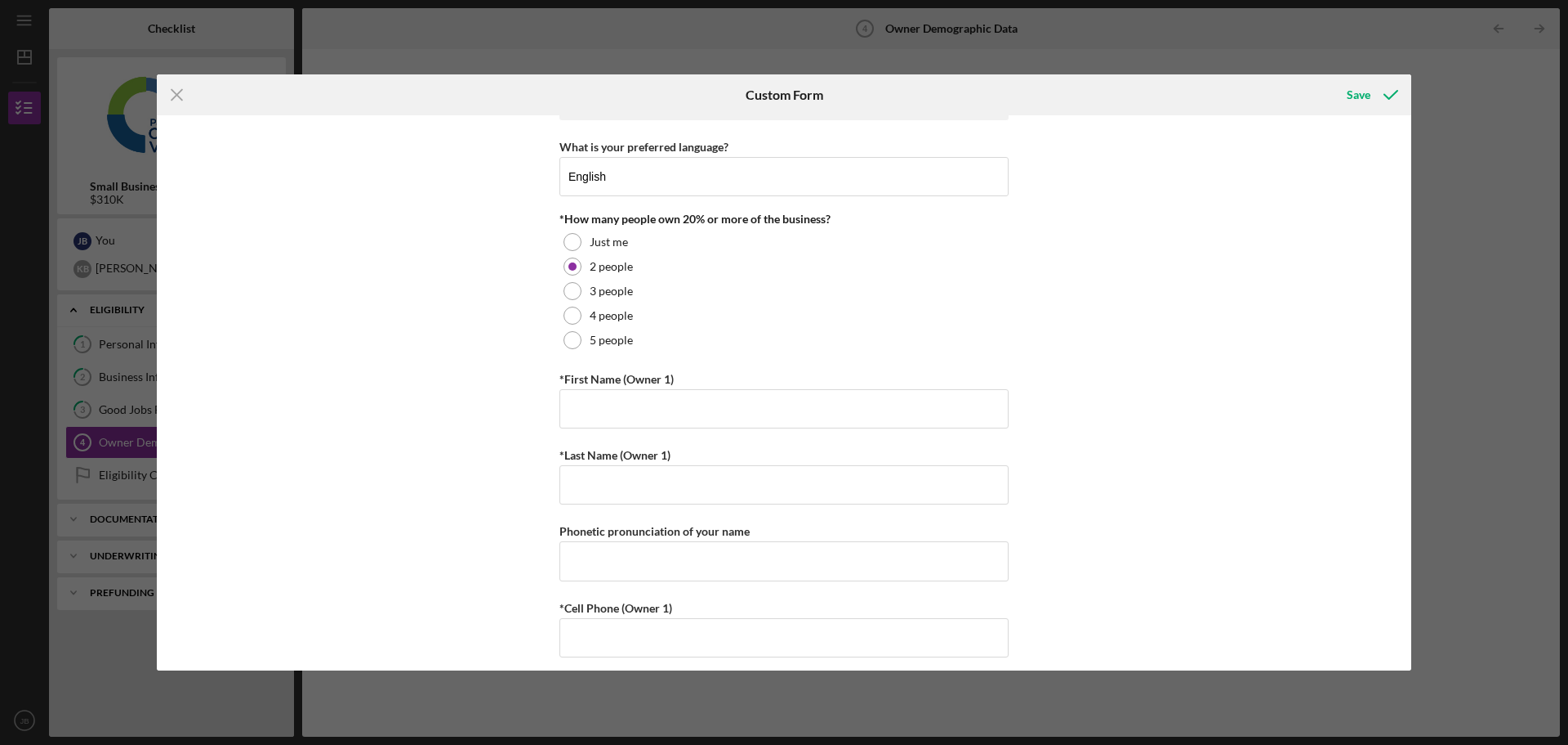
scroll to position [82, 0]
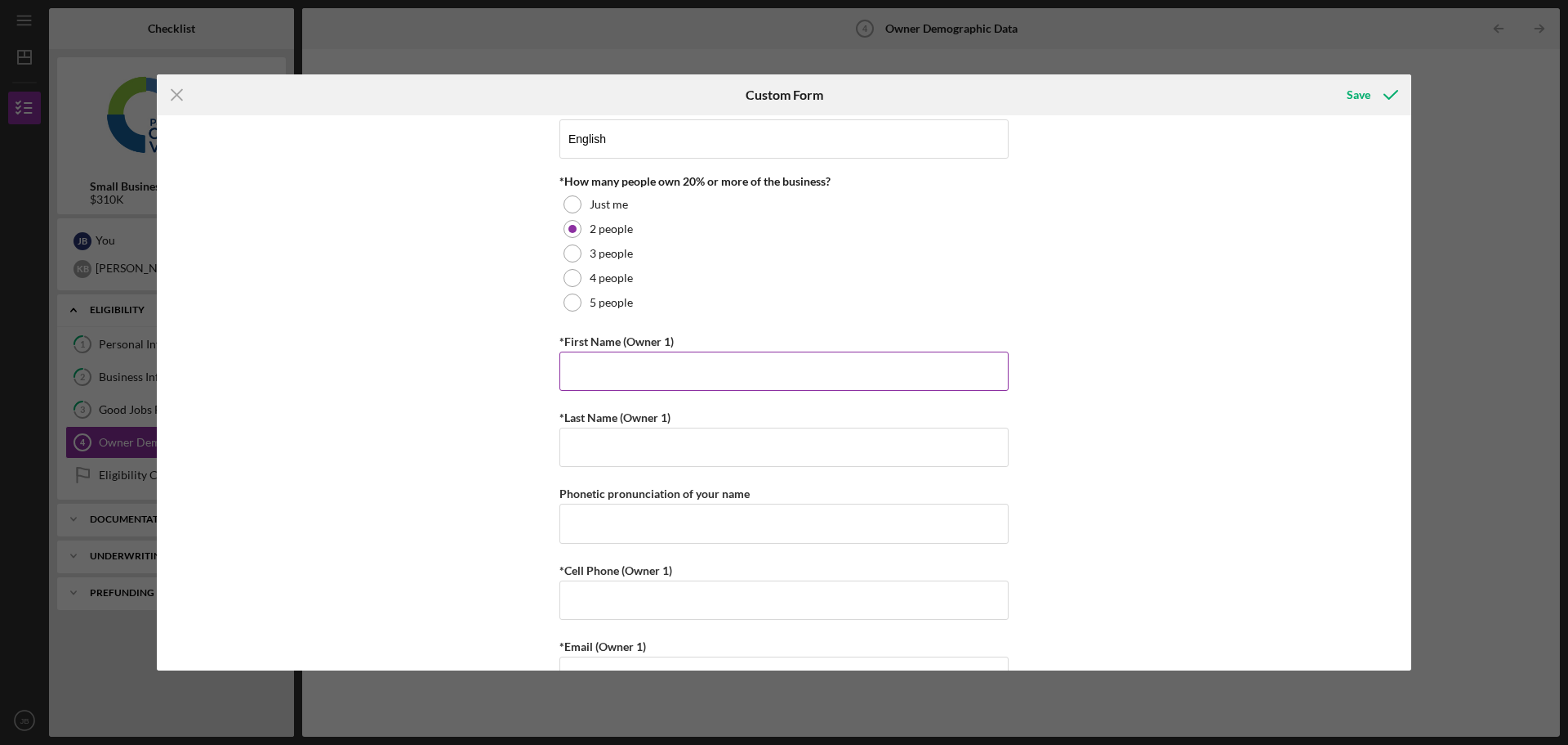
click at [567, 367] on input "*First Name (Owner 1)" at bounding box center [783, 371] width 449 height 40
drag, startPoint x: 597, startPoint y: 375, endPoint x: 670, endPoint y: 370, distance: 73.2
click at [670, 370] on input "[PERSON_NAME]" at bounding box center [783, 371] width 449 height 40
type input "[PERSON_NAME]"
paste input "Brinckerhoff"
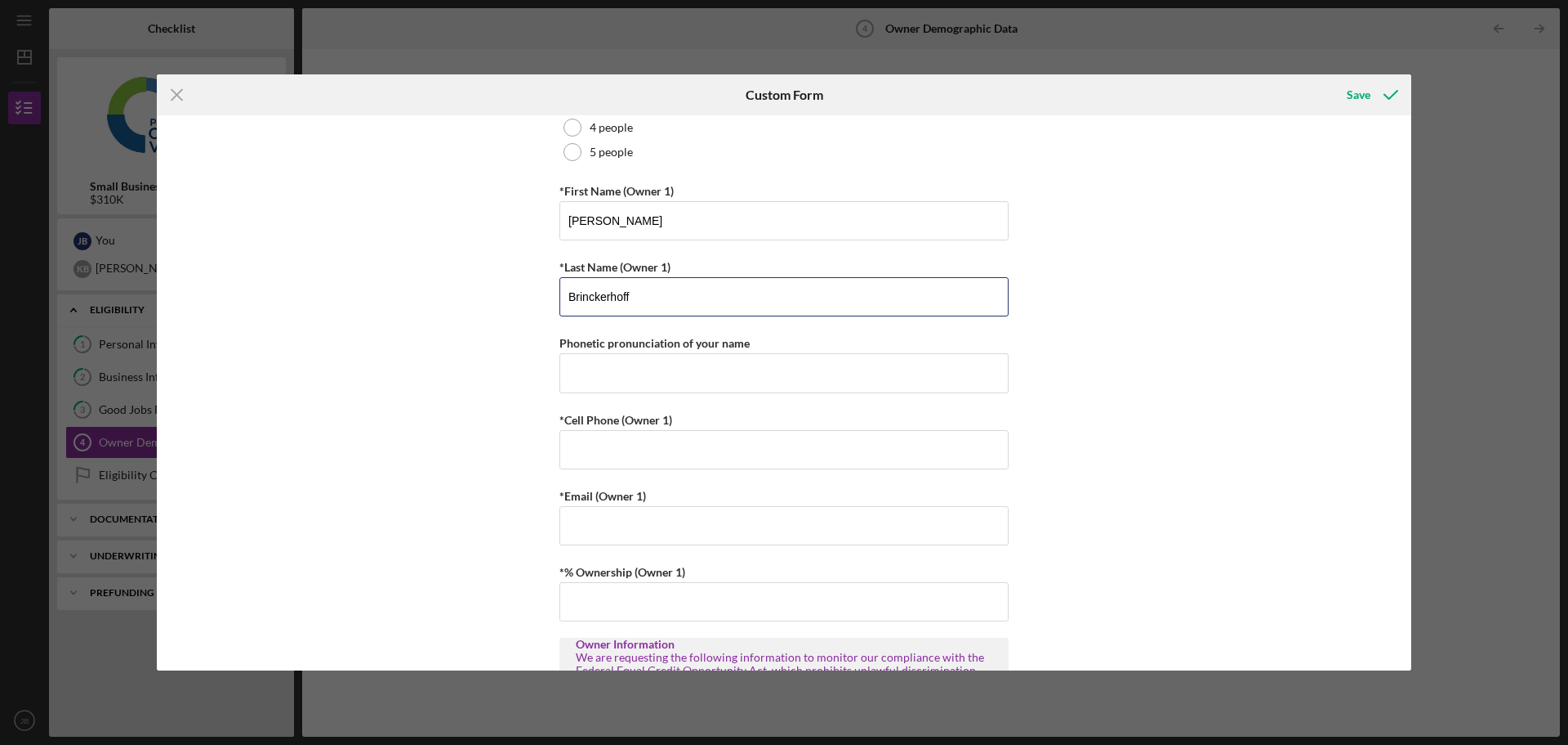
scroll to position [245, 0]
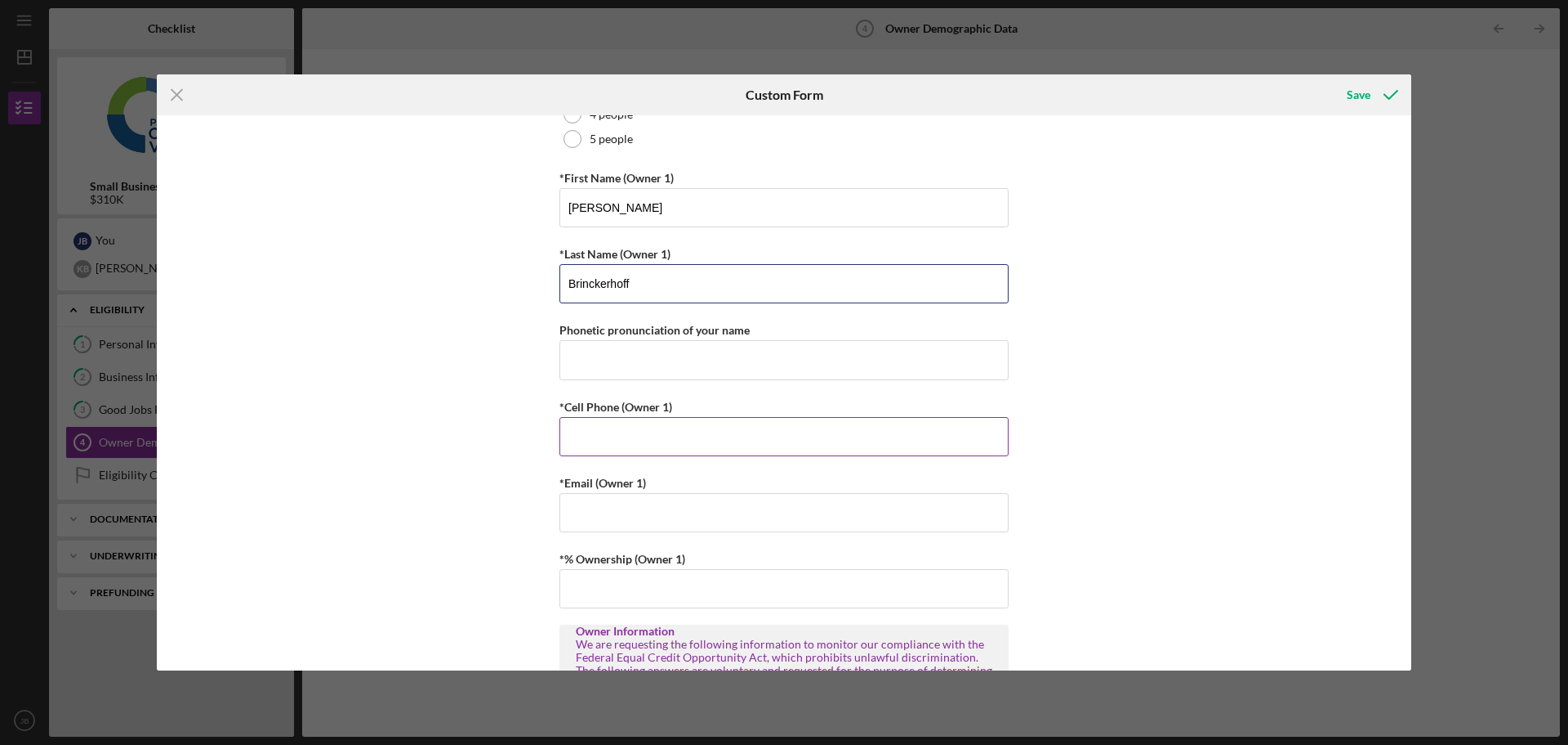
type input "Brinckerhoff"
click at [572, 434] on input "*Cell Phone (Owner 1)" at bounding box center [783, 436] width 449 height 40
type input "[PHONE_NUMBER]"
click at [587, 512] on input "*Email (Owner 1)" at bounding box center [783, 513] width 449 height 40
type input "[PERSON_NAME][EMAIL_ADDRESS][DOMAIN_NAME]"
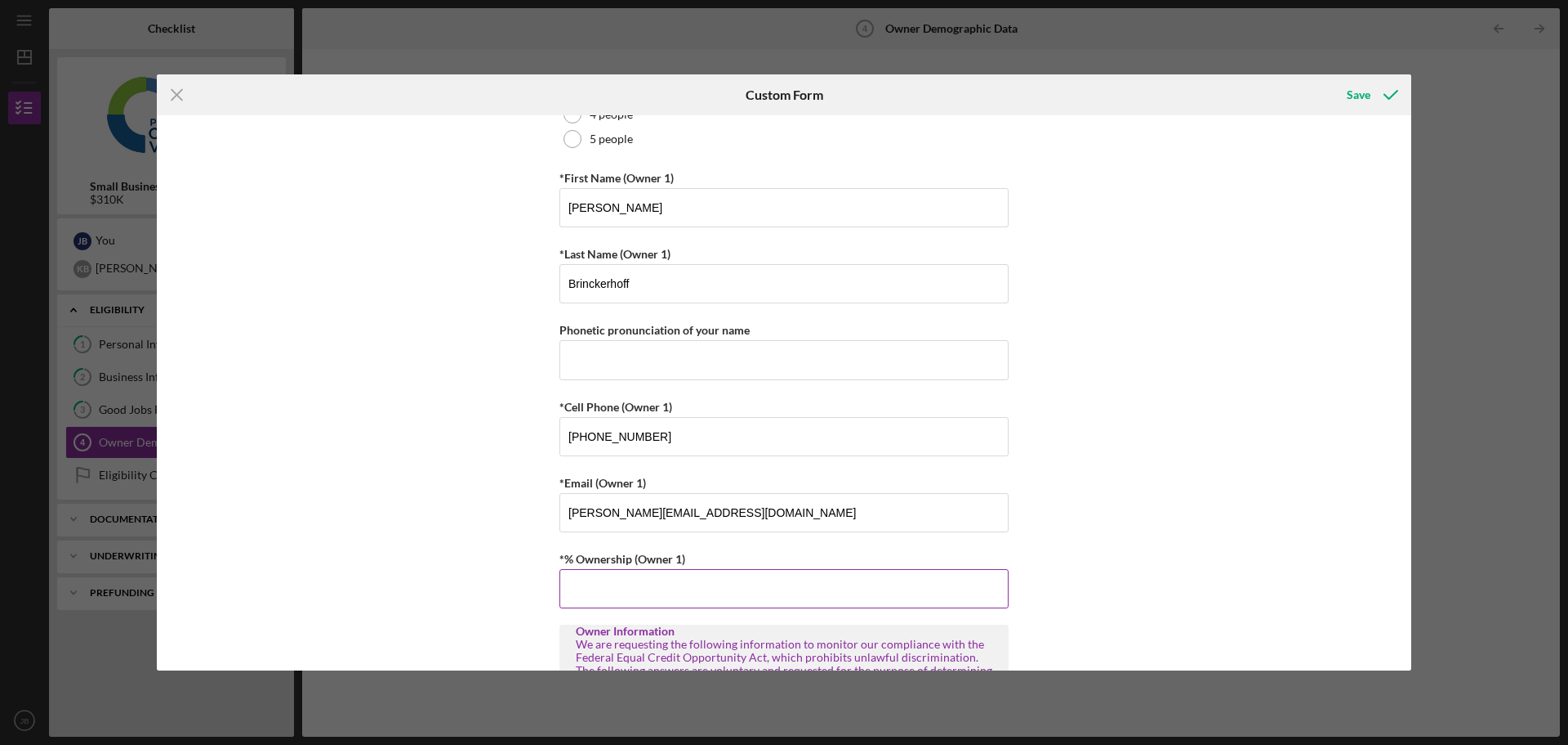
click at [576, 572] on input "*% Ownership (Owner 1)" at bounding box center [783, 588] width 449 height 40
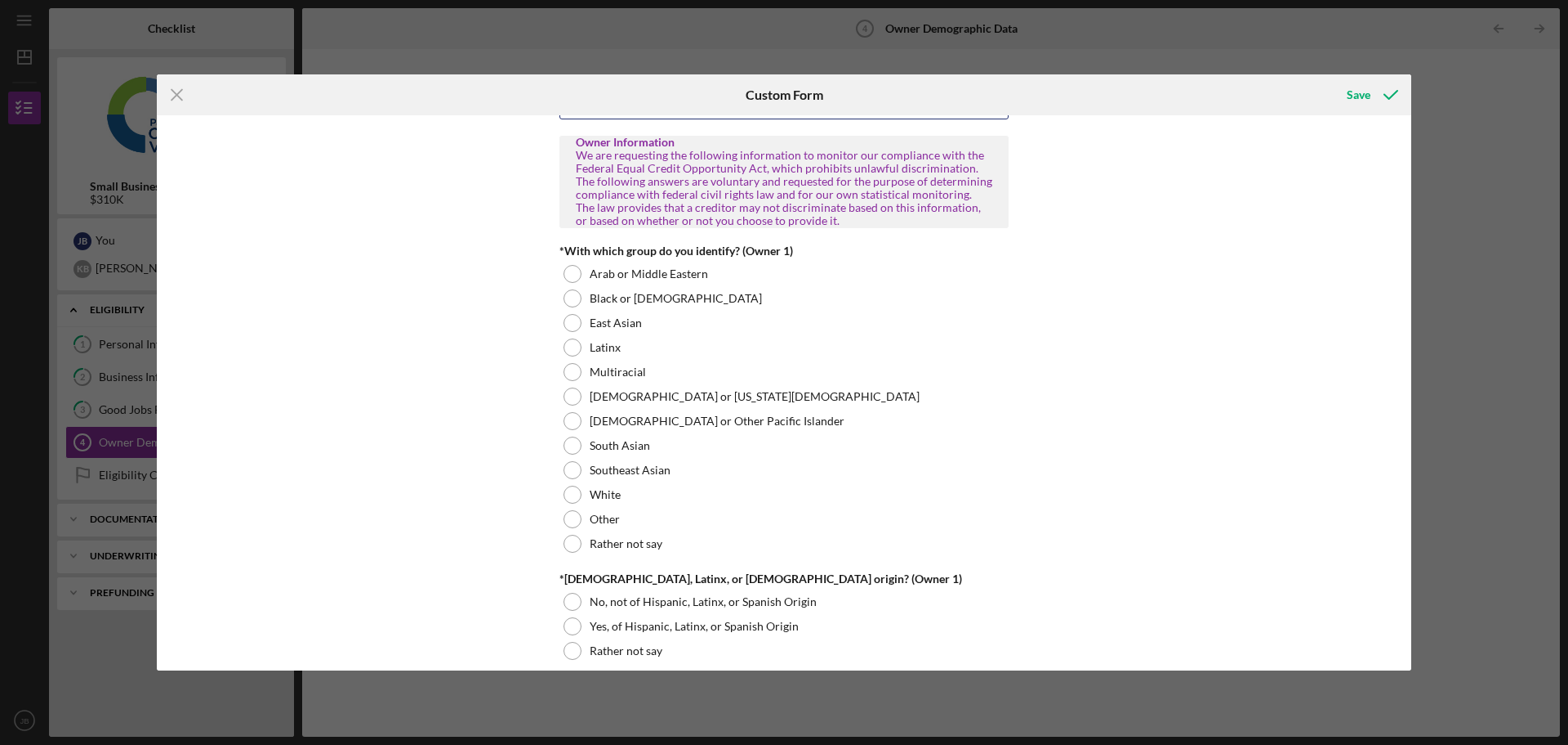
scroll to position [736, 0]
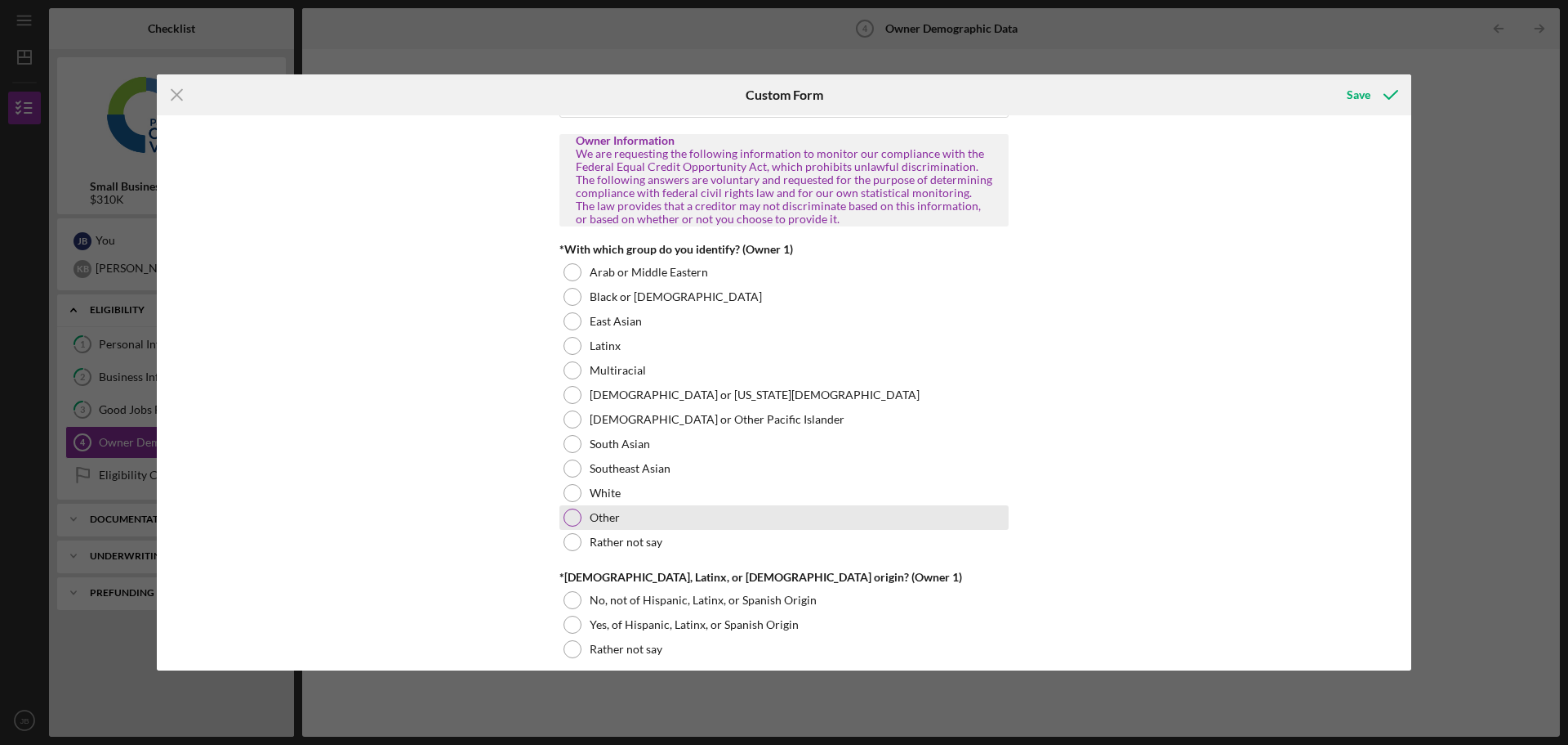
click at [572, 515] on div at bounding box center [573, 517] width 18 height 18
type input "70.00000%"
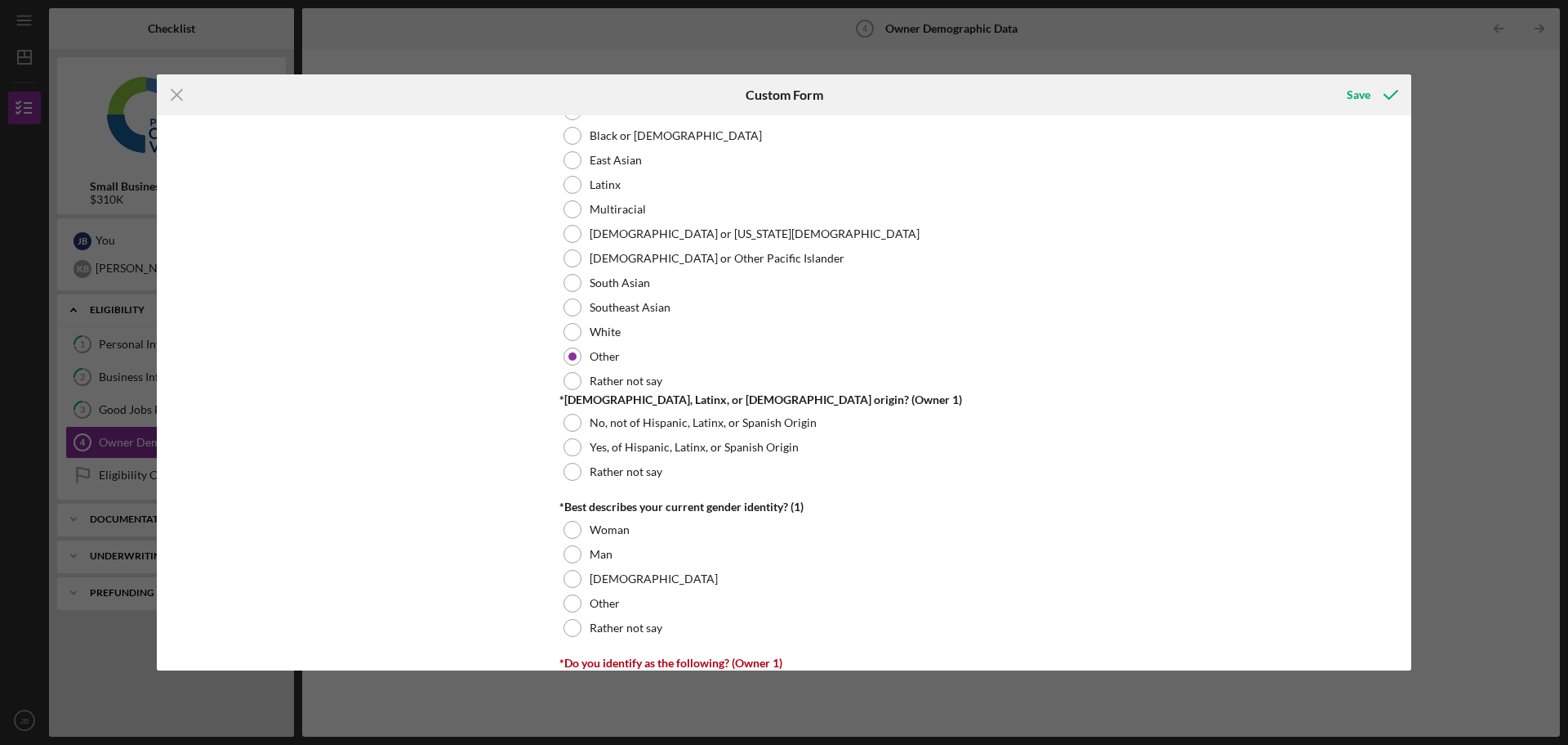
scroll to position [899, 0]
click at [567, 468] on div at bounding box center [573, 469] width 18 height 18
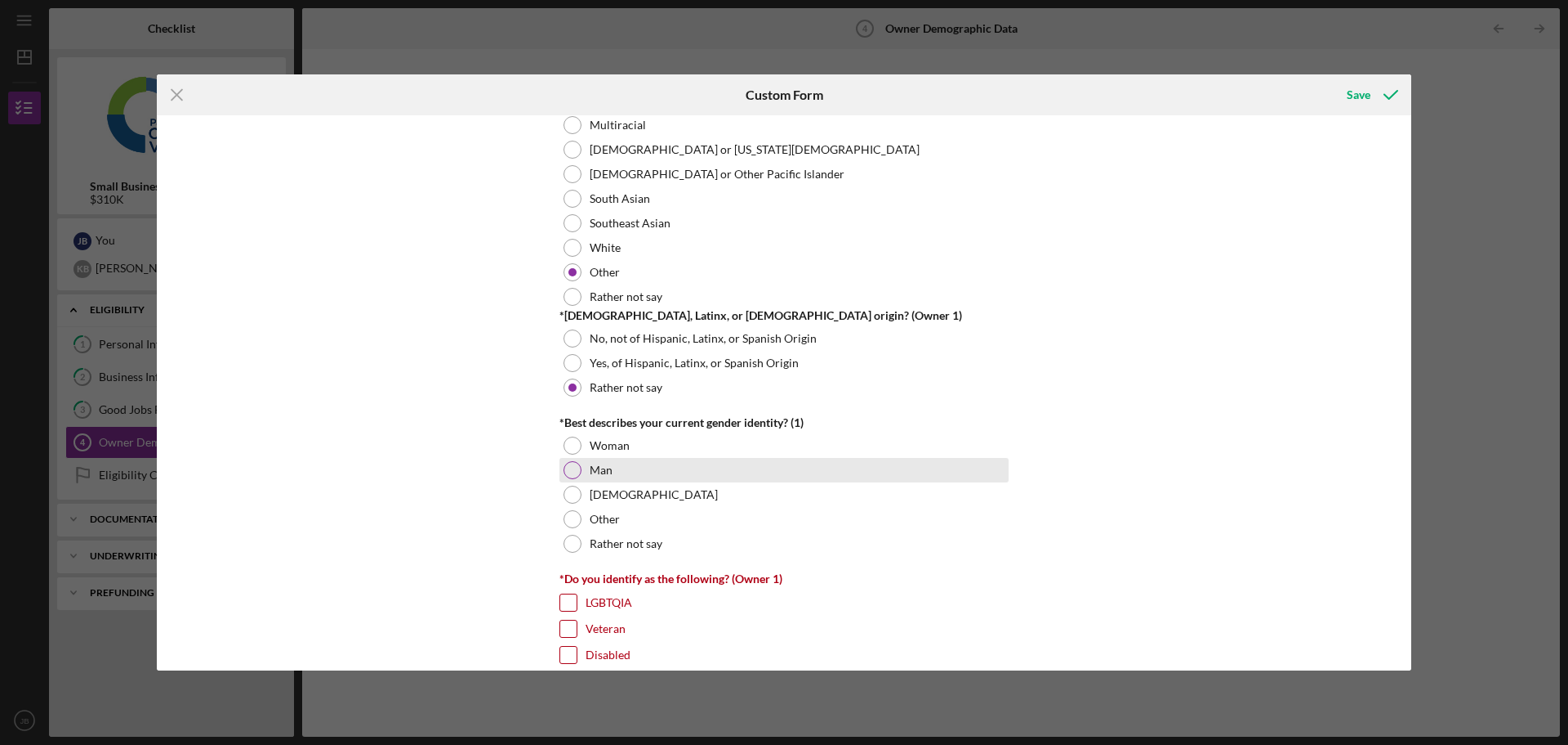
click at [564, 465] on div at bounding box center [573, 470] width 18 height 18
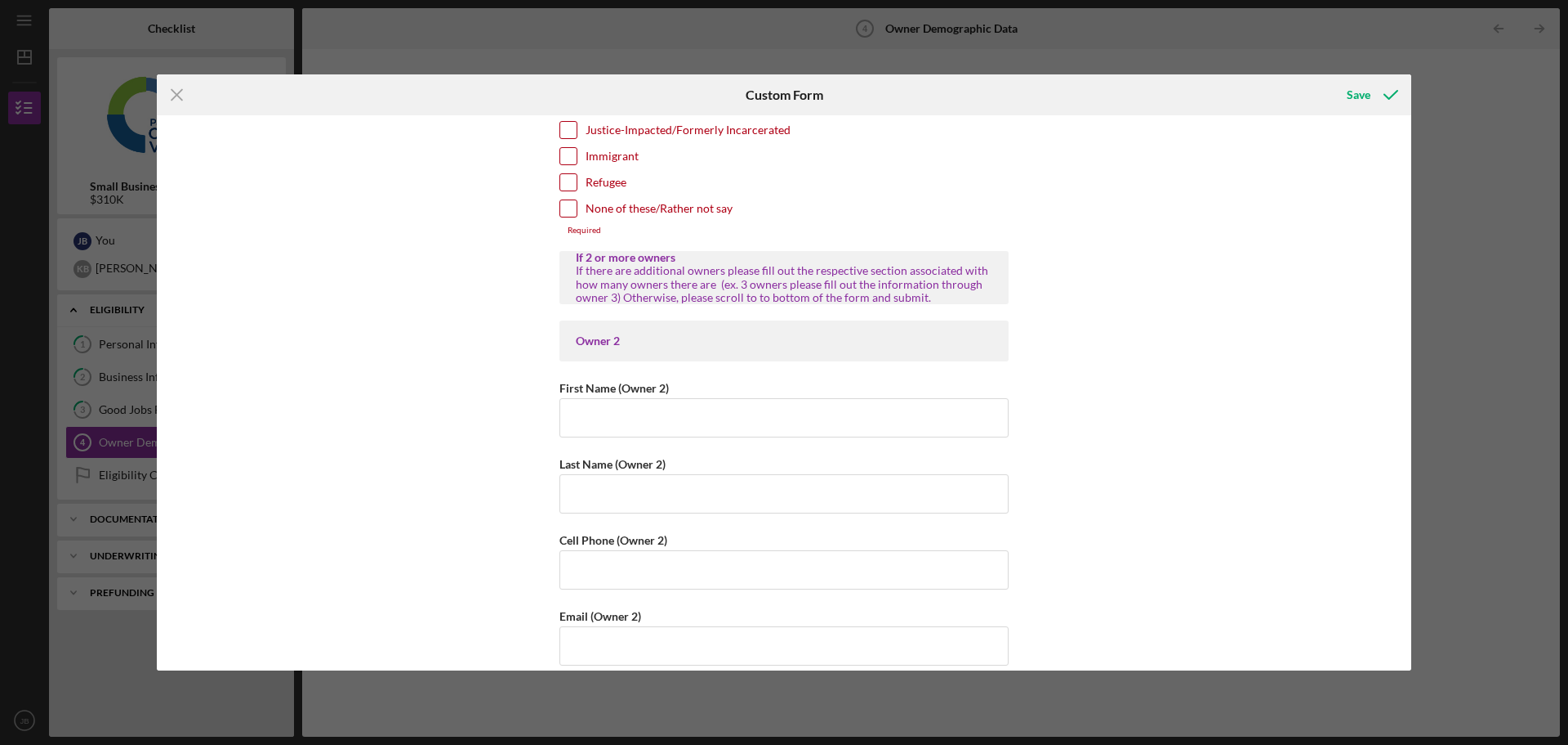
scroll to position [1553, 0]
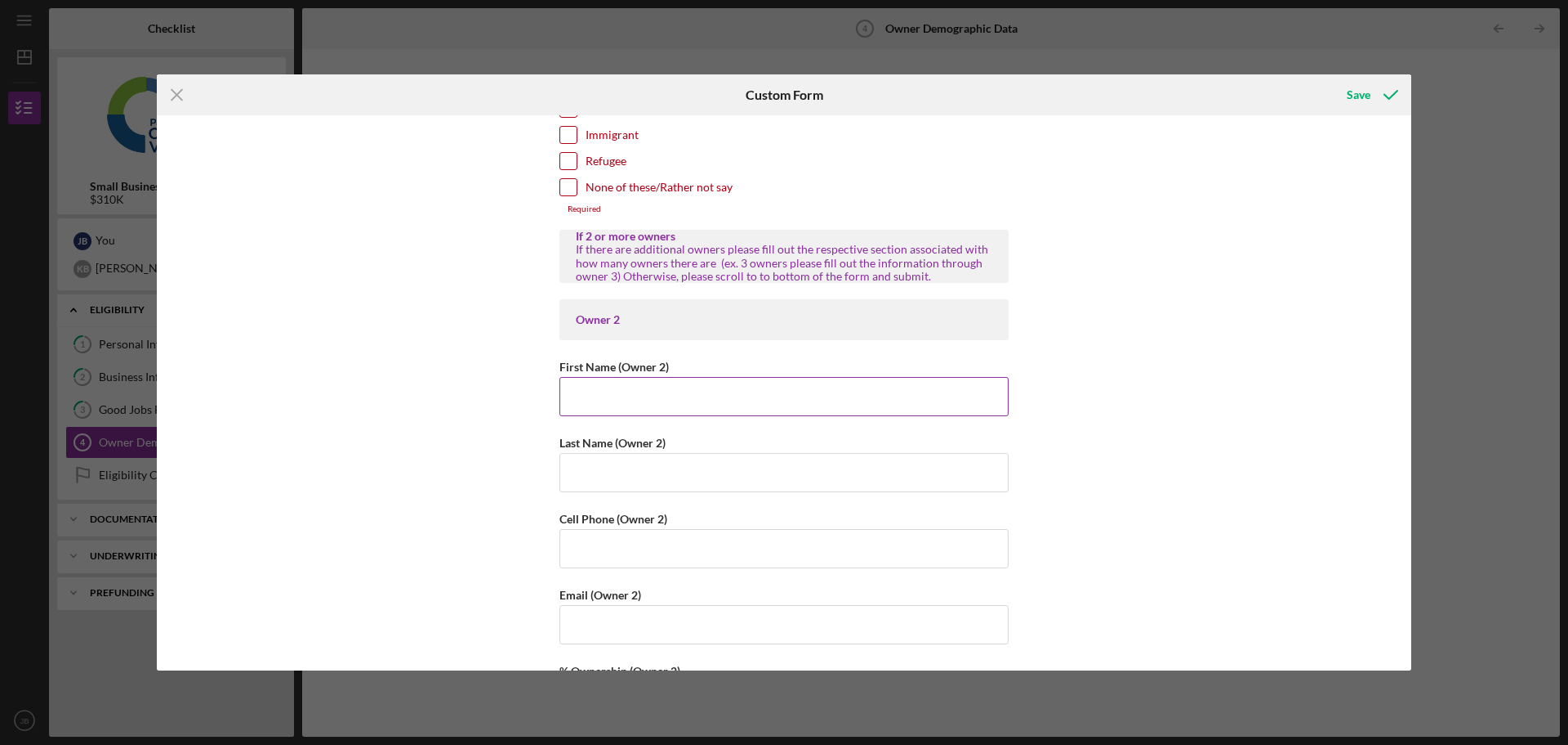
click at [576, 398] on input "First Name (Owner 2)" at bounding box center [783, 396] width 449 height 40
type input "[PERSON_NAME]"
type input "Brinckerhoff"
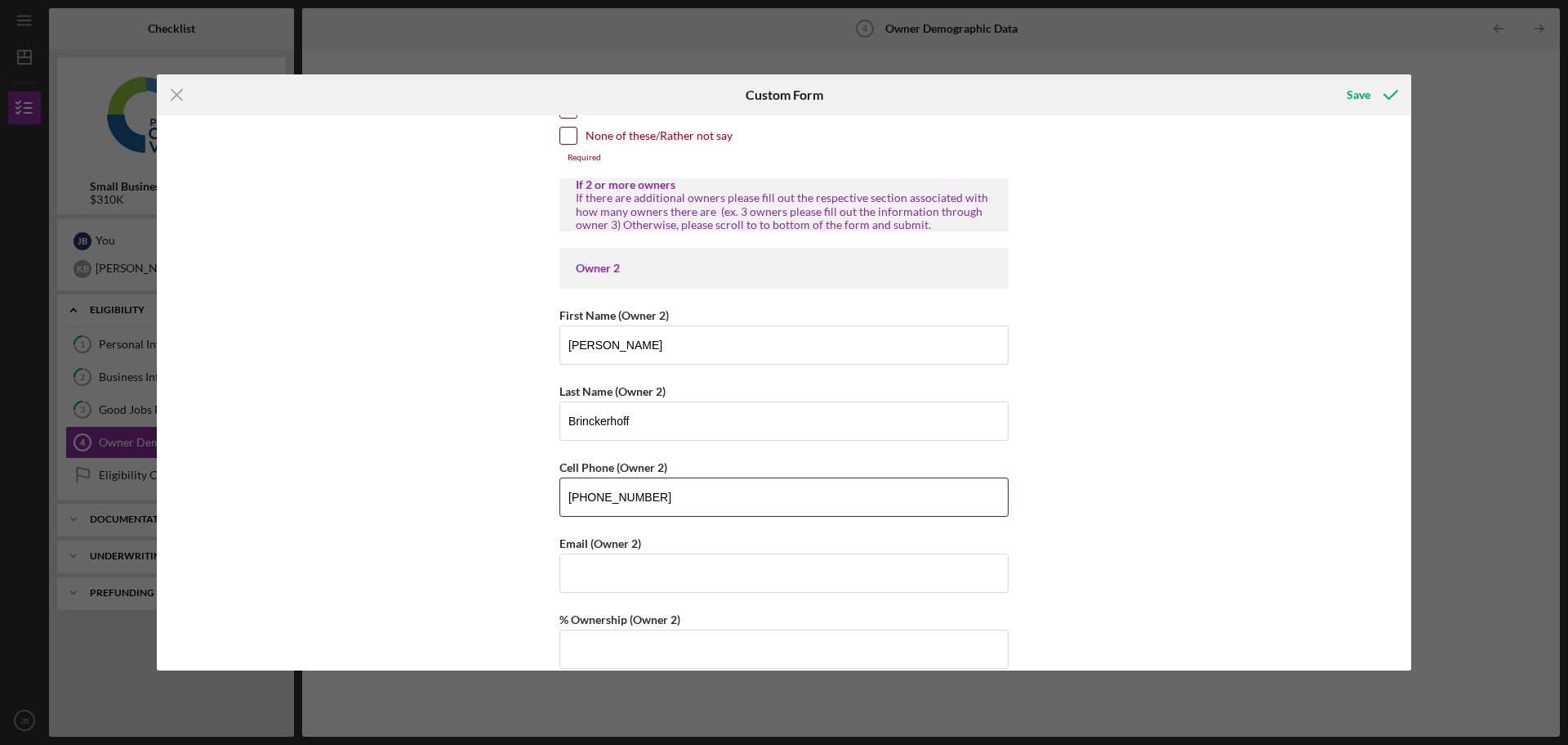
scroll to position [1798, 0]
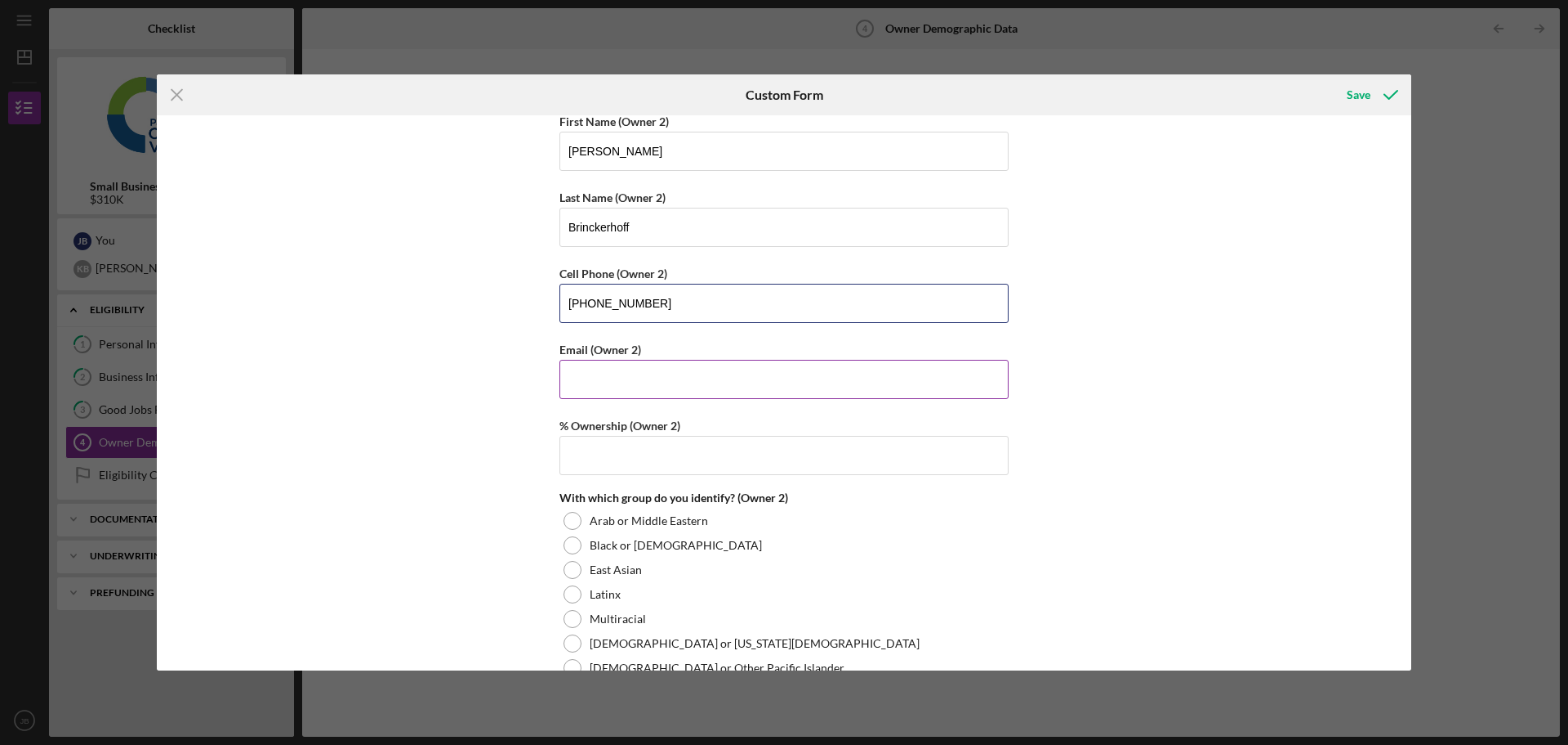
type input "[PHONE_NUMBER]"
click at [577, 372] on input "Email (Owner 2)" at bounding box center [783, 378] width 449 height 40
type input "[EMAIL_ADDRESS][DOMAIN_NAME]"
click at [559, 446] on input "% Ownership (Owner 2)" at bounding box center [783, 455] width 449 height 40
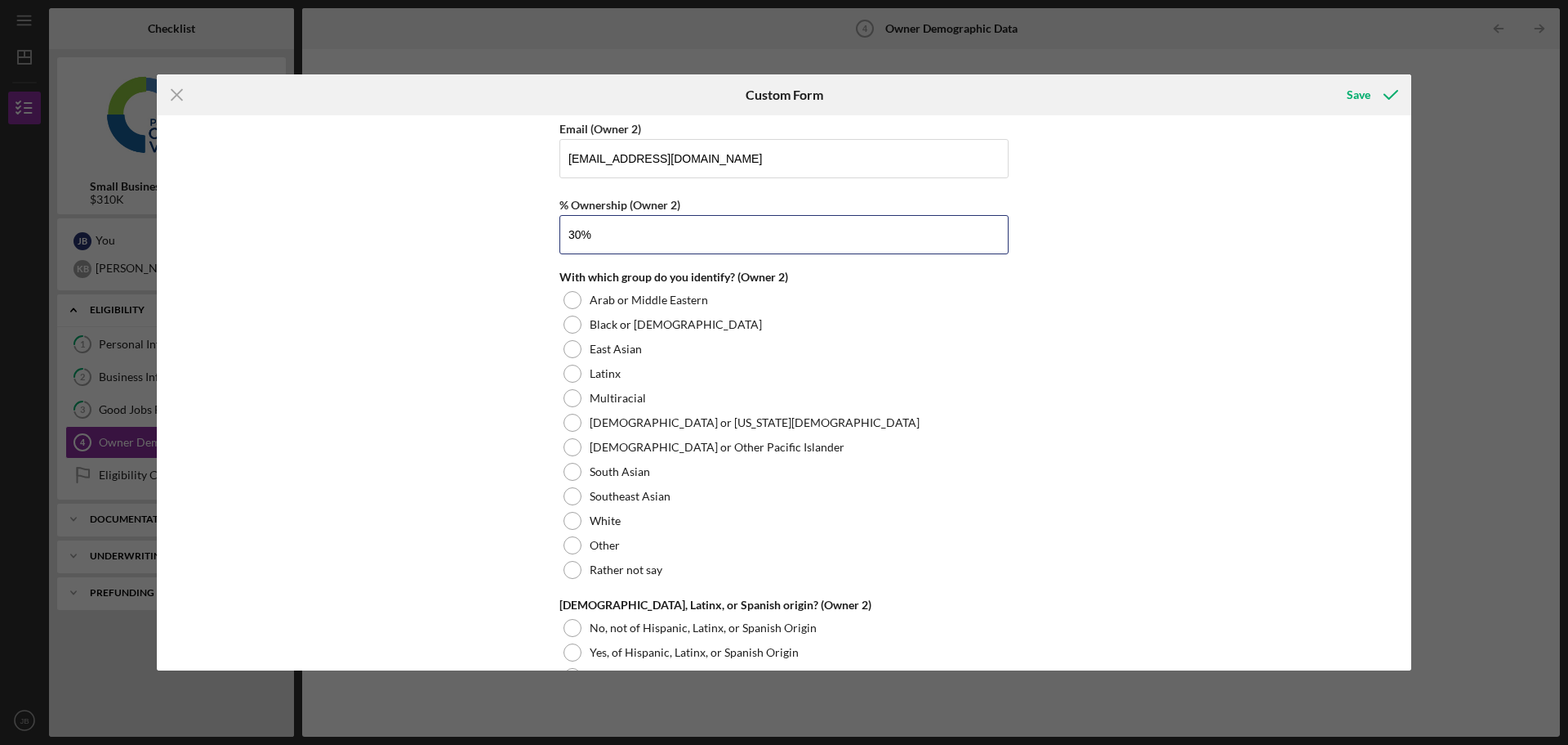
scroll to position [2043, 0]
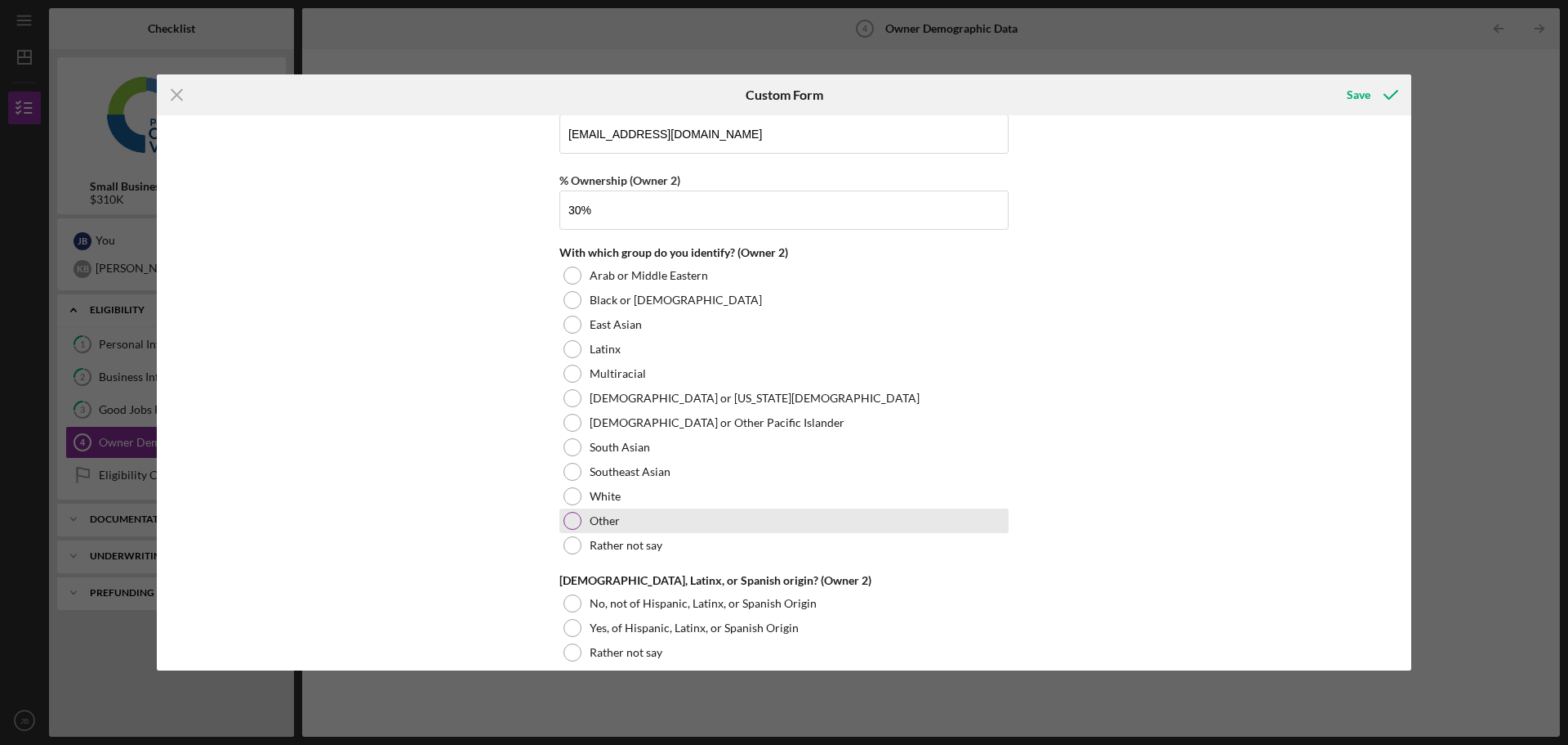
type input "30.00000%"
click at [568, 523] on div at bounding box center [573, 521] width 18 height 18
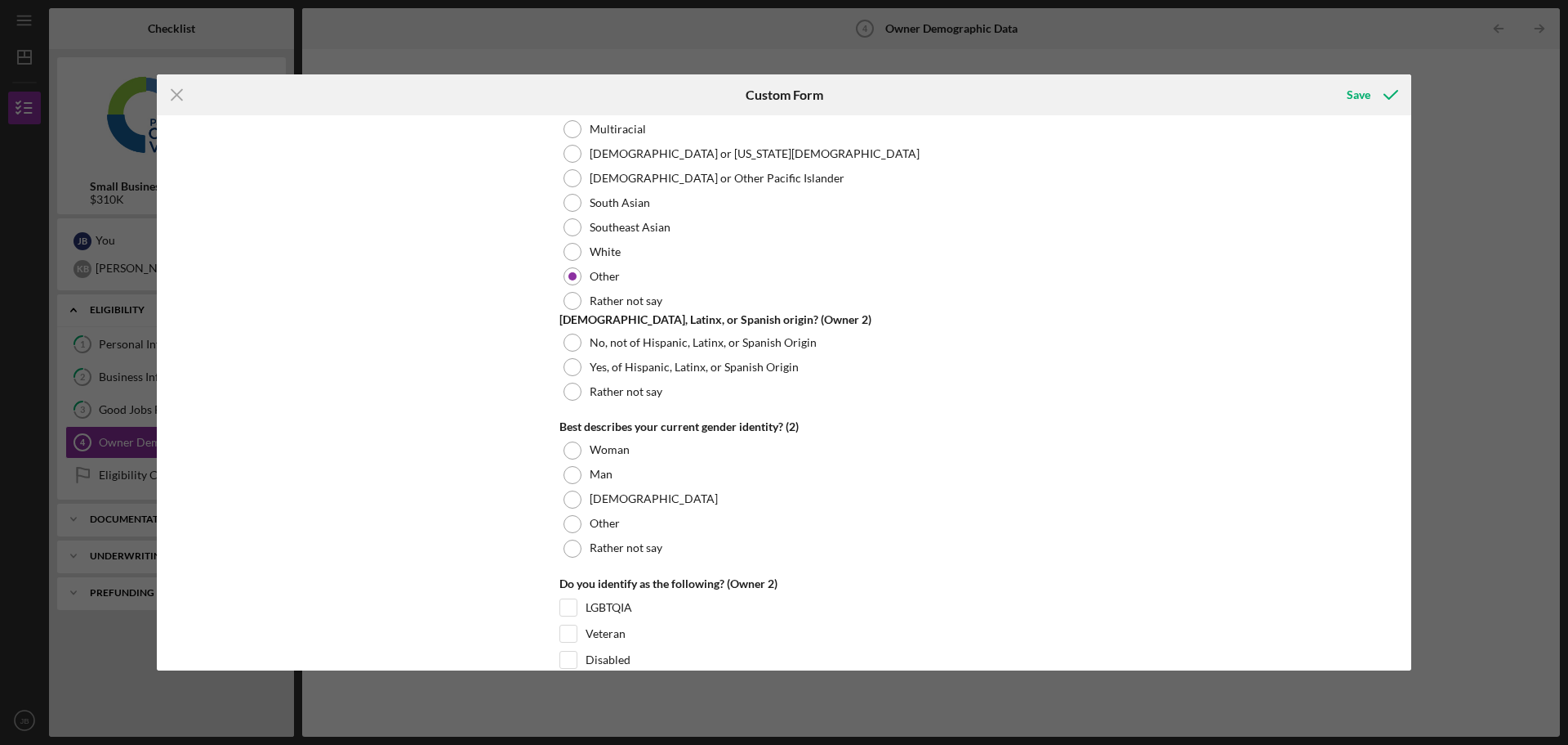
scroll to position [2288, 0]
click at [566, 388] on div at bounding box center [573, 391] width 18 height 18
click at [566, 446] on div at bounding box center [573, 450] width 18 height 18
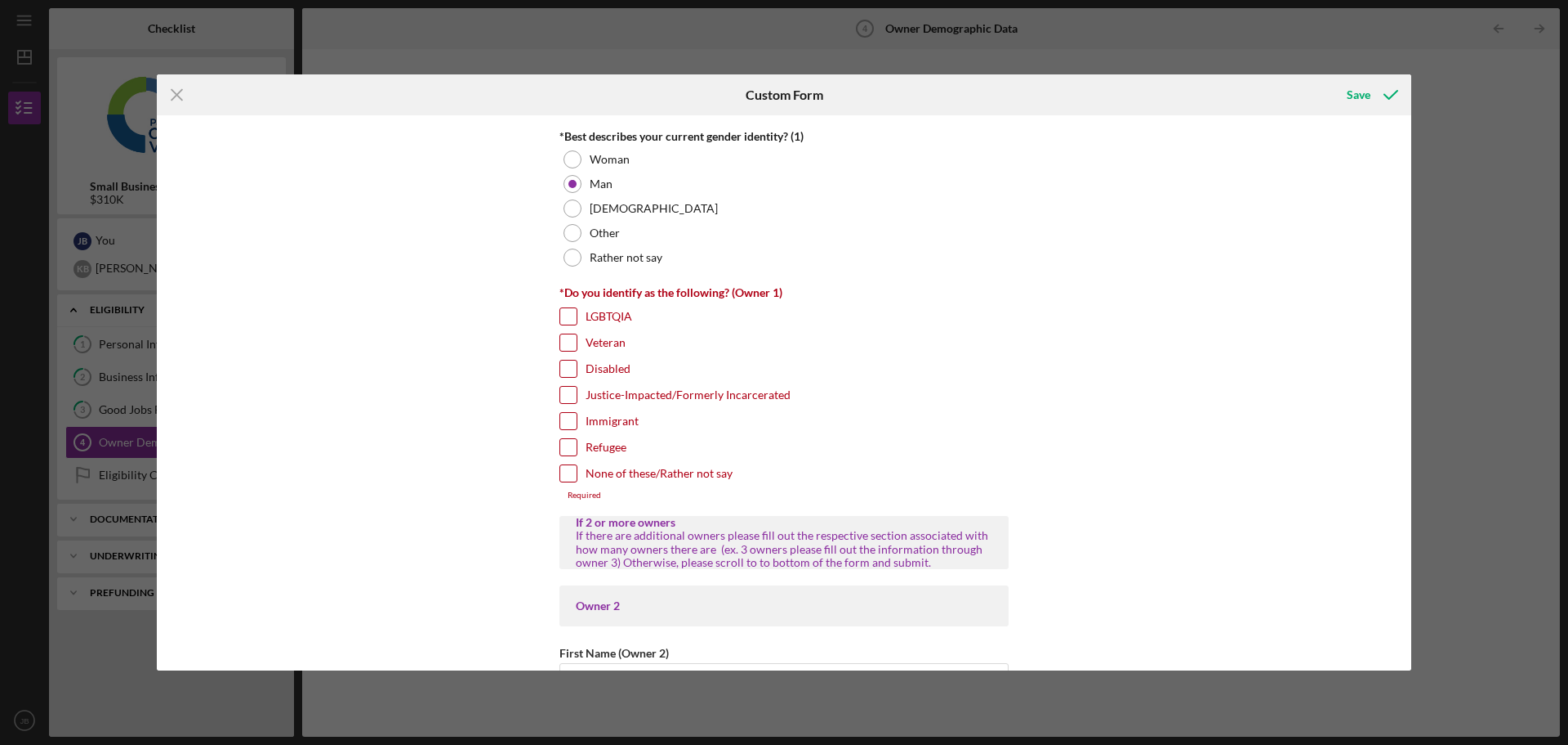
scroll to position [1226, 0]
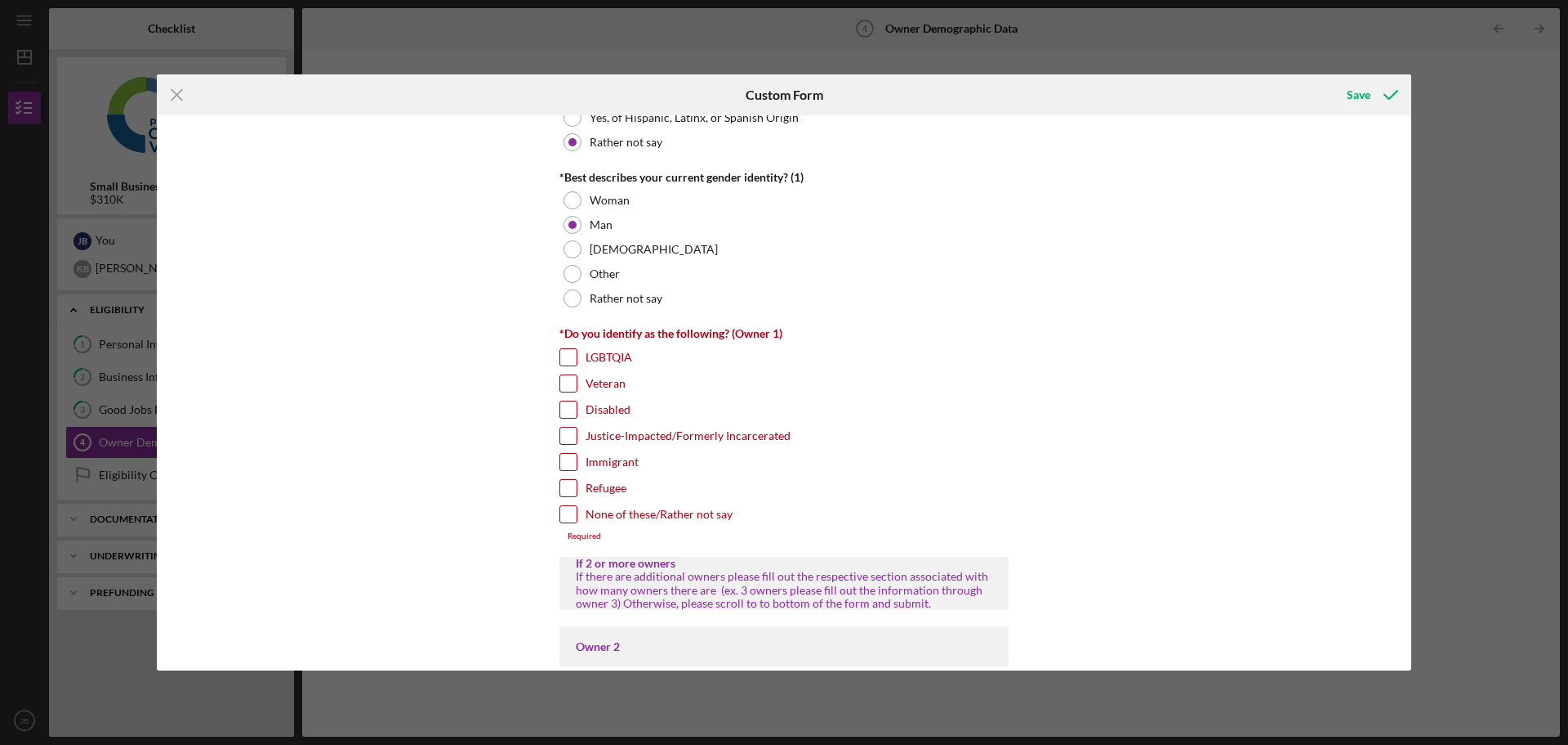
click at [563, 512] on input "None of these/Rather not say" at bounding box center [568, 514] width 17 height 17
checkbox input "true"
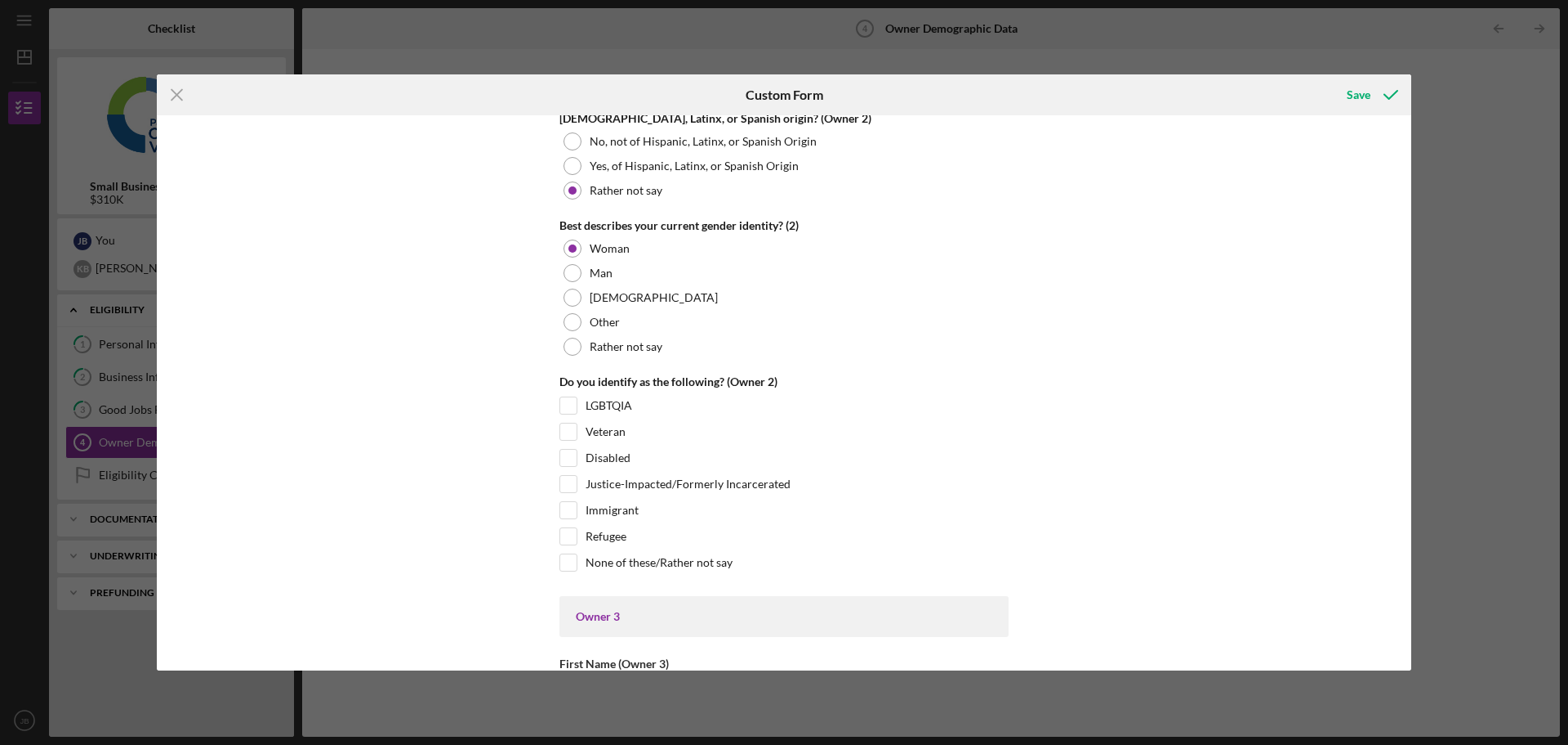
scroll to position [2534, 0]
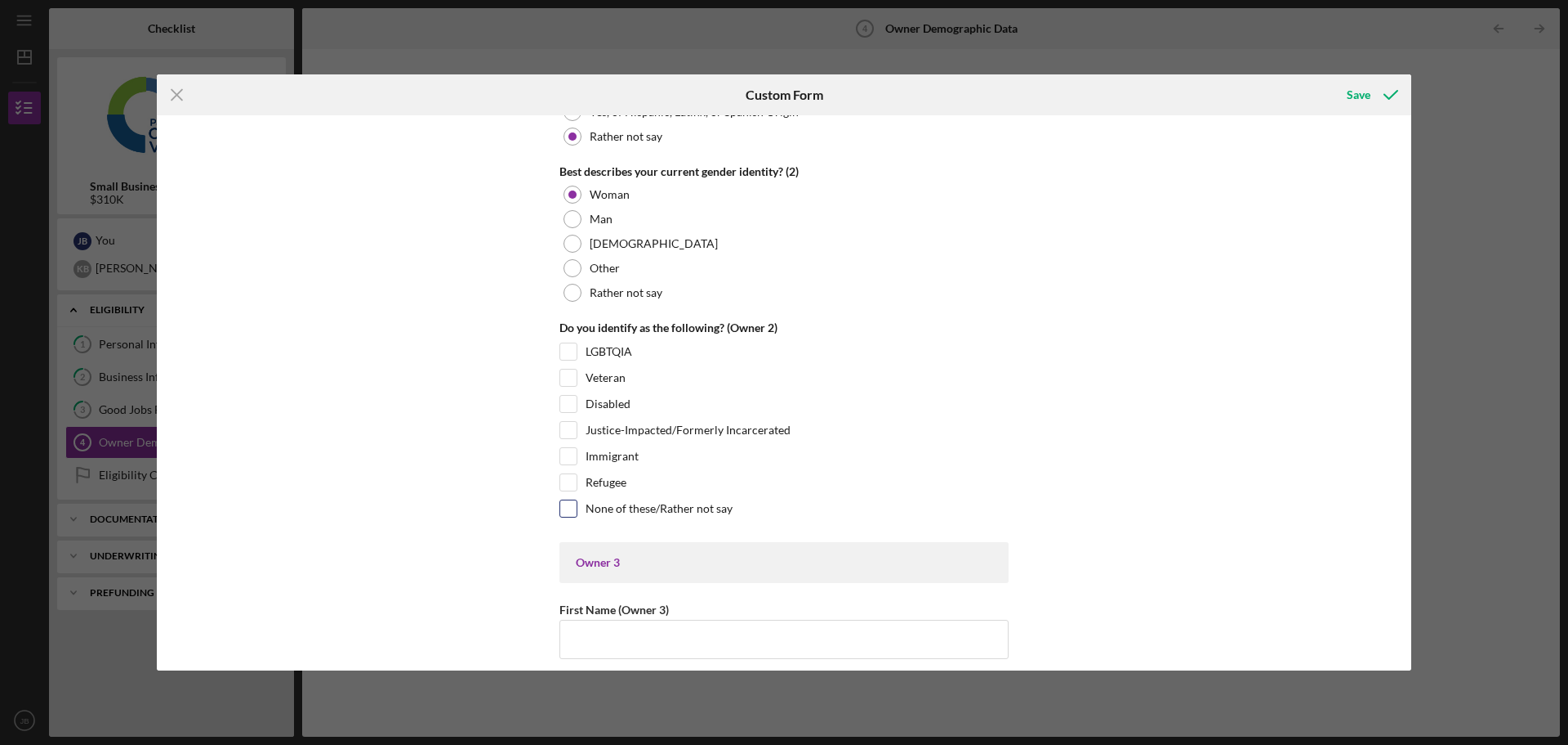
click at [570, 511] on input "None of these/Rather not say" at bounding box center [568, 509] width 17 height 17
checkbox input "true"
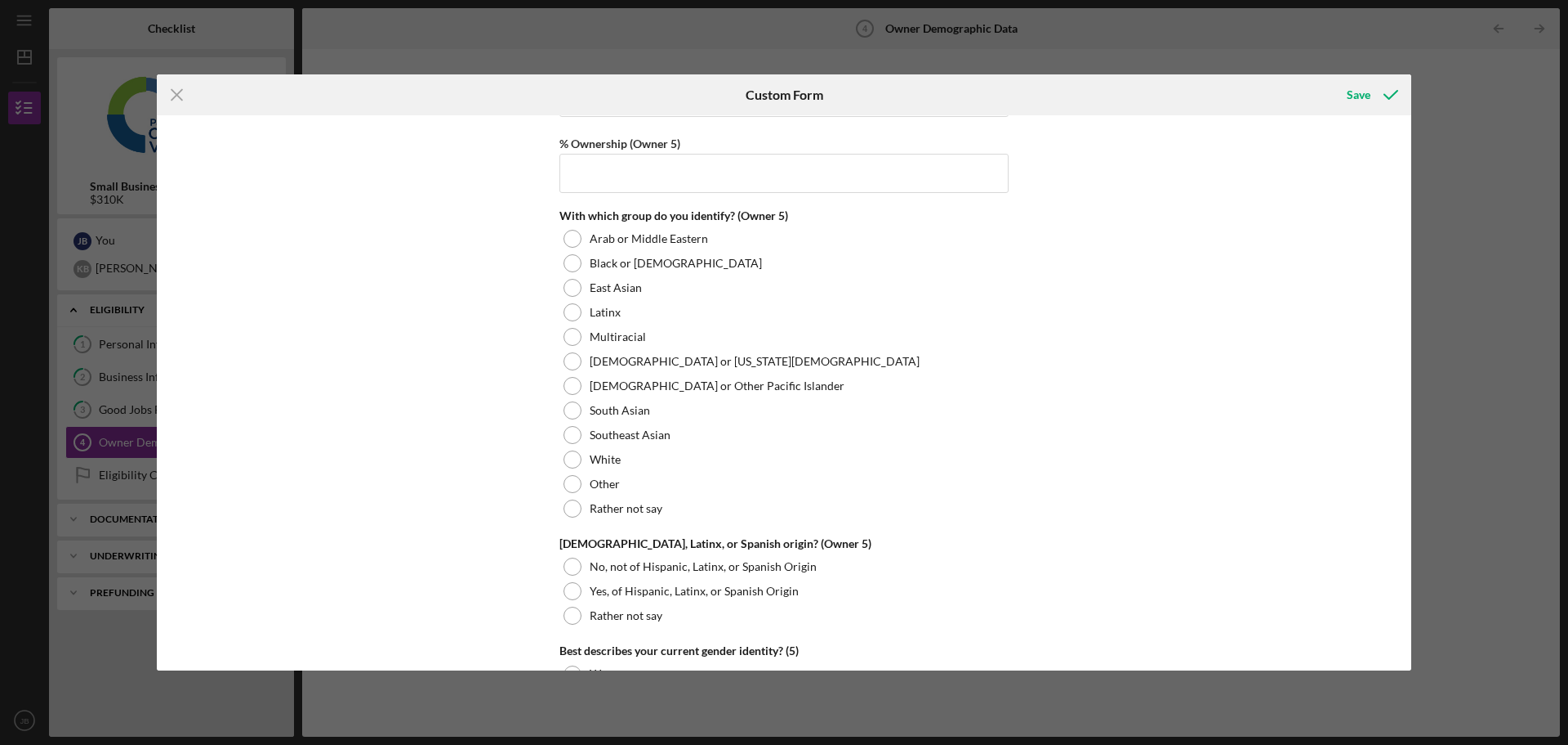
scroll to position [6163, 0]
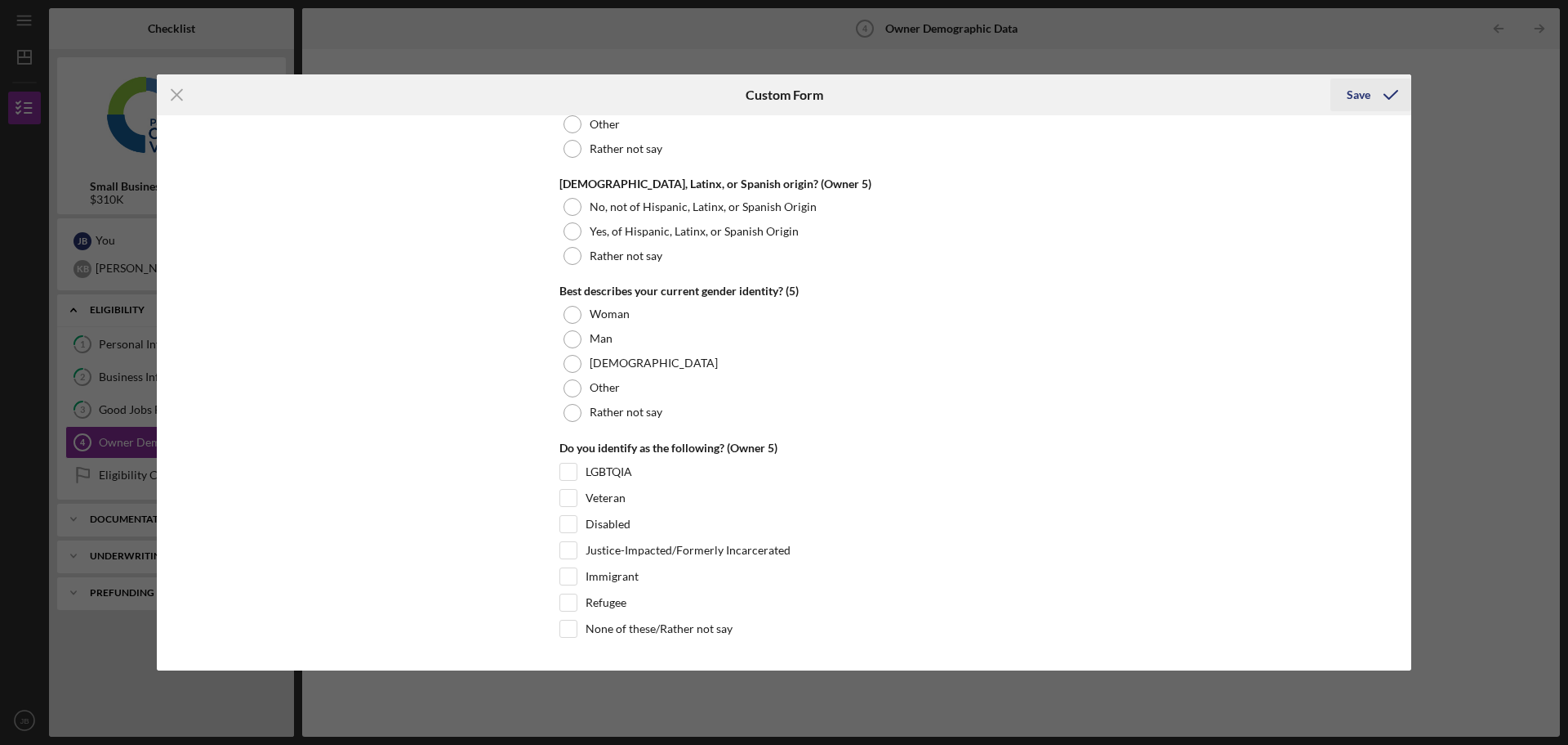
click at [1356, 96] on div "Save" at bounding box center [1359, 95] width 24 height 33
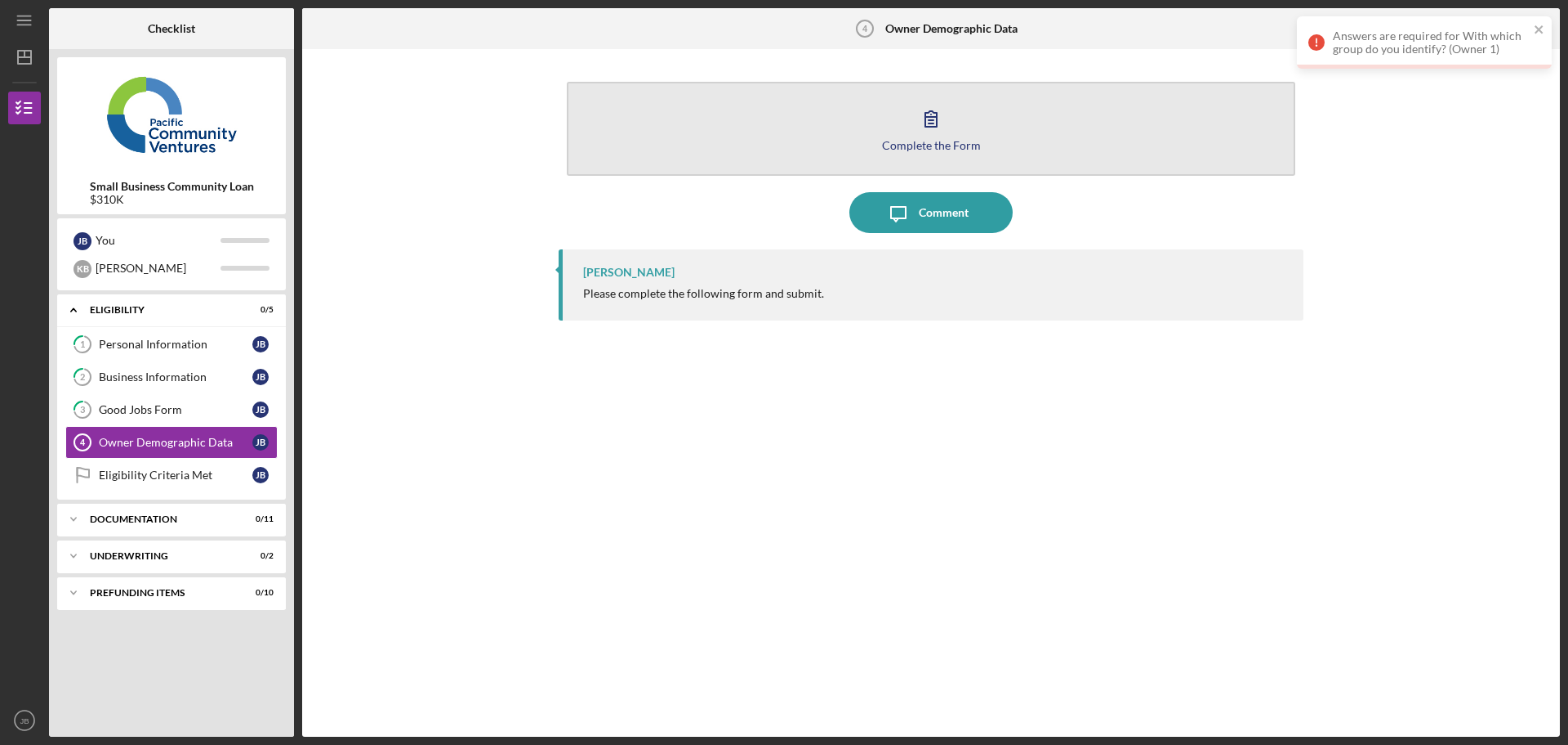
click at [930, 118] on icon "button" at bounding box center [931, 119] width 11 height 16
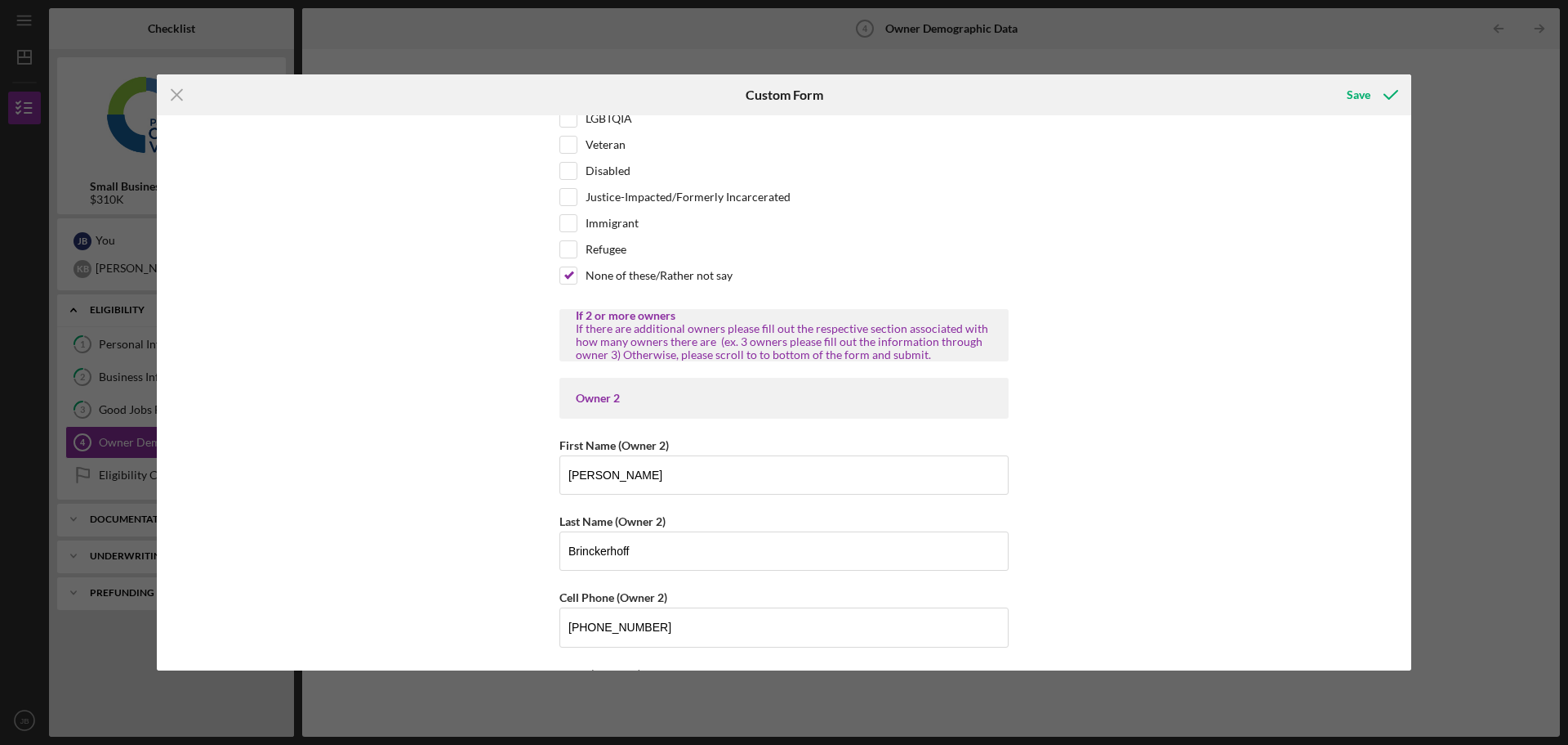
scroll to position [1472, 0]
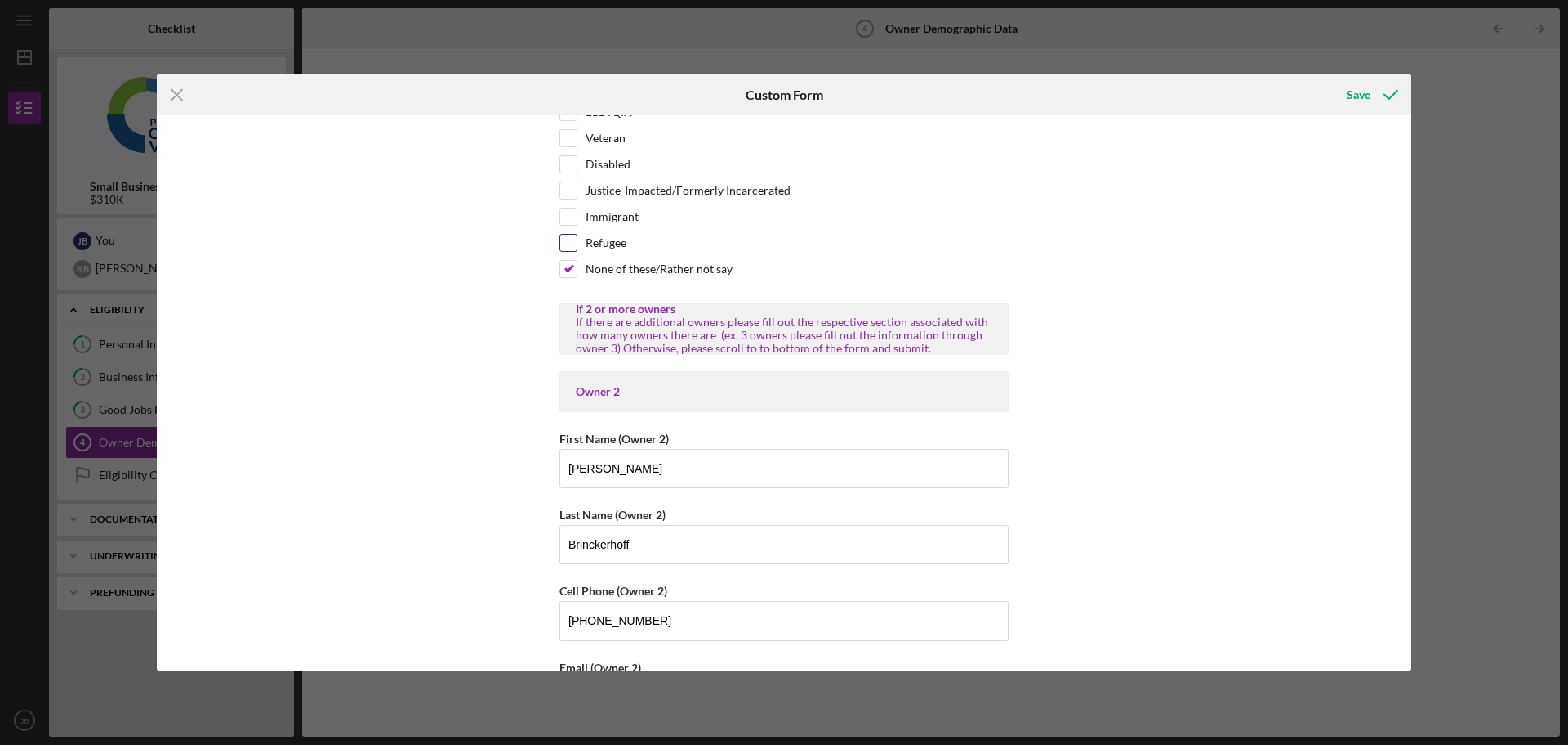
click at [566, 243] on input "Refugee" at bounding box center [568, 243] width 17 height 17
checkbox input "true"
click at [566, 264] on input "None of these/Rather not say" at bounding box center [568, 269] width 17 height 17
click at [569, 263] on input "None of these/Rather not say" at bounding box center [568, 269] width 17 height 17
checkbox input "true"
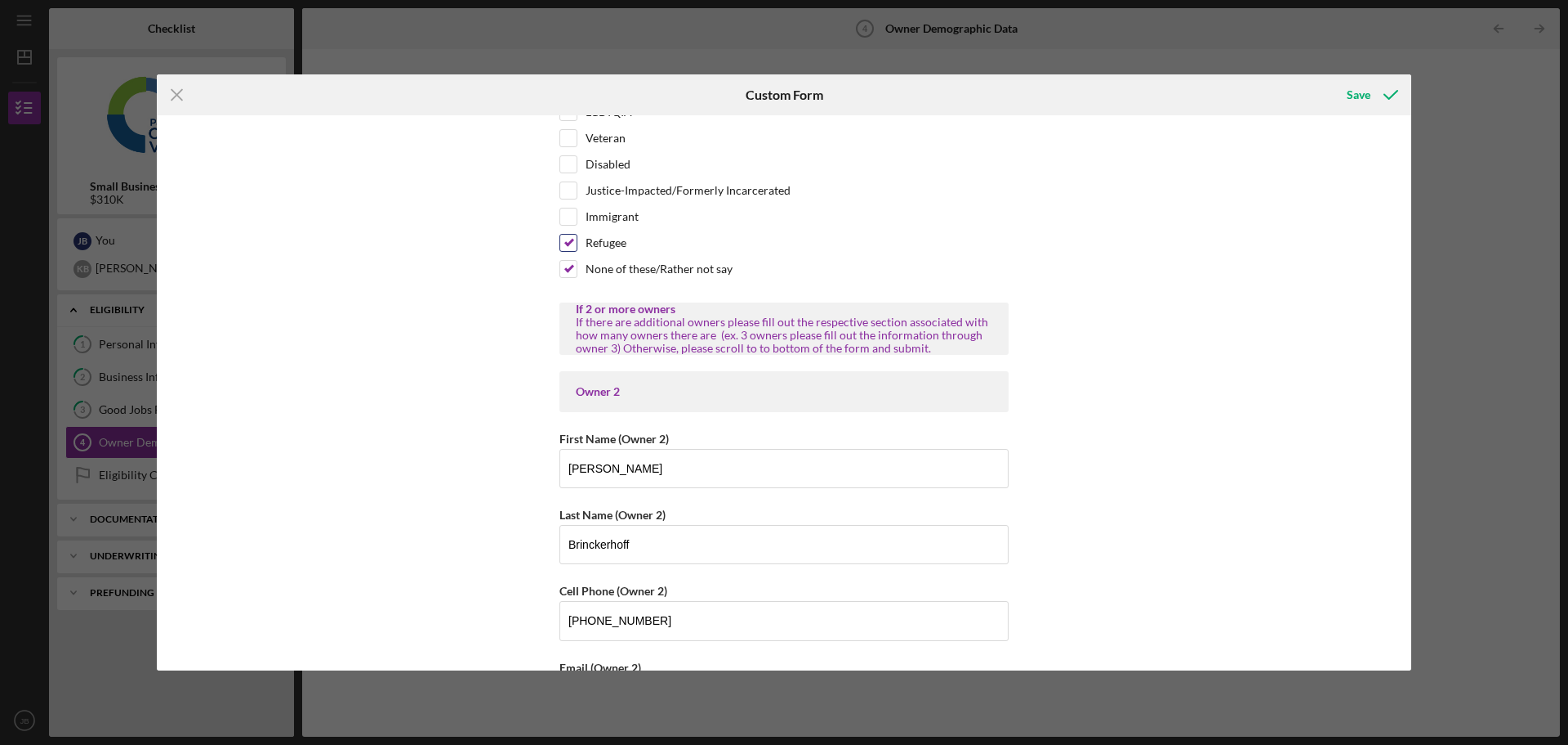
click at [572, 247] on input "Refugee" at bounding box center [568, 243] width 17 height 17
checkbox input "false"
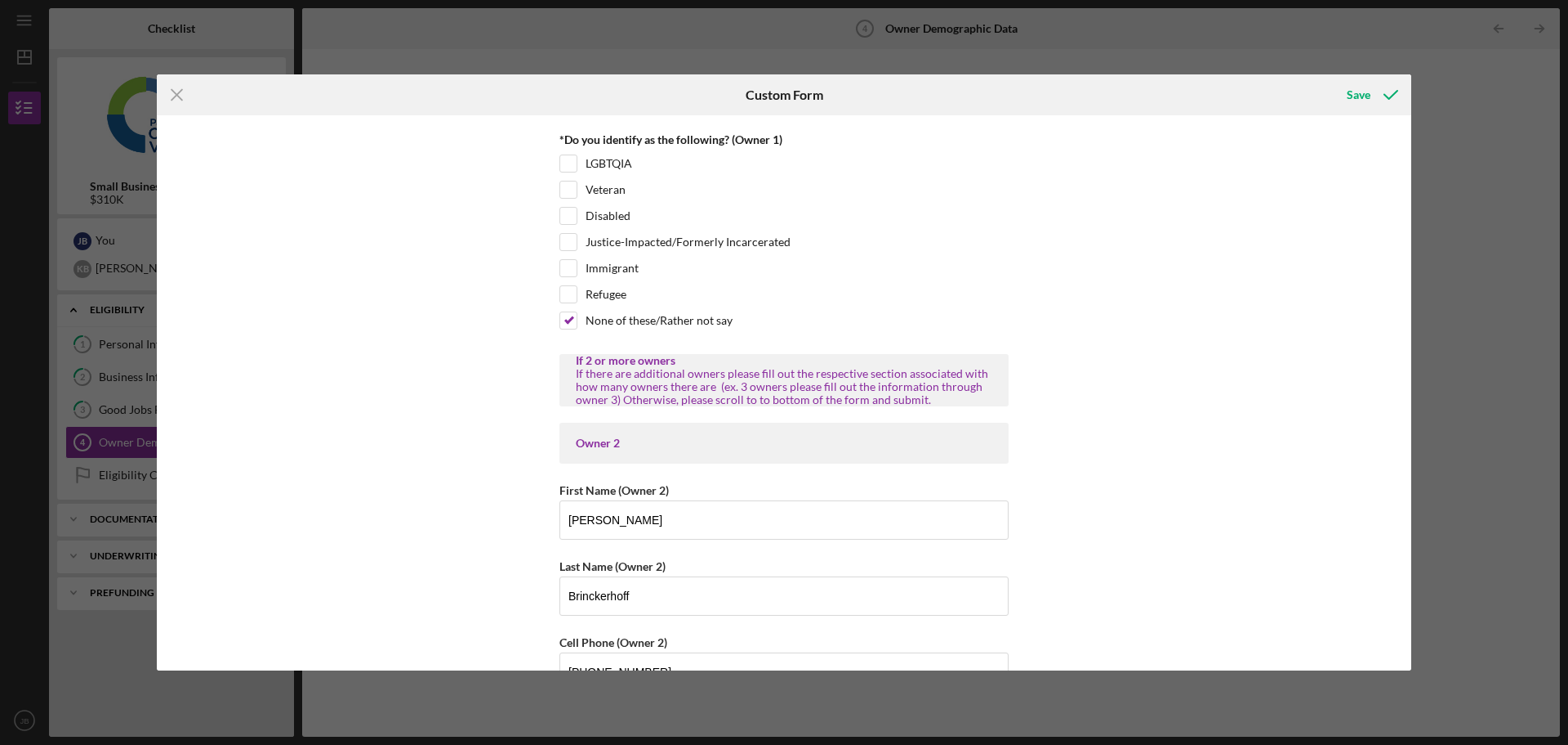
scroll to position [1716, 0]
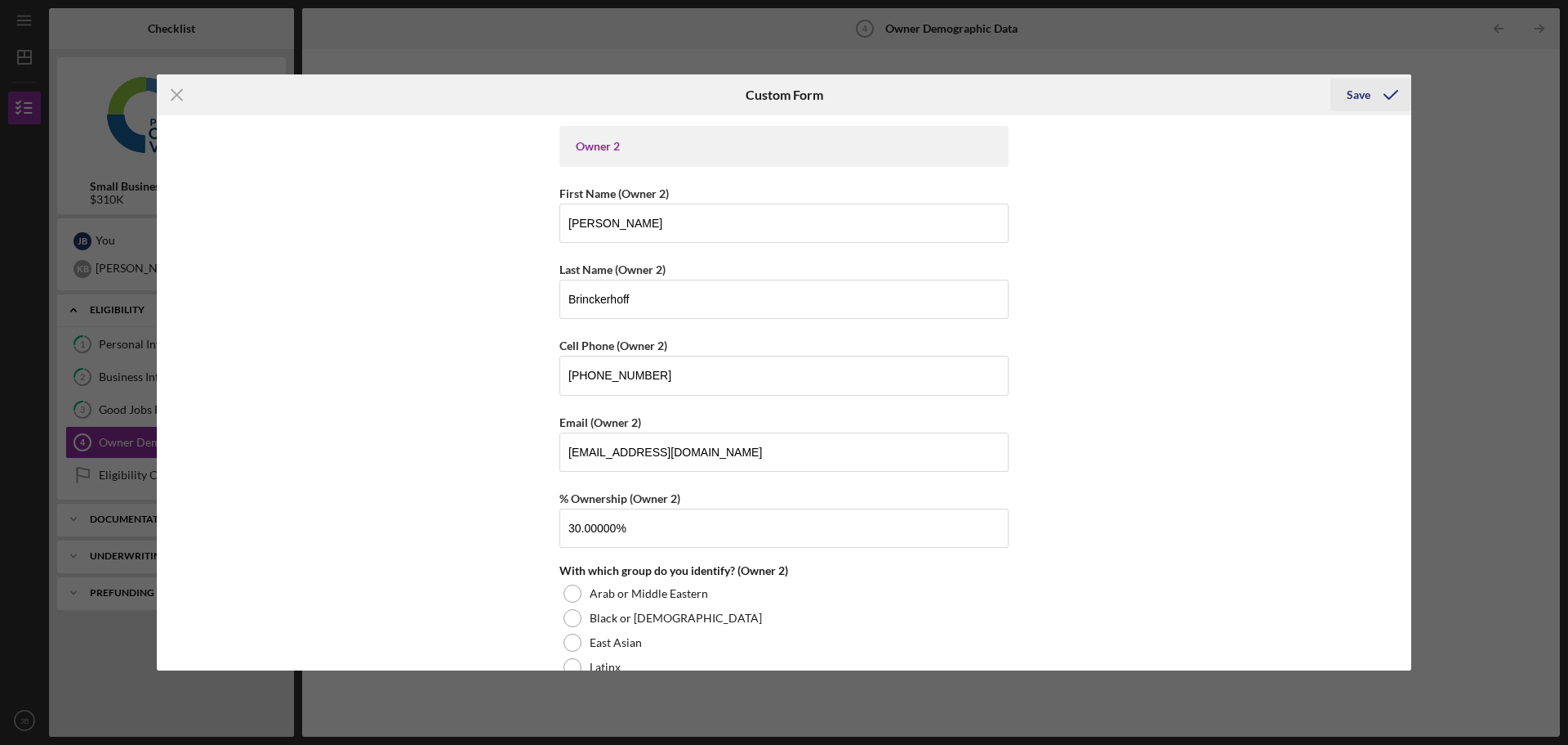
click at [1351, 94] on div "Save" at bounding box center [1359, 95] width 24 height 33
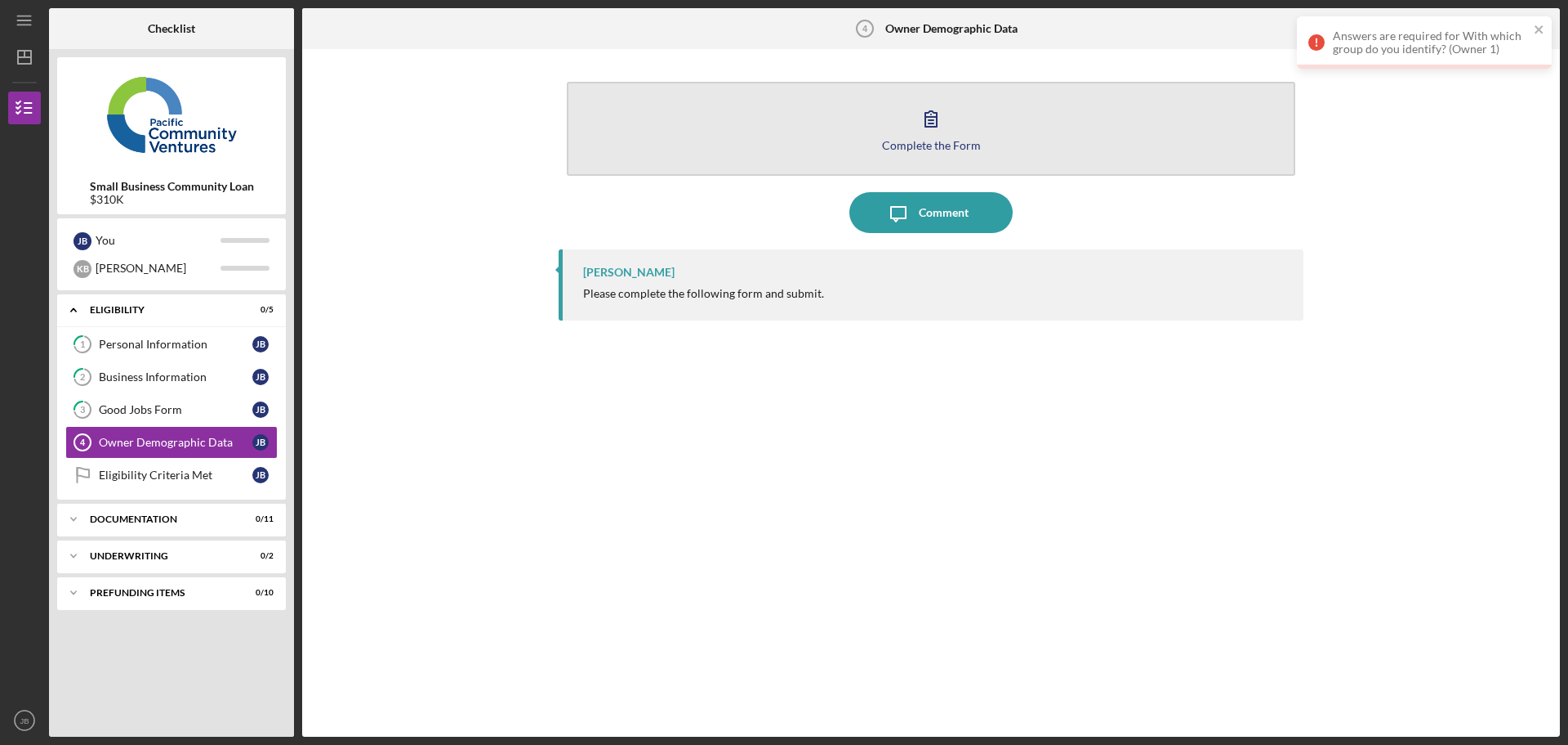
click at [940, 130] on icon "button" at bounding box center [931, 119] width 40 height 40
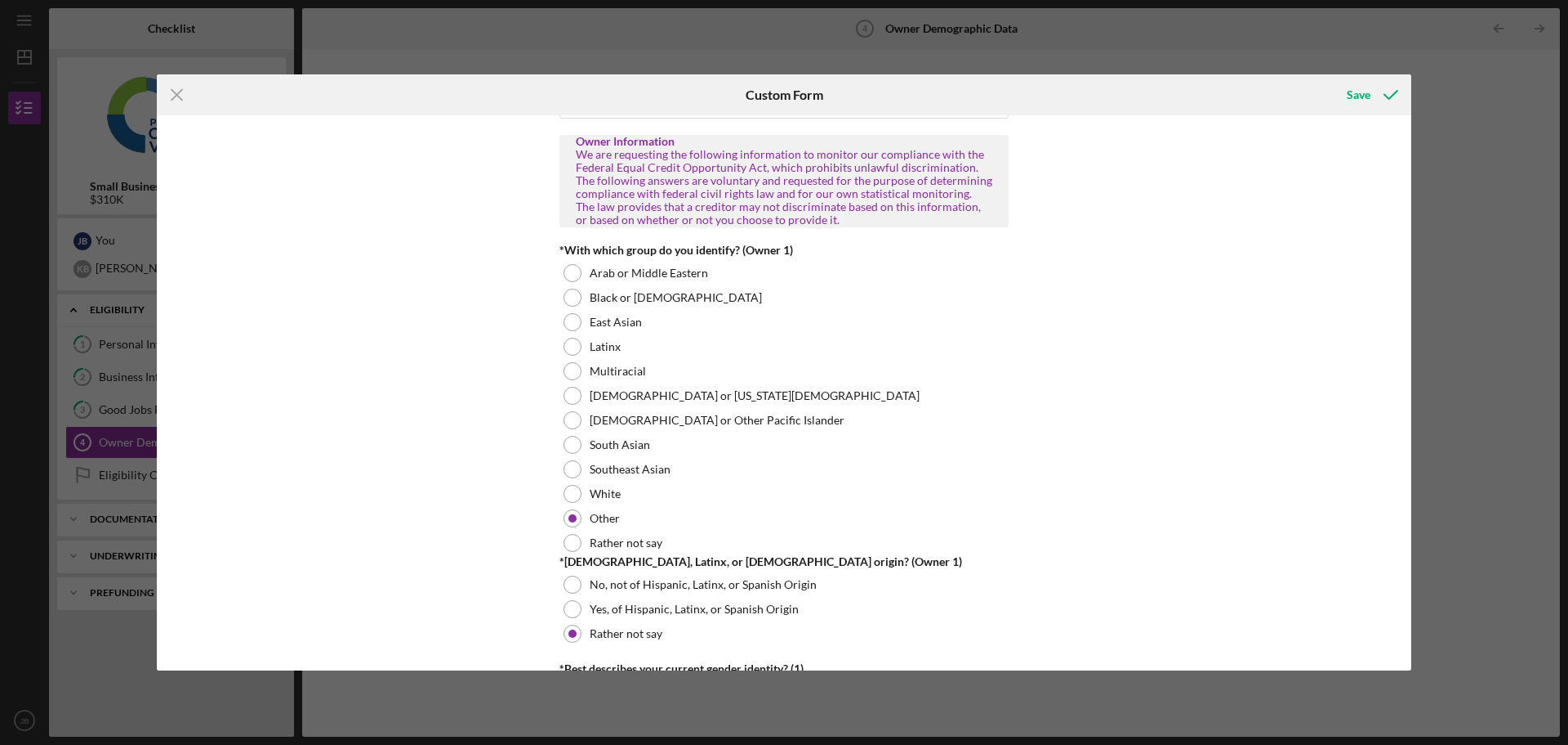
scroll to position [736, 0]
click at [567, 490] on div at bounding box center [573, 493] width 18 height 18
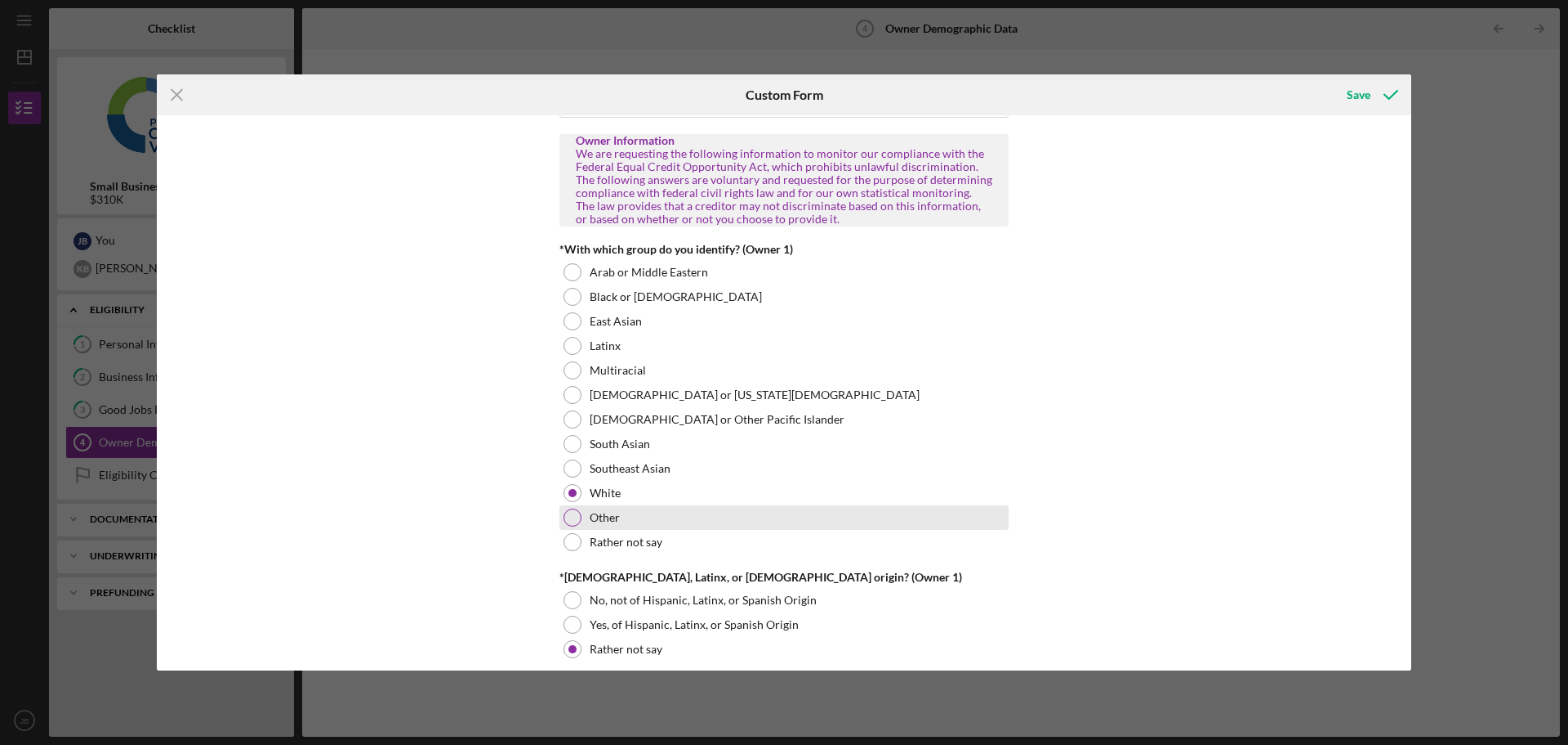
click at [570, 514] on div at bounding box center [573, 517] width 18 height 18
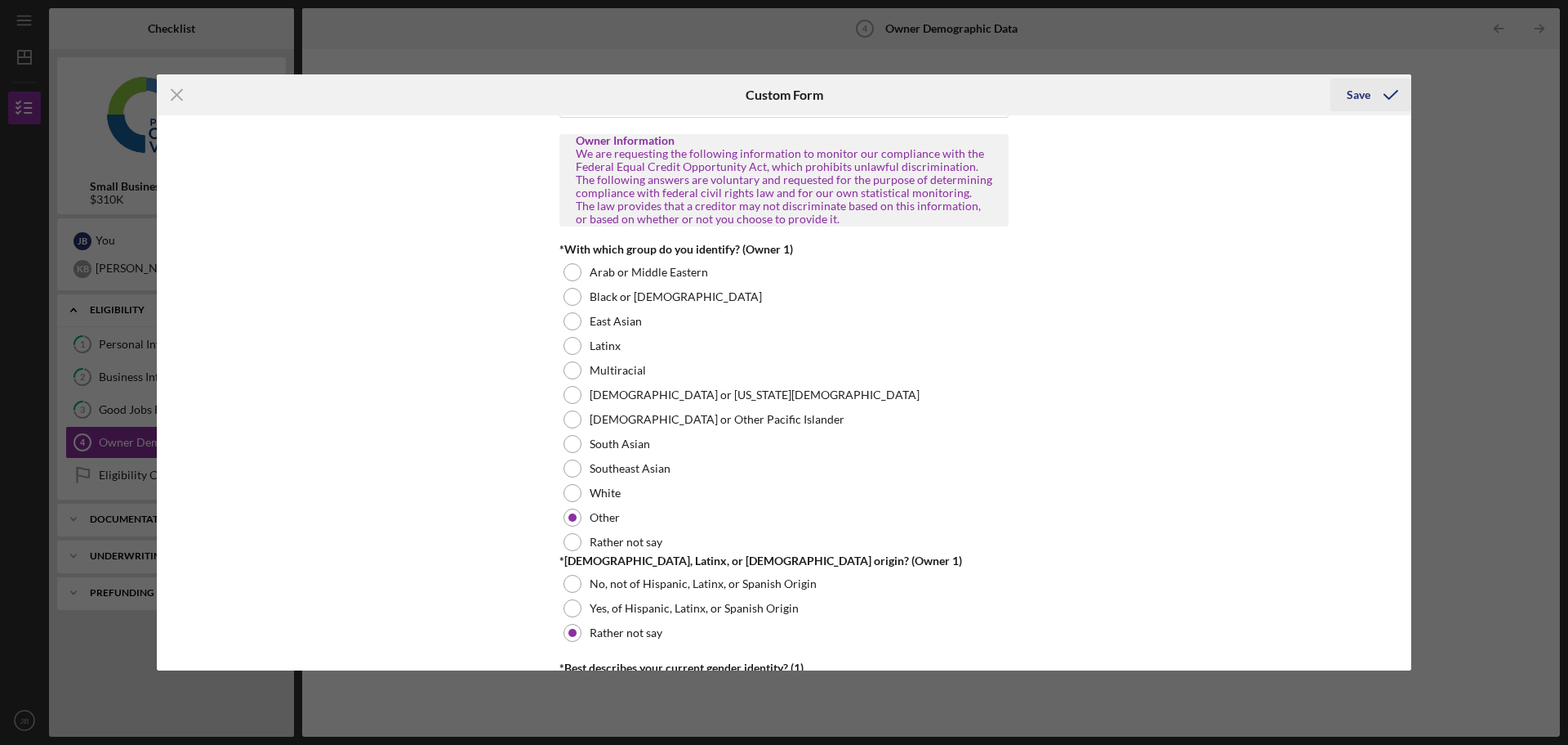
click at [1351, 95] on div "Save" at bounding box center [1359, 95] width 24 height 33
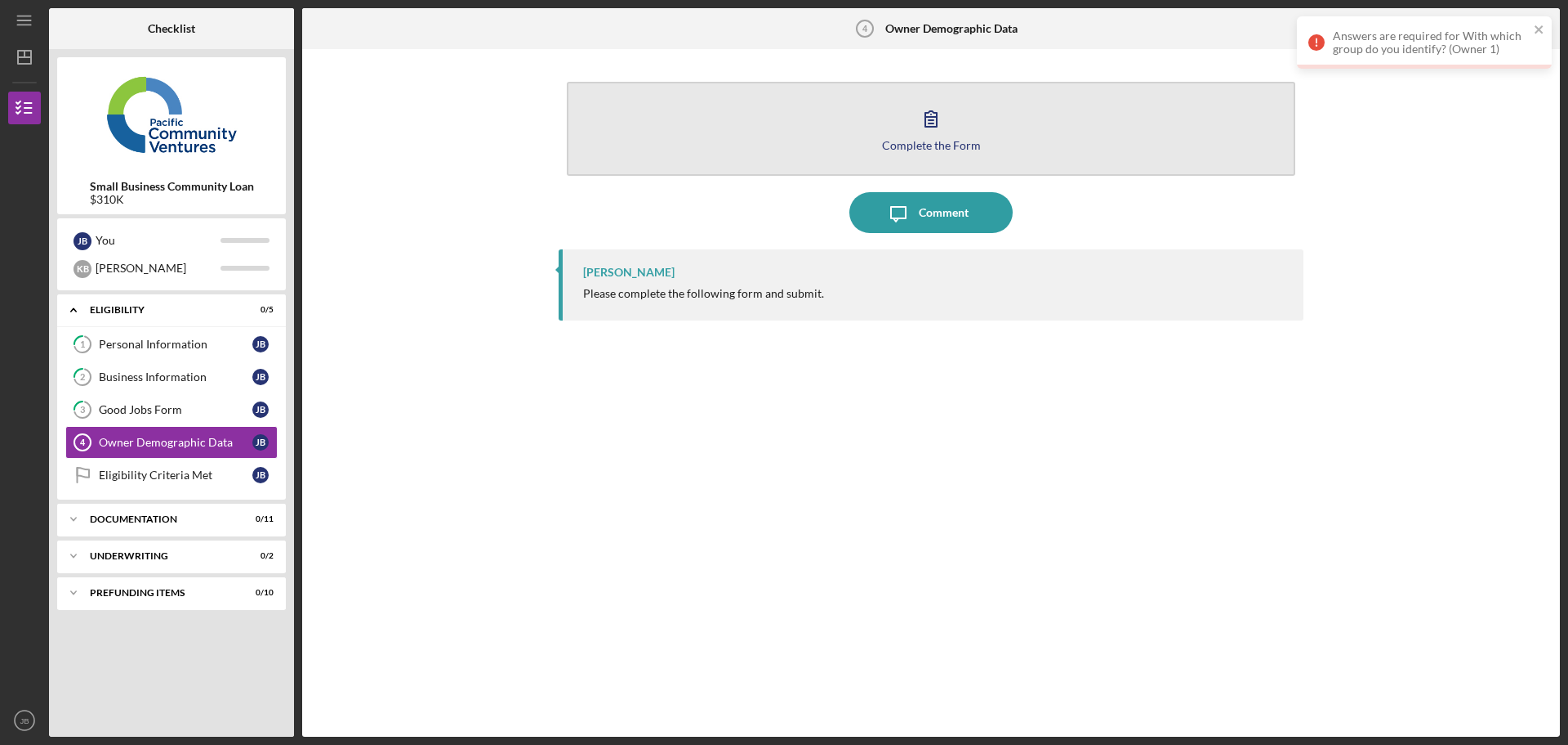
click at [956, 127] on button "Complete the Form Form" at bounding box center [931, 129] width 729 height 94
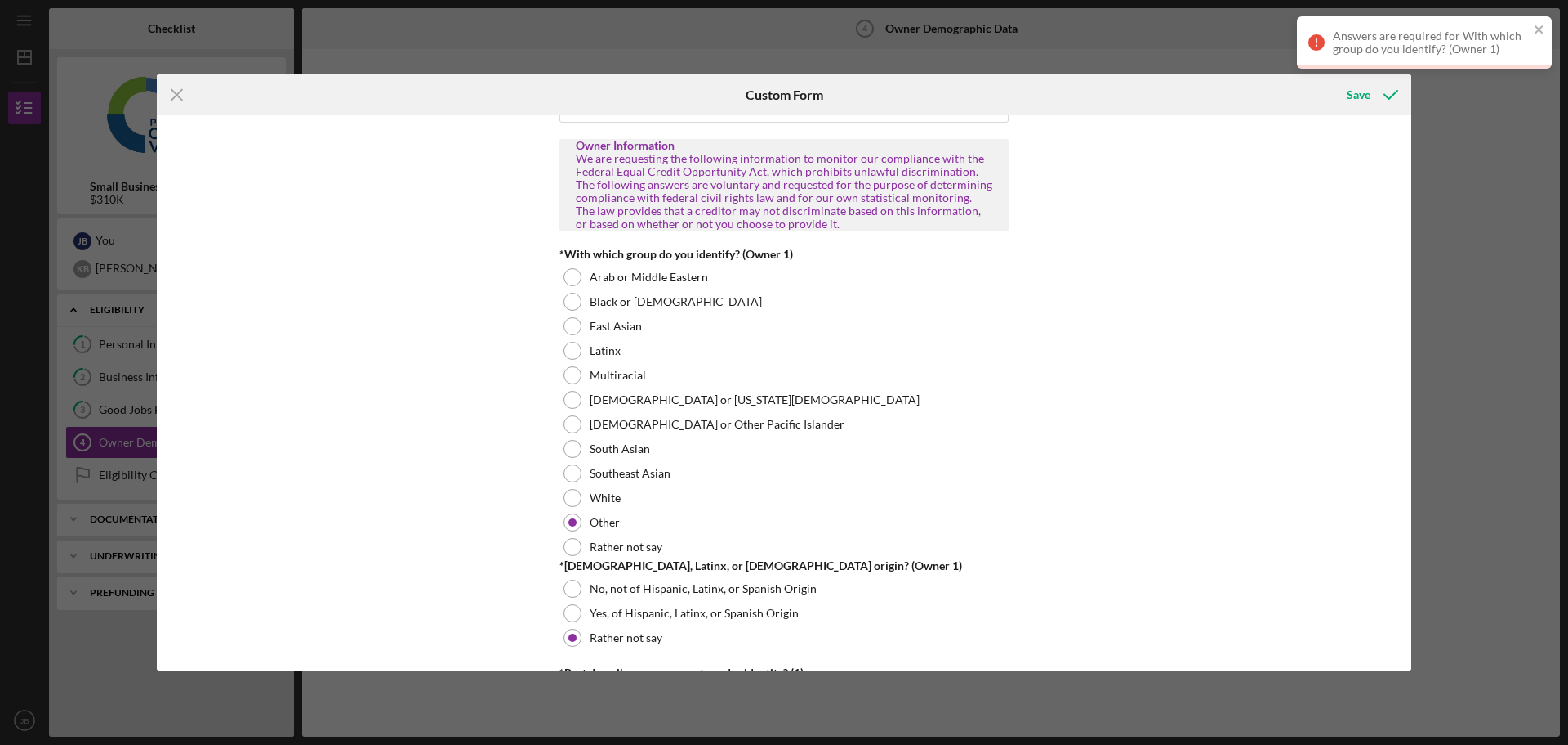
scroll to position [736, 0]
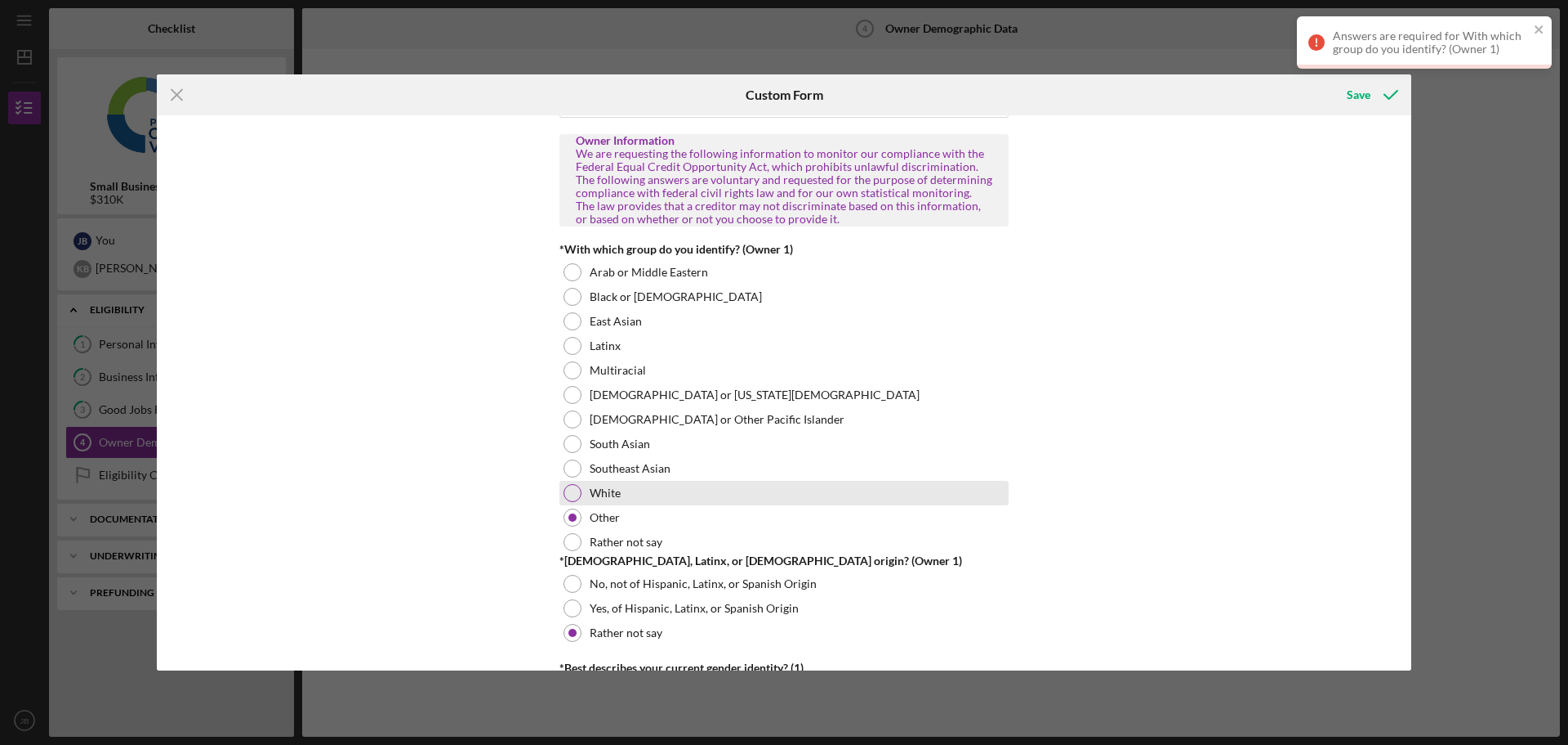
drag, startPoint x: 574, startPoint y: 490, endPoint x: 594, endPoint y: 493, distance: 20.2
click at [575, 490] on div at bounding box center [573, 493] width 18 height 18
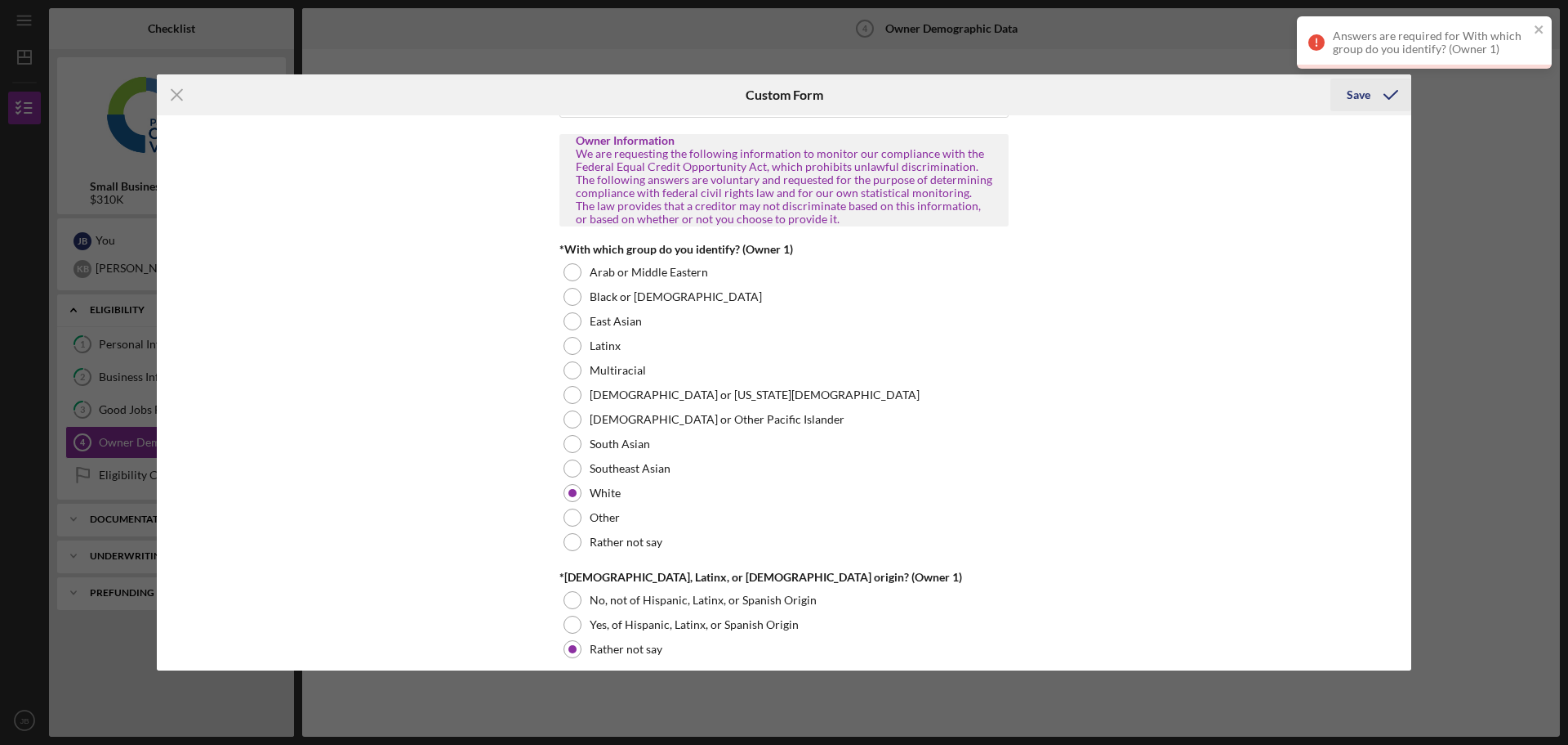
click at [1360, 94] on div "Save" at bounding box center [1359, 95] width 24 height 33
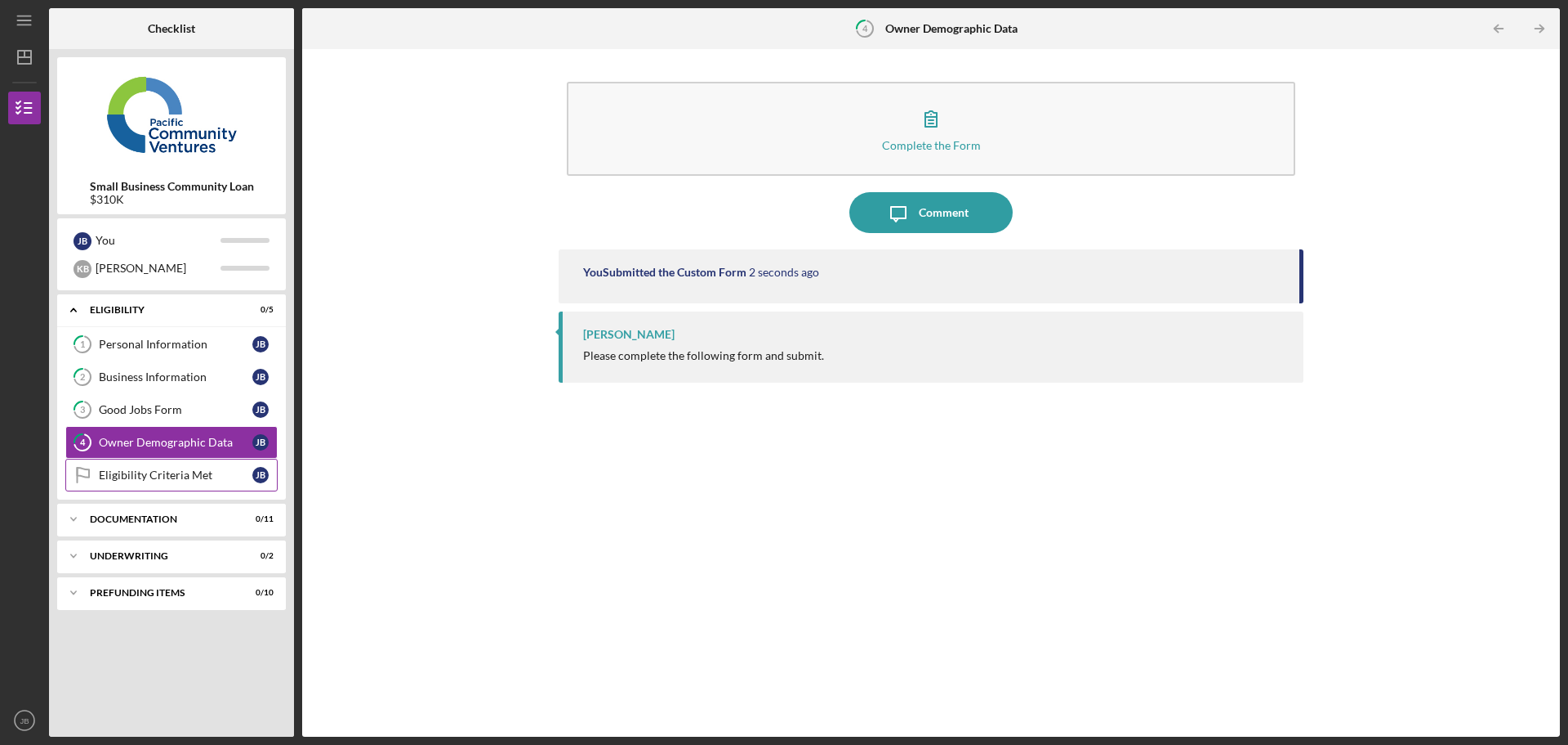
click at [171, 472] on div "Eligibility Criteria Met" at bounding box center [175, 475] width 153 height 13
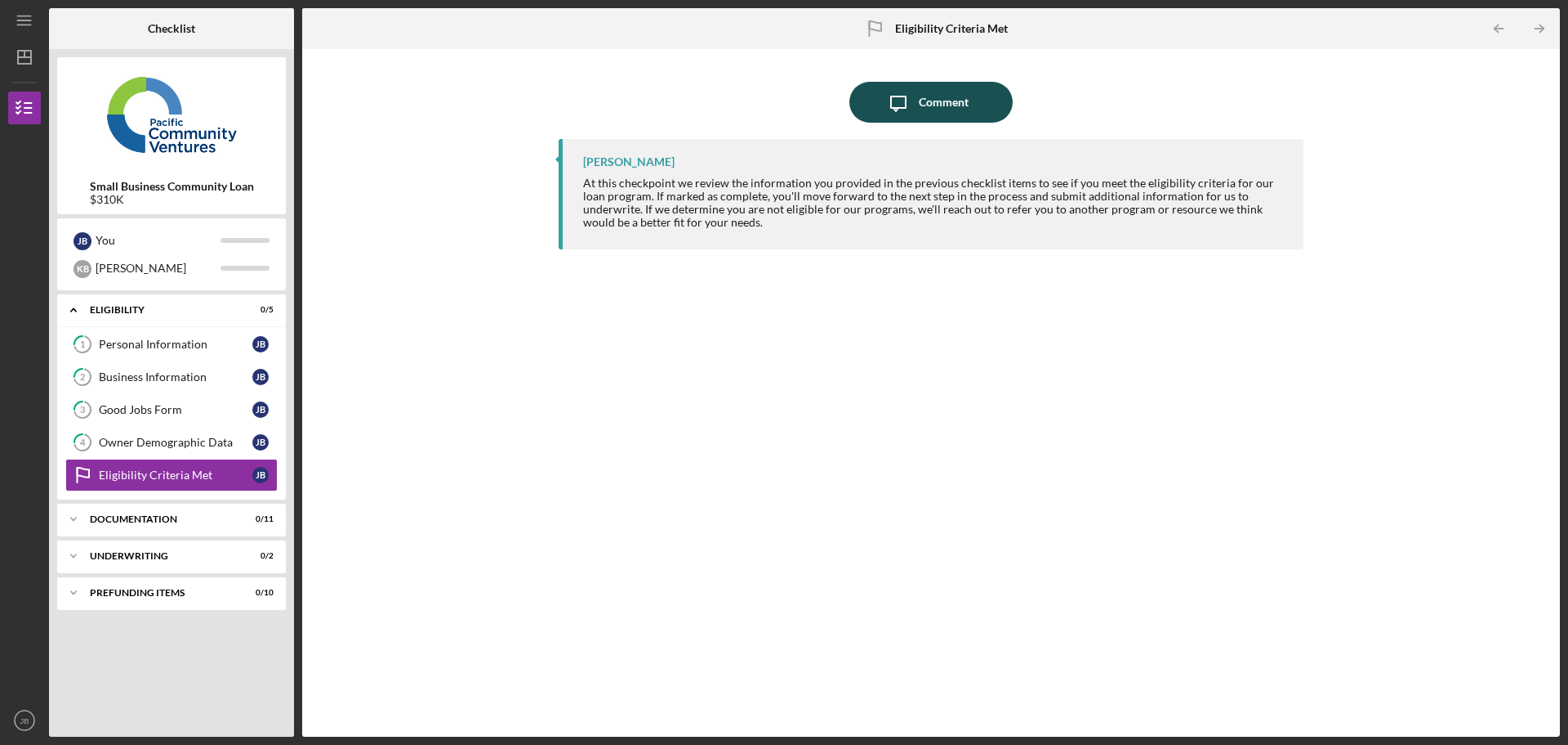
click at [902, 102] on icon "Icon/Message" at bounding box center [898, 102] width 40 height 40
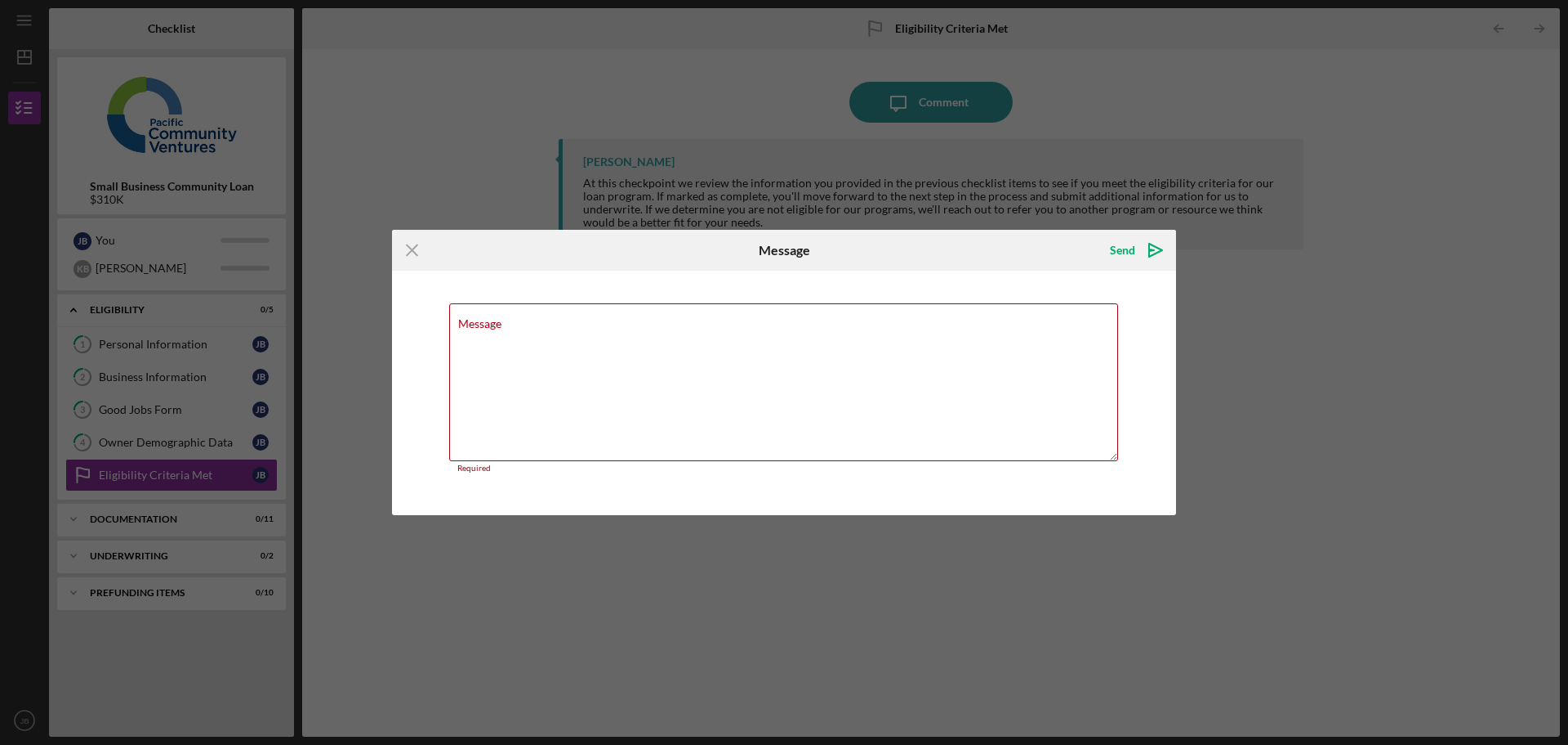
click at [918, 104] on div "Icon/Menu Close Message Send Icon/icon-invite-send Message Required Cancel Send…" at bounding box center [784, 372] width 1568 height 745
click at [409, 253] on line at bounding box center [412, 250] width 11 height 11
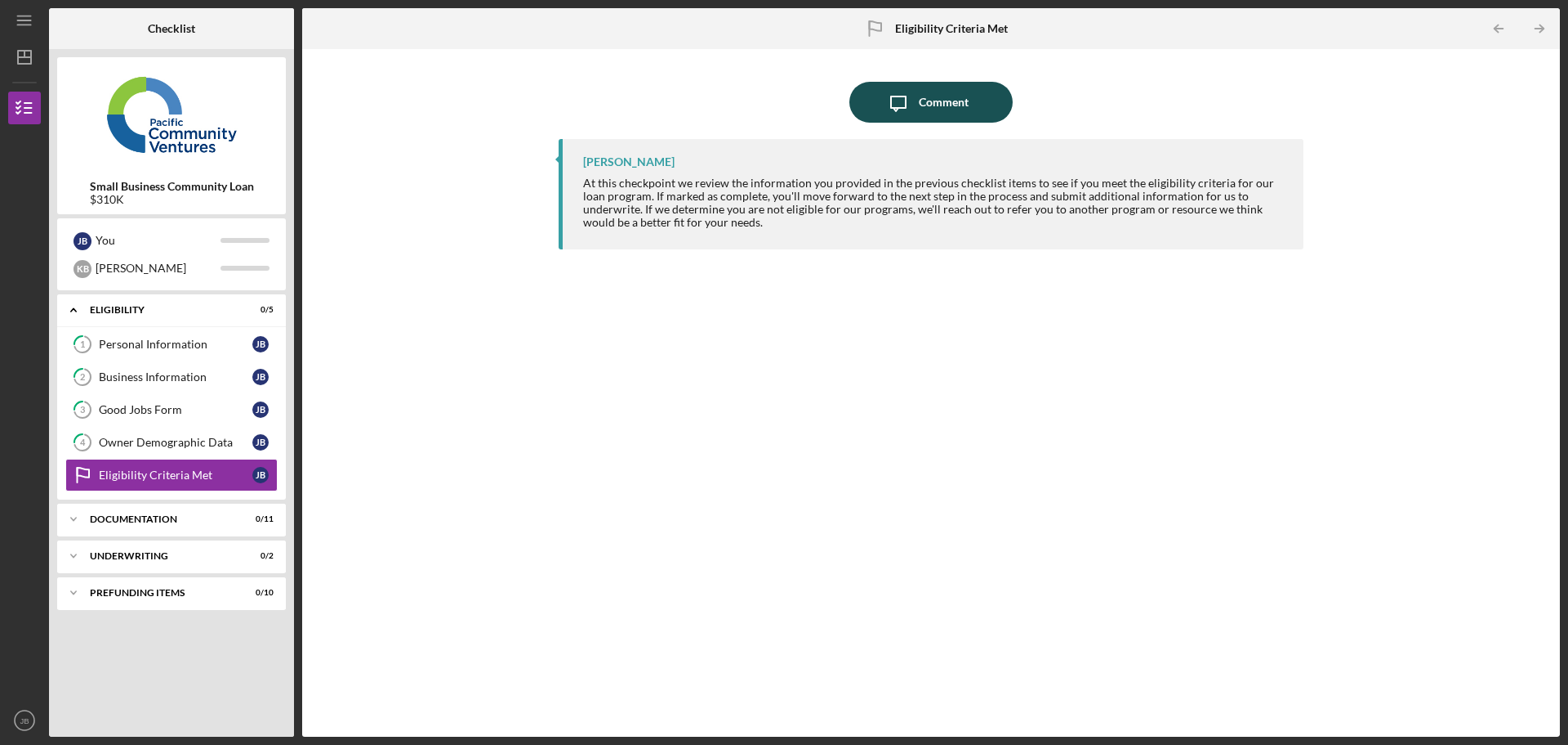
click at [915, 103] on icon "Icon/Message" at bounding box center [898, 102] width 40 height 40
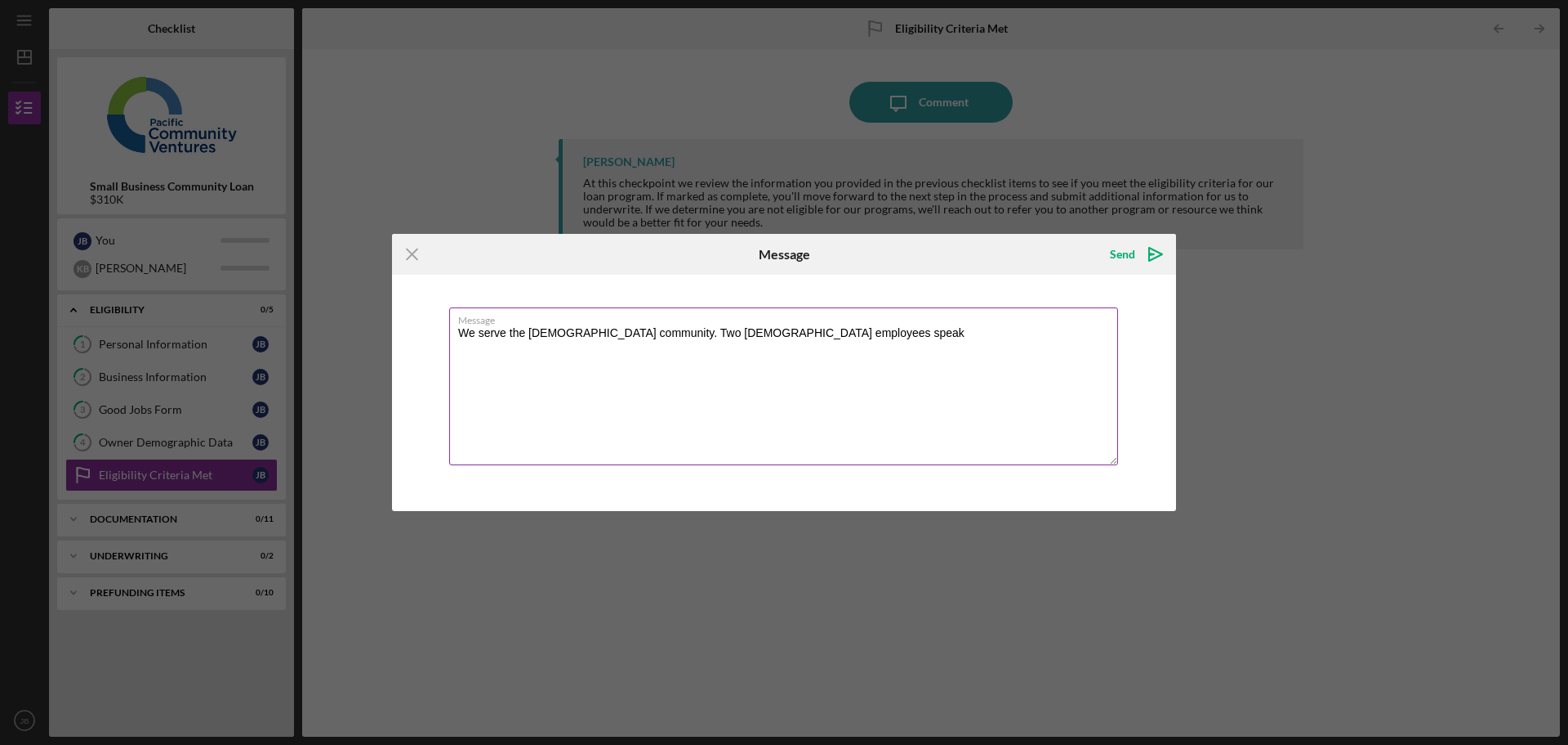
click at [815, 337] on textarea "We serve the [DEMOGRAPHIC_DATA] community. Two [DEMOGRAPHIC_DATA] employees spe…" at bounding box center [783, 387] width 669 height 158
drag, startPoint x: 892, startPoint y: 333, endPoint x: 857, endPoint y: 376, distance: 55.4
click at [857, 376] on textarea "We serve the [DEMOGRAPHIC_DATA] community. Two [DEMOGRAPHIC_DATA] employees spe…" at bounding box center [783, 387] width 669 height 158
click at [877, 333] on textarea "We serve the [DEMOGRAPHIC_DATA] community. Two [DEMOGRAPHIC_DATA] employees spe…" at bounding box center [783, 387] width 669 height 158
click at [952, 366] on textarea "We serve the [DEMOGRAPHIC_DATA] community. Two [DEMOGRAPHIC_DATA] employees spe…" at bounding box center [783, 387] width 669 height 158
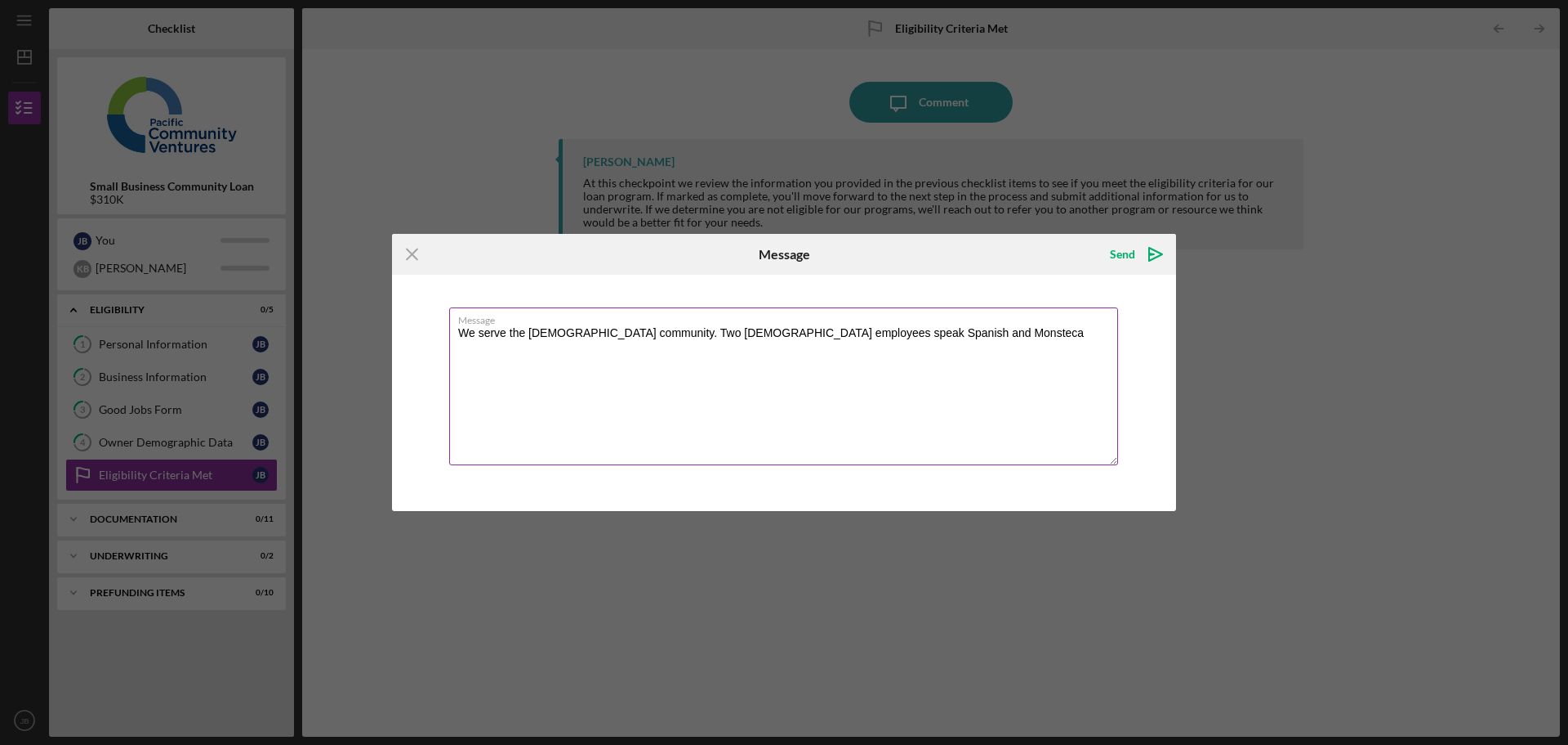
click at [889, 331] on textarea "We serve the [DEMOGRAPHIC_DATA] community. Two [DEMOGRAPHIC_DATA] employees spe…" at bounding box center [783, 387] width 669 height 158
click at [969, 403] on textarea "We serve the [DEMOGRAPHIC_DATA] community. Two [DEMOGRAPHIC_DATA] employees spe…" at bounding box center [783, 387] width 669 height 158
drag, startPoint x: 889, startPoint y: 333, endPoint x: 867, endPoint y: 375, distance: 47.4
click at [867, 375] on textarea "We serve the [DEMOGRAPHIC_DATA] community. Two [DEMOGRAPHIC_DATA] employees spe…" at bounding box center [783, 387] width 669 height 158
paste textarea "Monsteca"
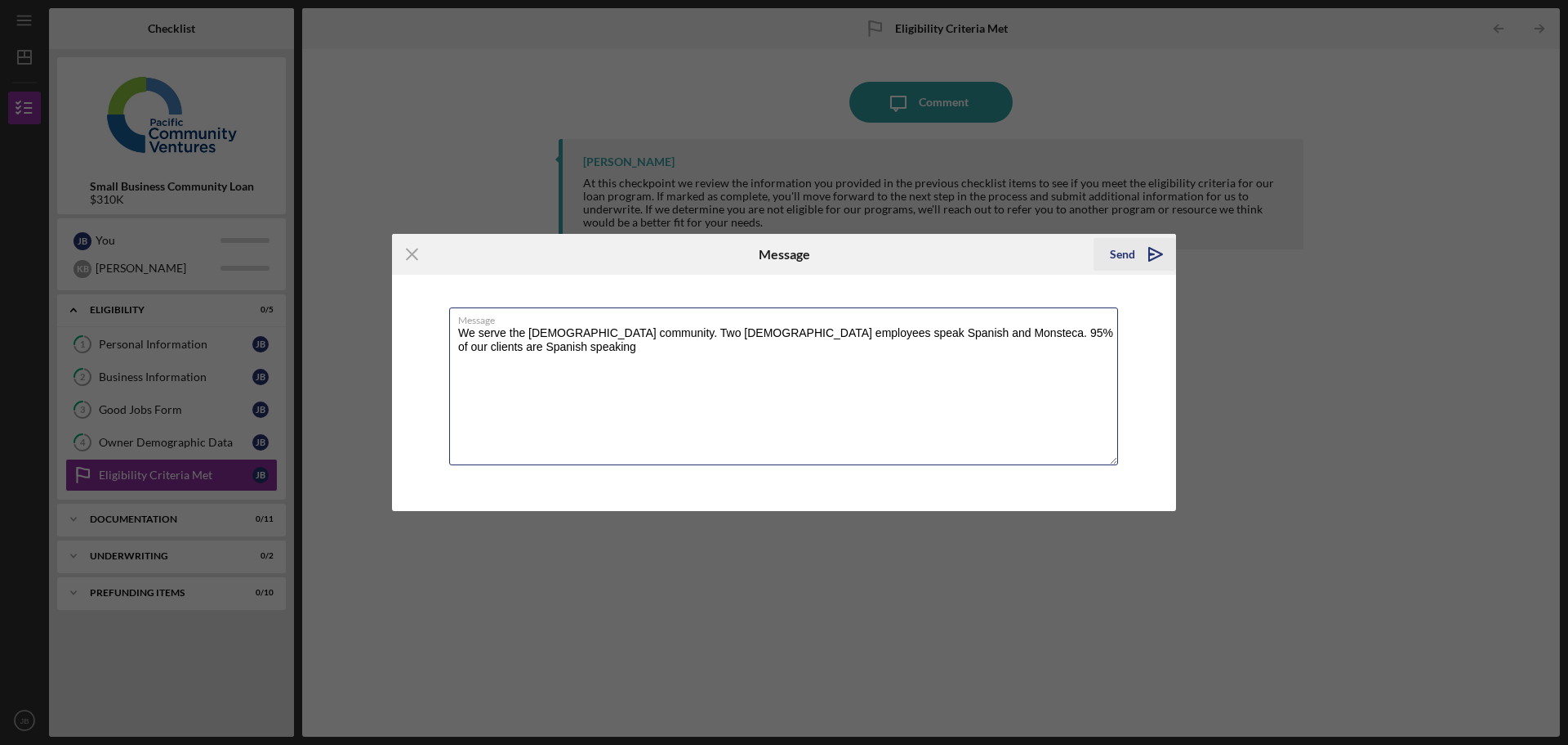
type textarea "We serve the [DEMOGRAPHIC_DATA] community. Two [DEMOGRAPHIC_DATA] employees spe…"
click at [1150, 249] on polygon "submit" at bounding box center [1156, 254] width 13 height 13
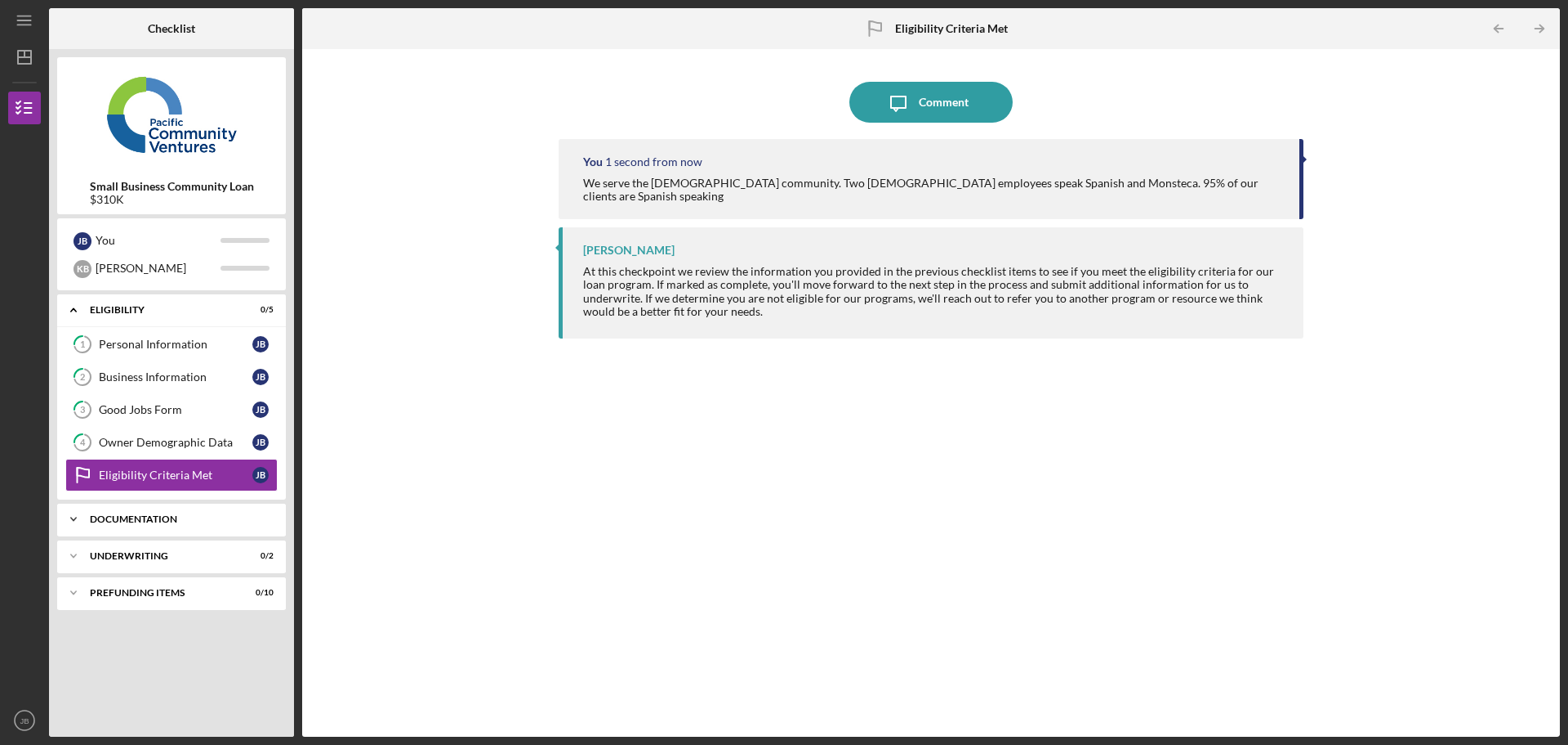
click at [150, 518] on div "Documentation" at bounding box center [177, 519] width 175 height 10
